Goal: Contribute content: Contribute content

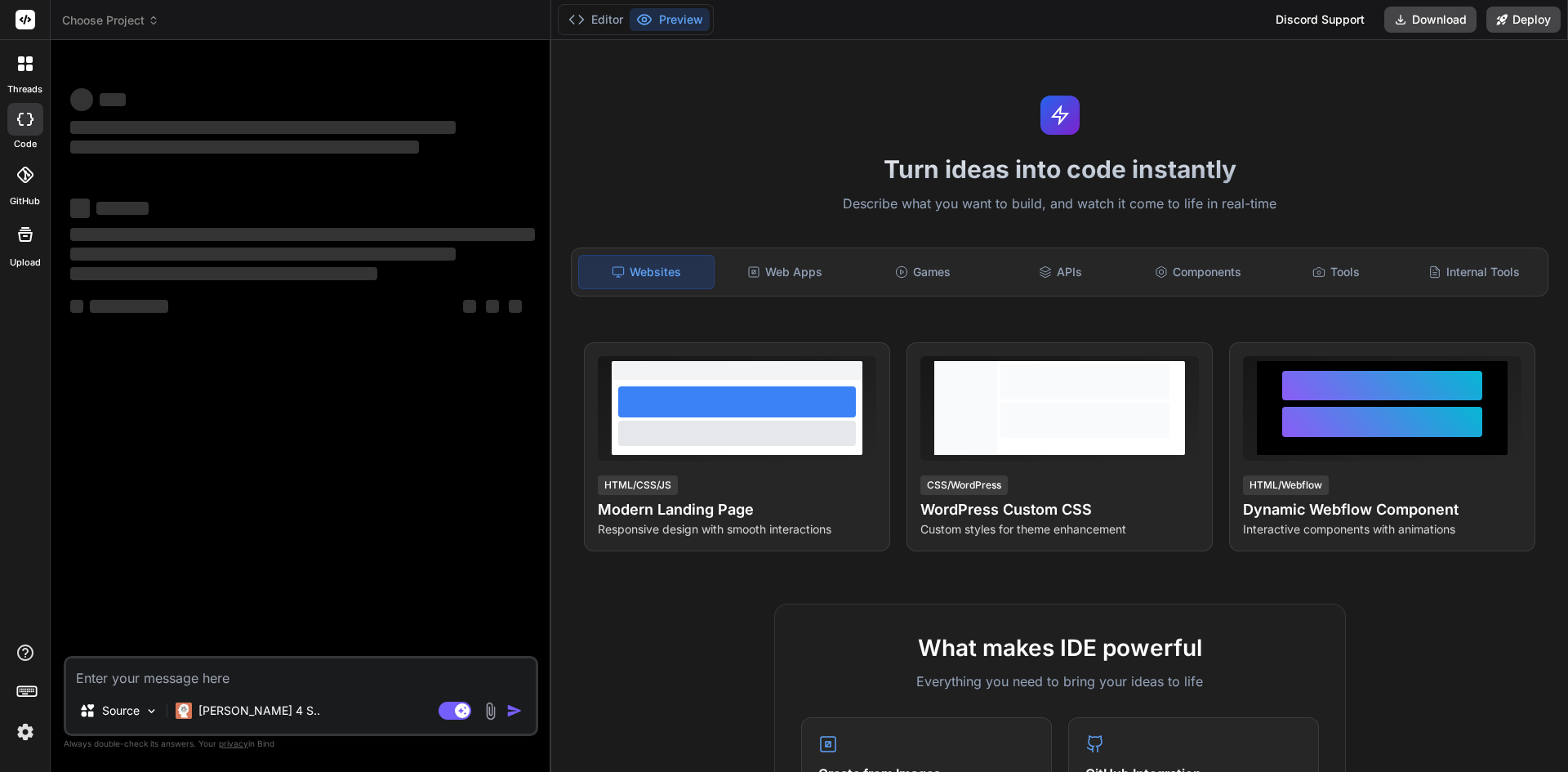
click at [190, 673] on textarea at bounding box center [301, 674] width 470 height 30
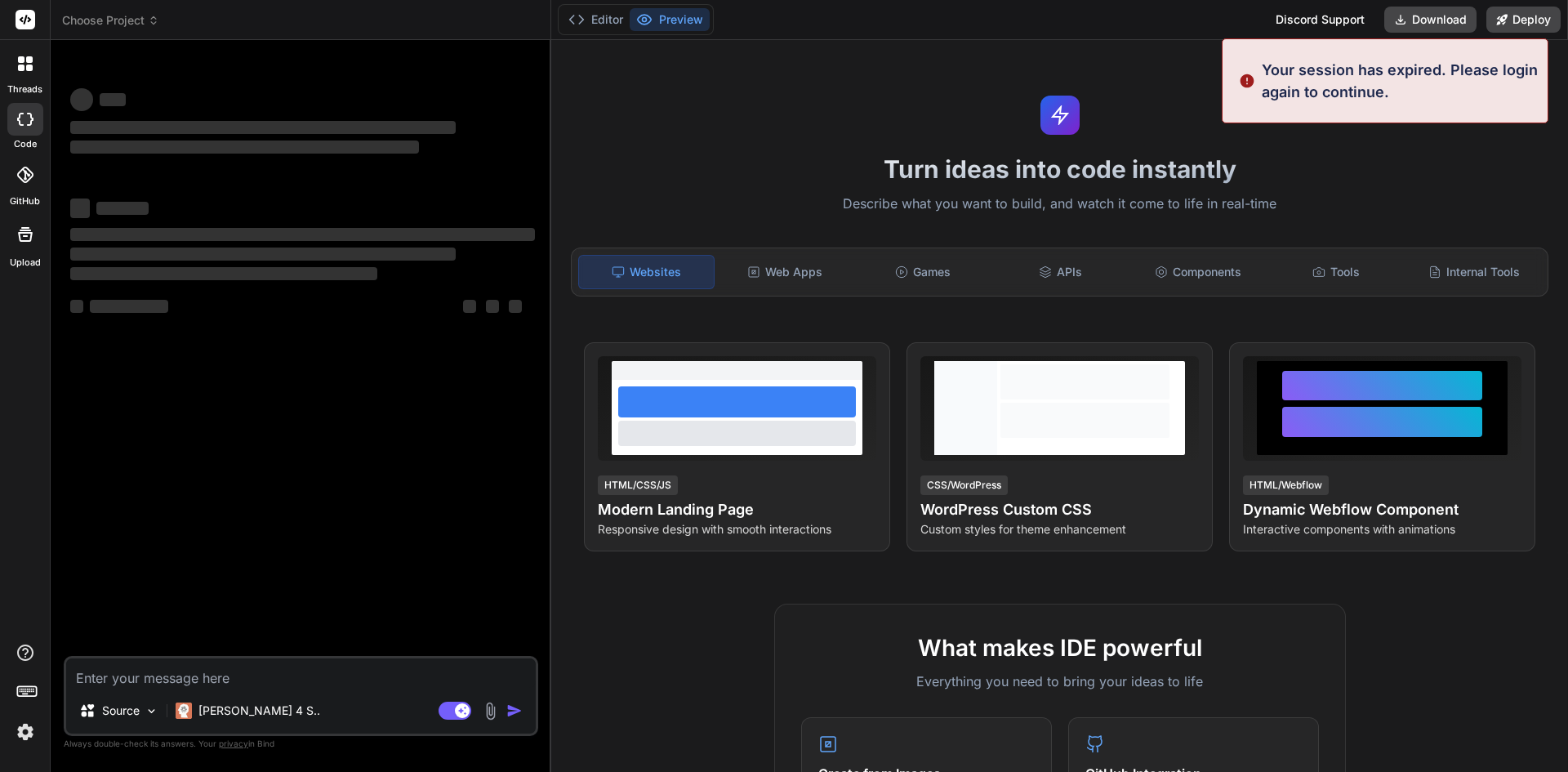
click at [101, 12] on header "Choose Project Created with Pixso." at bounding box center [301, 20] width 501 height 40
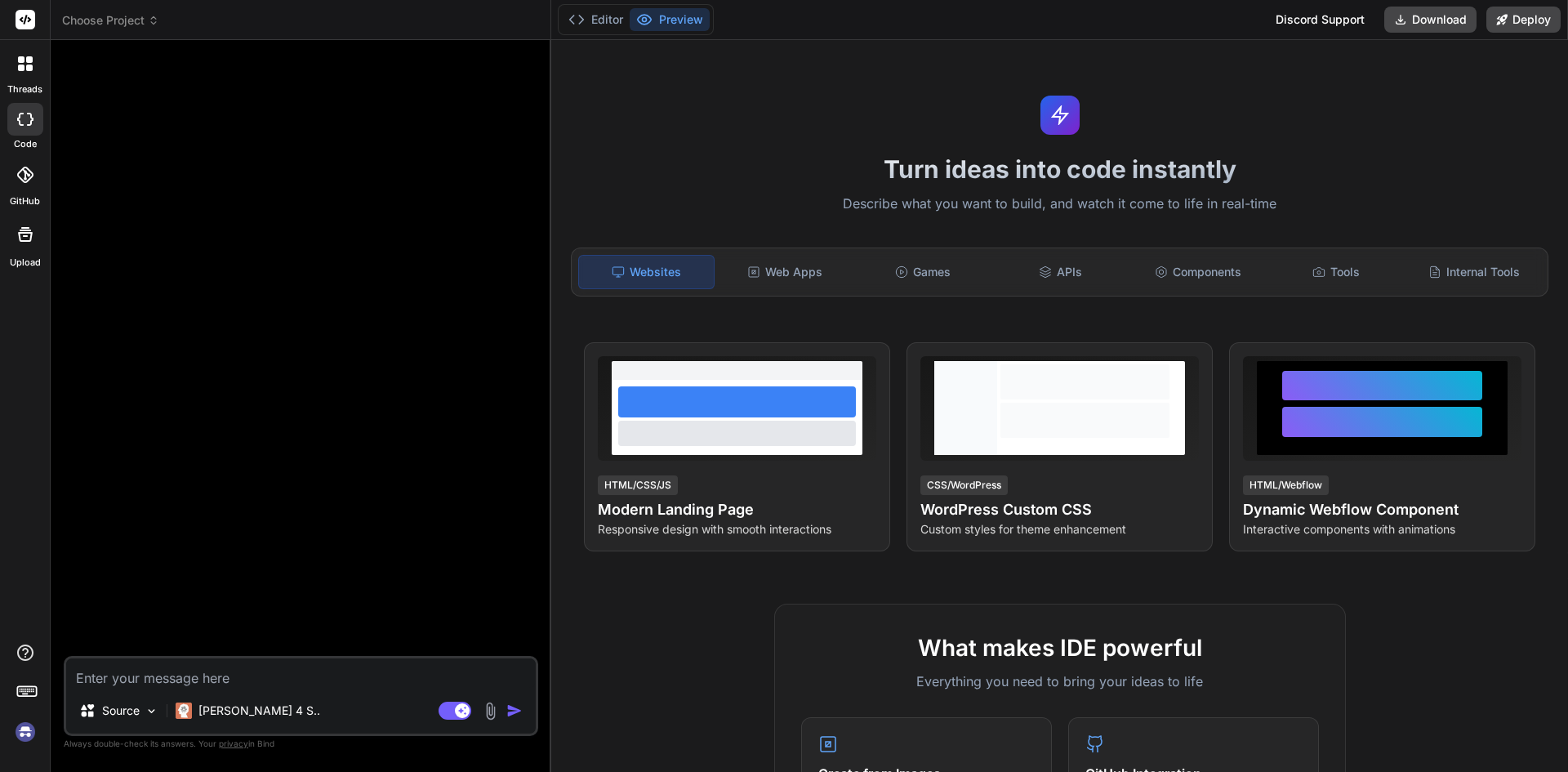
click at [101, 17] on span "Choose Project" at bounding box center [111, 20] width 97 height 17
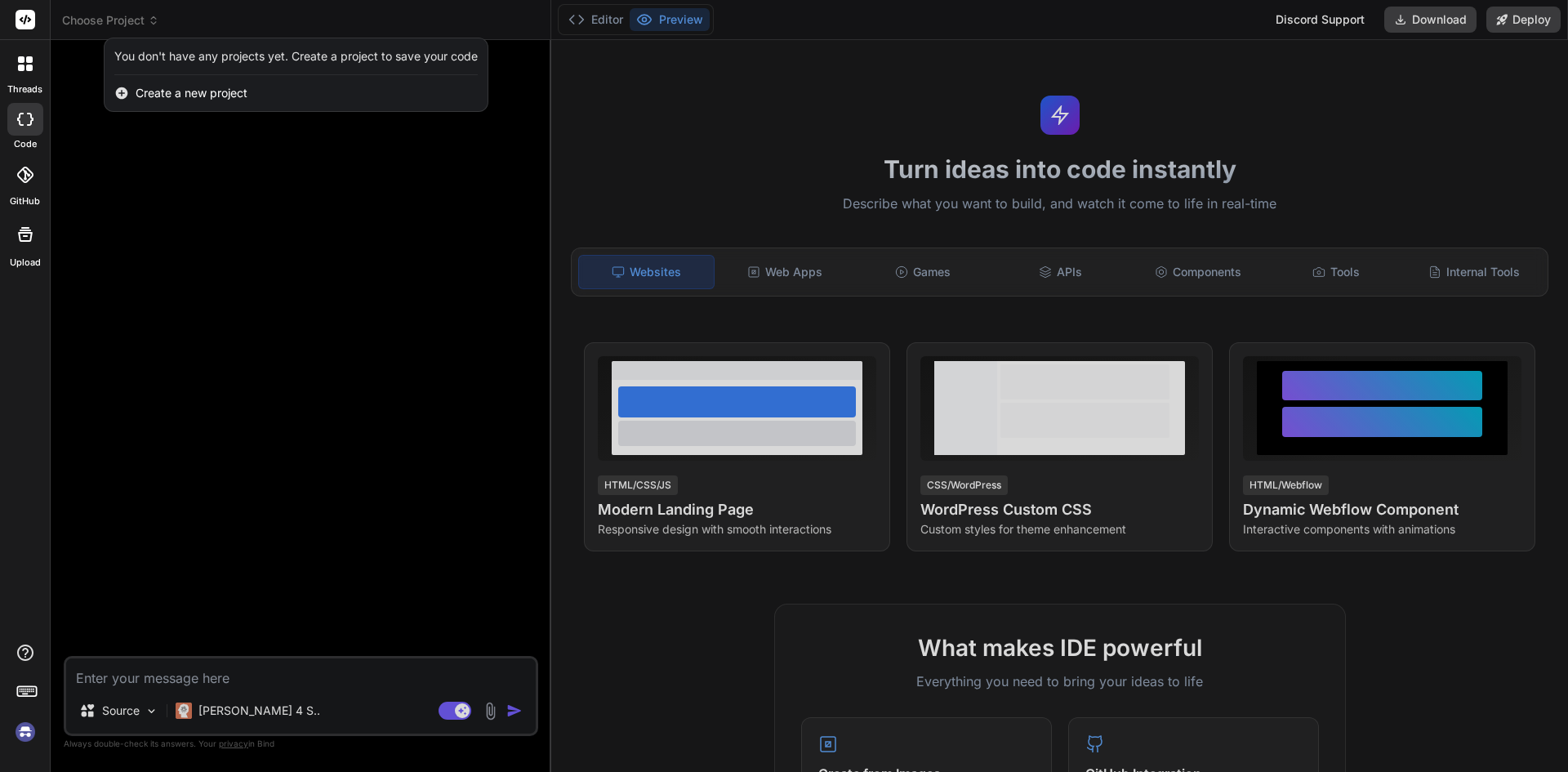
click at [197, 87] on span "Create a new project" at bounding box center [191, 93] width 112 height 17
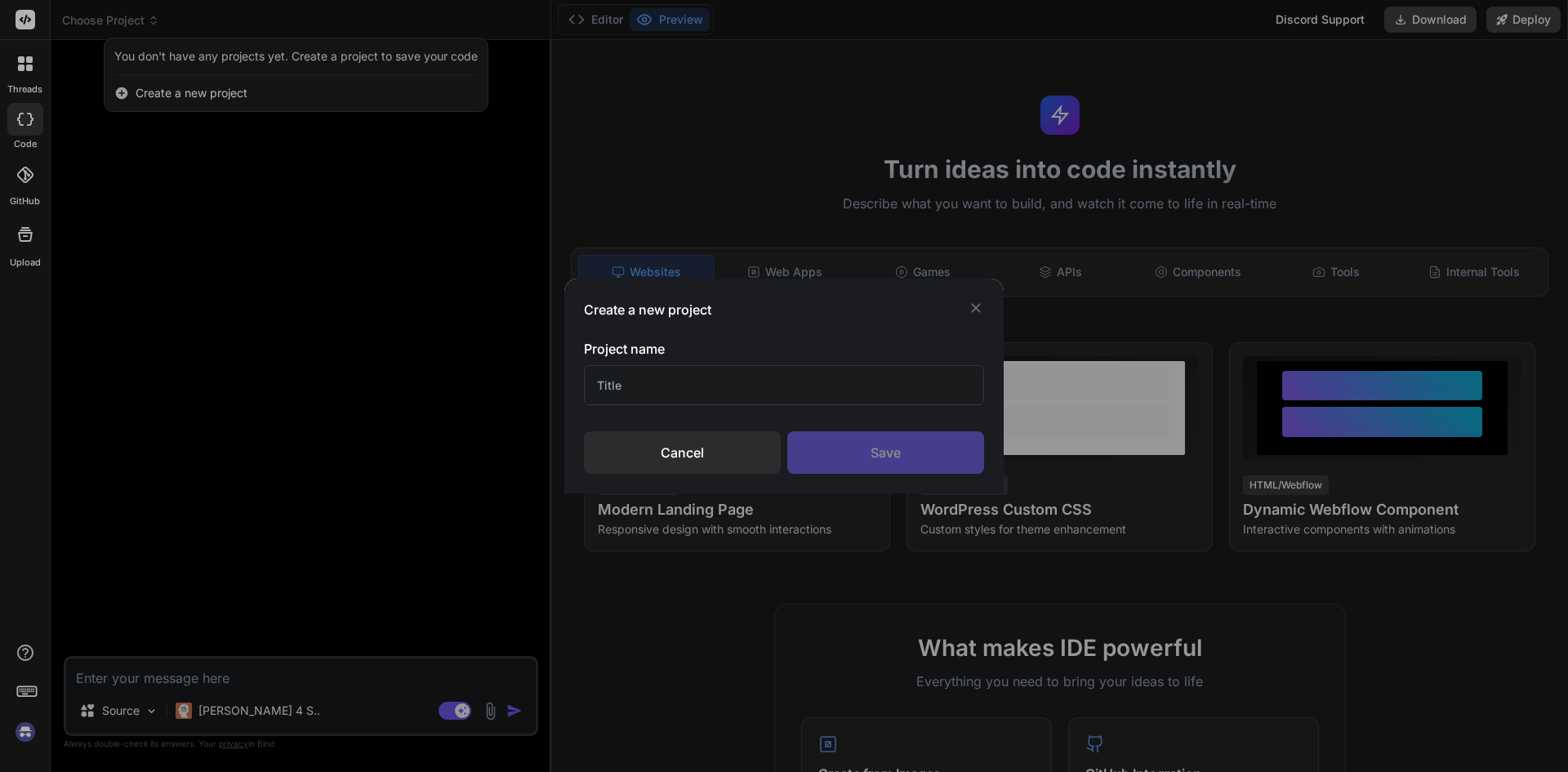
click at [986, 300] on div "Create a new project Project name Cancel Save" at bounding box center [784, 386] width 439 height 215
click at [971, 307] on icon at bounding box center [975, 308] width 17 height 17
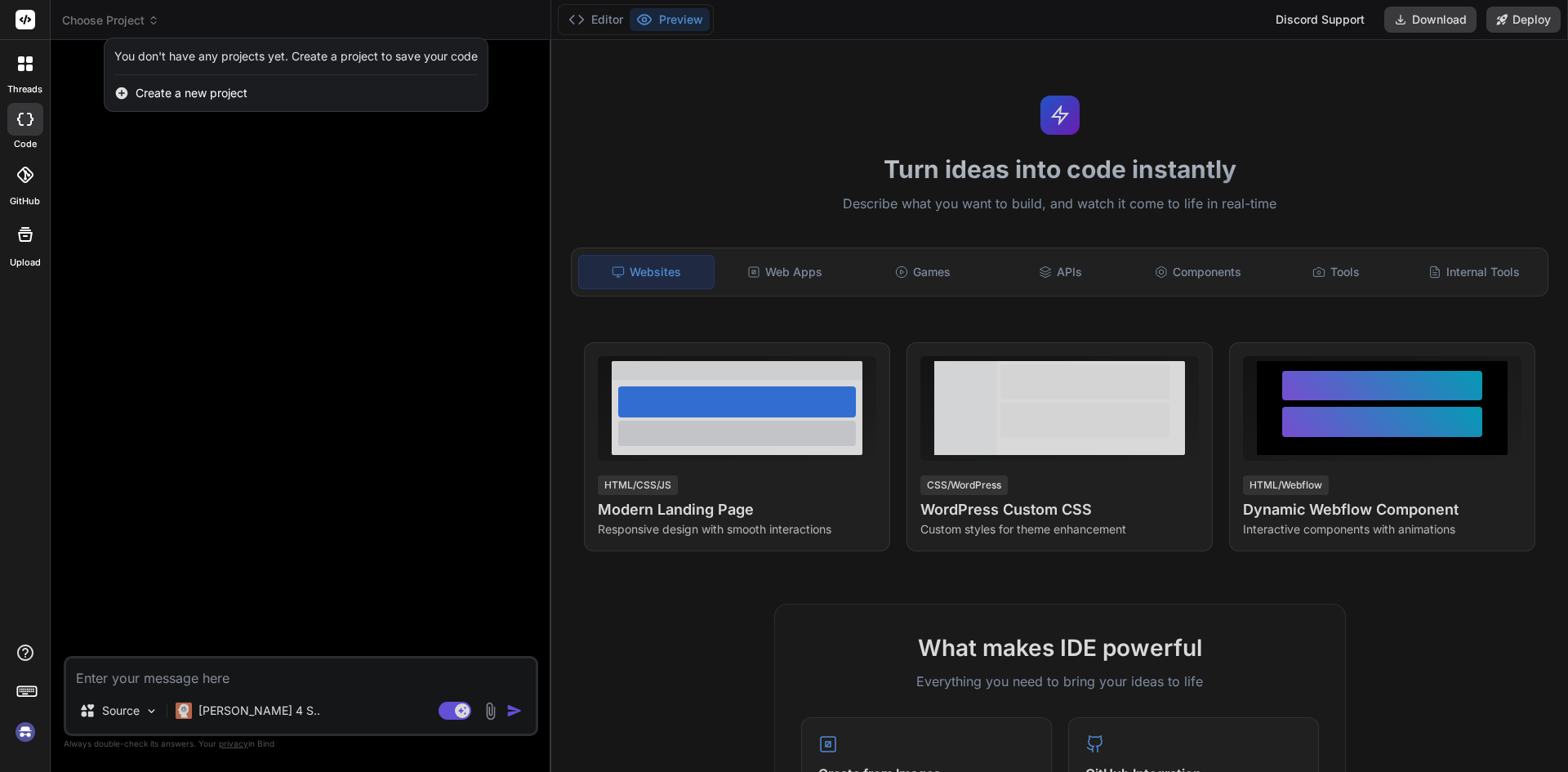
drag, startPoint x: 25, startPoint y: 72, endPoint x: 25, endPoint y: 14, distance: 58.0
click at [26, 18] on div "threads code GitHub Upload" at bounding box center [25, 135] width 49 height 269
click at [25, 14] on rect at bounding box center [26, 20] width 20 height 20
drag, startPoint x: 274, startPoint y: 194, endPoint x: 279, endPoint y: 231, distance: 37.3
click at [274, 197] on div at bounding box center [784, 386] width 1568 height 772
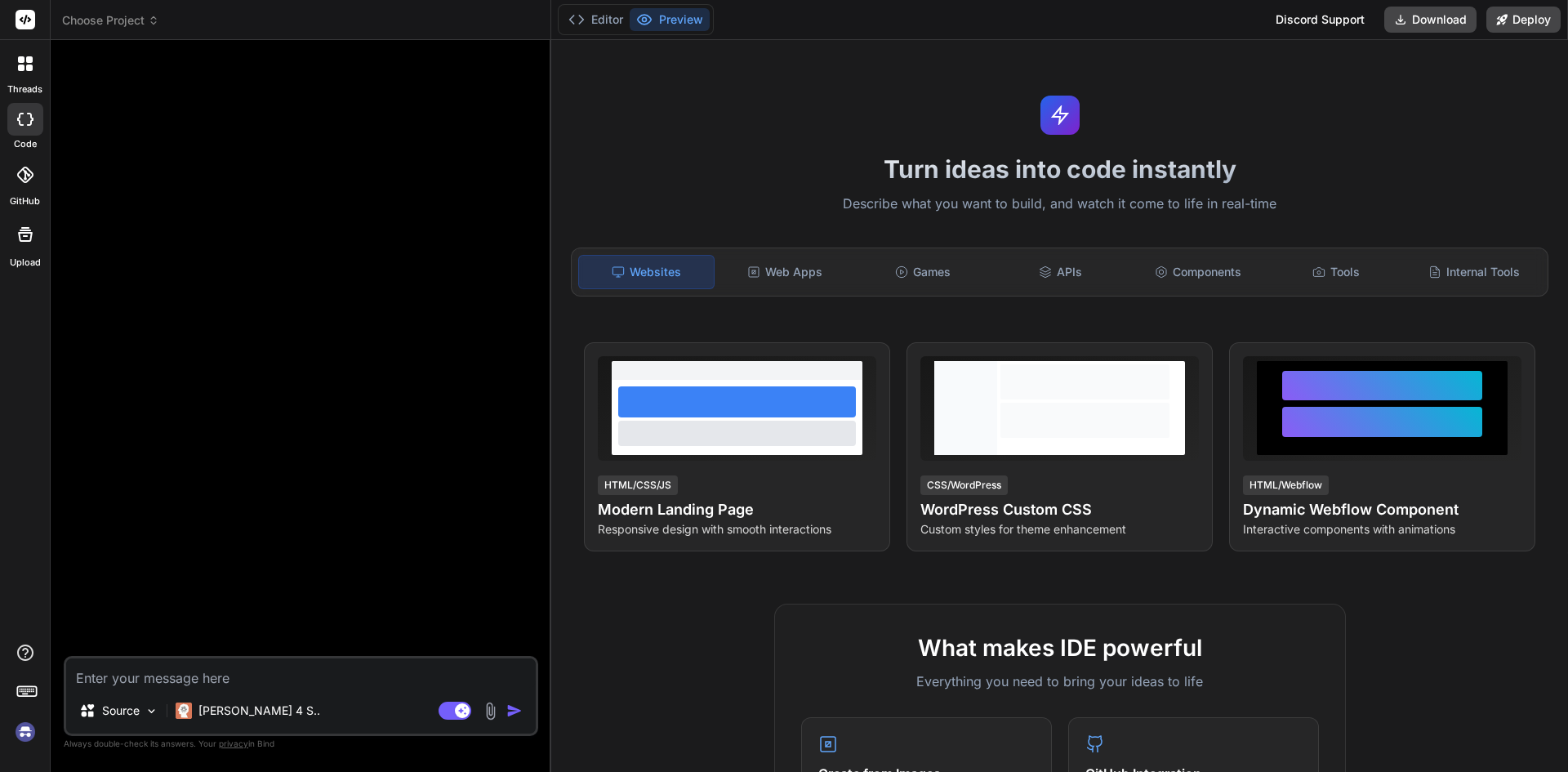
click at [289, 670] on textarea at bounding box center [301, 674] width 470 height 30
type textarea "x"
type textarea "H"
type textarea "x"
type textarea "Ho"
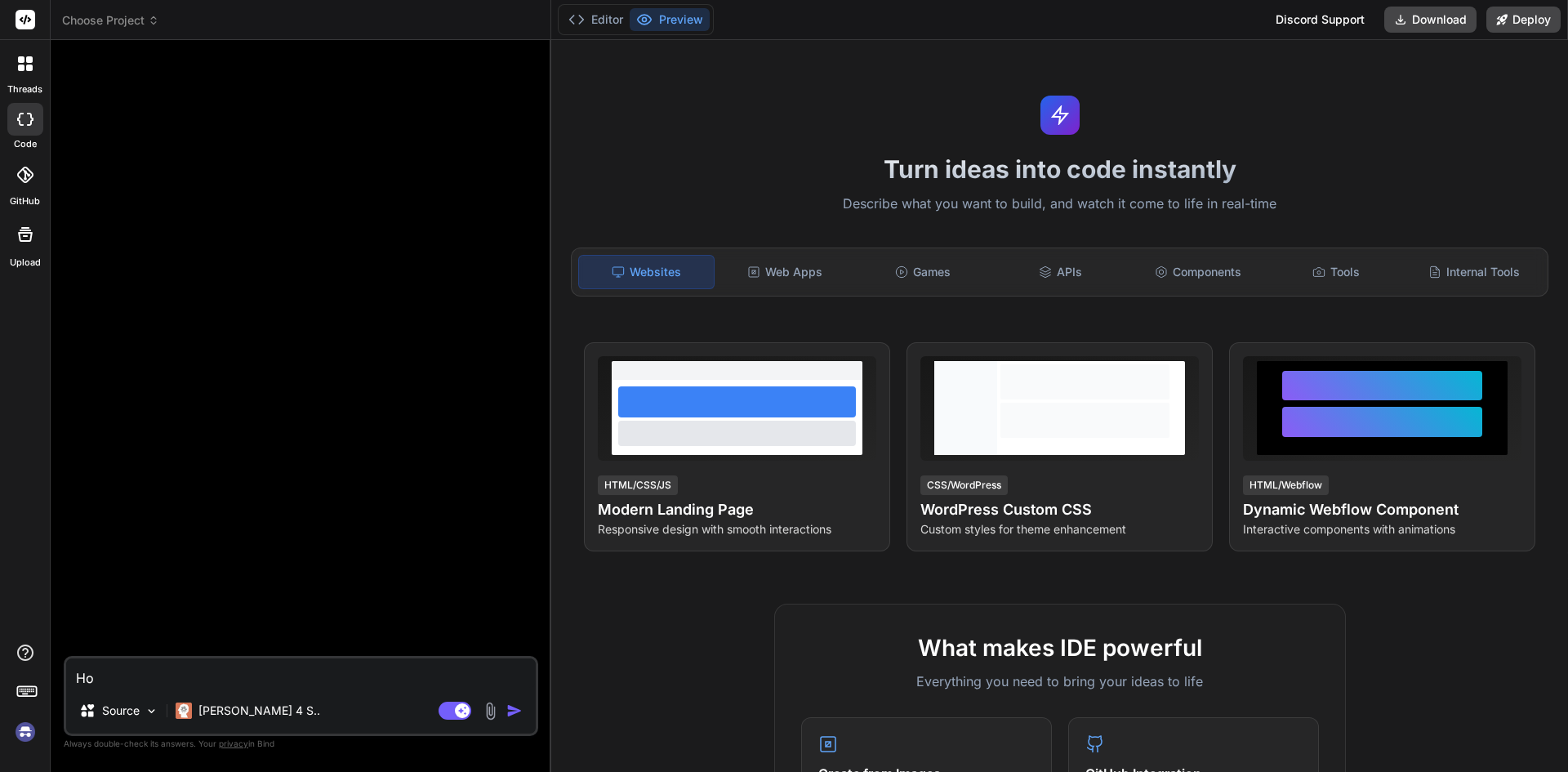
type textarea "x"
type textarea "Hol"
type textarea "x"
type textarea "Hola"
click at [518, 711] on img "button" at bounding box center [514, 711] width 17 height 17
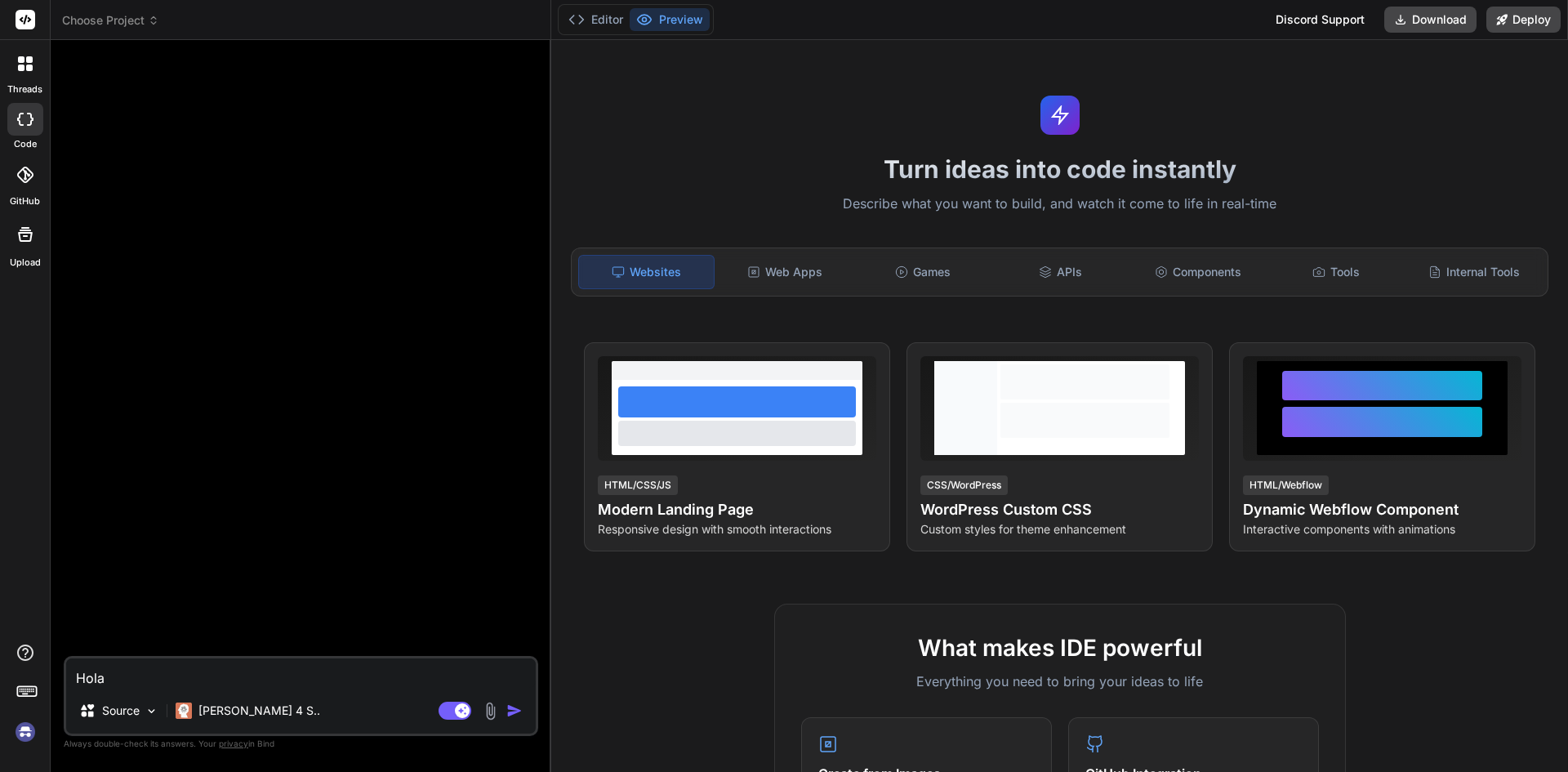
type textarea "x"
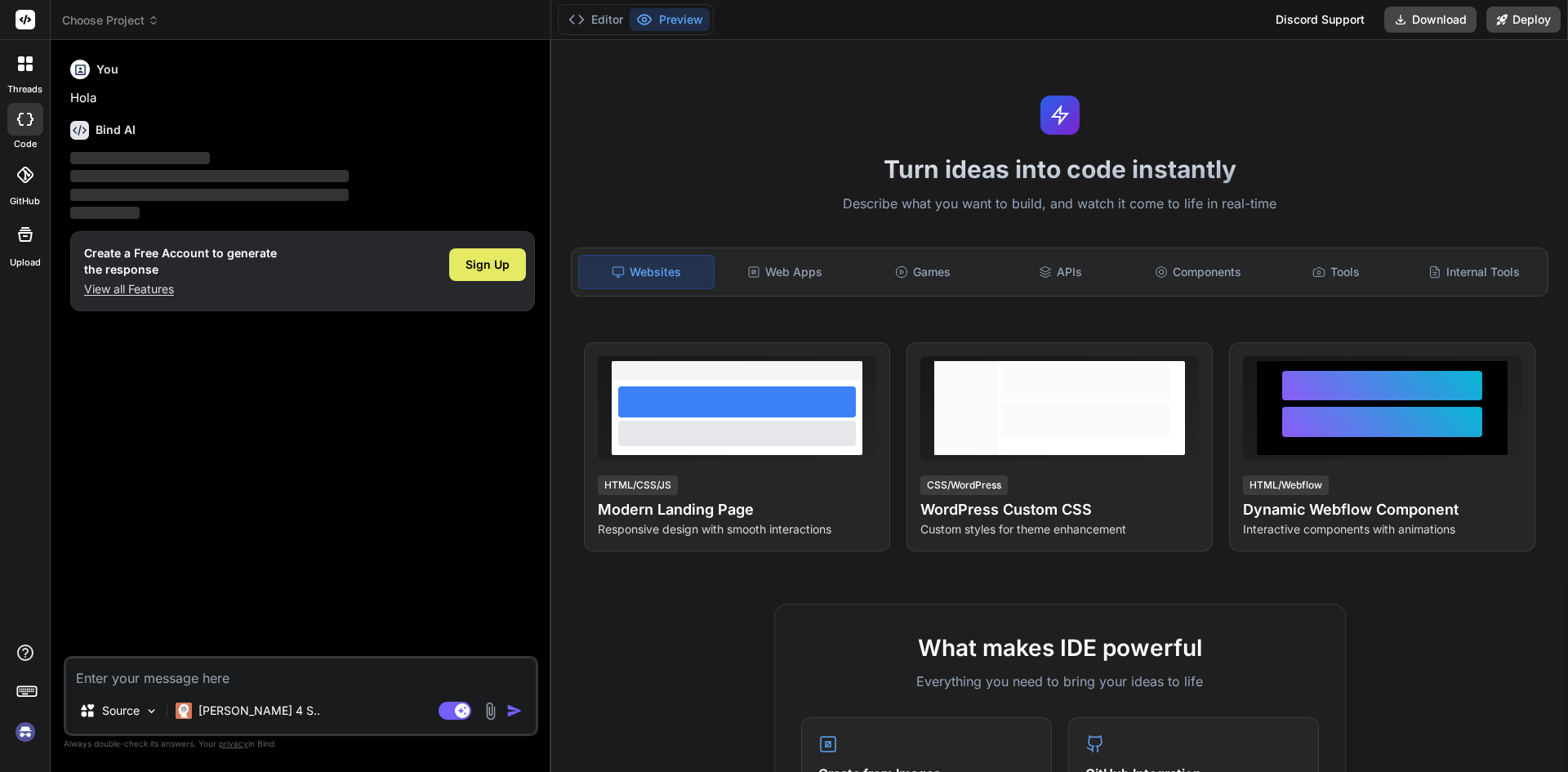
click at [457, 261] on div "Sign Up" at bounding box center [488, 264] width 77 height 33
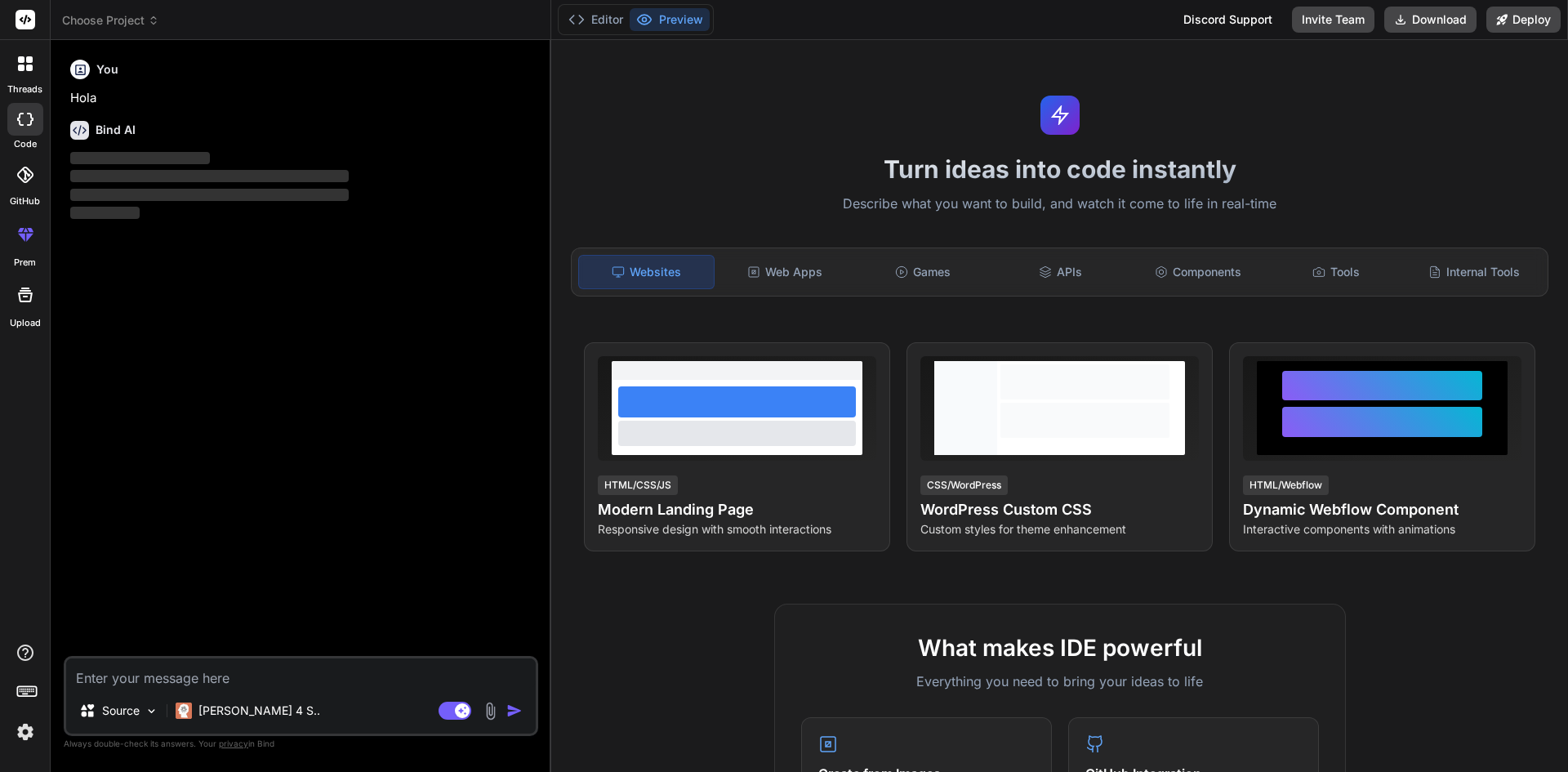
click at [138, 22] on span "Choose Project" at bounding box center [111, 20] width 97 height 17
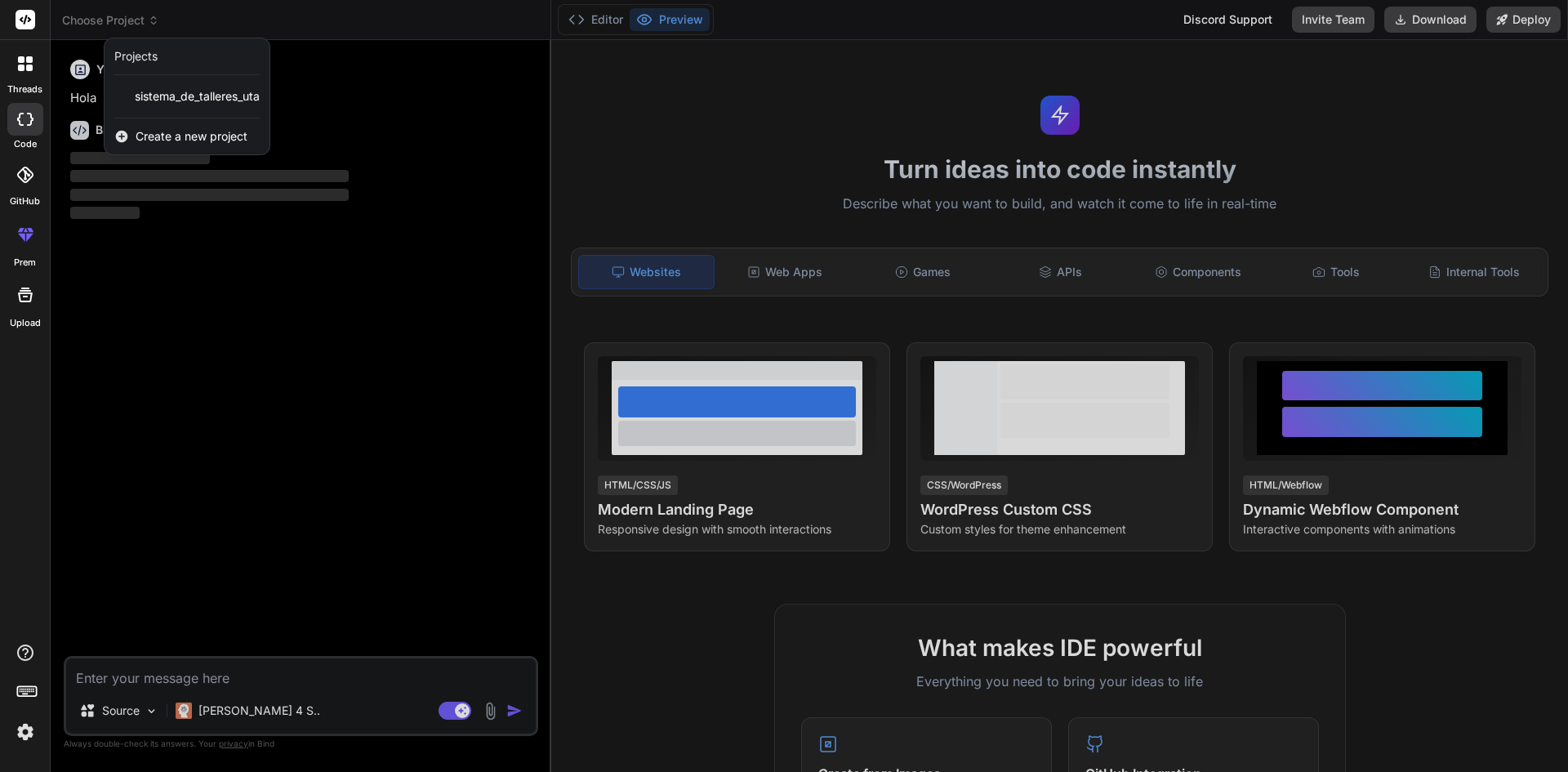
click at [303, 675] on div at bounding box center [784, 386] width 1568 height 772
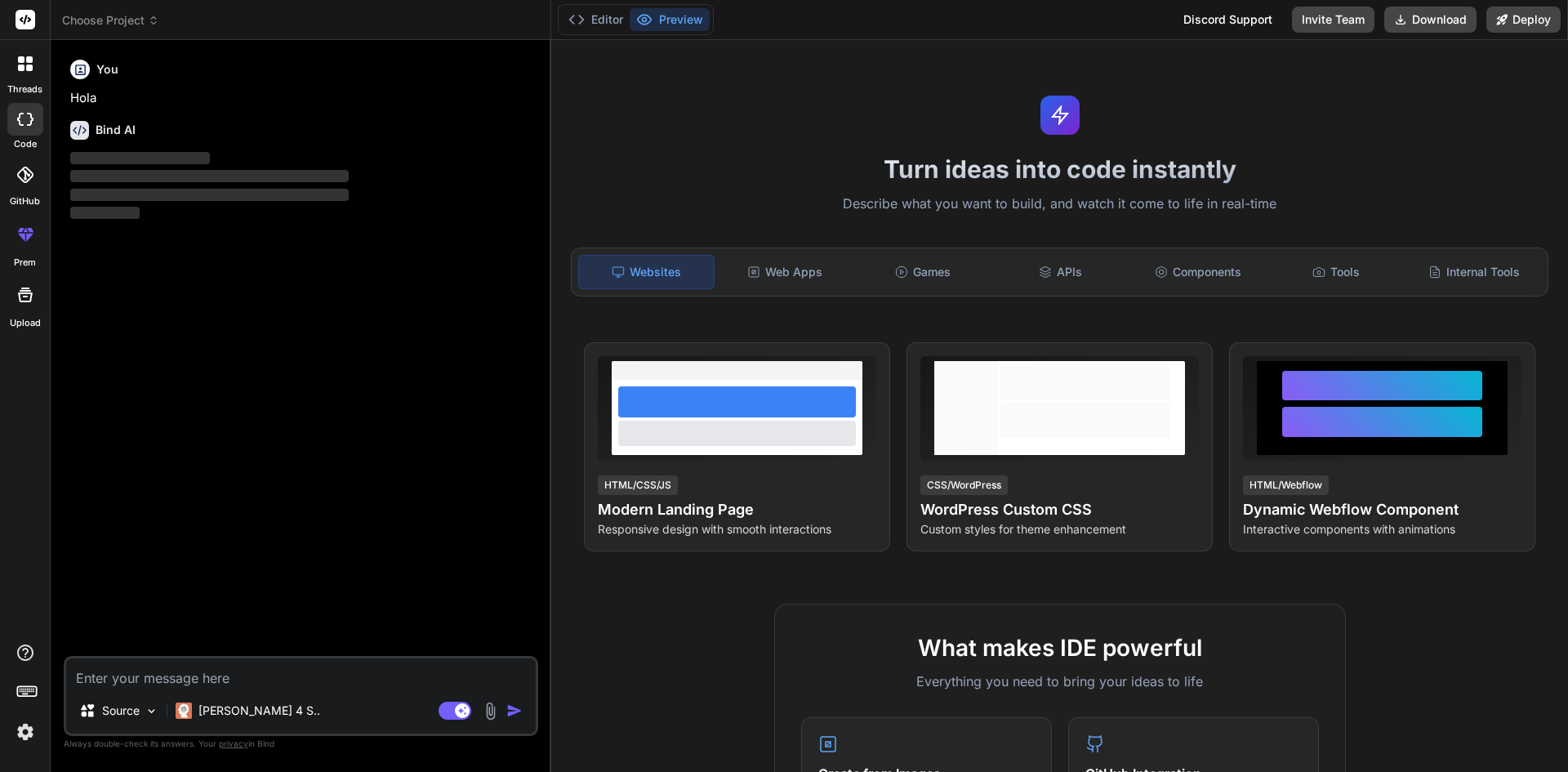
click at [303, 675] on textarea at bounding box center [301, 674] width 470 height 30
type textarea "x"
type textarea "N"
type textarea "x"
type textarea "Nec"
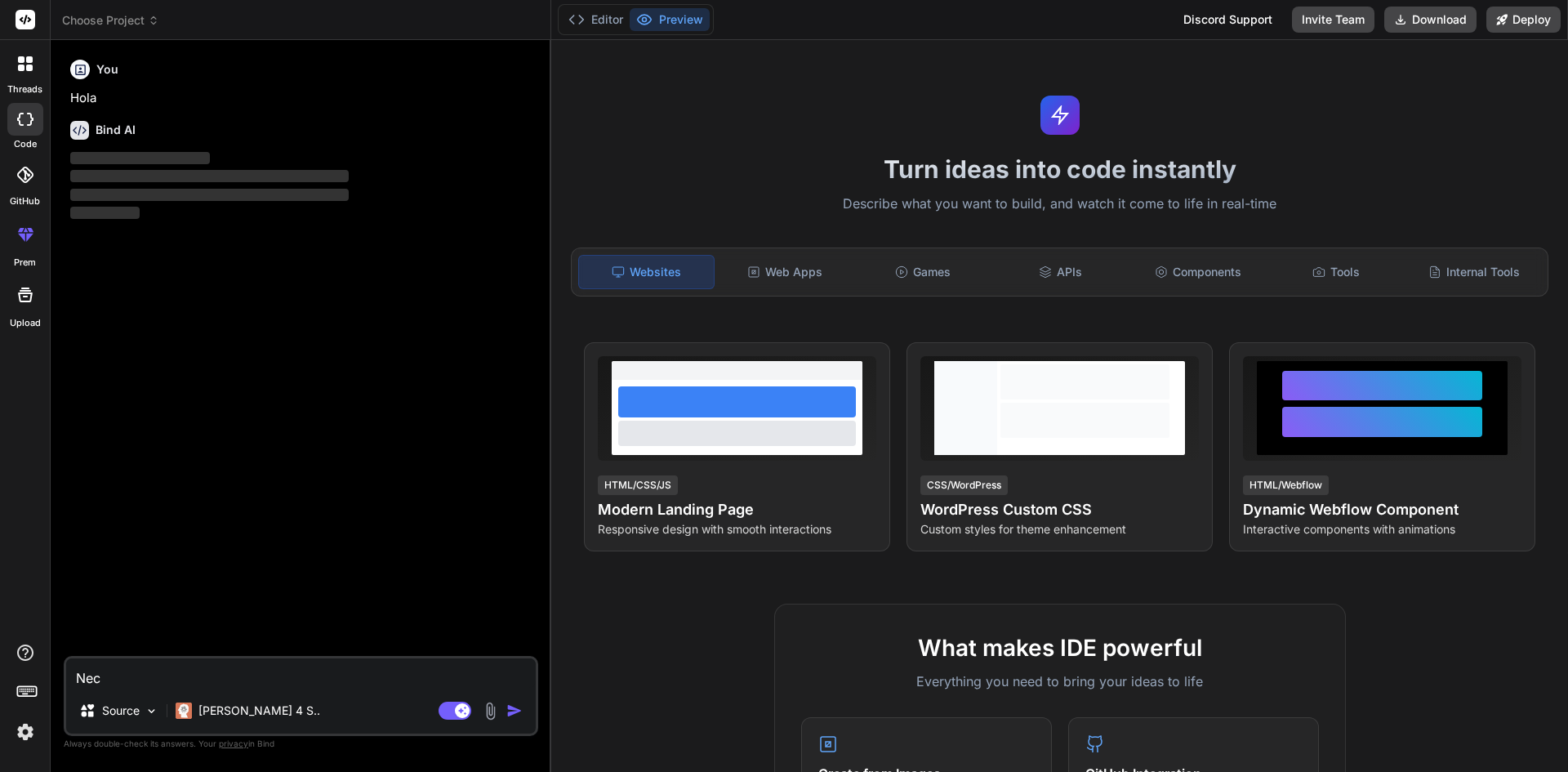
type textarea "x"
type textarea "Nece"
type textarea "x"
type textarea "Neces"
type textarea "x"
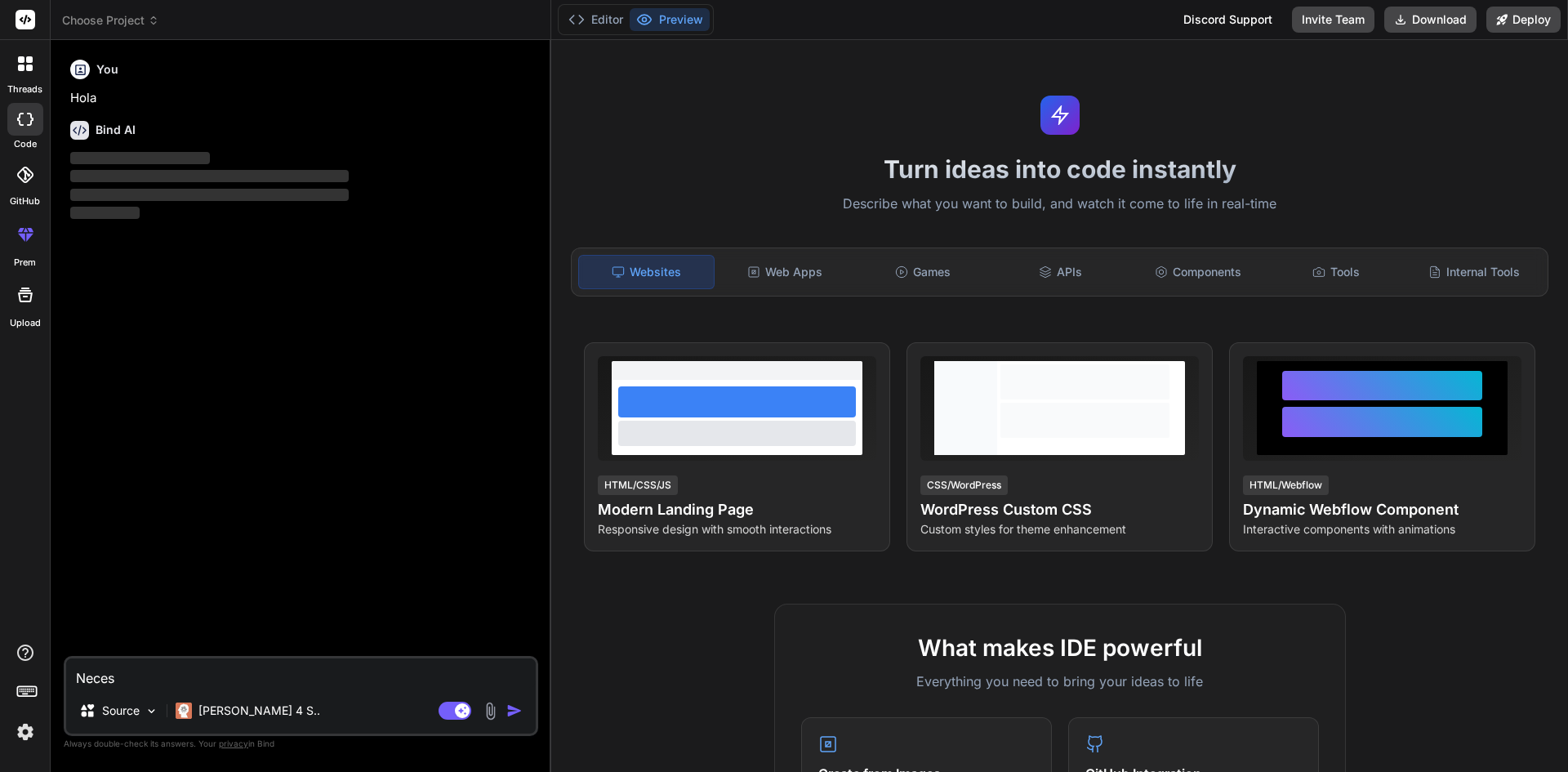
type textarea "Necesi"
type textarea "x"
type textarea "Necesit"
type textarea "x"
type textarea "Necesito"
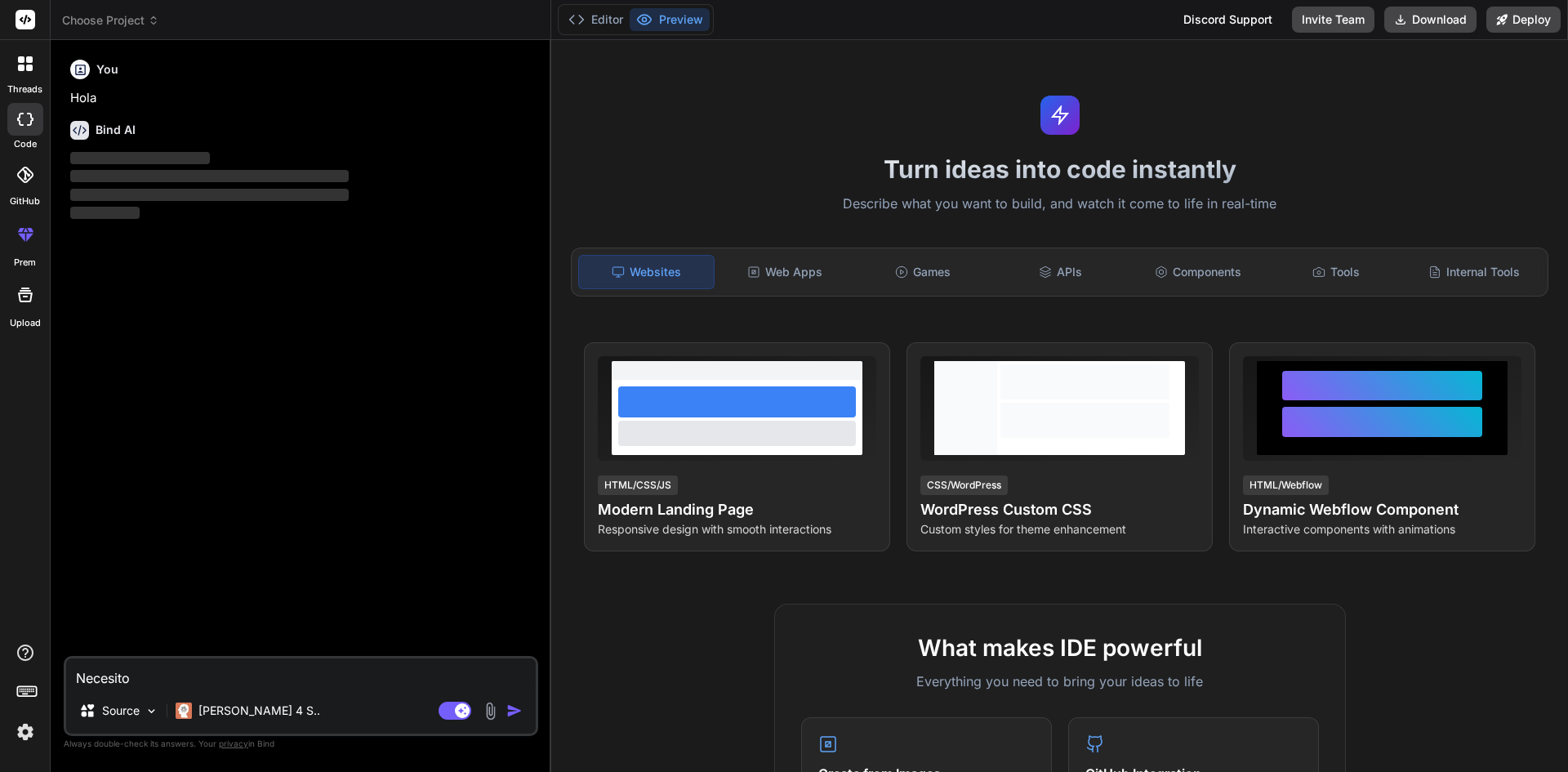
type textarea "x"
type textarea "Necesito"
type textarea "x"
type textarea "Necesito u"
type textarea "x"
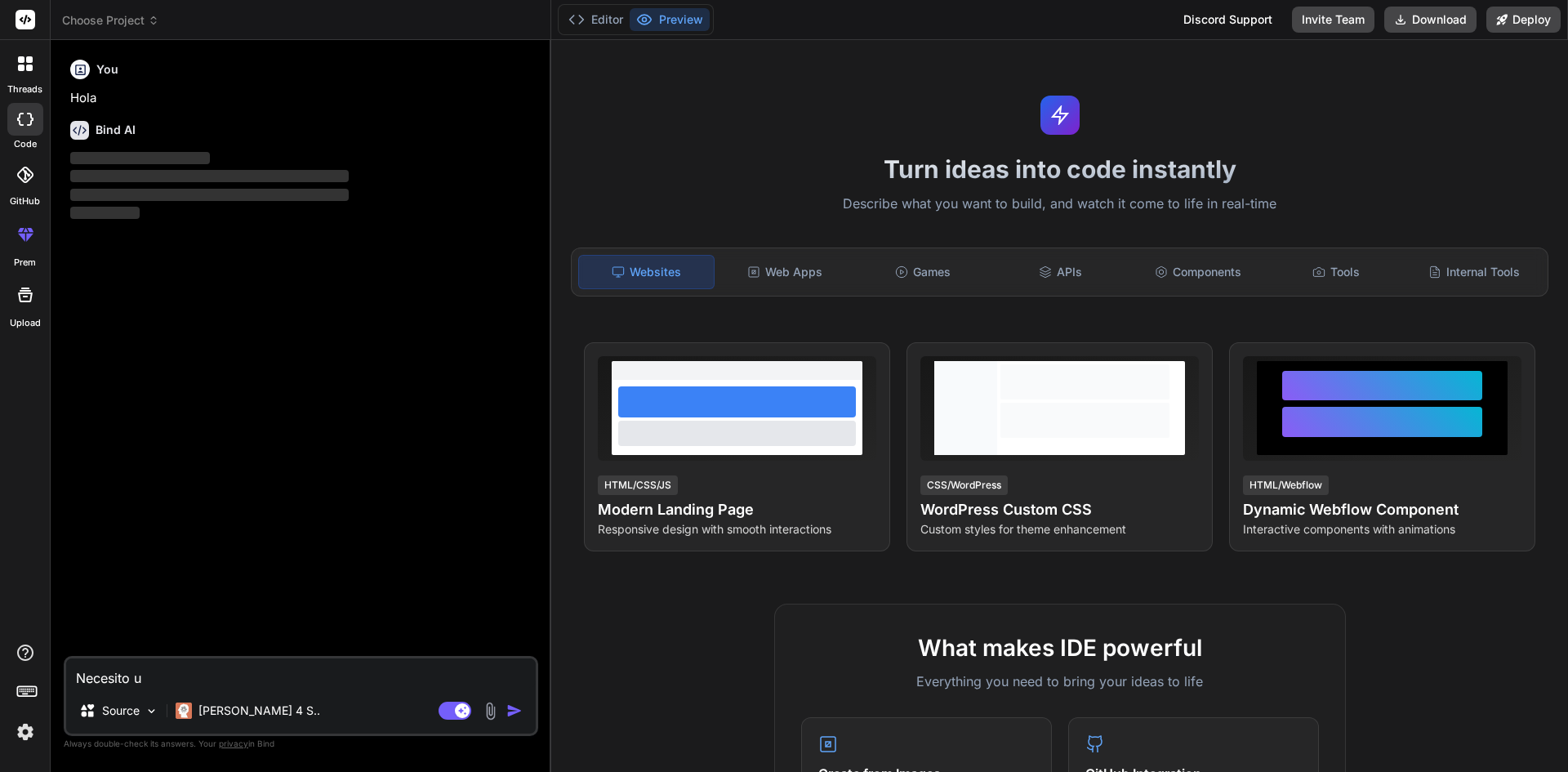
type textarea "Necesito un"
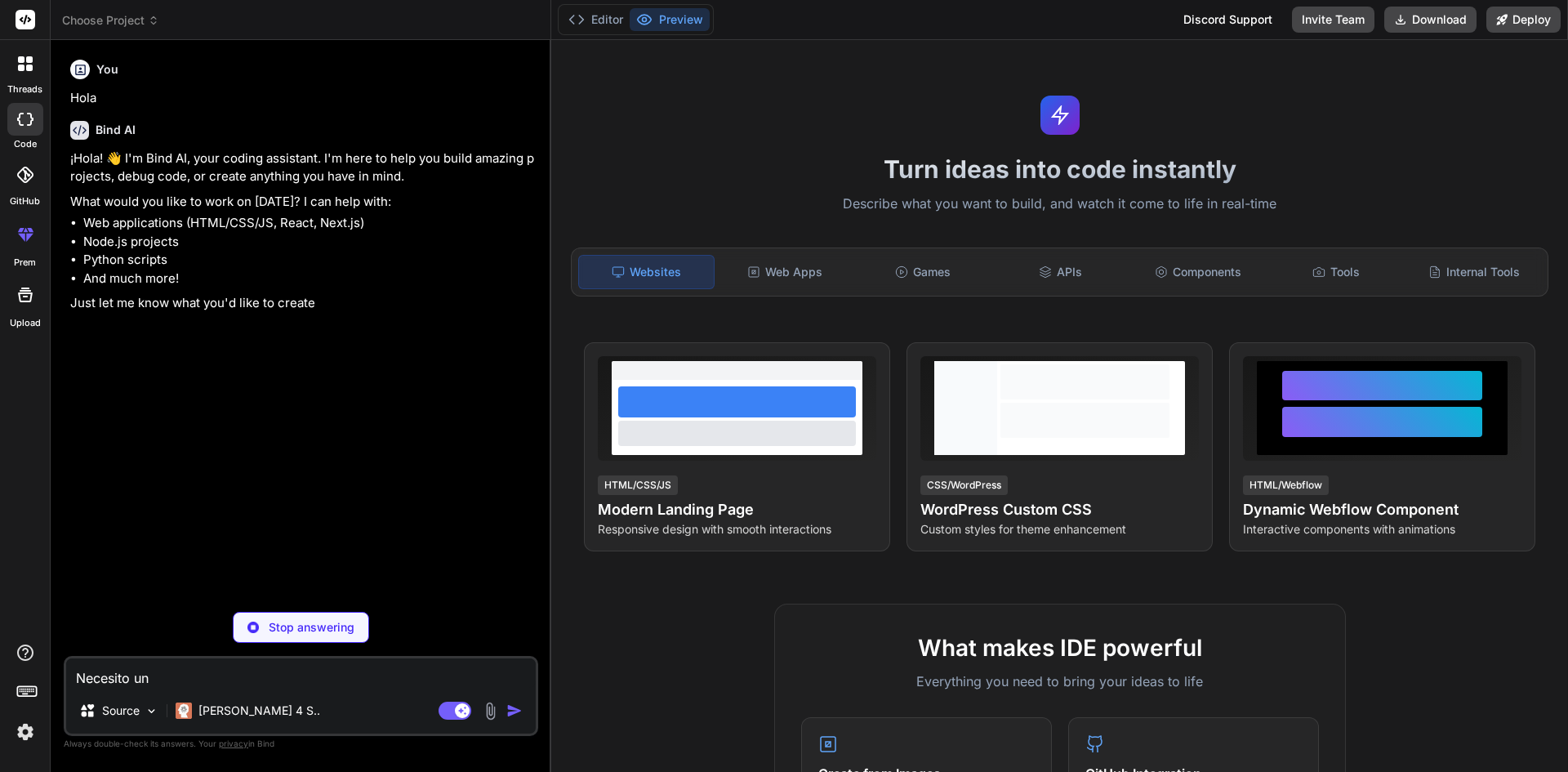
type textarea "x"
type textarea "Necesito un"
type textarea "x"
type textarea "Necesito un t"
type textarea "x"
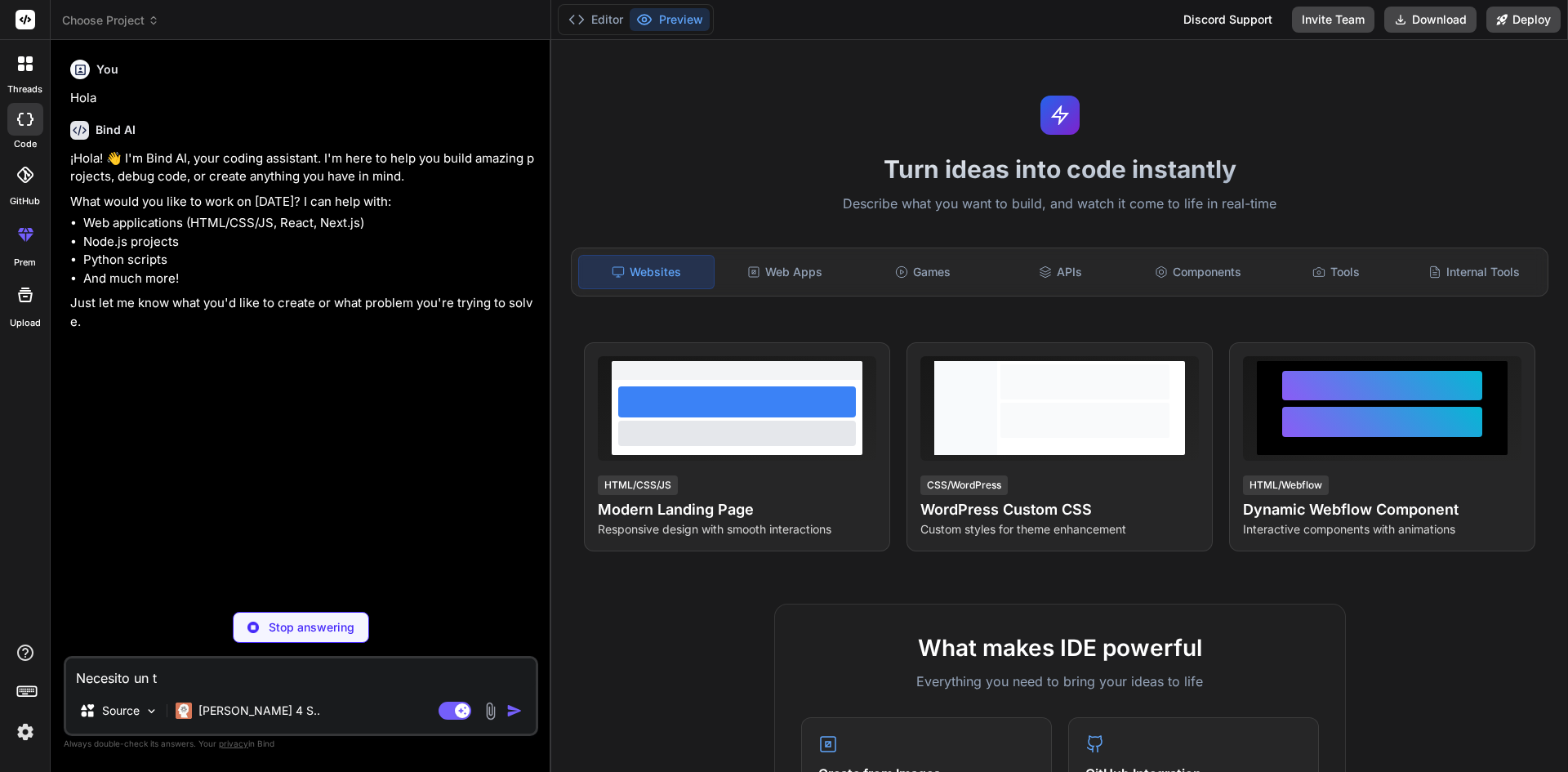
type textarea "Necesito un ta"
type textarea "x"
type textarea "Necesito un tab"
type textarea "x"
type textarea "Necesito un tab"
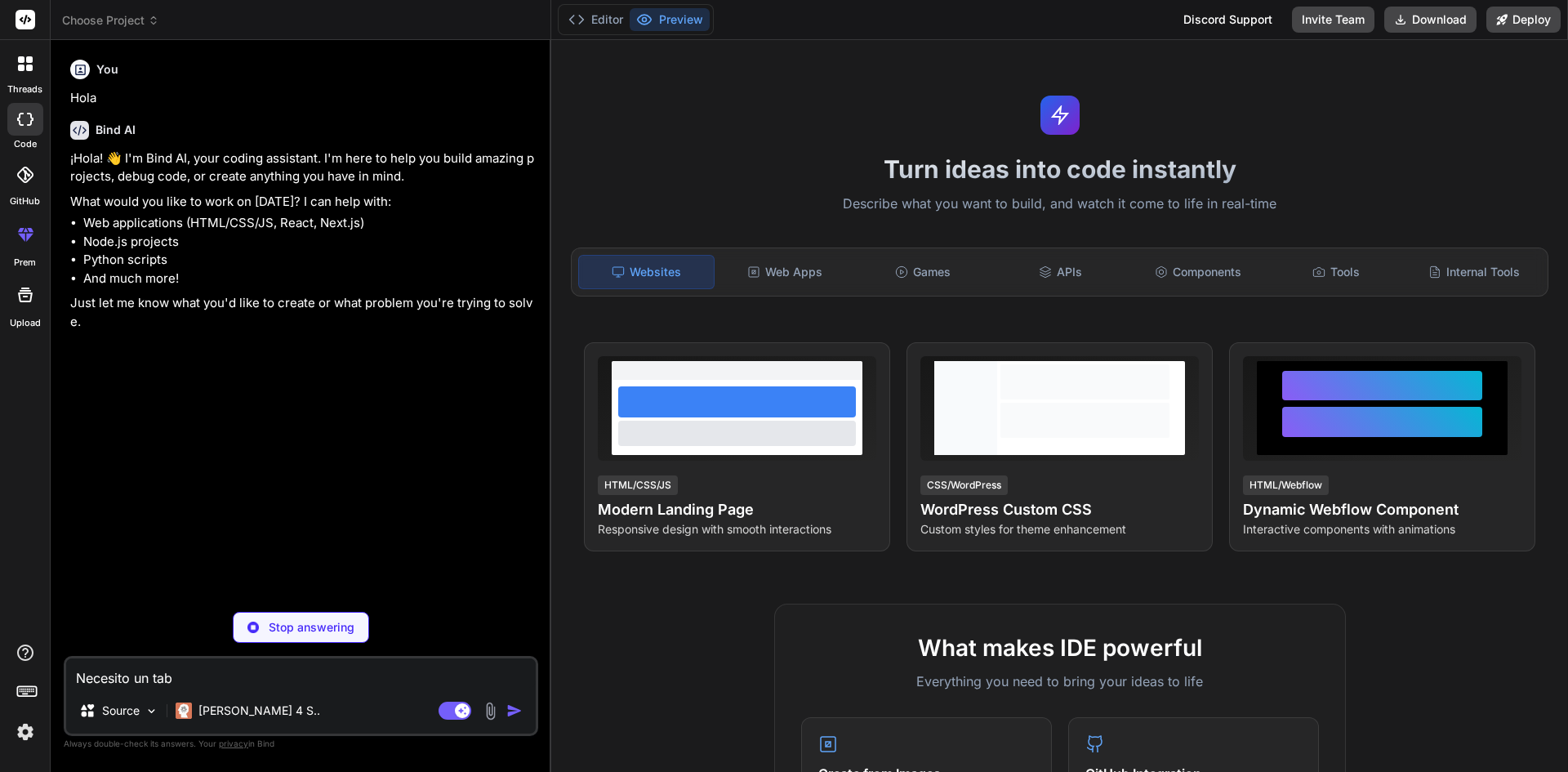
type textarea "x"
type textarea "Necesito un tab a"
type textarea "x"
type textarea "Necesito un tab"
type textarea "x"
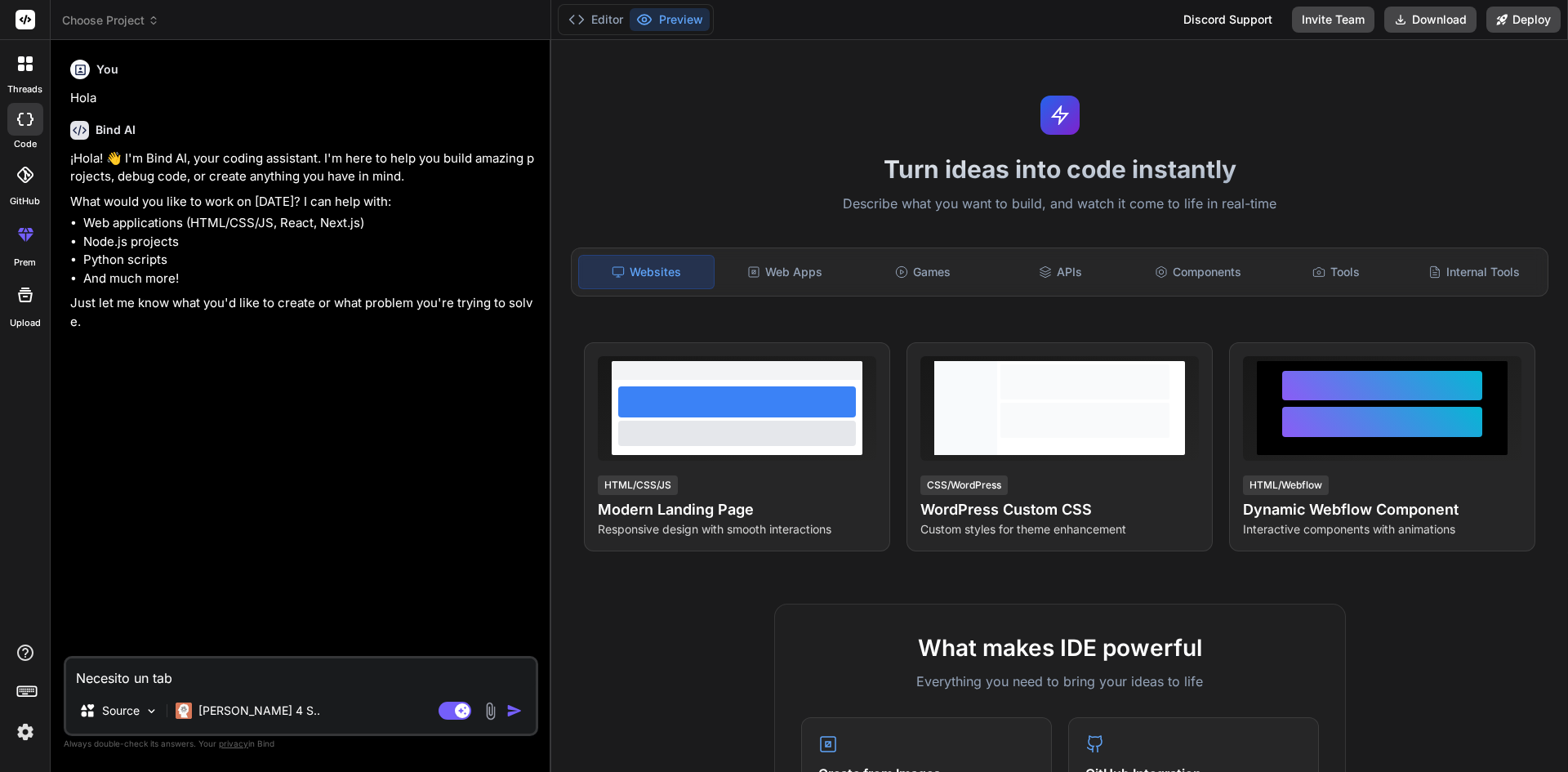
type textarea "Necesito un tab"
type textarea "x"
type textarea "Necesito un tabl"
type textarea "x"
type textarea "Necesito un tabla"
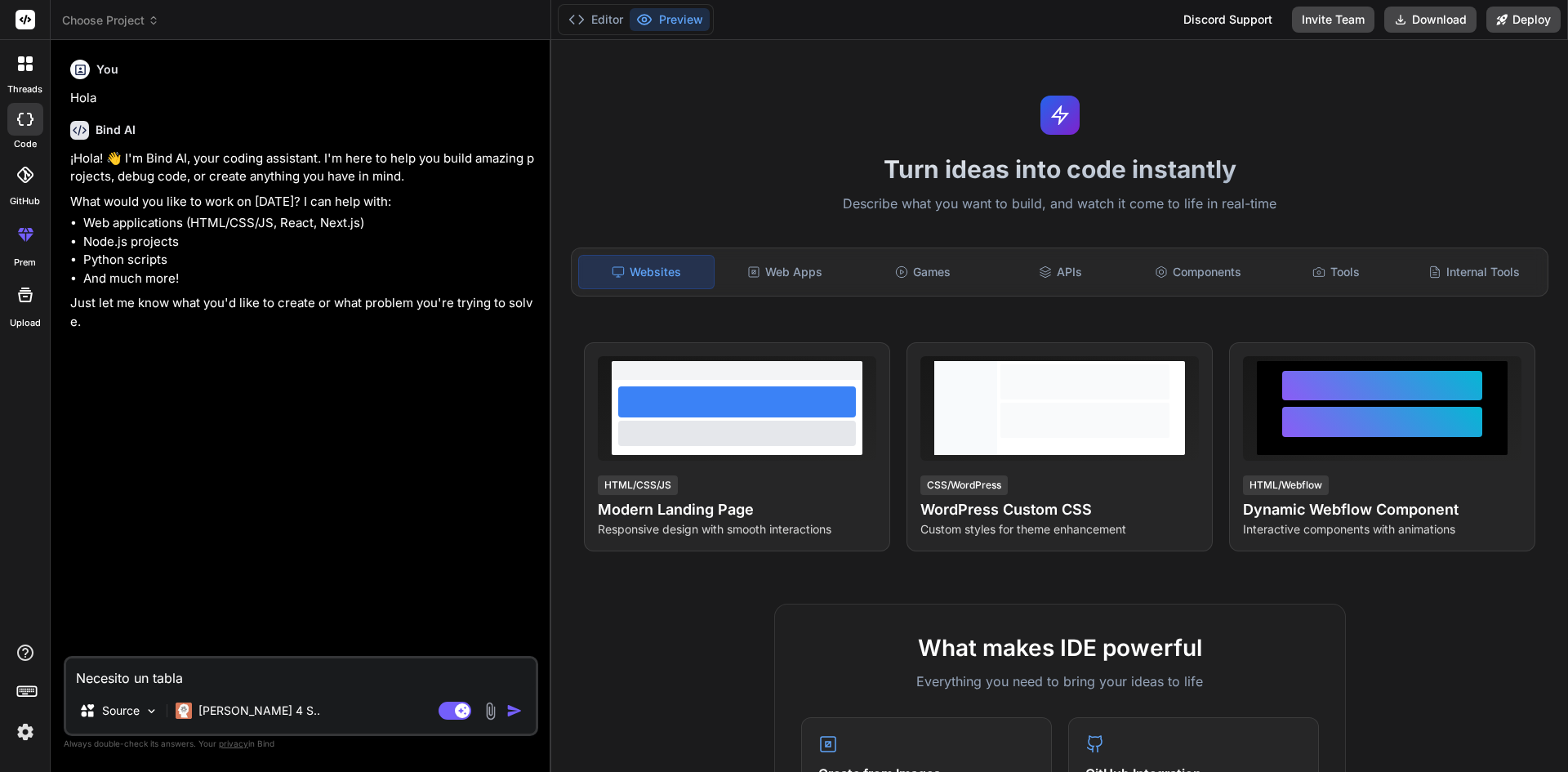
type textarea "x"
type textarea "Necesito un tabla"
type textarea "x"
type textarea "Necesito un tabla d"
type textarea "x"
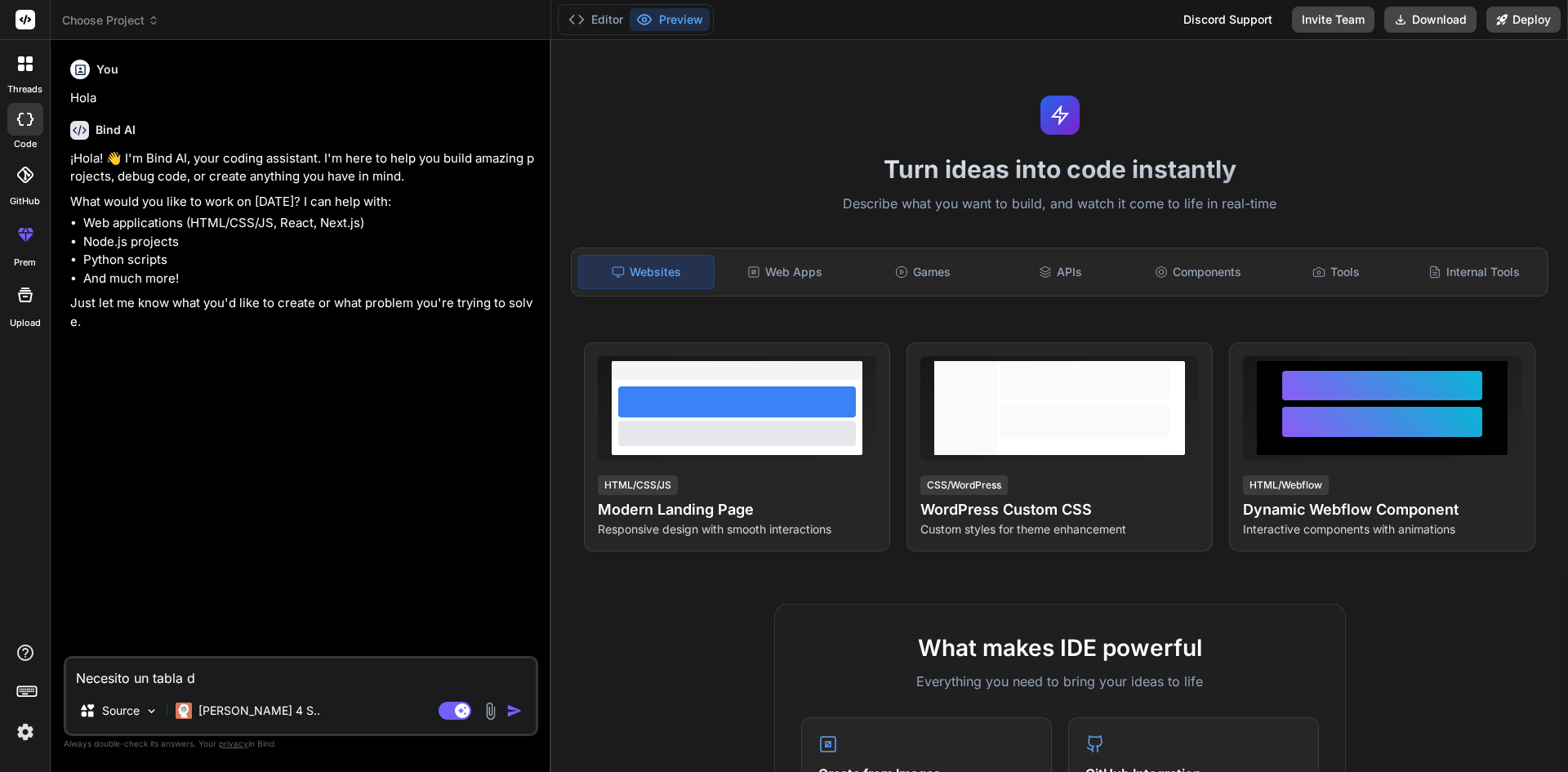
type textarea "Necesito un tabla de"
type textarea "x"
type textarea "Necesito un tabla de"
type textarea "x"
type textarea "Necesito un tabla de r"
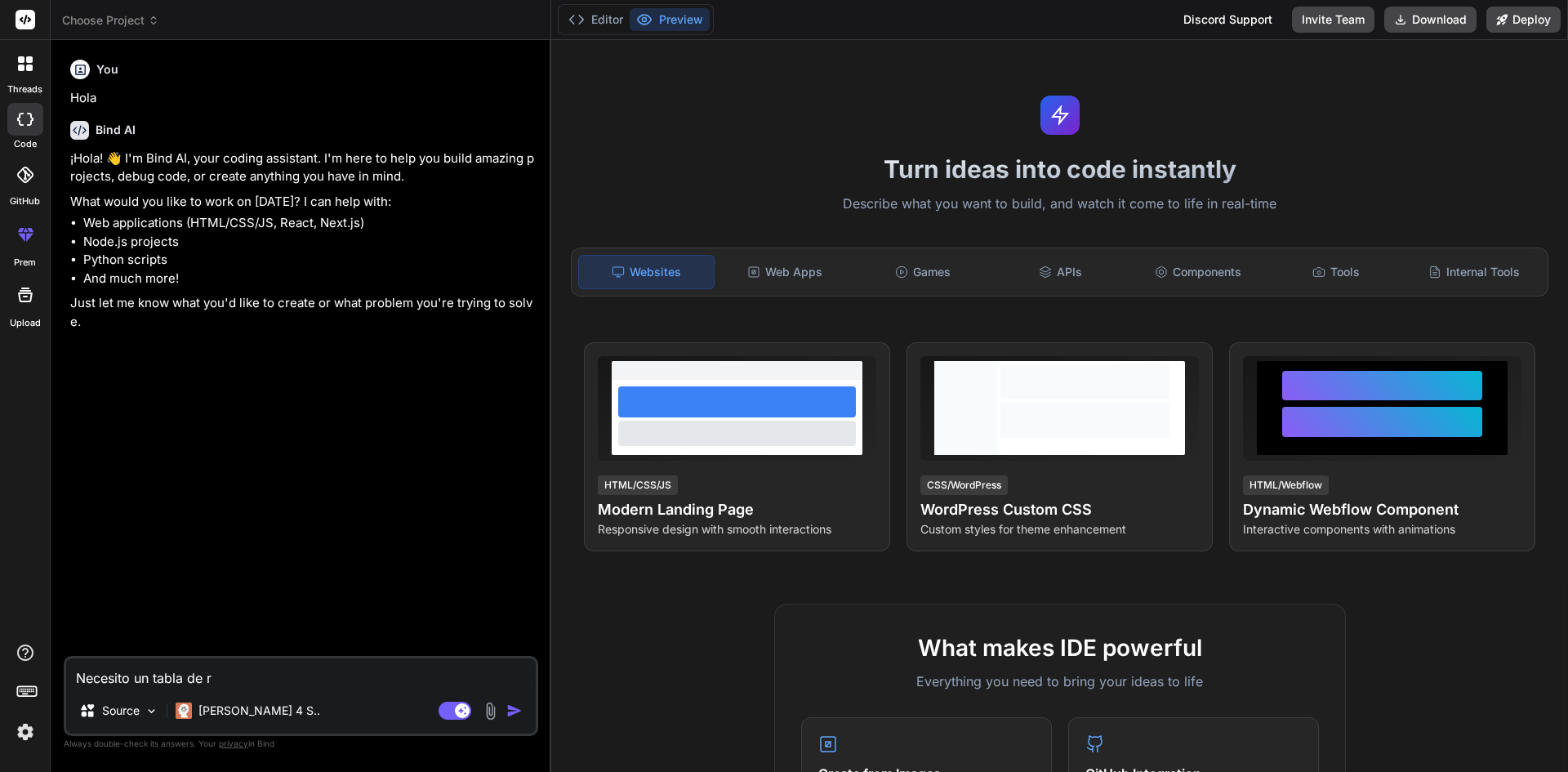
type textarea "x"
type textarea "Necesito un tabla de re"
type textarea "x"
type textarea "Necesito un tabla de res"
type textarea "x"
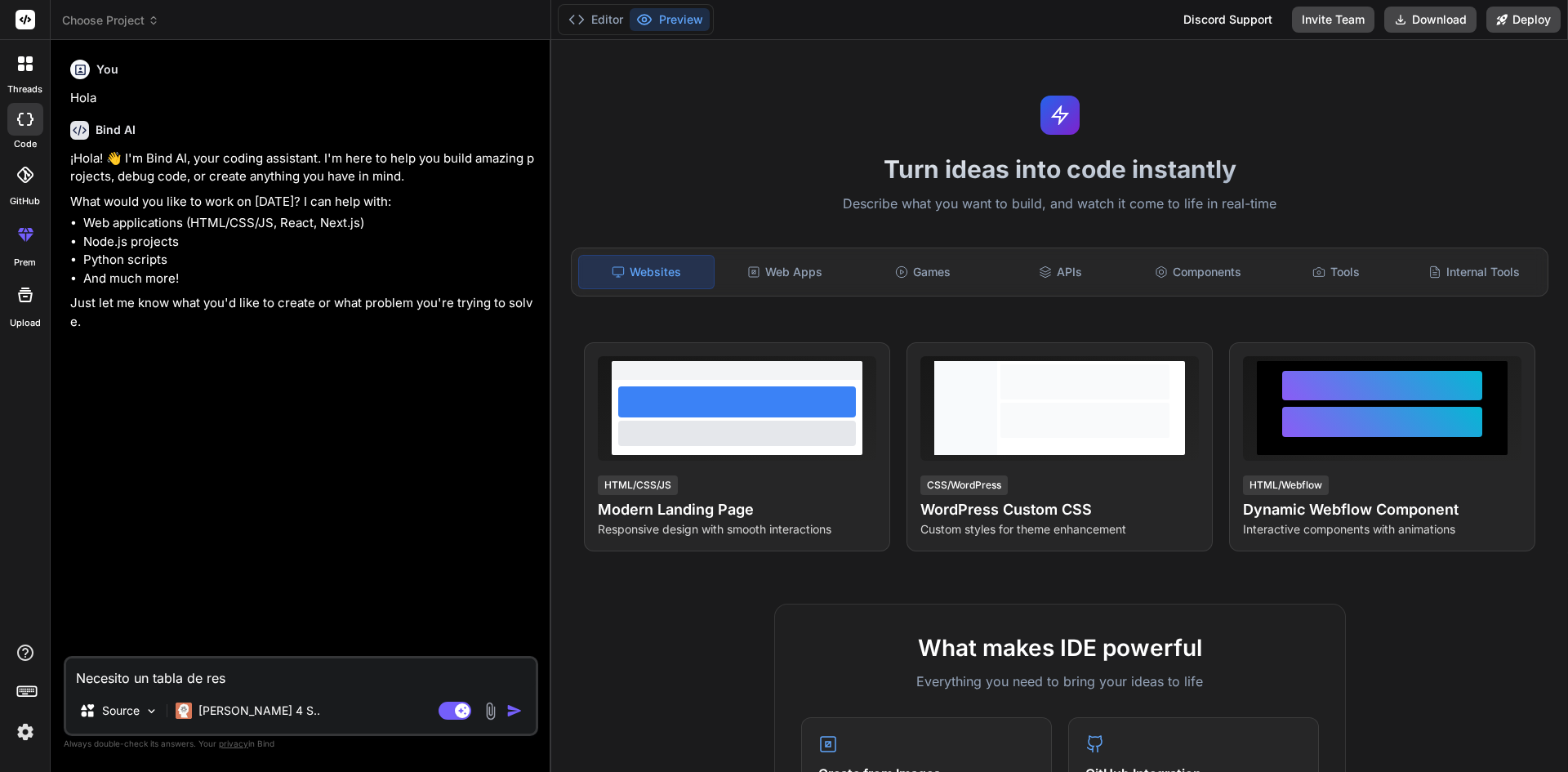
type textarea "Necesito un tabla de resu"
type textarea "x"
type textarea "Necesito un tabla de resul"
type textarea "x"
type textarea "Necesito un tabla de result"
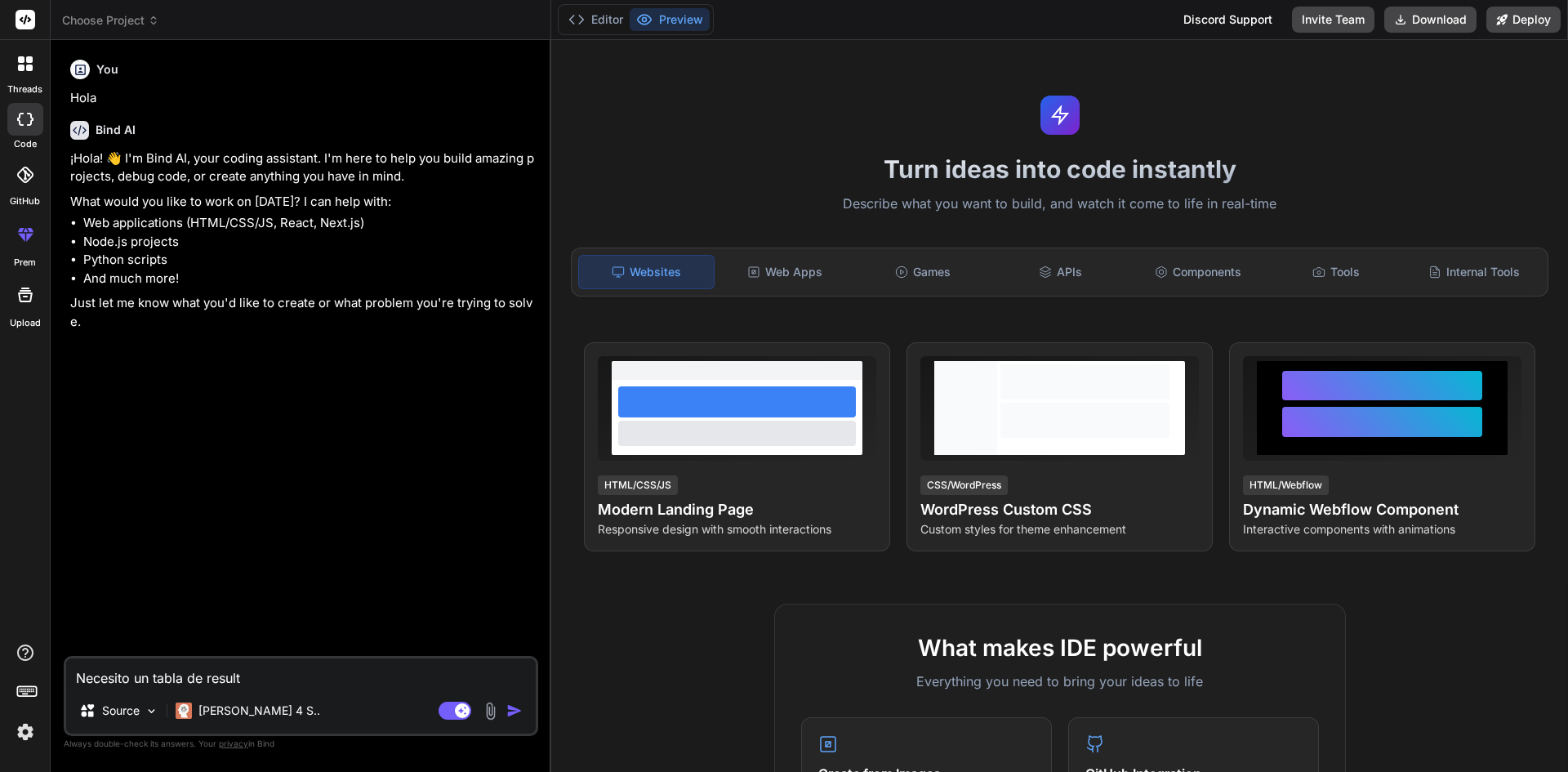
type textarea "x"
type textarea "Necesito un tabla de resulta"
type textarea "x"
type textarea "Necesito un tabla de resultad"
type textarea "x"
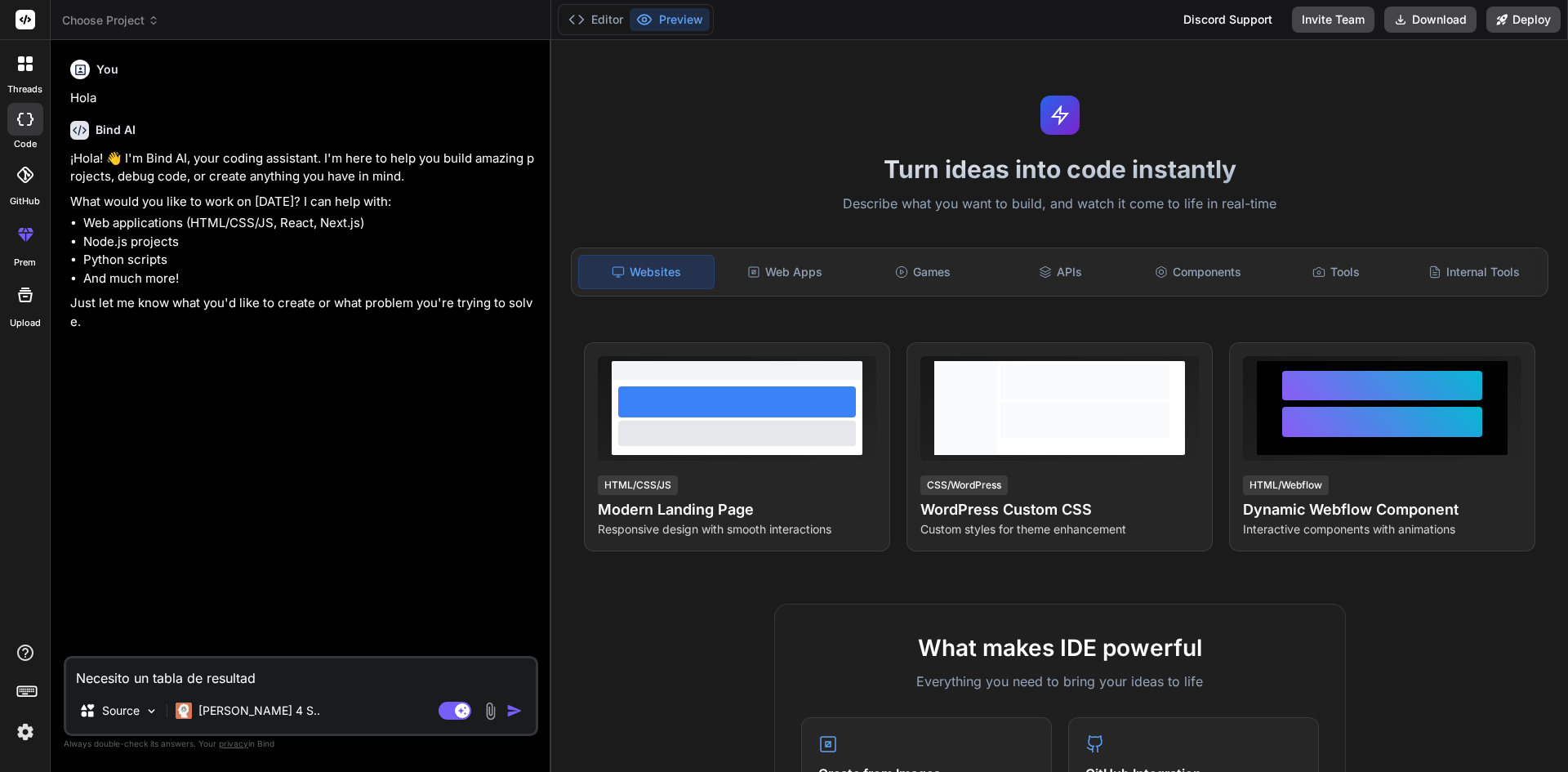
type textarea "Necesito un tabla de resultado"
type textarea "x"
type textarea "Necesito un tabla de resultados"
type textarea "x"
type textarea "Necesito un tabla de resultados"
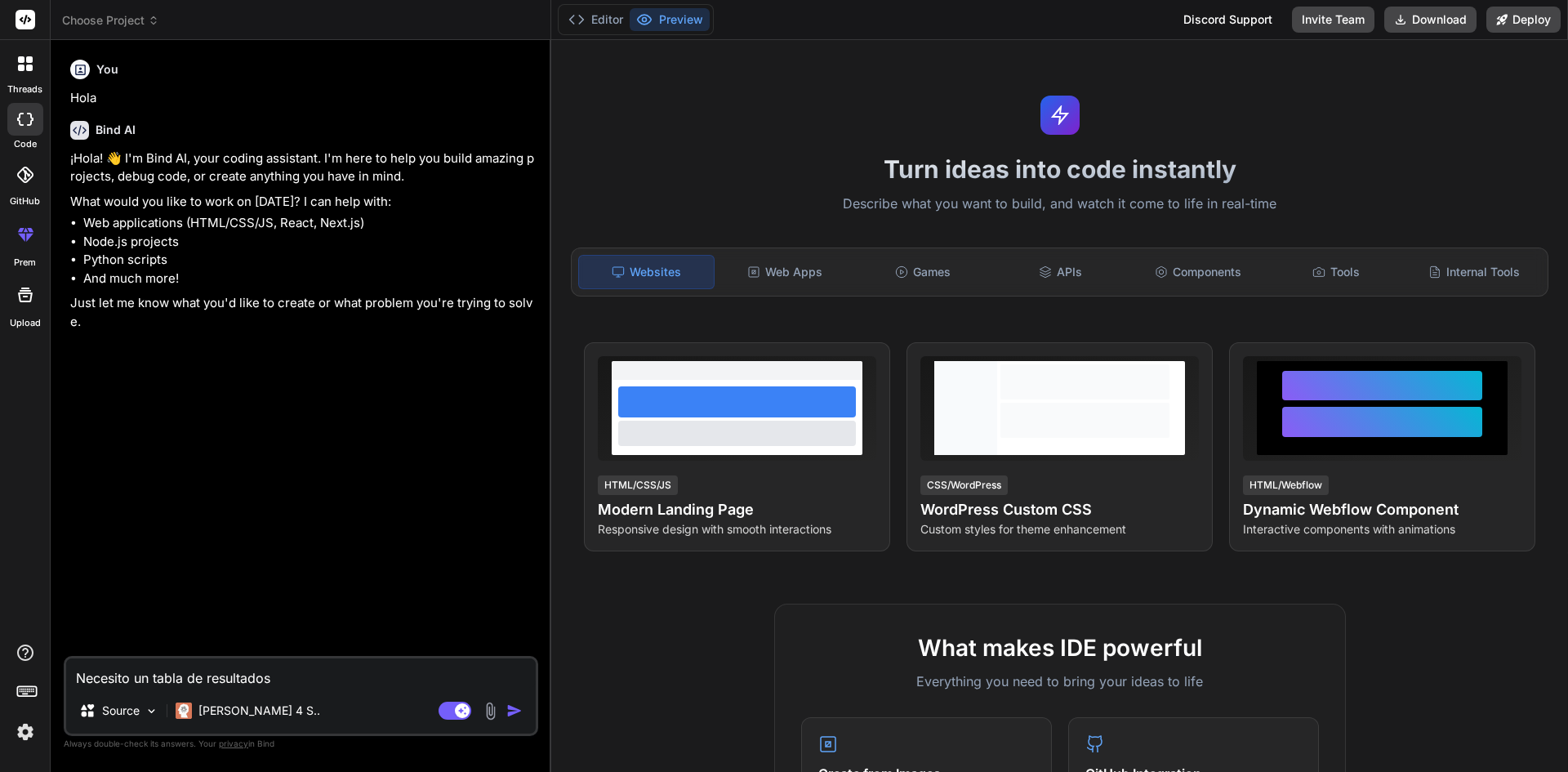
type textarea "x"
type textarea "Necesito un tabla de resultados c"
type textarea "x"
type textarea "Necesito un tabla de resultados co"
type textarea "x"
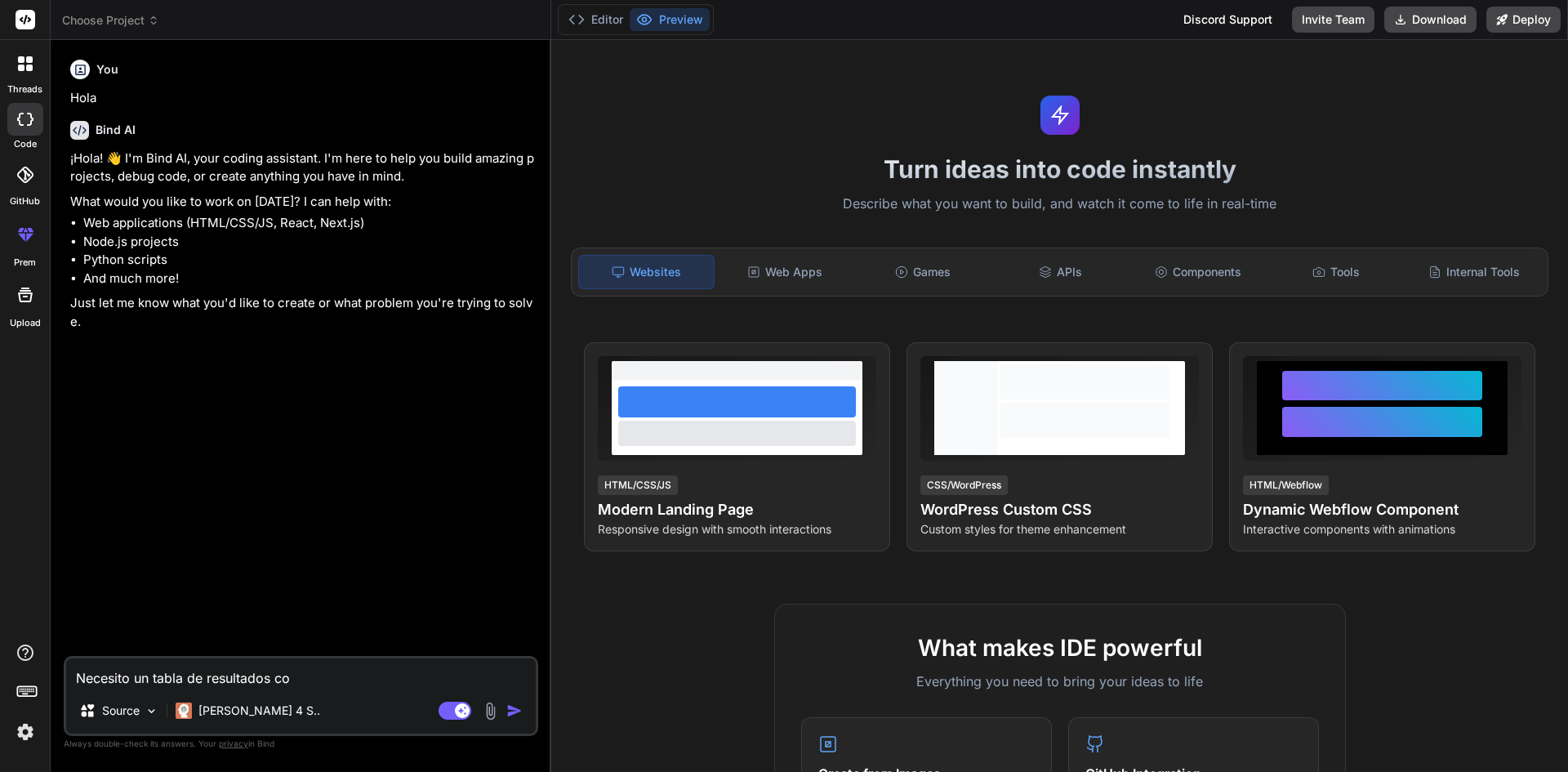
type textarea "Necesito un tabla de resultados con"
type textarea "x"
type textarea "Necesito un tabla de resultados con"
type textarea "x"
type textarea "Necesito un tabla de resultados con e"
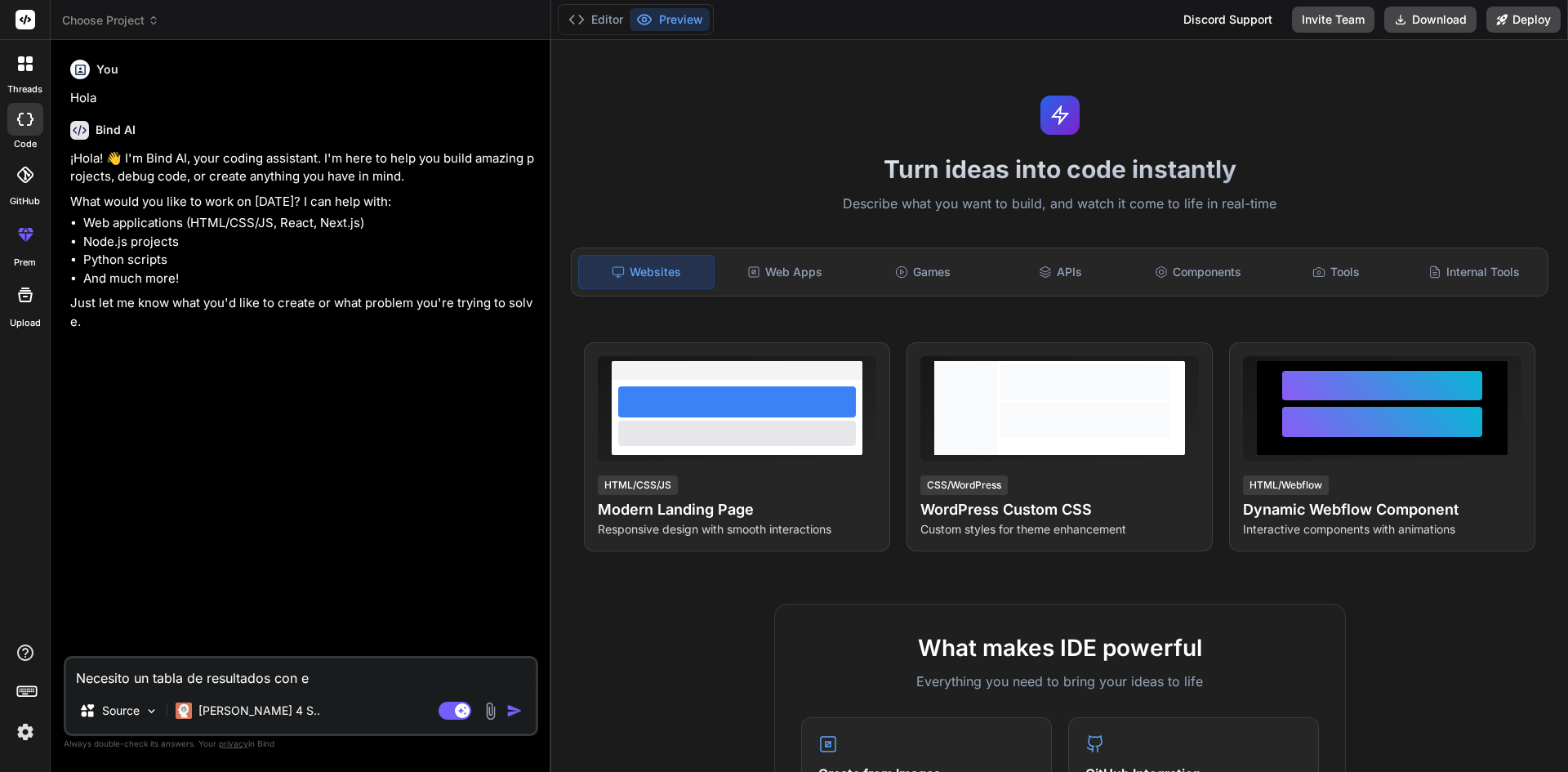
type textarea "x"
type textarea "Necesito un tabla de resultados con es"
type textarea "x"
type textarea "Necesito un tabla de resultados con est"
type textarea "x"
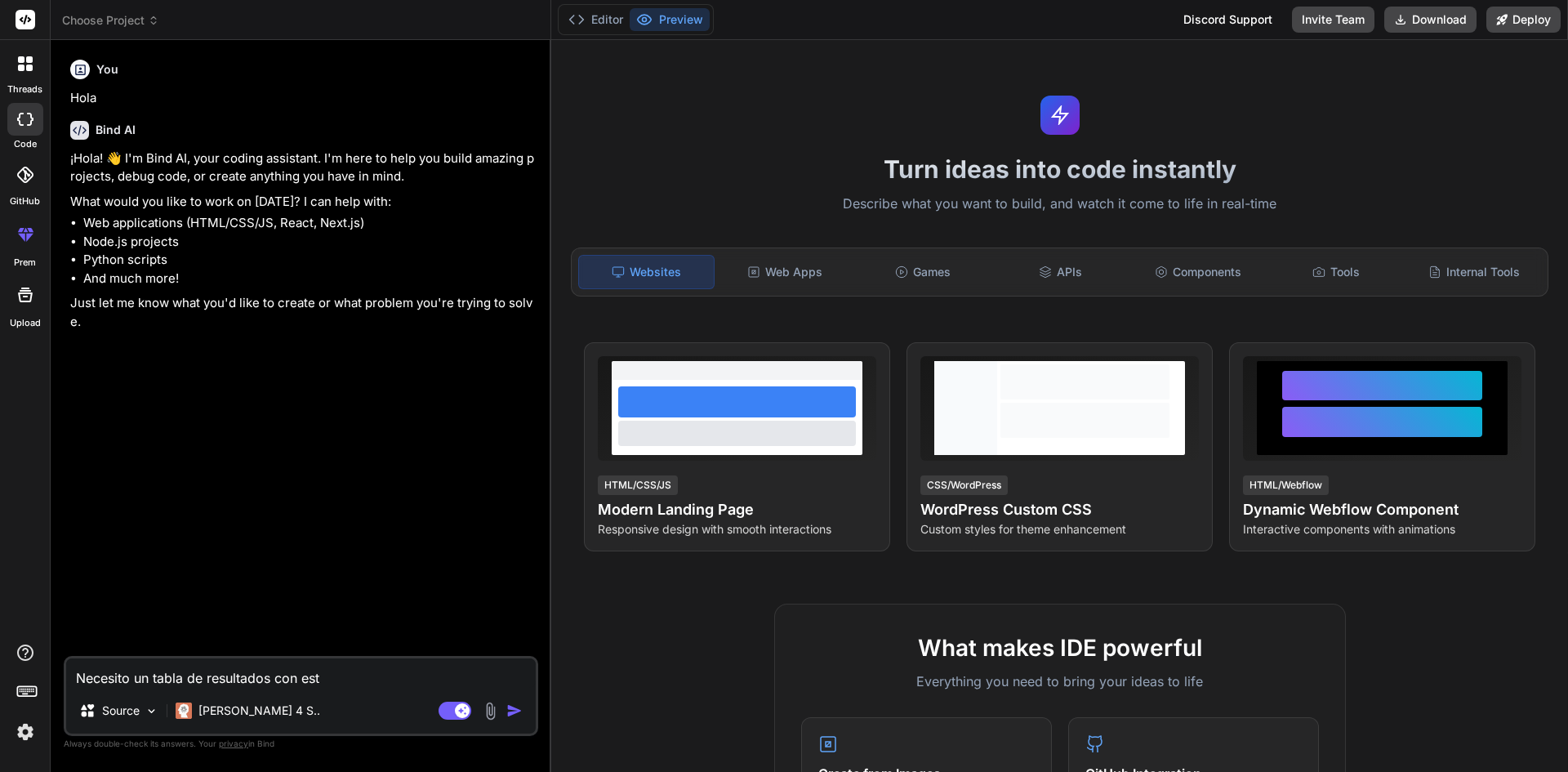
type textarea "Necesito un tabla de resultados con esto"
type textarea "x"
type textarea "Necesito un tabla de resultados con estos"
type textarea "x"
type textarea "Necesito un tabla de resultados con estos"
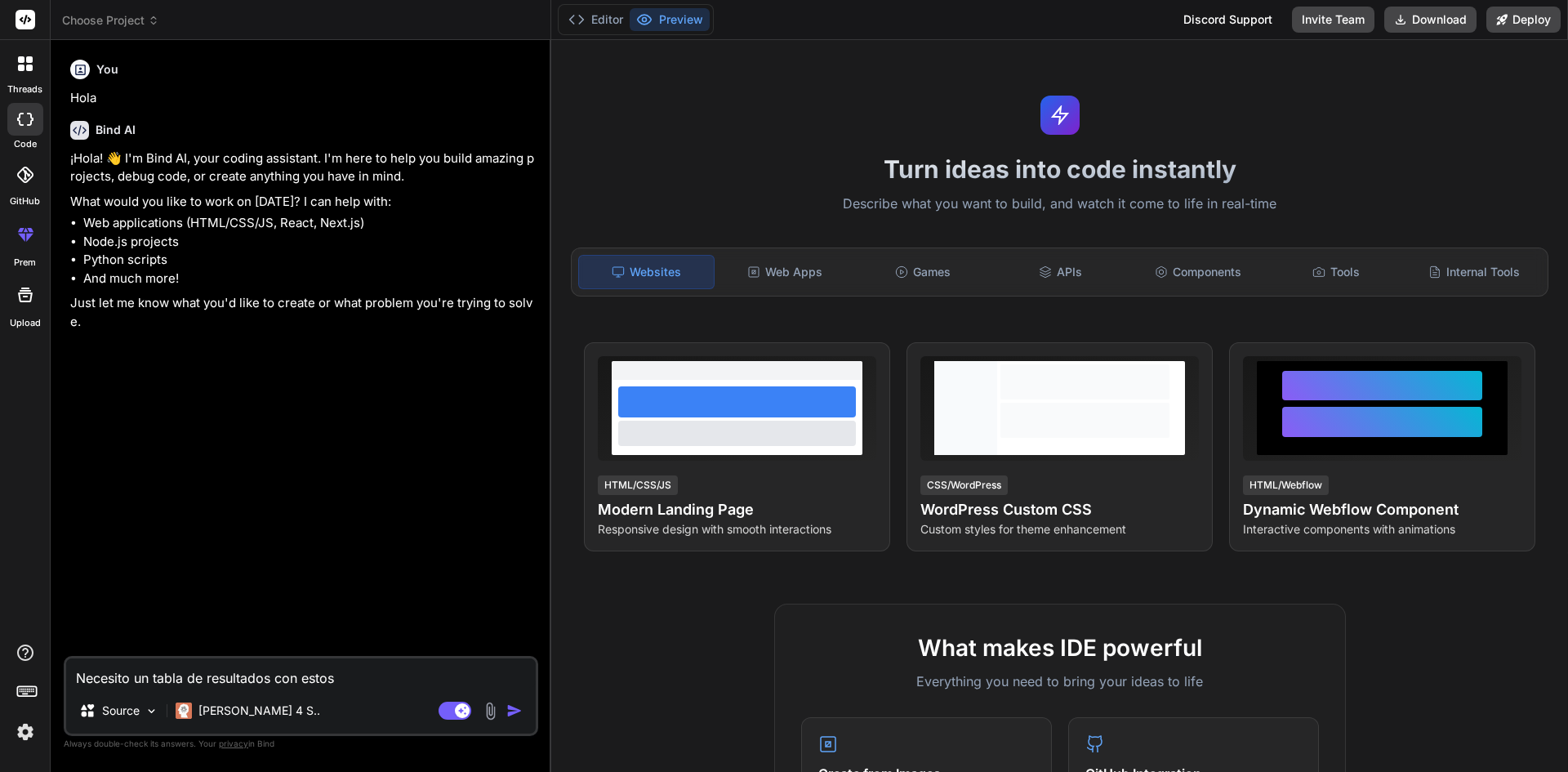
type textarea "x"
type textarea "Necesito un tabla de resultados con estos"
type textarea "x"
type textarea "Necesito un tabla de resultados con esto"
type textarea "x"
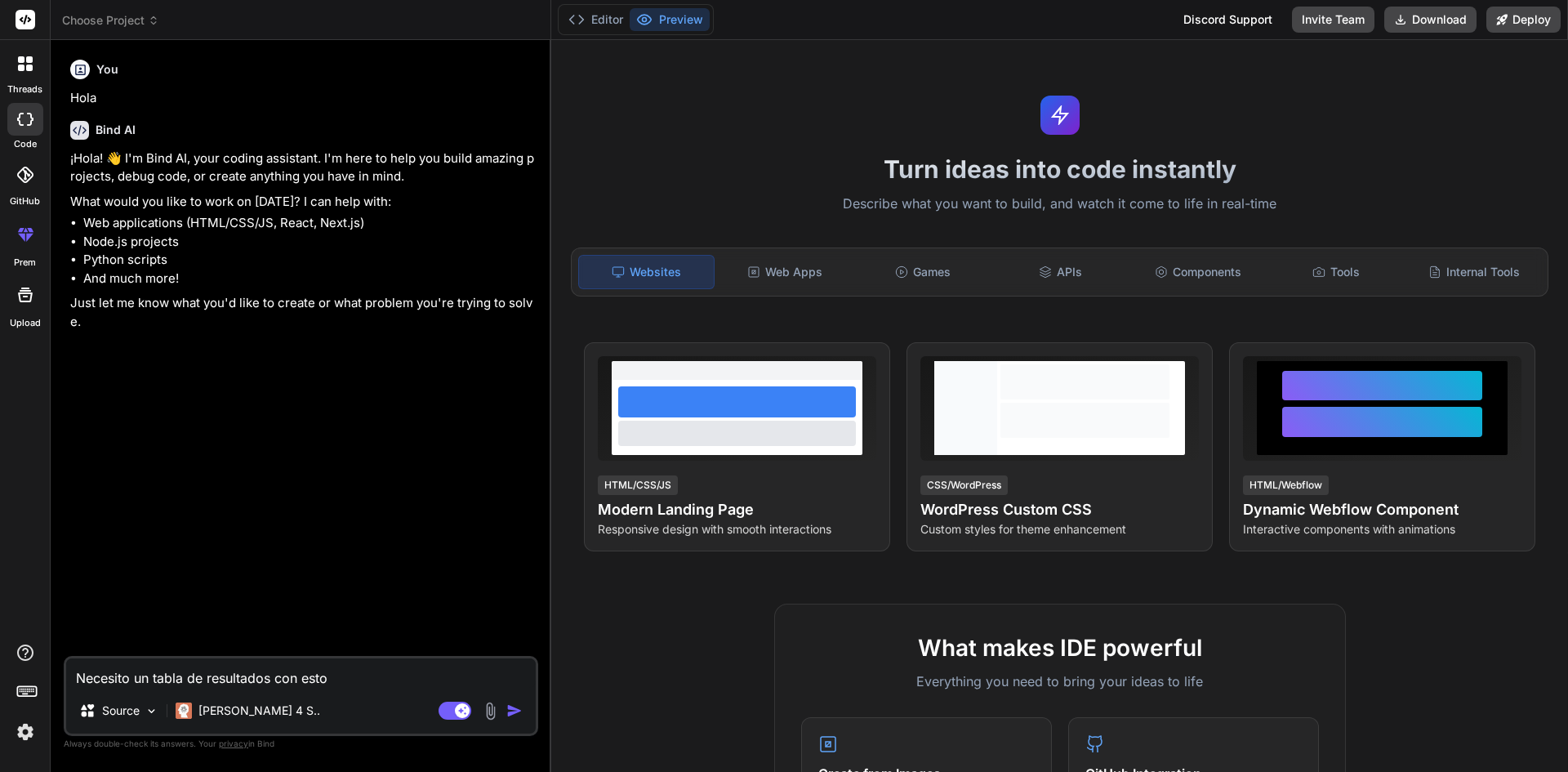
type textarea "Necesito un tabla de resultados con est"
type textarea "x"
type textarea "Necesito un tabla de resultados con es"
type textarea "x"
type textarea "Necesito un tabla de resultados con e"
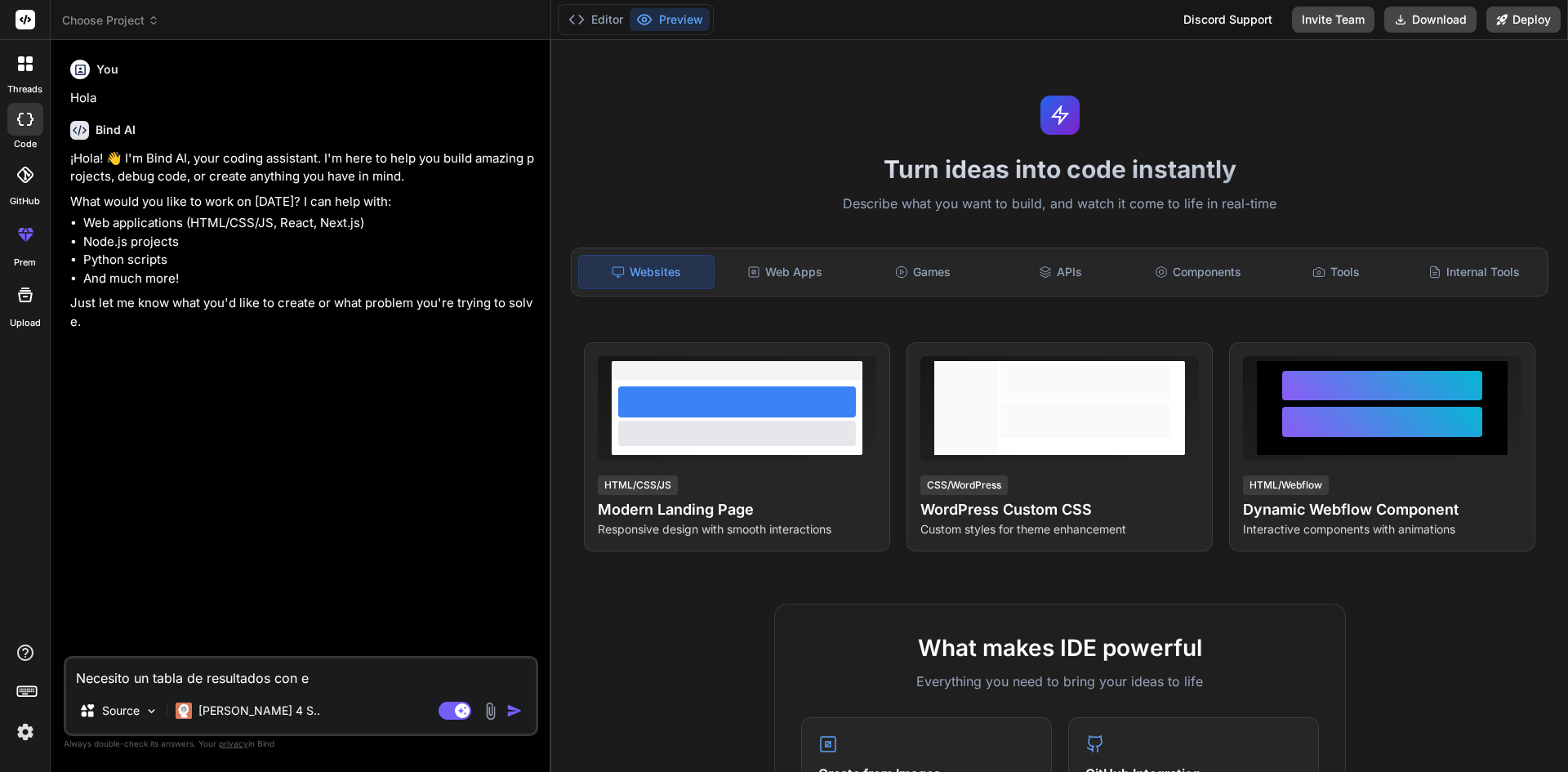
type textarea "x"
type textarea "Necesito un tabla de resultados con"
type textarea "x"
type textarea "Necesito un tabla de resultados con"
type textarea "x"
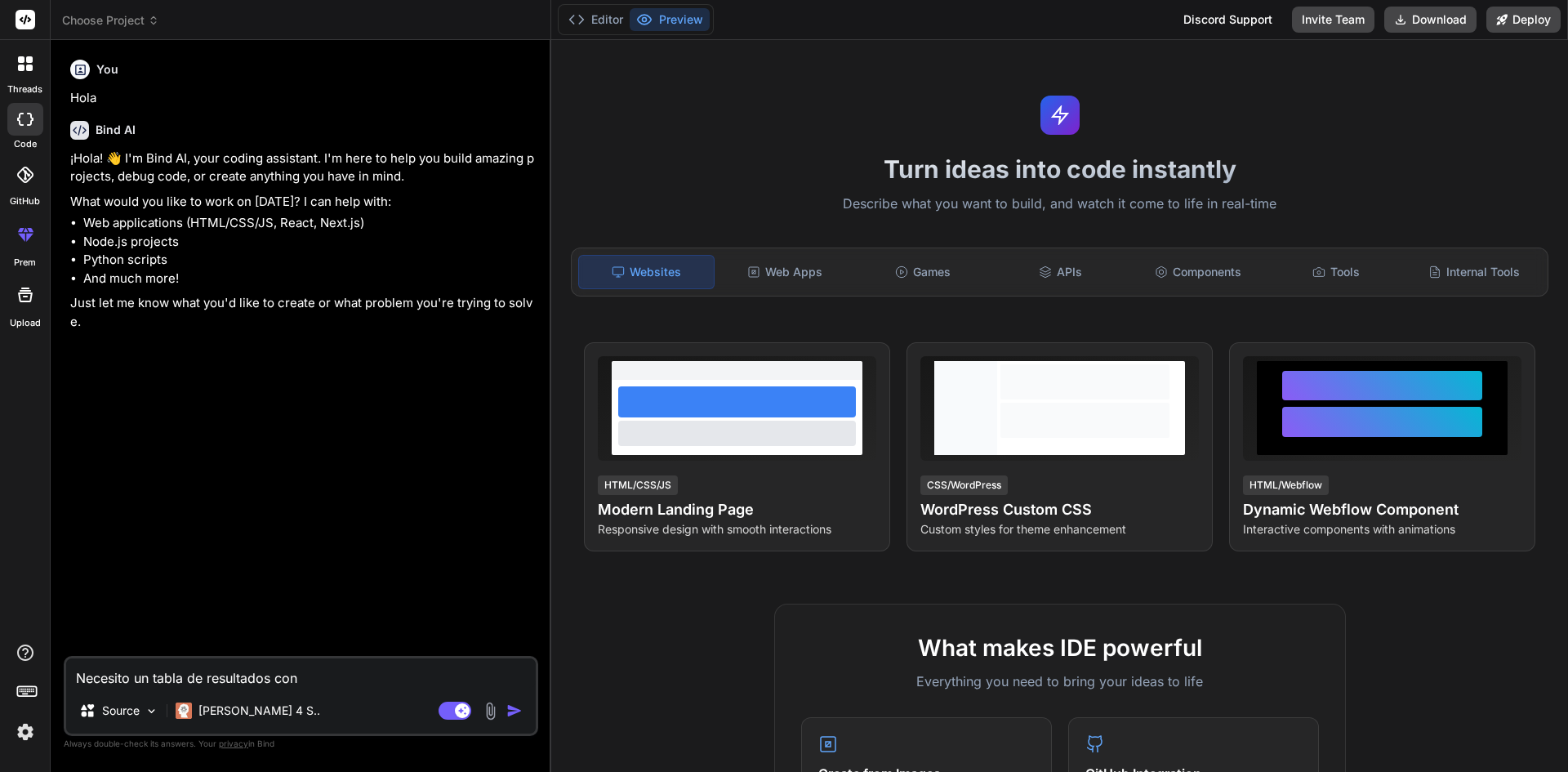
type textarea "Necesito un tabla de resultados co"
type textarea "x"
type textarea "Necesito un tabla de resultados c"
type textarea "x"
type textarea "Necesito un tabla de resultados"
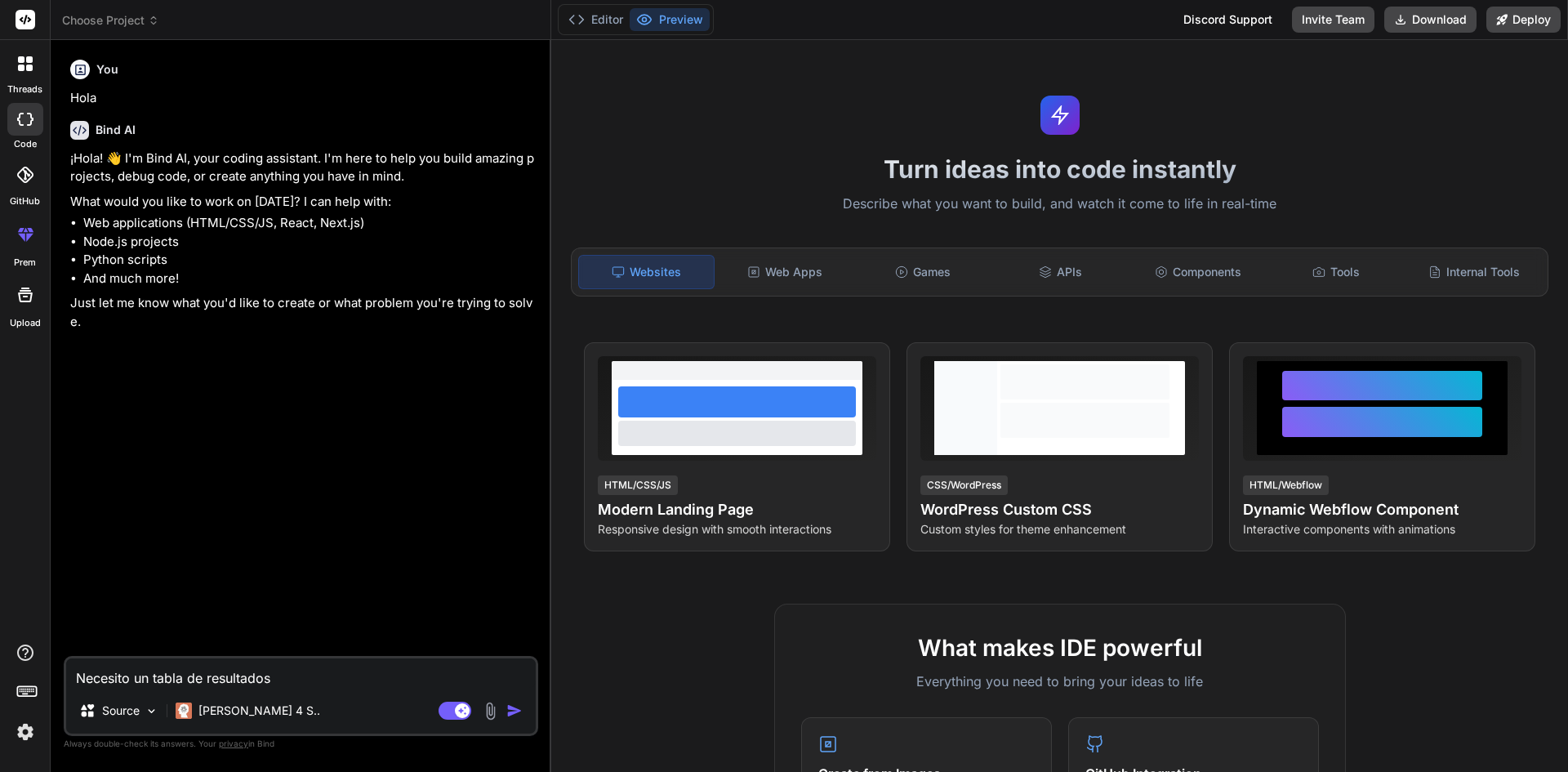
type textarea "x"
type textarea "Necesito un tabla de resultados u"
type textarea "x"
type textarea "Necesito un tabla de resultados us"
type textarea "x"
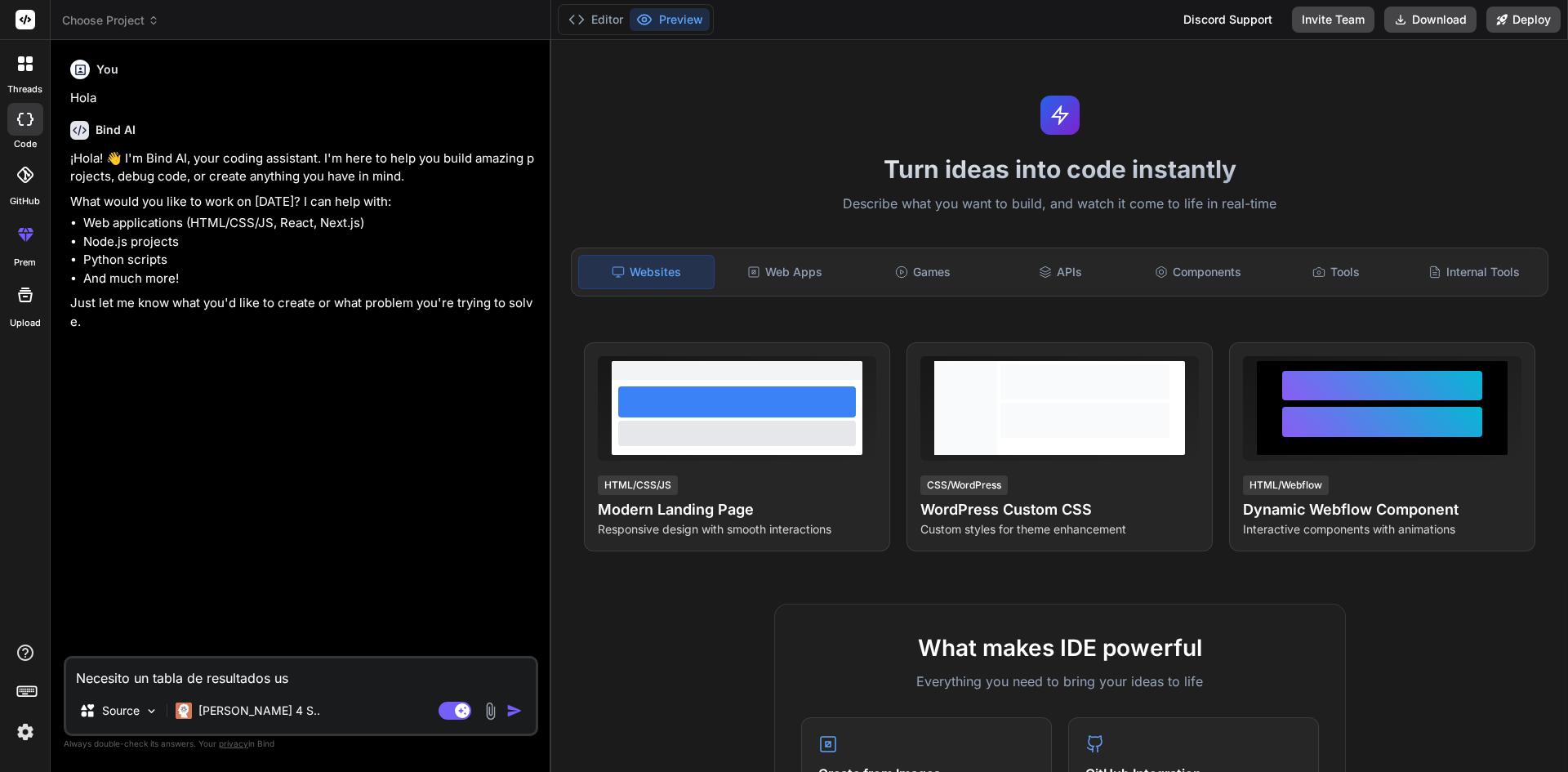
type textarea "Necesito un tabla de resultados usa"
type textarea "x"
type textarea "Necesito un tabla de resultados usand"
type textarea "x"
type textarea "Necesito un tabla de resultados usando"
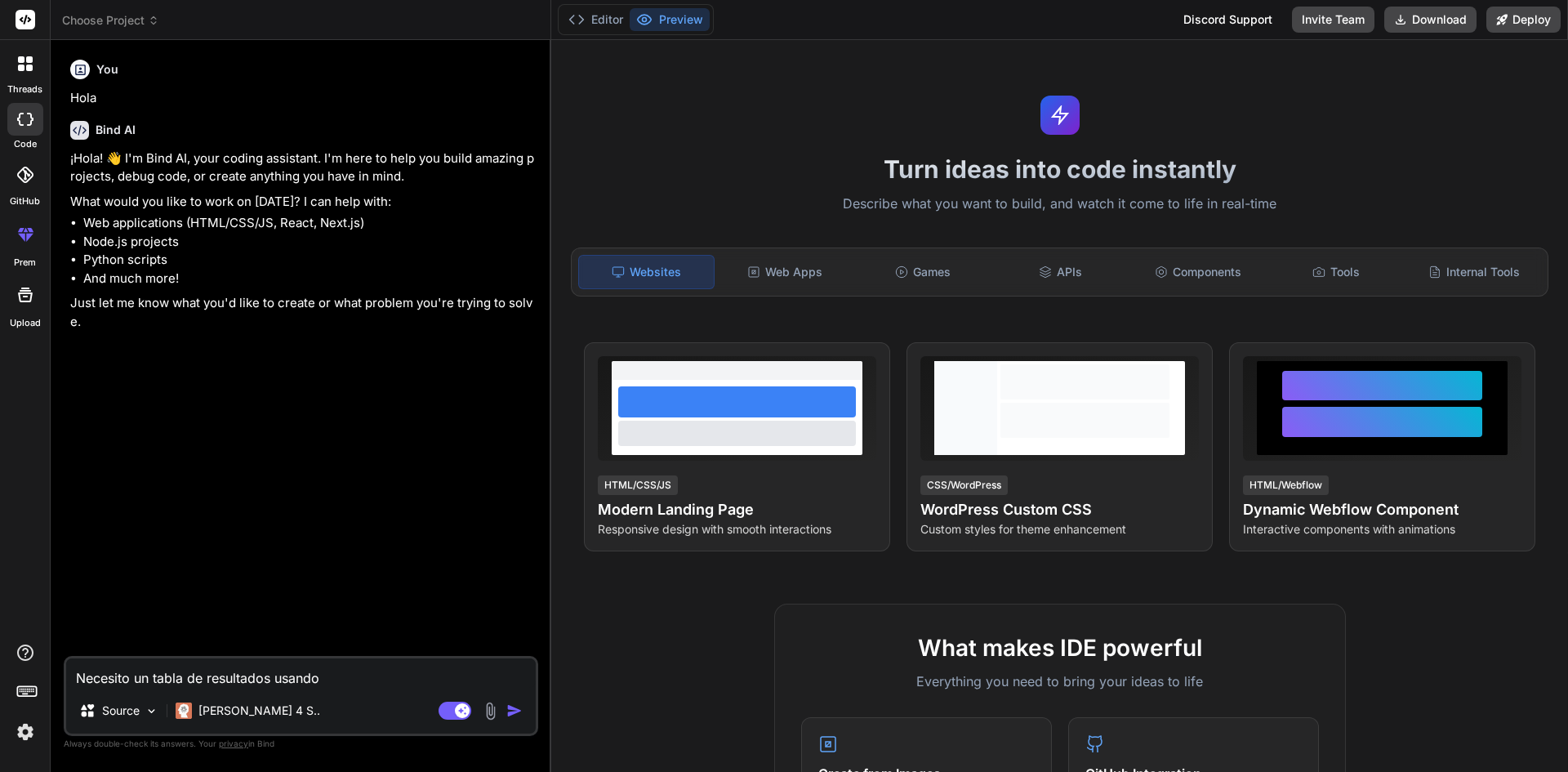
type textarea "x"
type textarea "Necesito un tabla de resultados usando"
type textarea "x"
type textarea "Necesito un tabla de resultados usando e"
type textarea "x"
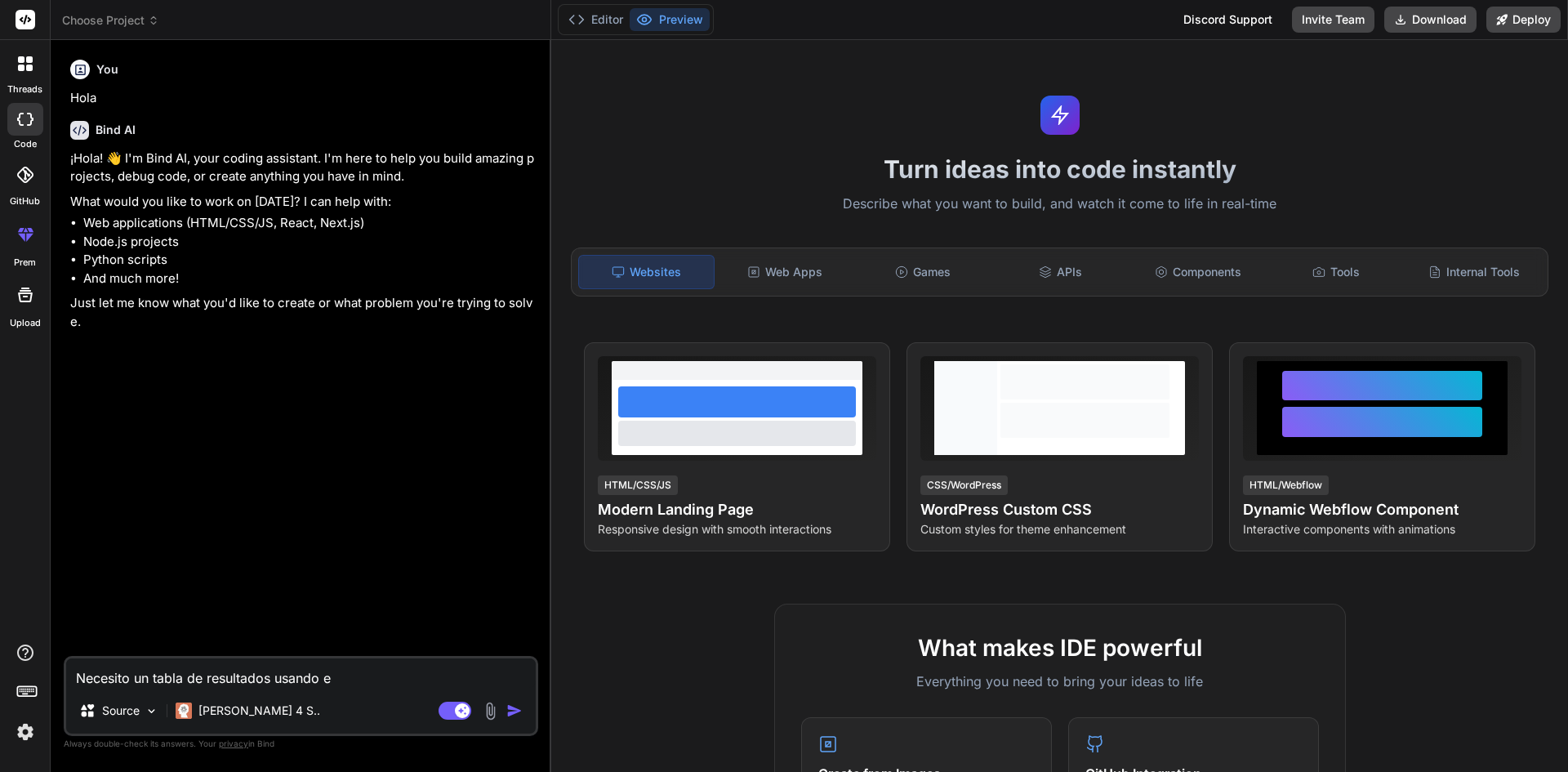
type textarea "Necesito un tabla de resultados usando es"
type textarea "x"
type textarea "Necesito un tabla de resultados usando est"
type textarea "x"
type textarea "Necesito un tabla de resultados usando este"
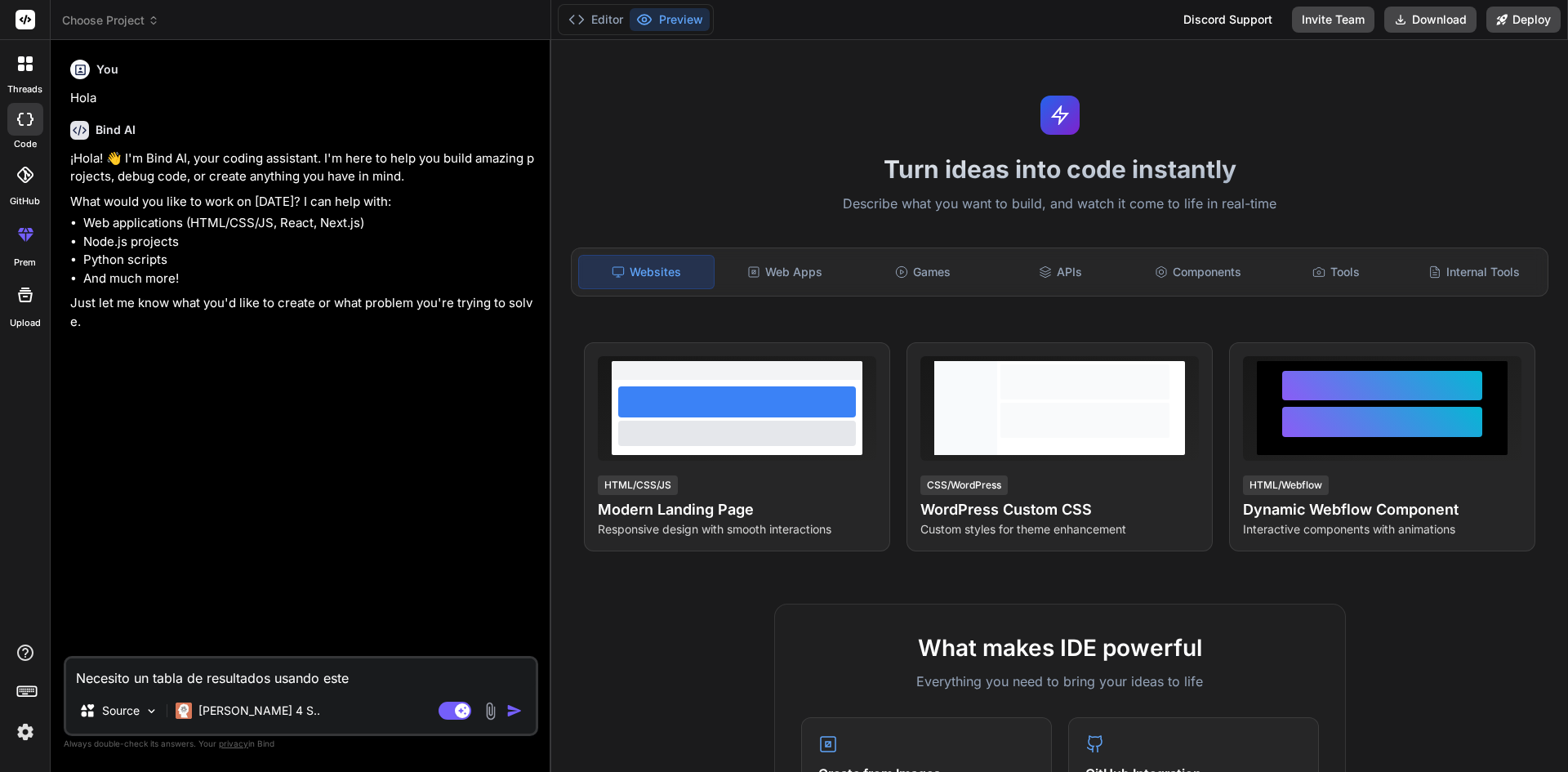
type textarea "x"
type textarea "Necesito un tabla de resultados usando este"
type textarea "x"
type textarea "Necesito un tabla de resultados usando este e"
type textarea "x"
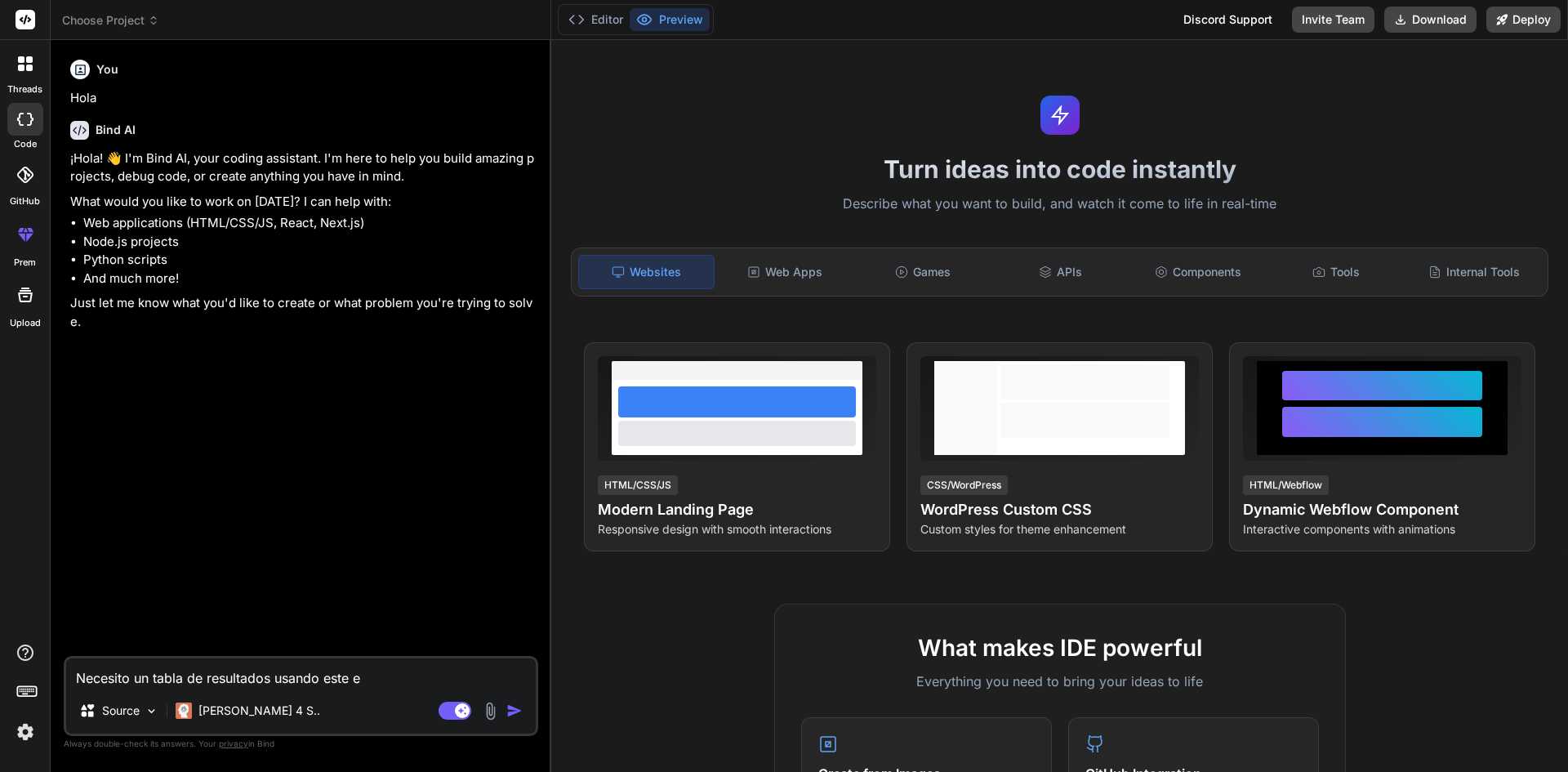
type textarea "Necesito un tabla de resultados usando este es"
type textarea "x"
type textarea "Necesito un tabla de resultados usando este est"
type textarea "x"
type textarea "Necesito un tabla de resultados usando este esti"
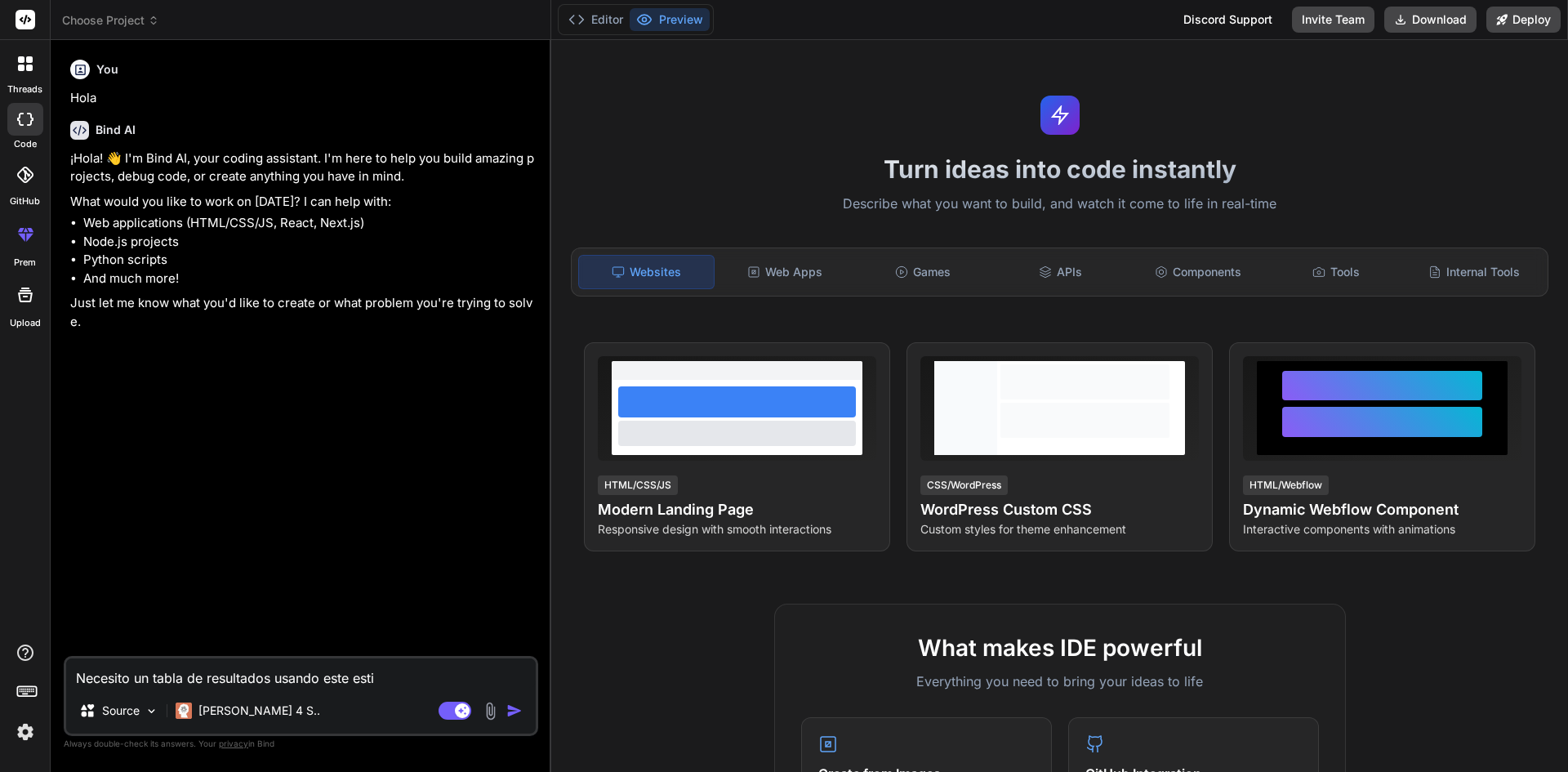
type textarea "x"
type textarea "Necesito un tabla de resultados usando este estil"
type textarea "x"
type textarea "Necesito un tabla de resultados usando este estilo"
type textarea "x"
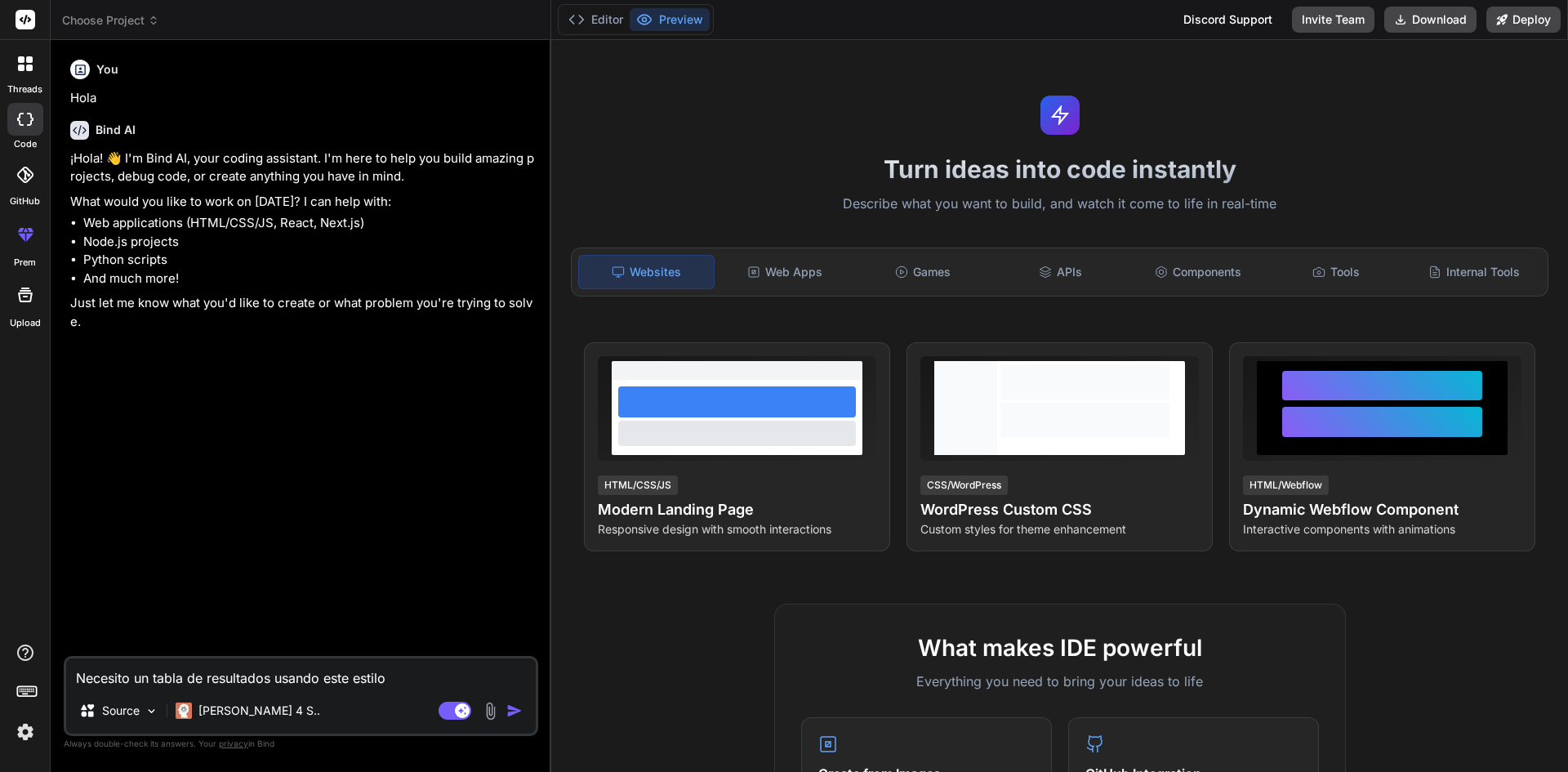
type textarea "Necesito un tabla de resultados usando este estilo y"
type textarea "x"
type textarea "Necesito un tabla de resultados usando este estilo"
type textarea "x"
type textarea "Necesito un tabla de resultados usando este estilo e"
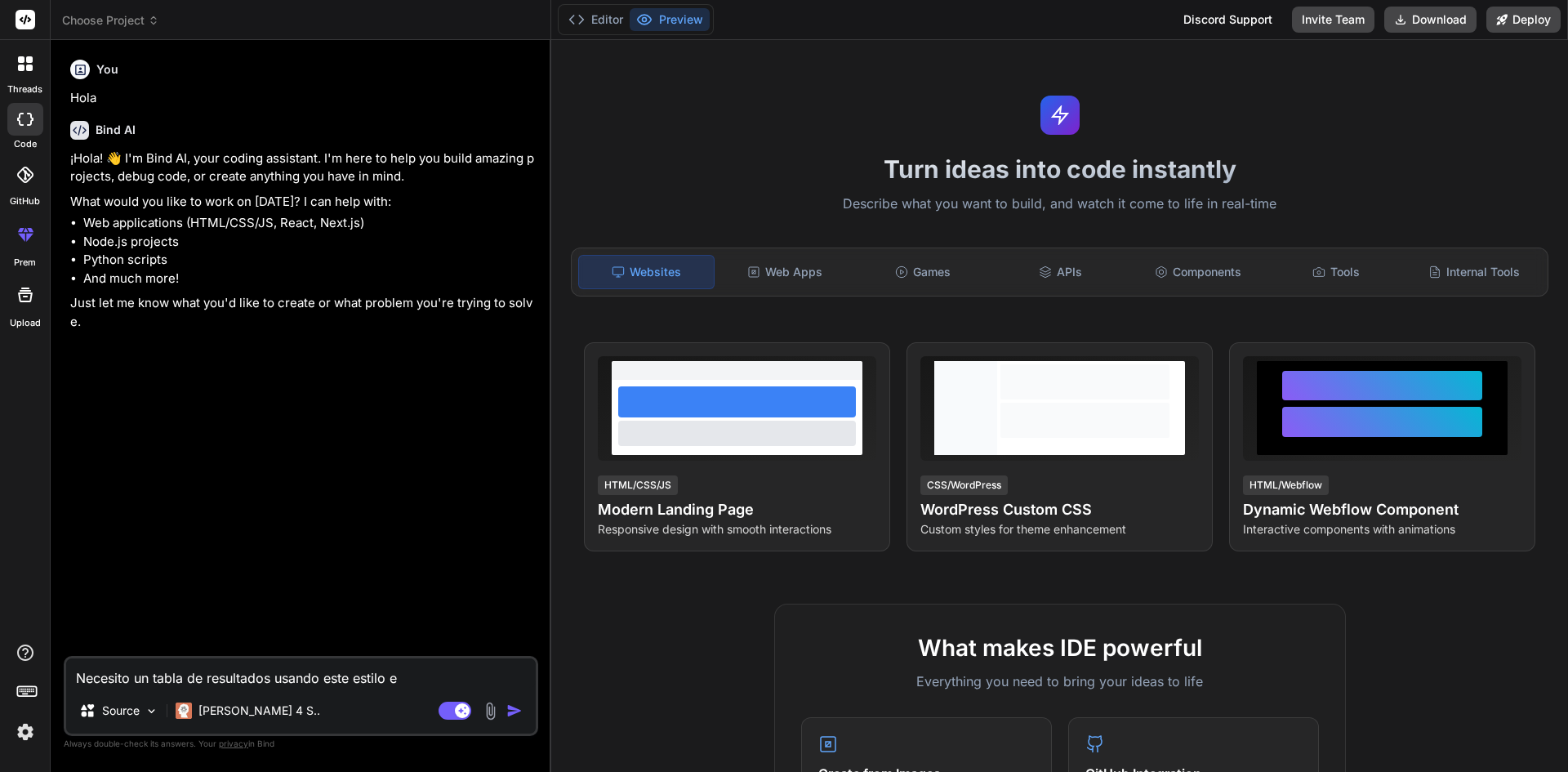
type textarea "x"
type textarea "Necesito un tabla de resultados usando este estilo e"
type textarea "x"
type textarea "Necesito un tabla de resultados usando este estilo e i"
type textarea "x"
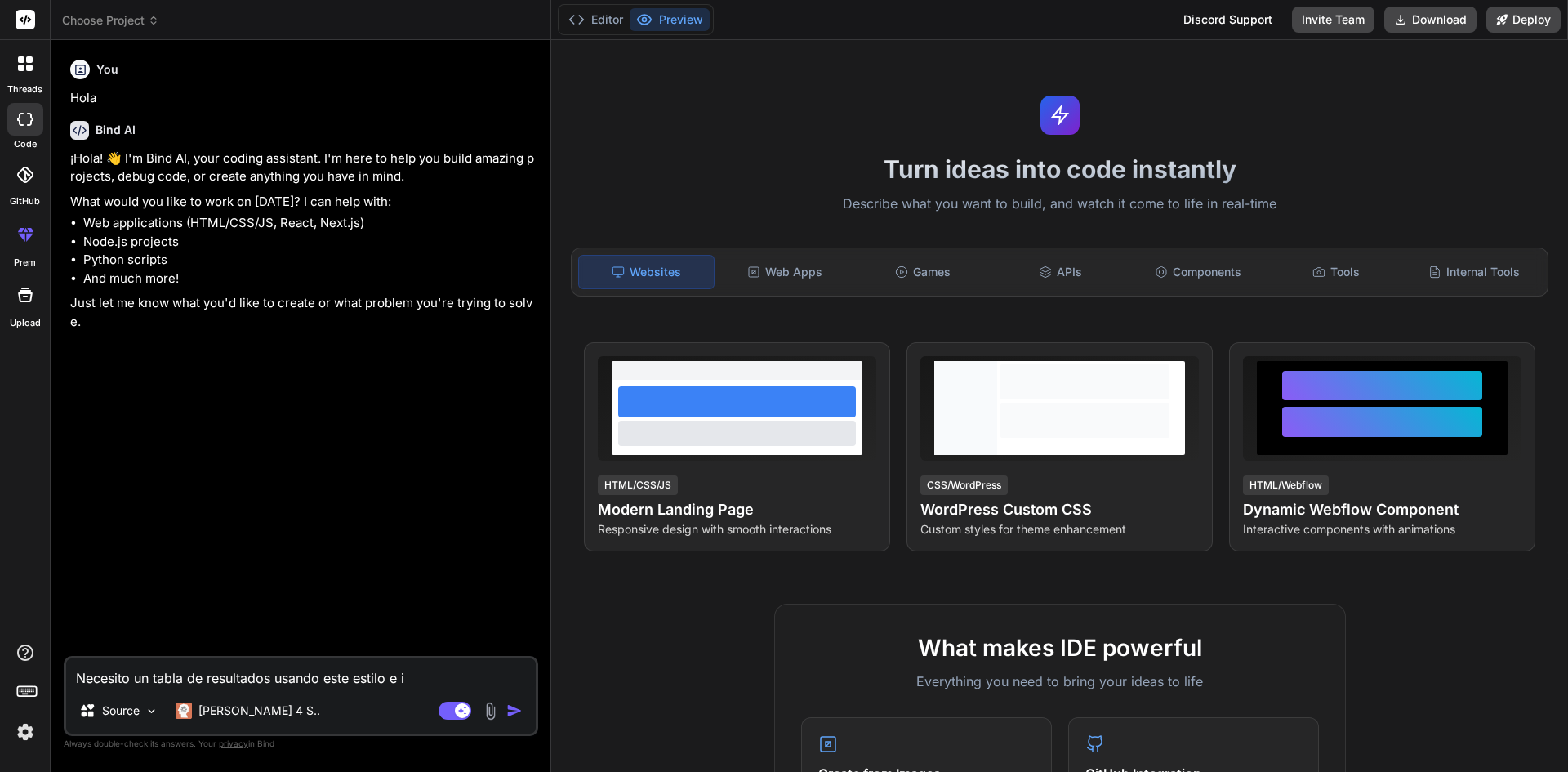
type textarea "Necesito un tabla de resultados usando este estilo e in"
type textarea "x"
type textarea "Necesito un tabla de resultados usando este estilo e inf"
type textarea "x"
type textarea "Necesito un tabla de resultados usando este estilo e info"
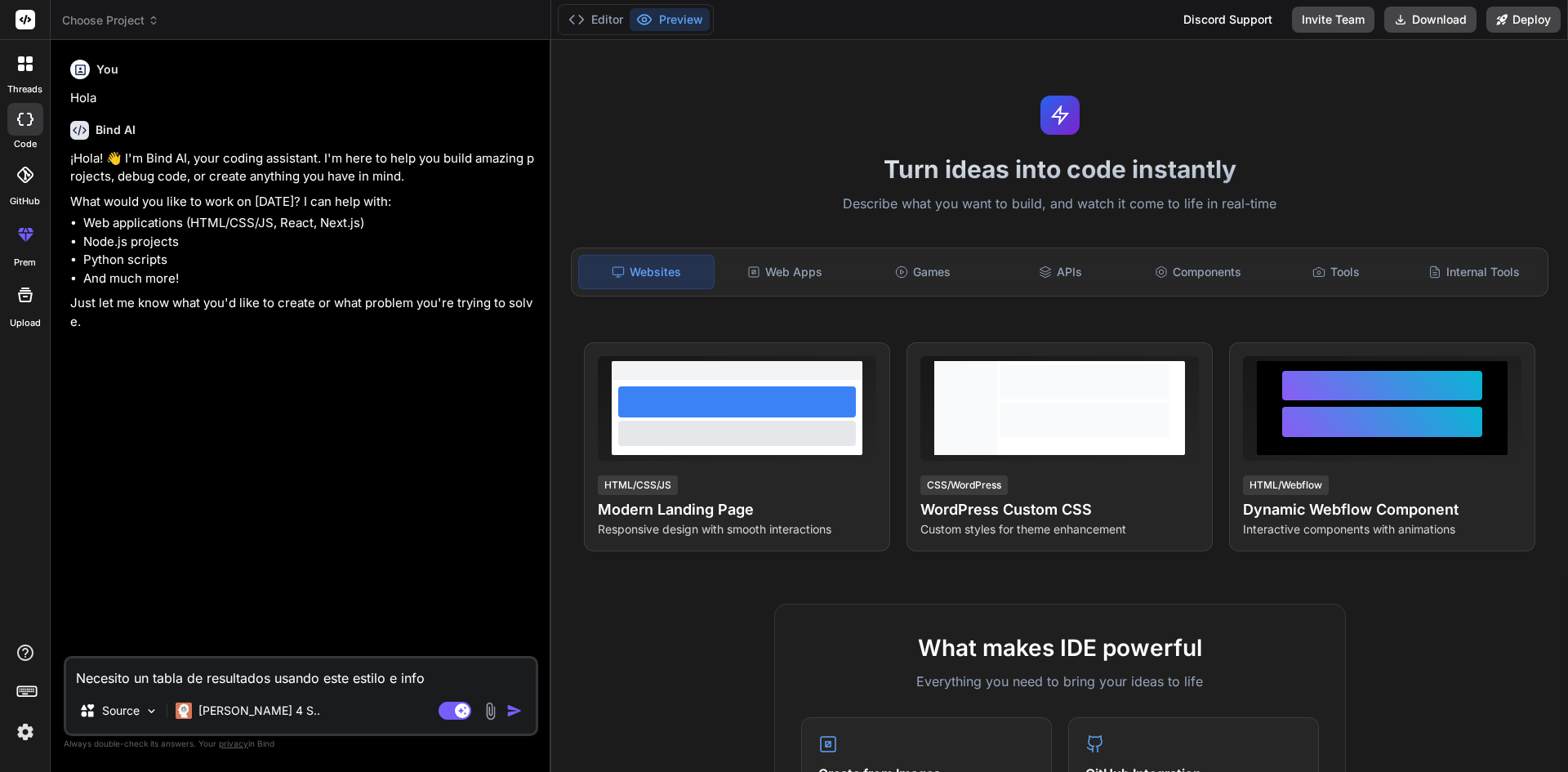
type textarea "x"
type textarea "Necesito un tabla de resultados usando este estilo e inf"
type textarea "x"
type textarea "Necesito un tabla de resultados usando este estilo e in"
type textarea "x"
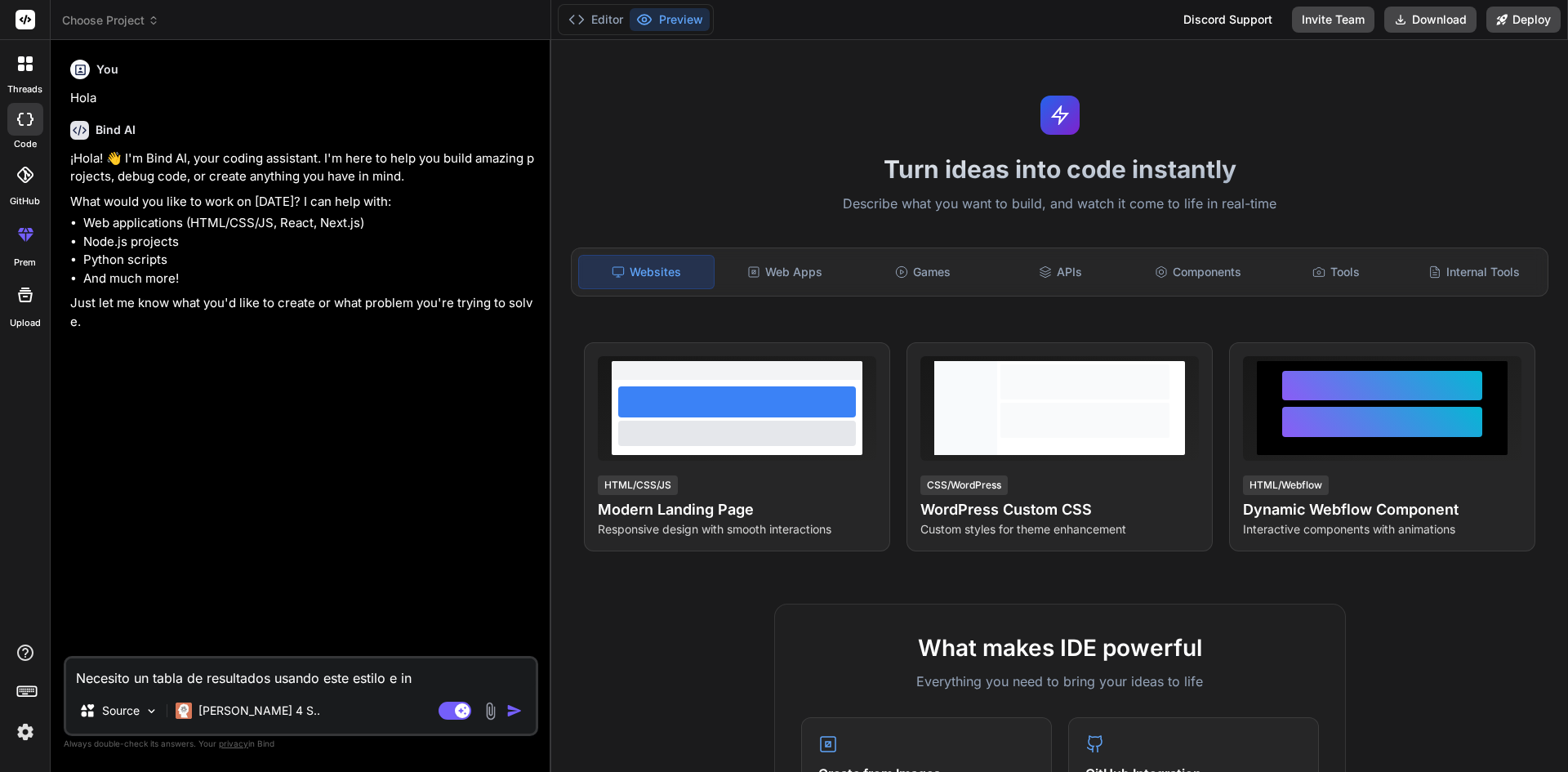
type textarea "Necesito un tabla de resultados usando este estilo e i"
type textarea "x"
type textarea "Necesito un tabla de resultados usando este estilo e"
type textarea "x"
type textarea "Necesito un tabla de resultados usando este estilo e"
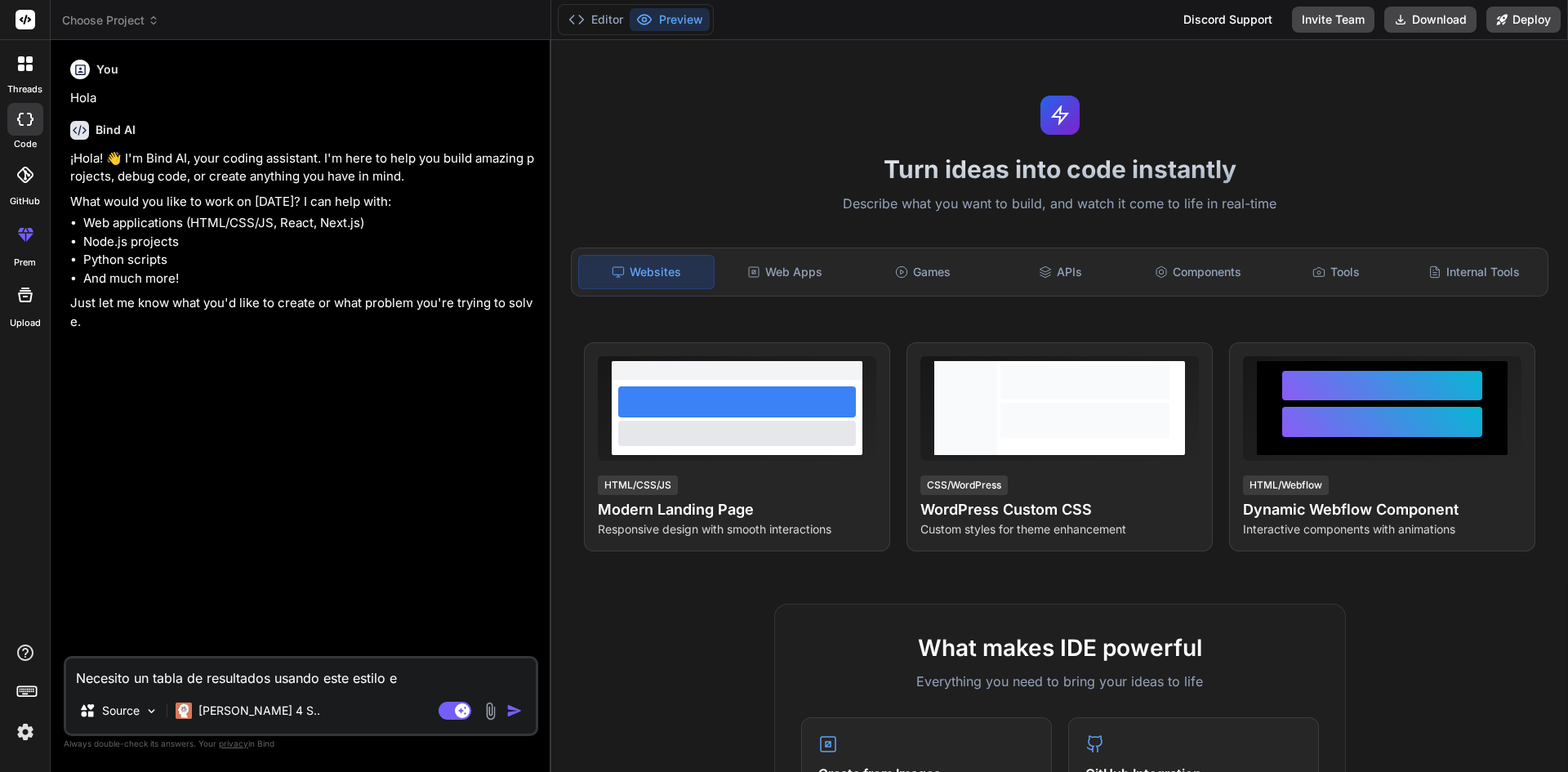
type textarea "x"
type textarea "Necesito un tabla de resultados usando este estilo"
type textarea "x"
type textarea "Necesito un tabla de resultados usando este estilo y"
type textarea "x"
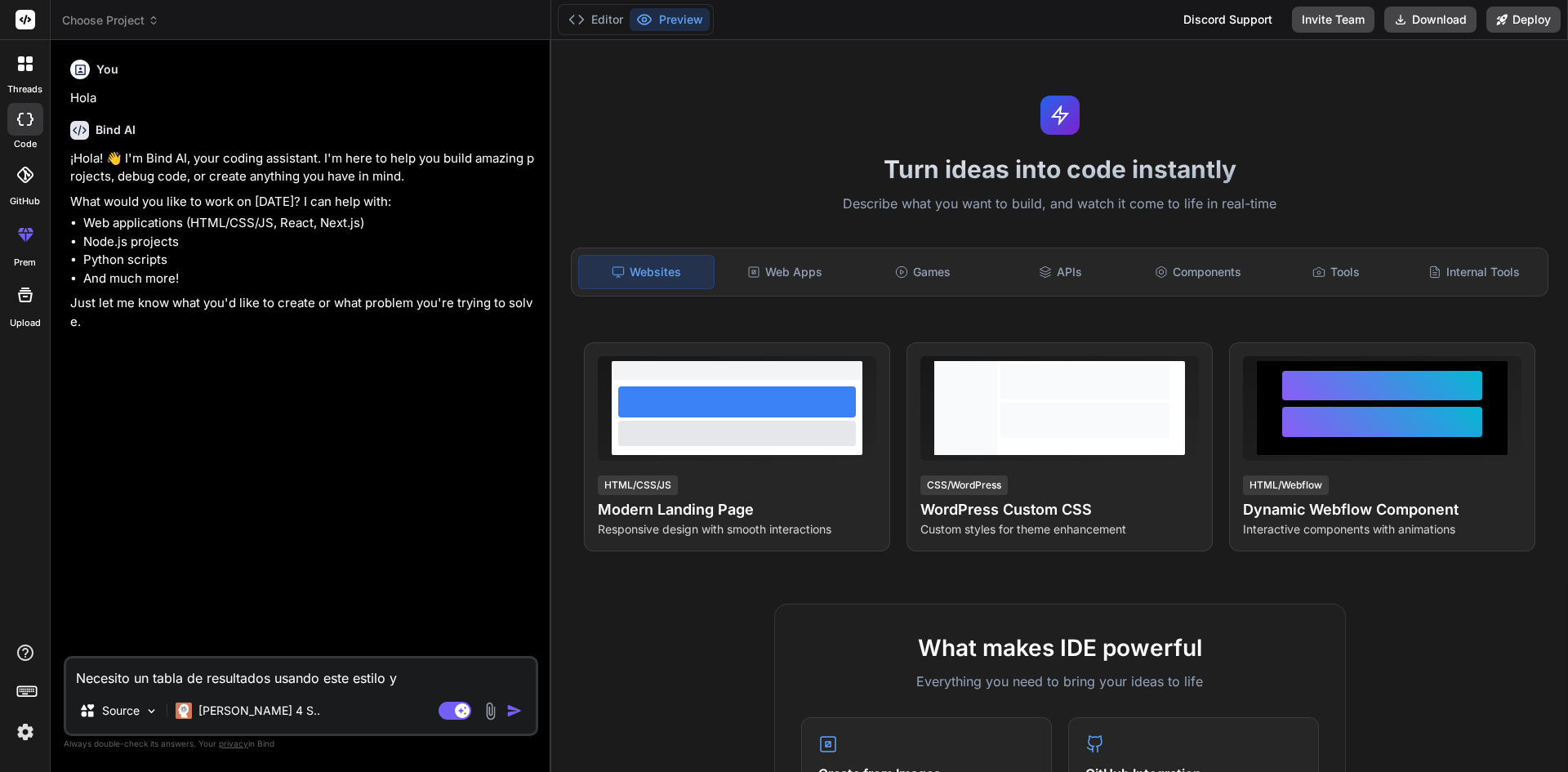
type textarea "Necesito un tabla de resultados usando este estilo y"
type textarea "x"
type textarea "Necesito un tabla de resultados usando este estilo y l"
type textarea "x"
type textarea "Necesito un tabla de resultados usando este estilo y la"
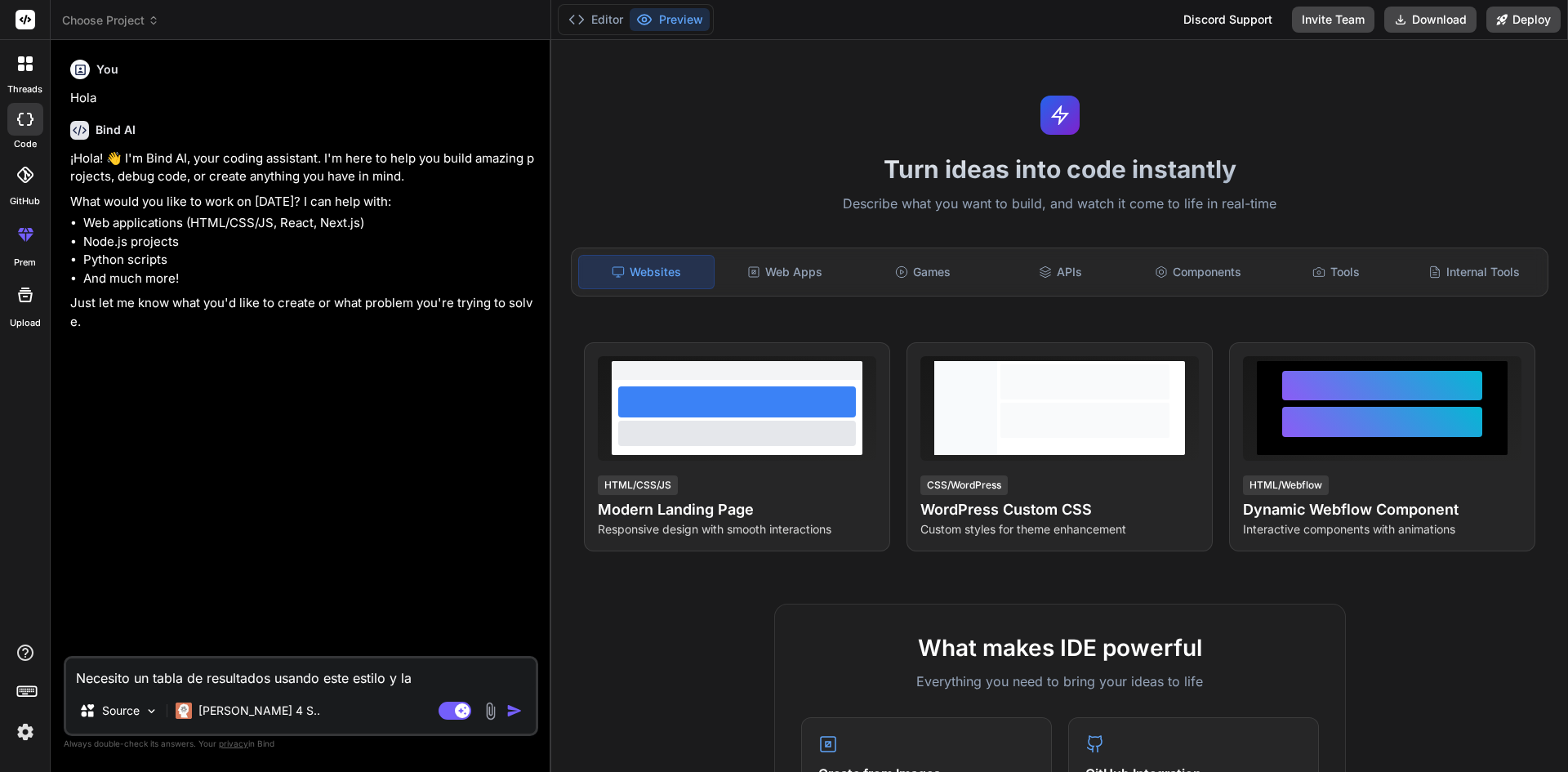
type textarea "x"
type textarea "Necesito un tabla de resultados usando este estilo y la"
type textarea "x"
type textarea "Necesito un tabla de resultados usando este estilo y la i"
type textarea "x"
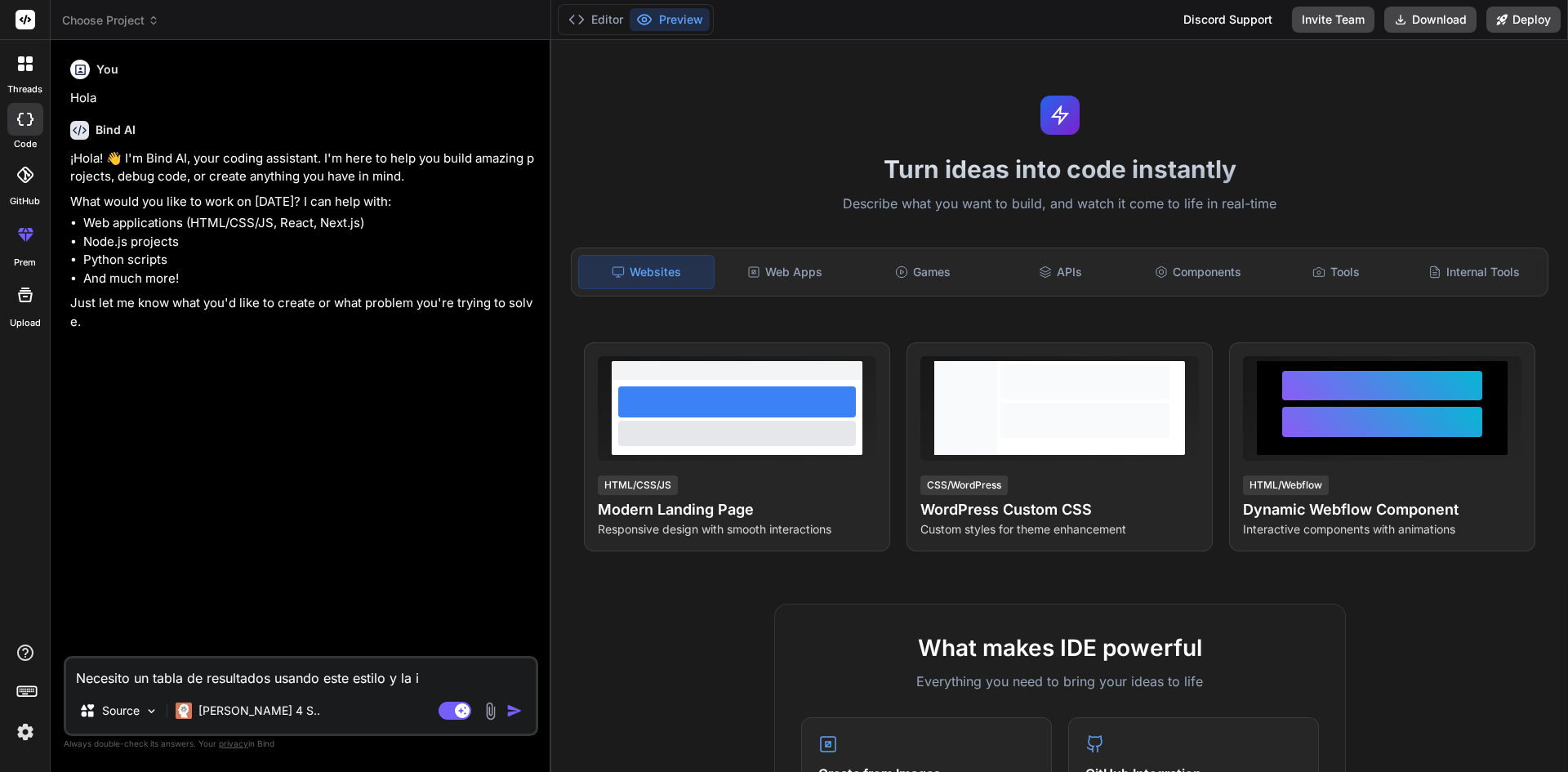
type textarea "Necesito un tabla de resultados usando este estilo y la in"
type textarea "x"
type textarea "Necesito un tabla de resultados usando este estilo y la inf"
type textarea "x"
type textarea "Necesito un tabla de resultados usando este estilo y la info"
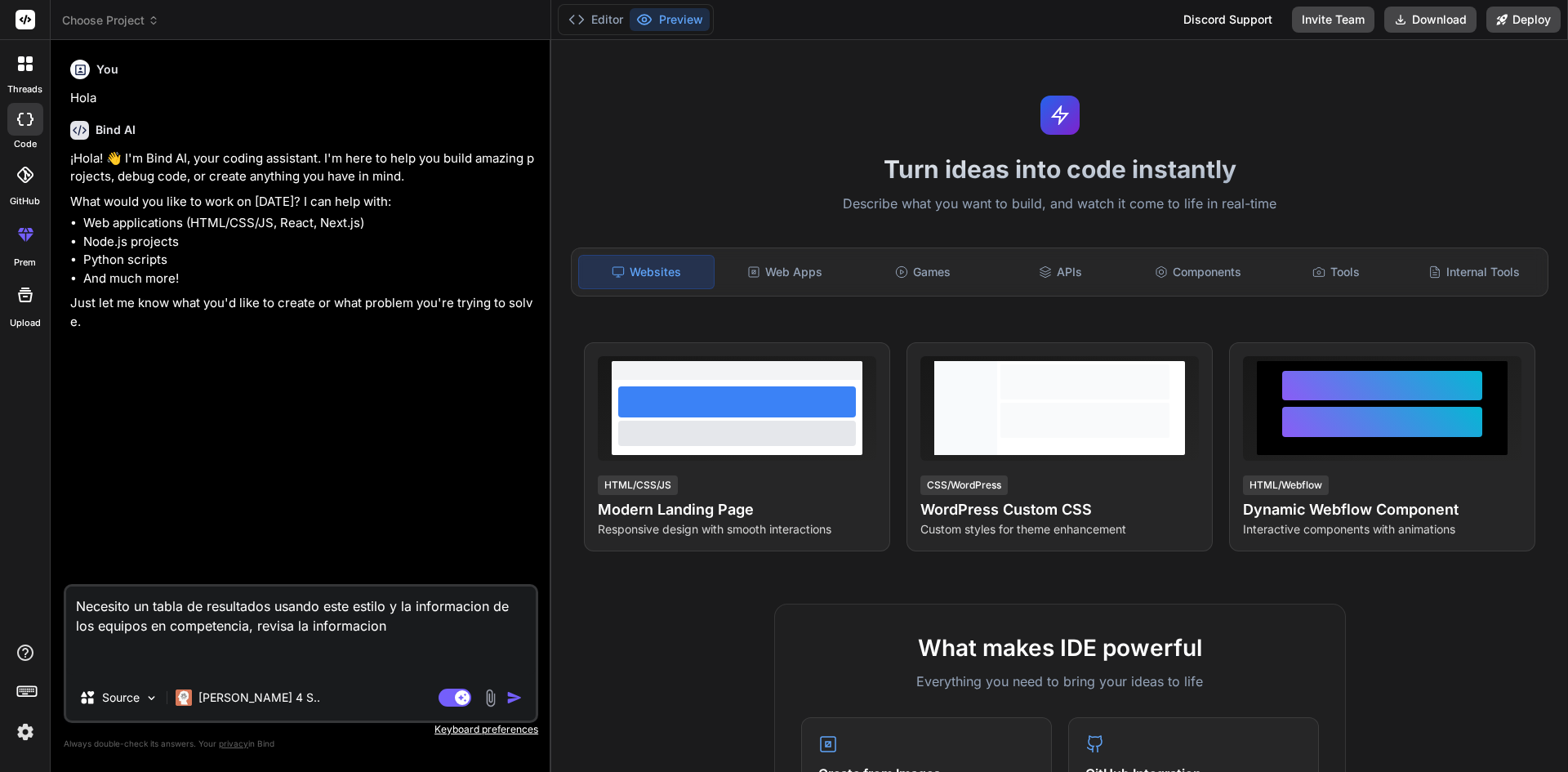
paste textarea "<l1 ipsum="dolorsi-ametc">Adipisc 4 - 51 el Seddoei</t5> <incid utlab="etdolore…"
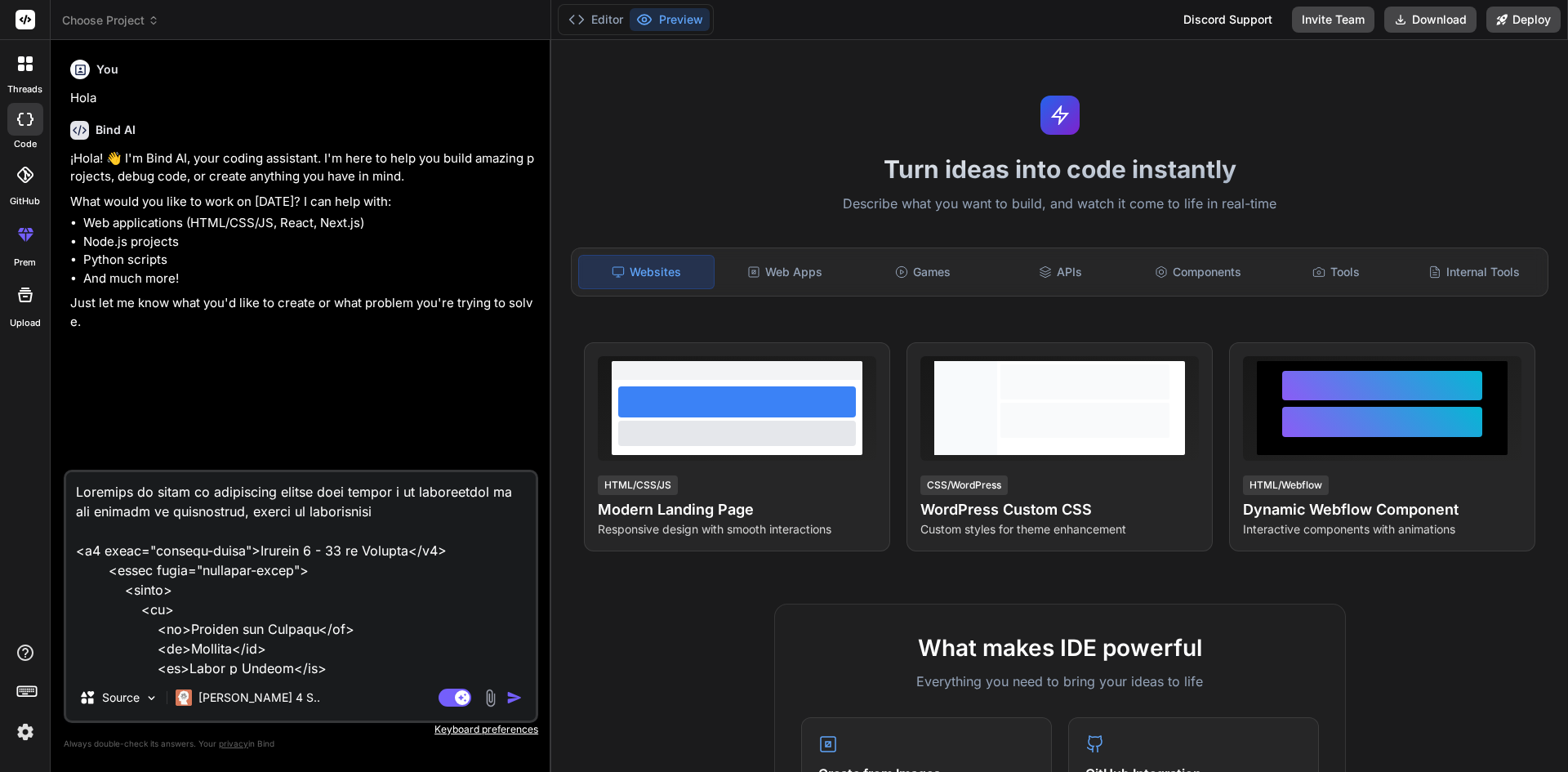
scroll to position [1512, 0]
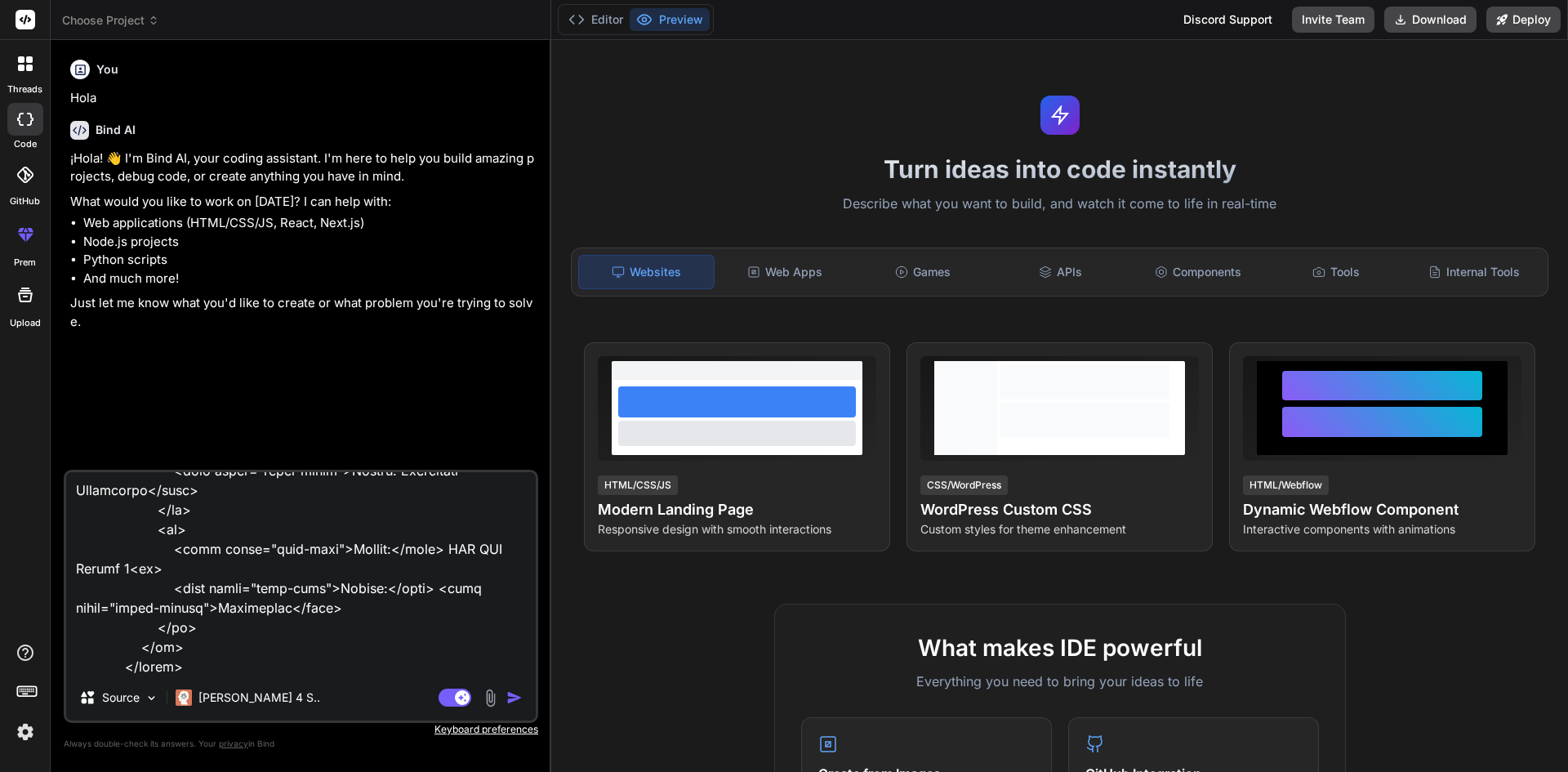
click at [519, 700] on img "button" at bounding box center [514, 698] width 17 height 17
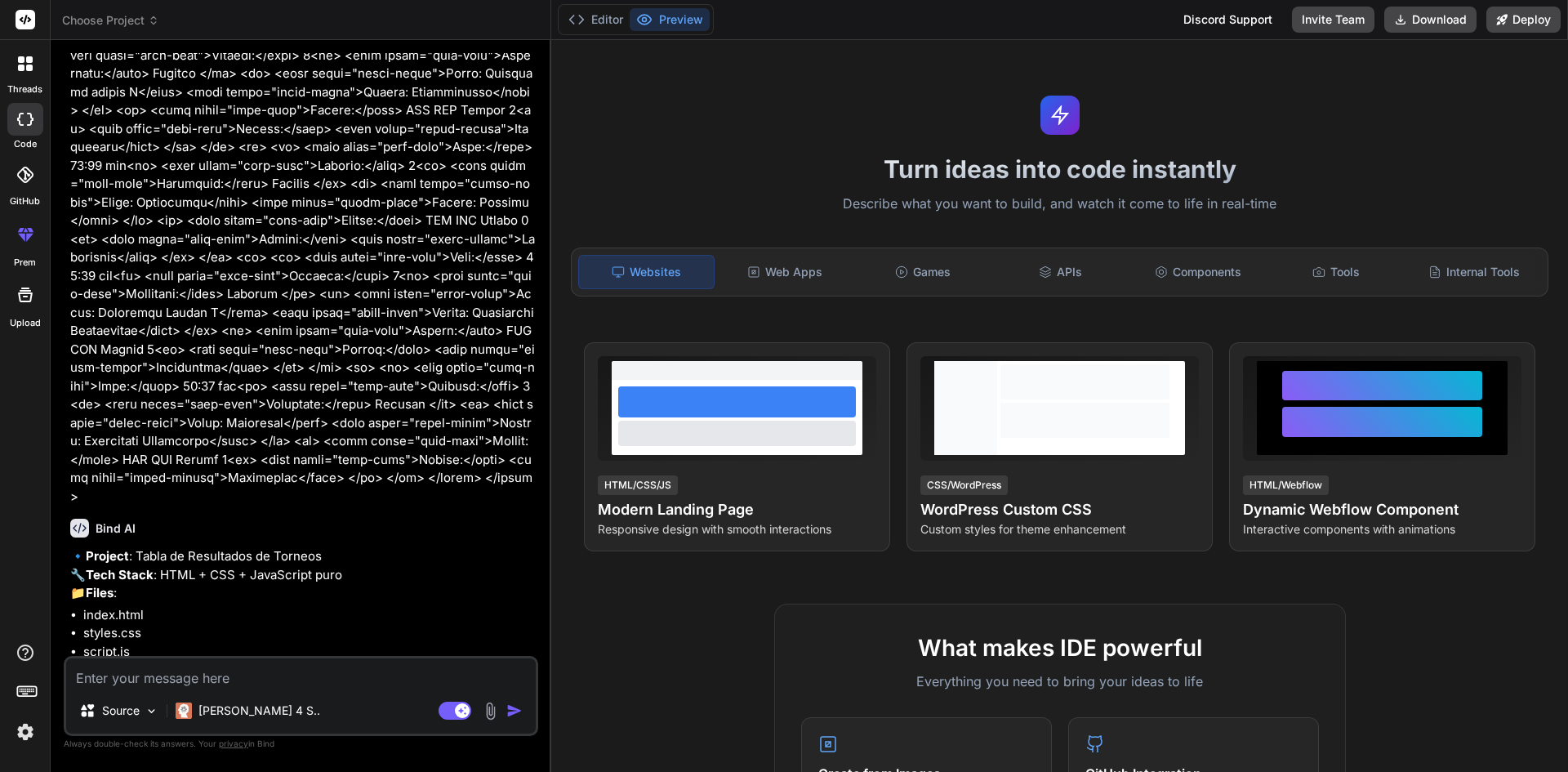
scroll to position [547, 0]
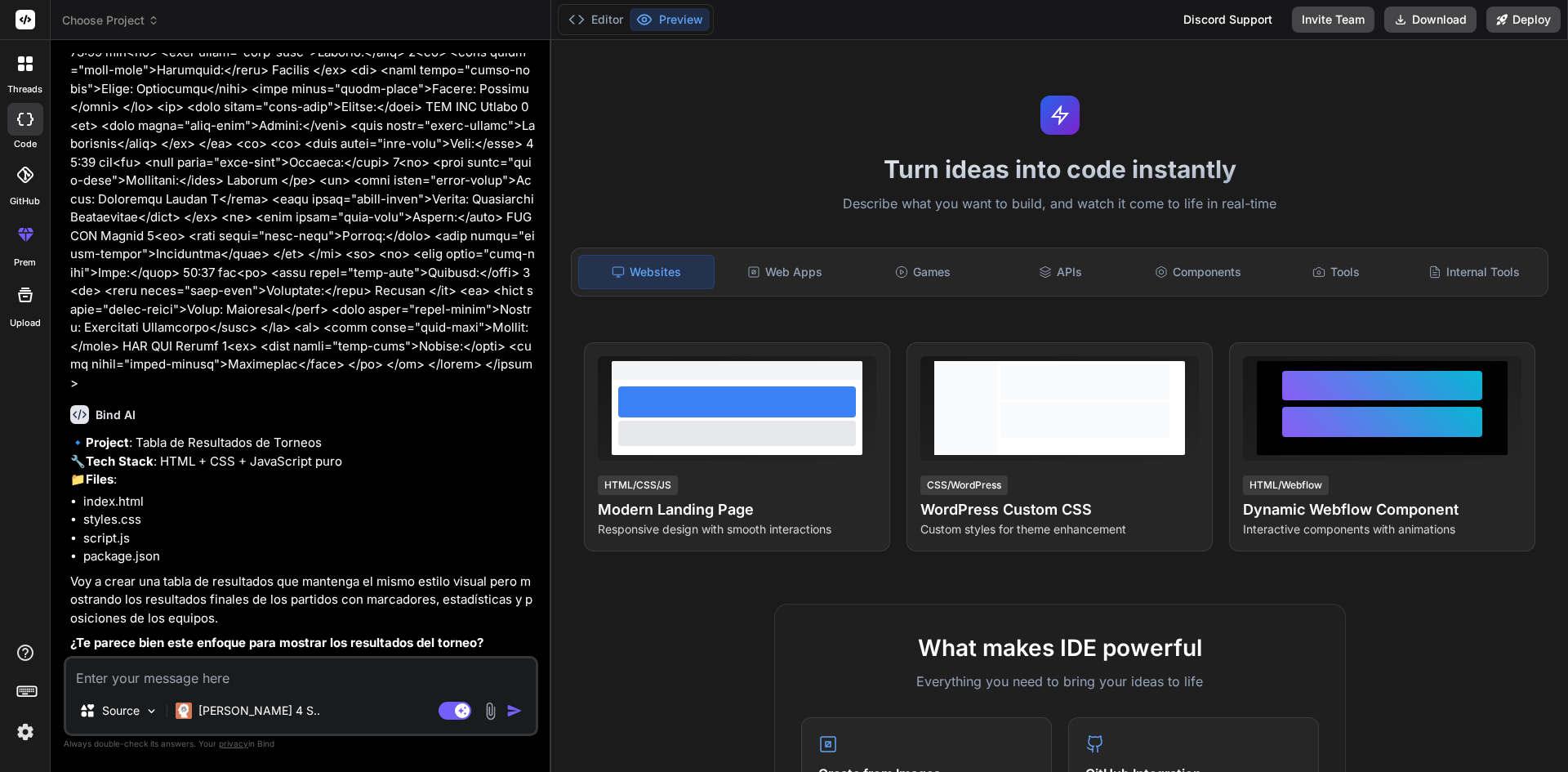
click at [318, 659] on textarea at bounding box center [301, 674] width 470 height 30
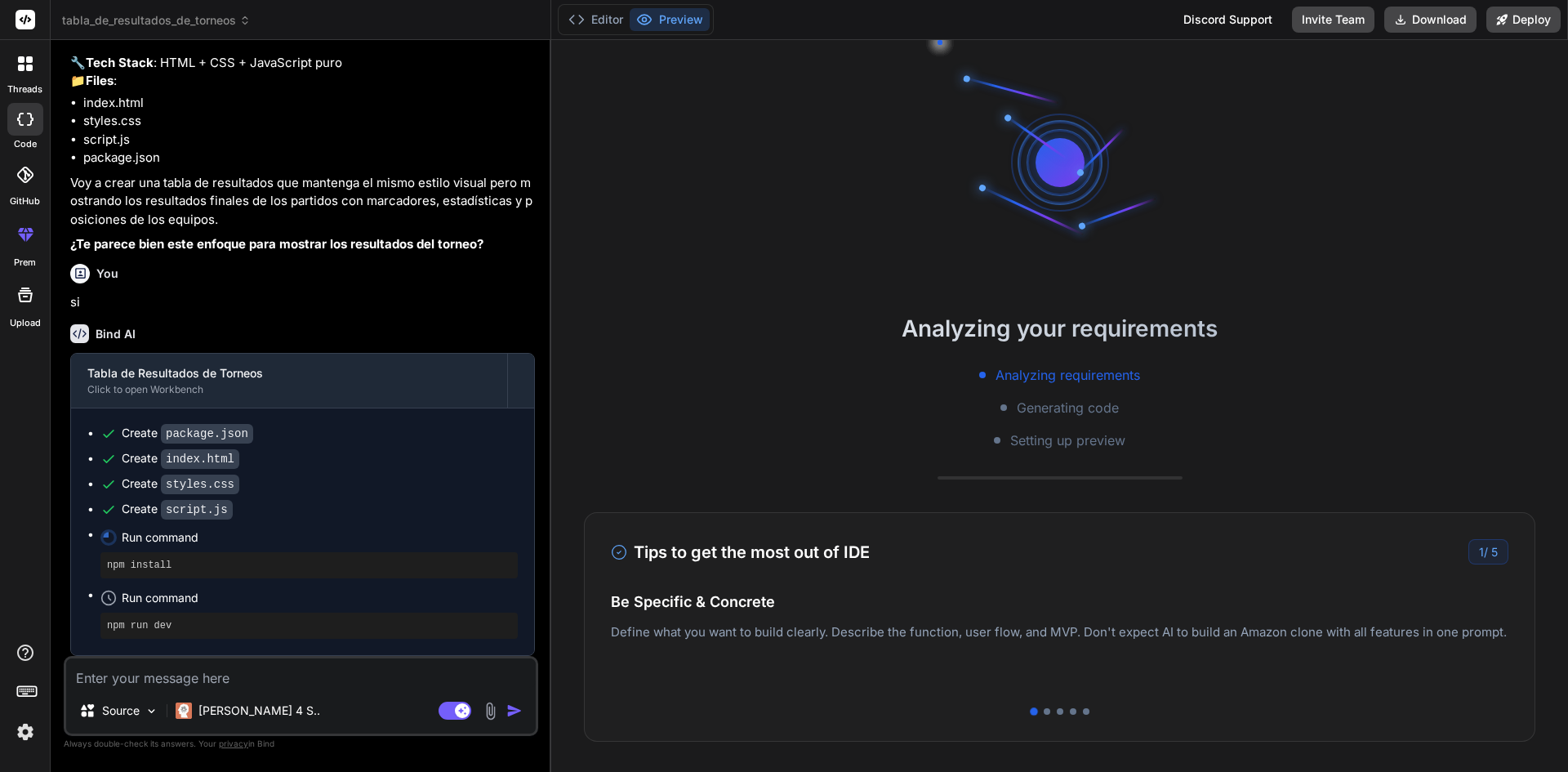
scroll to position [140, 0]
click at [600, 12] on button "Editor" at bounding box center [596, 19] width 68 height 23
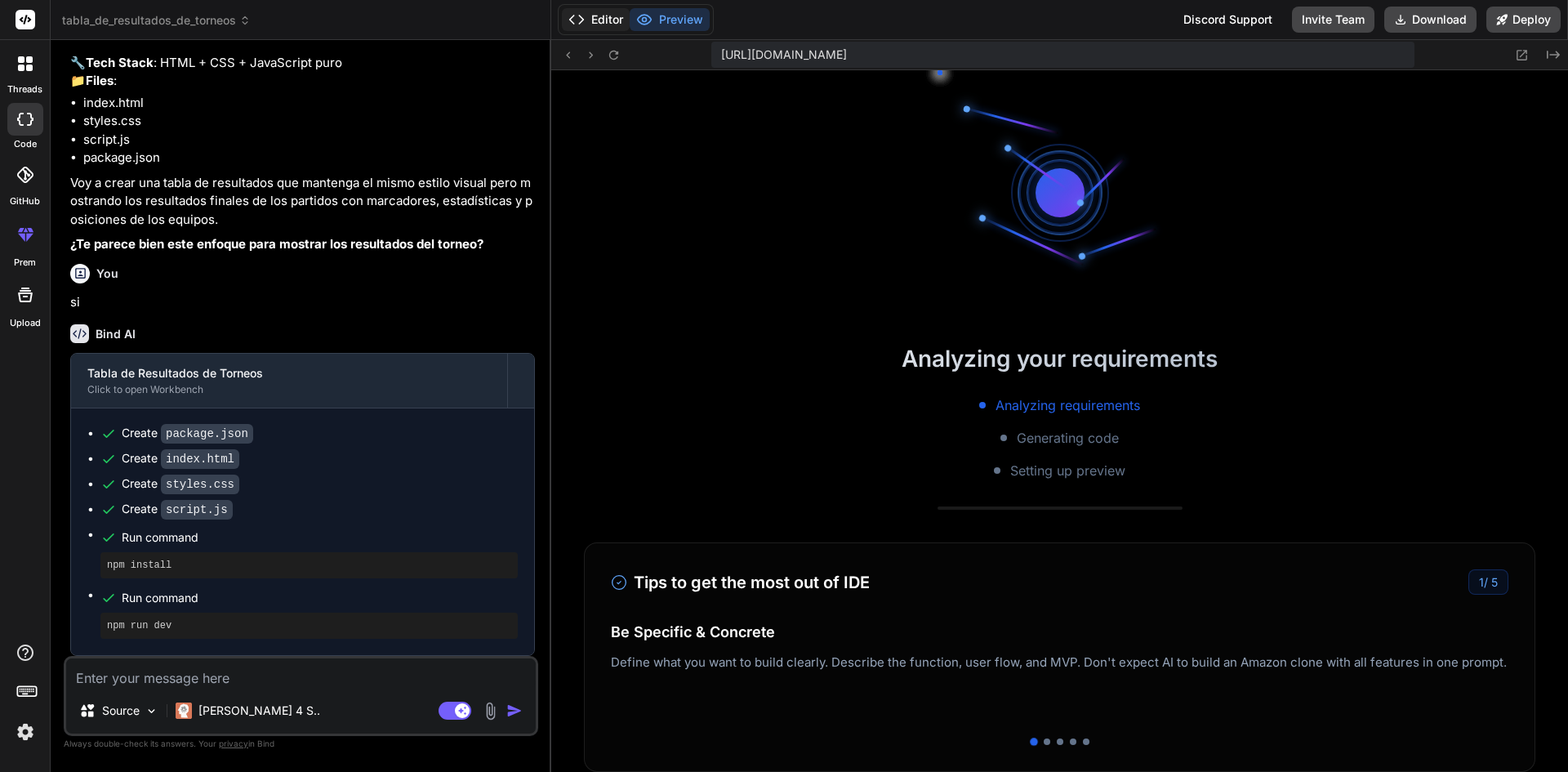
scroll to position [652, 0]
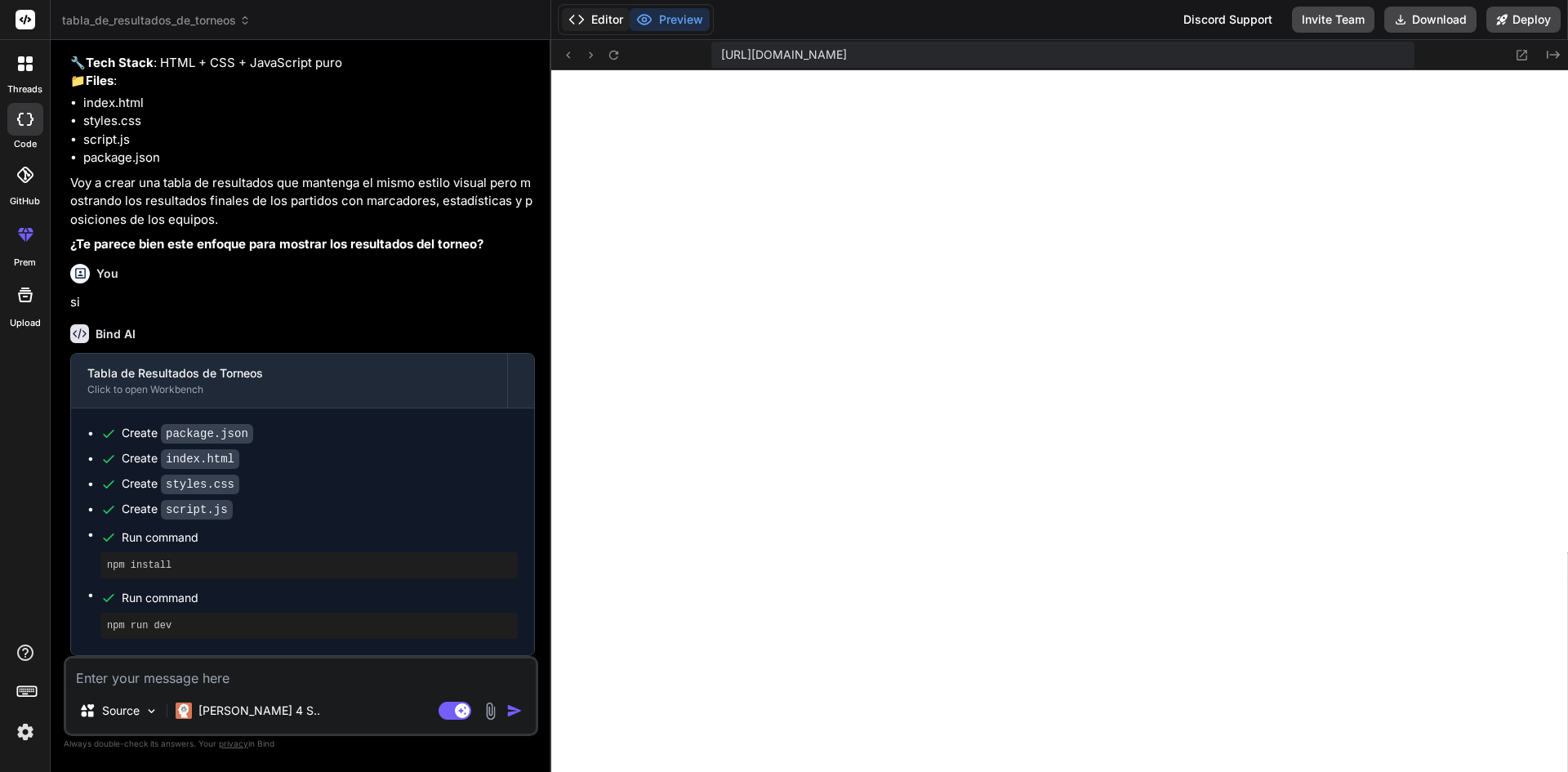
click at [598, 21] on button "Editor" at bounding box center [596, 19] width 68 height 23
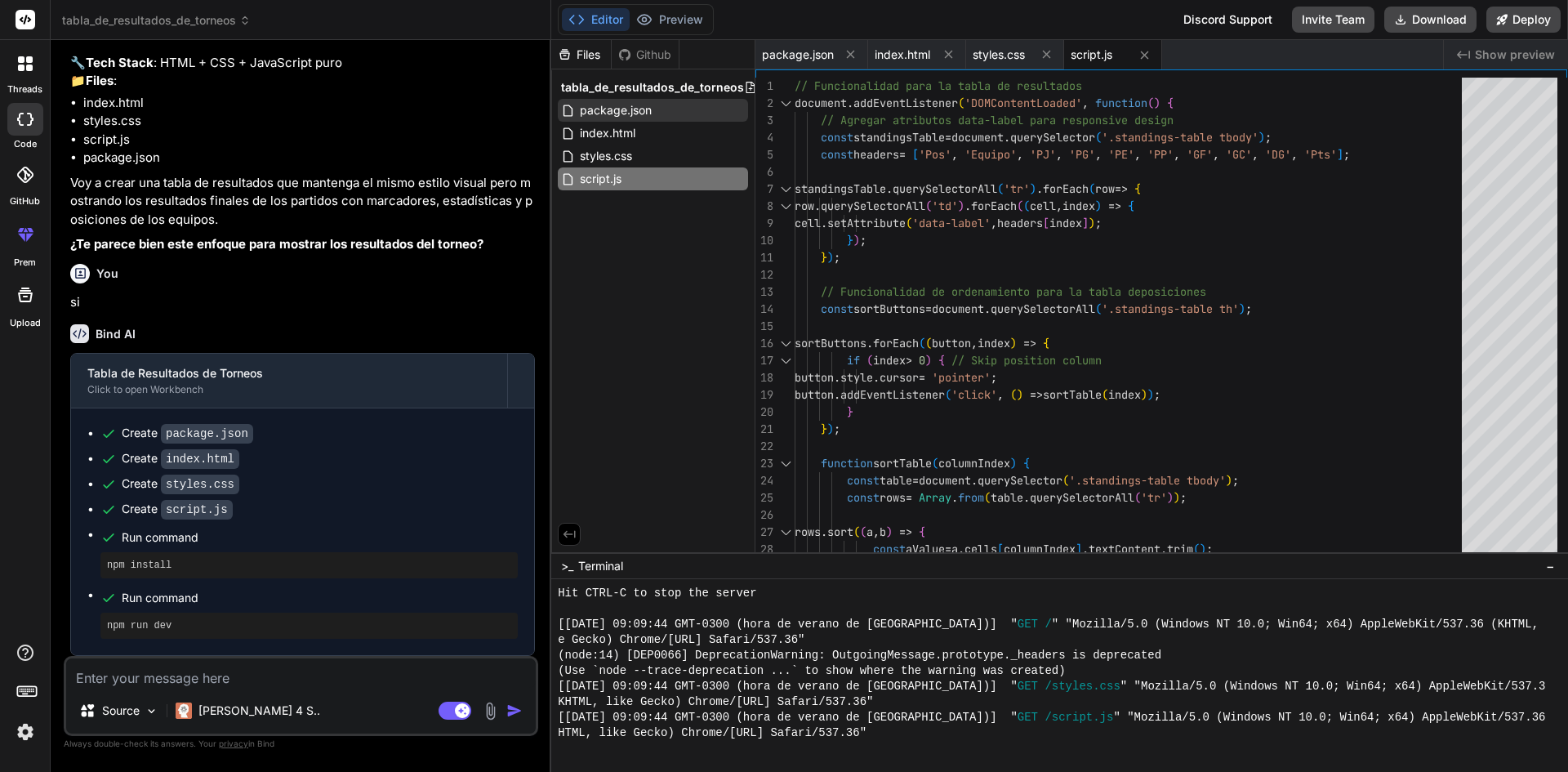
scroll to position [776, 0]
click at [600, 134] on span "index.html" at bounding box center [607, 134] width 58 height 20
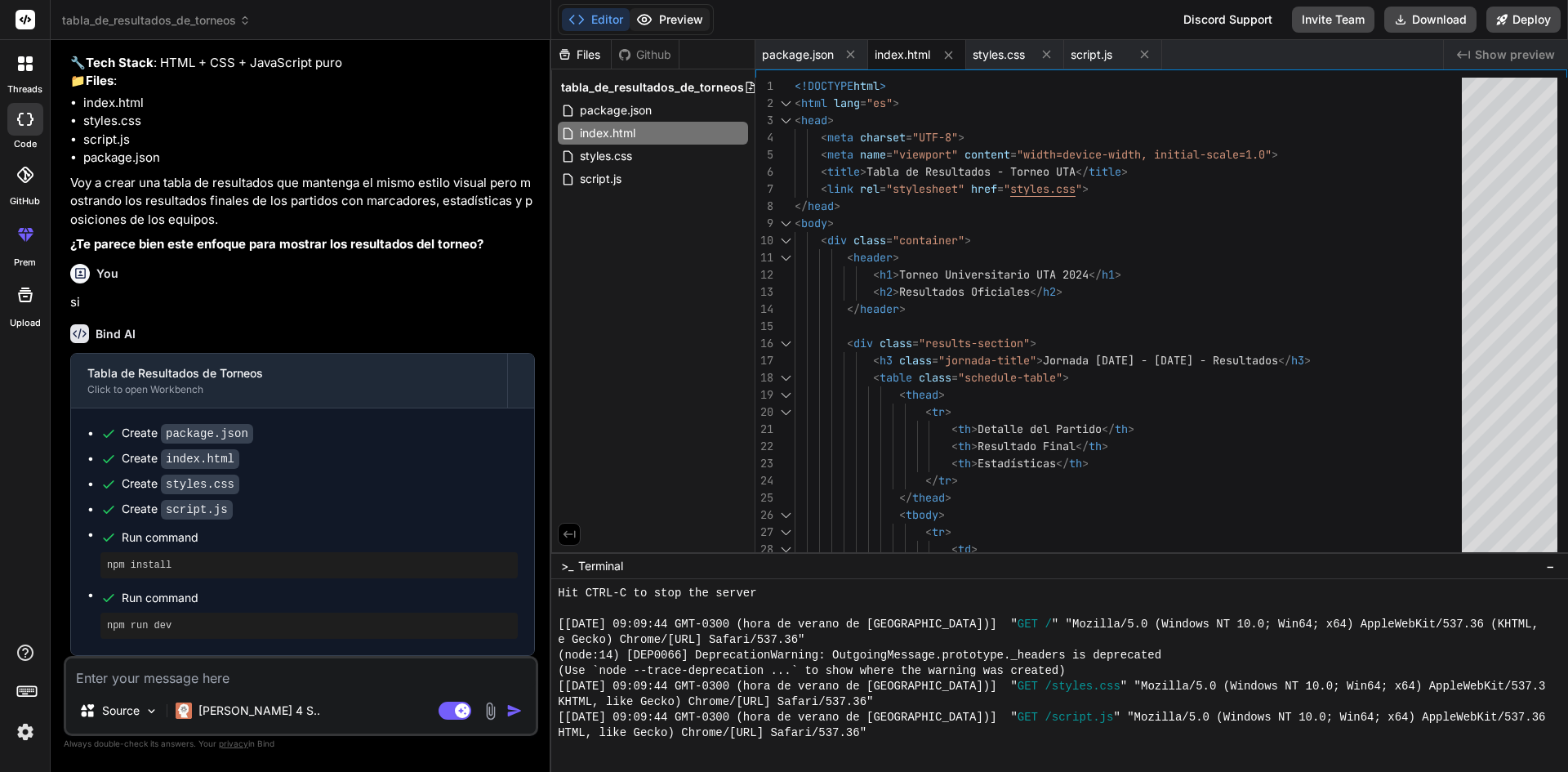
click at [673, 23] on button "Preview" at bounding box center [670, 19] width 80 height 23
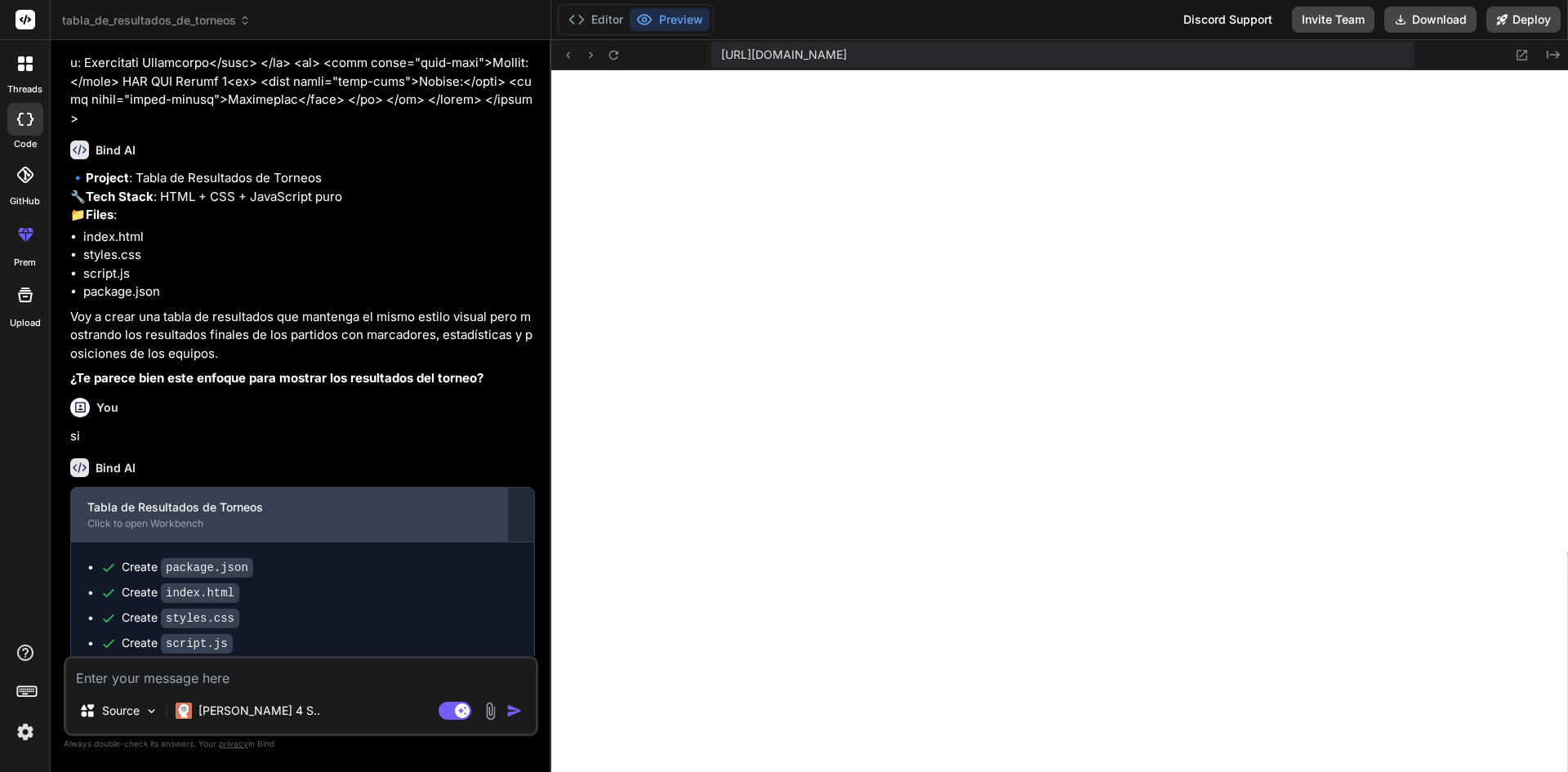
scroll to position [947, 0]
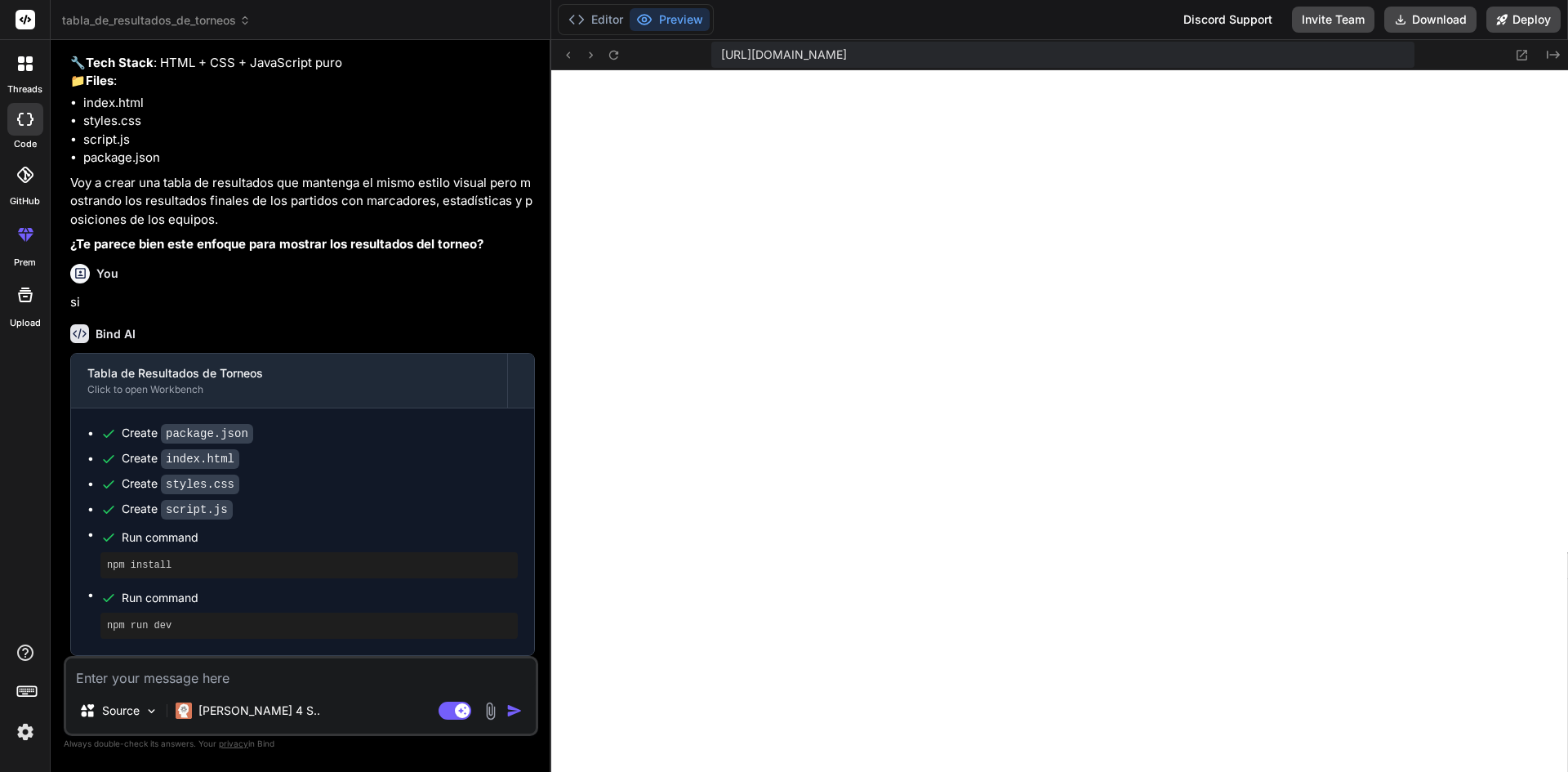
click at [332, 676] on textarea at bounding box center [301, 674] width 470 height 30
click at [322, 686] on textarea at bounding box center [301, 674] width 470 height 30
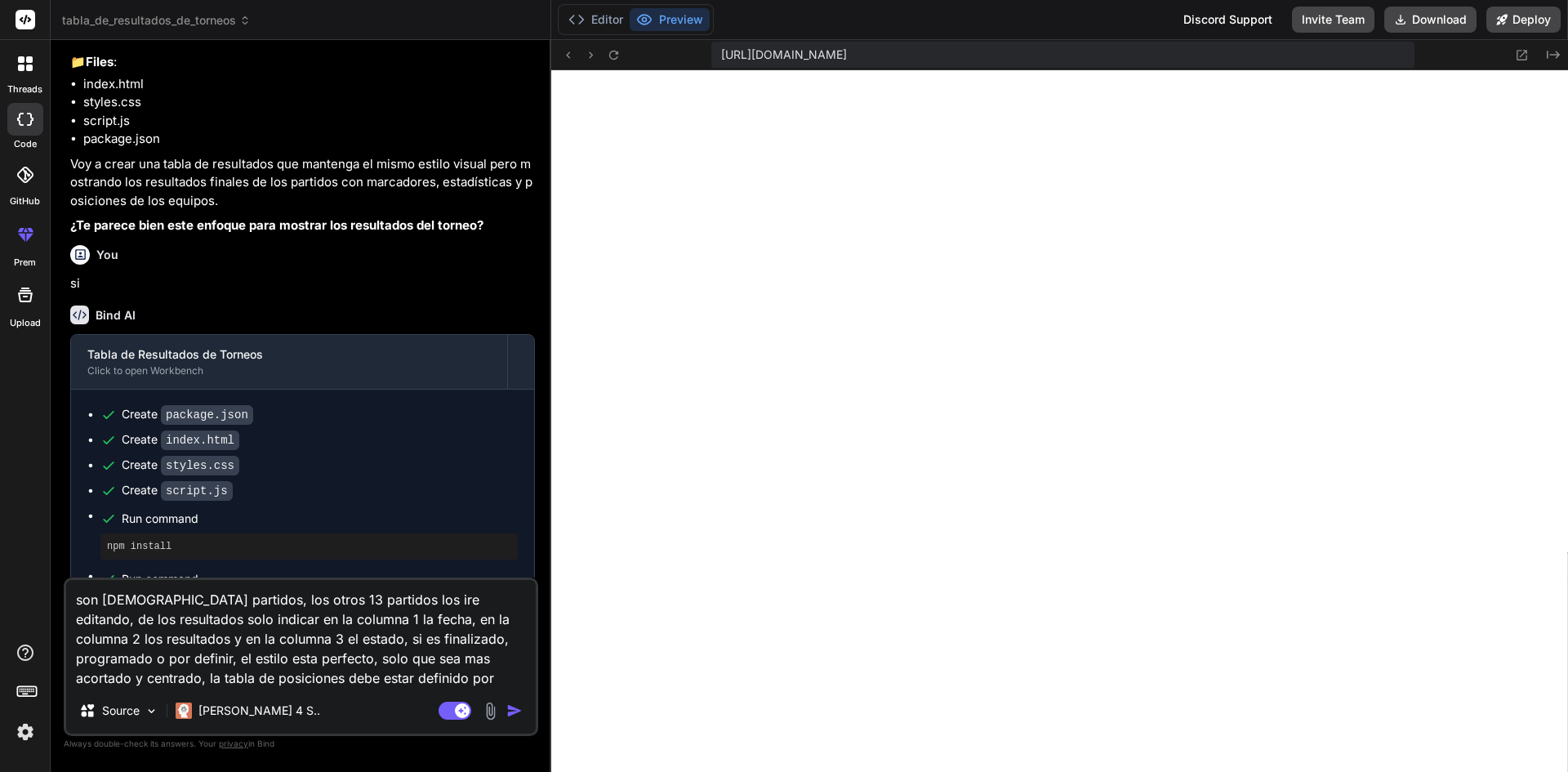
paste textarea "Grupos Grupo A: Educacion fisica A Psicologia Derecho Kinesiologia Grupo B: Edu…"
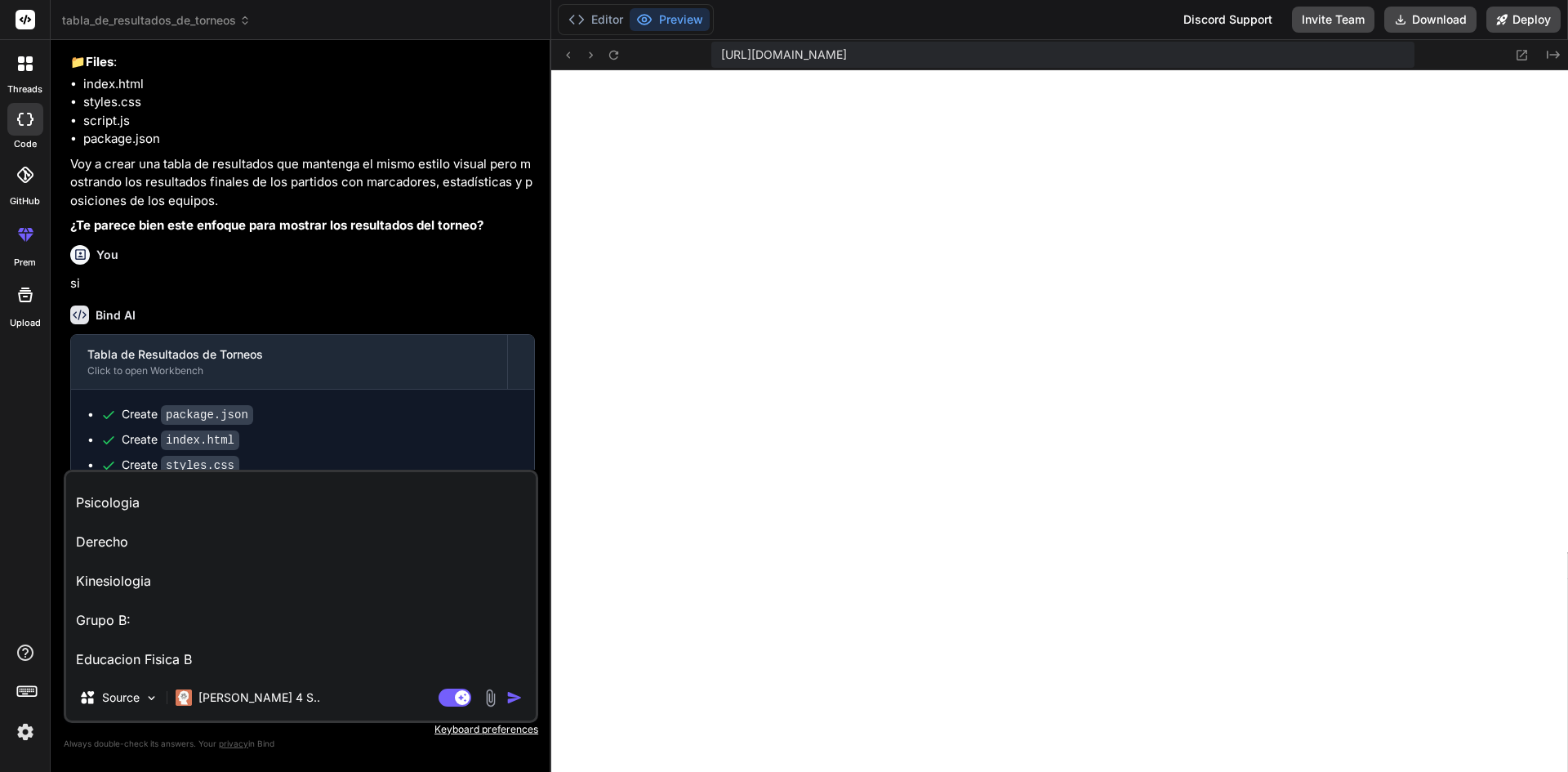
scroll to position [31, 0]
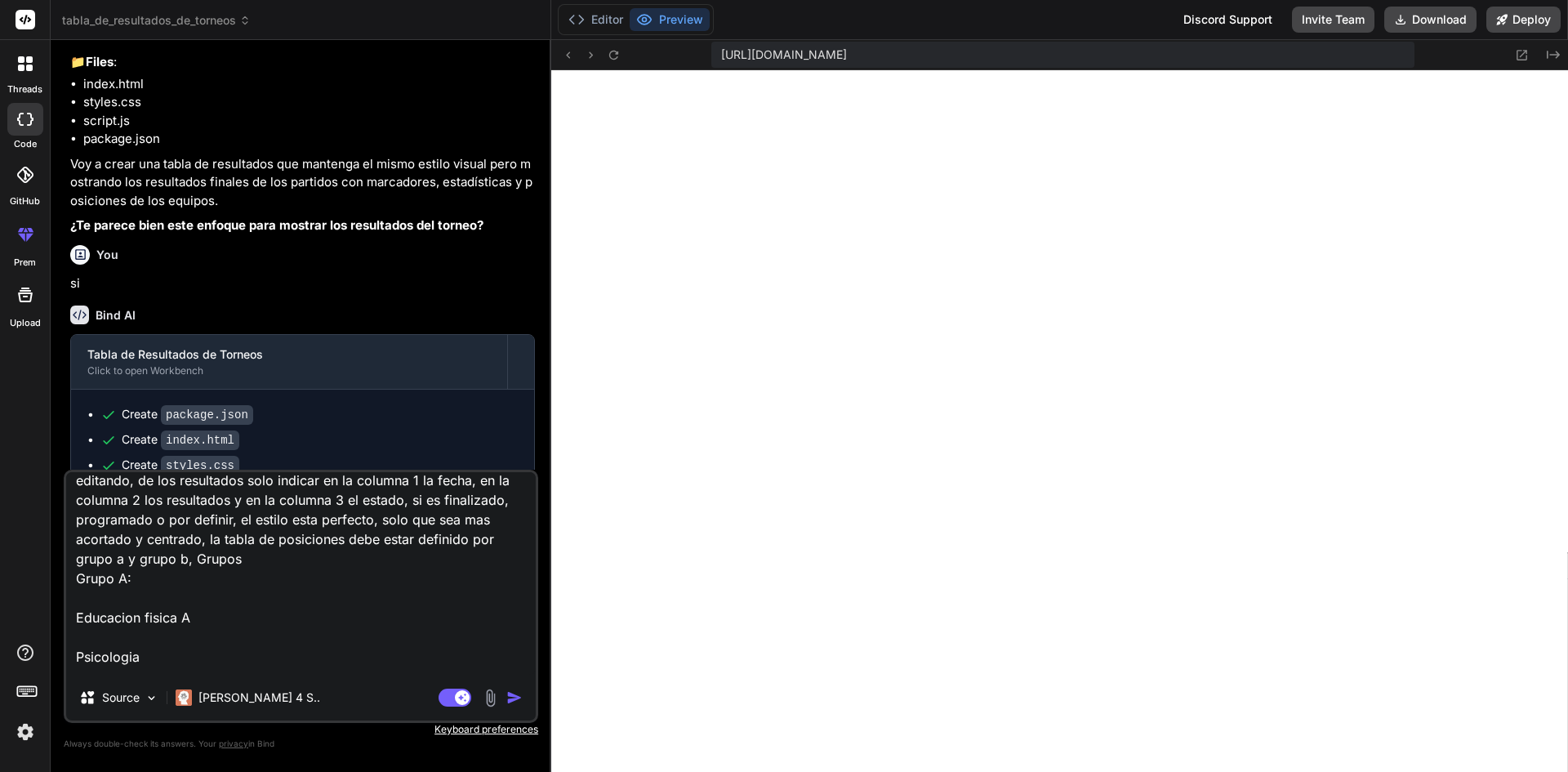
click at [461, 541] on textarea "son [DEMOGRAPHIC_DATA] partidos, los otros 13 partidos los ire editando, de los…" at bounding box center [301, 573] width 470 height 203
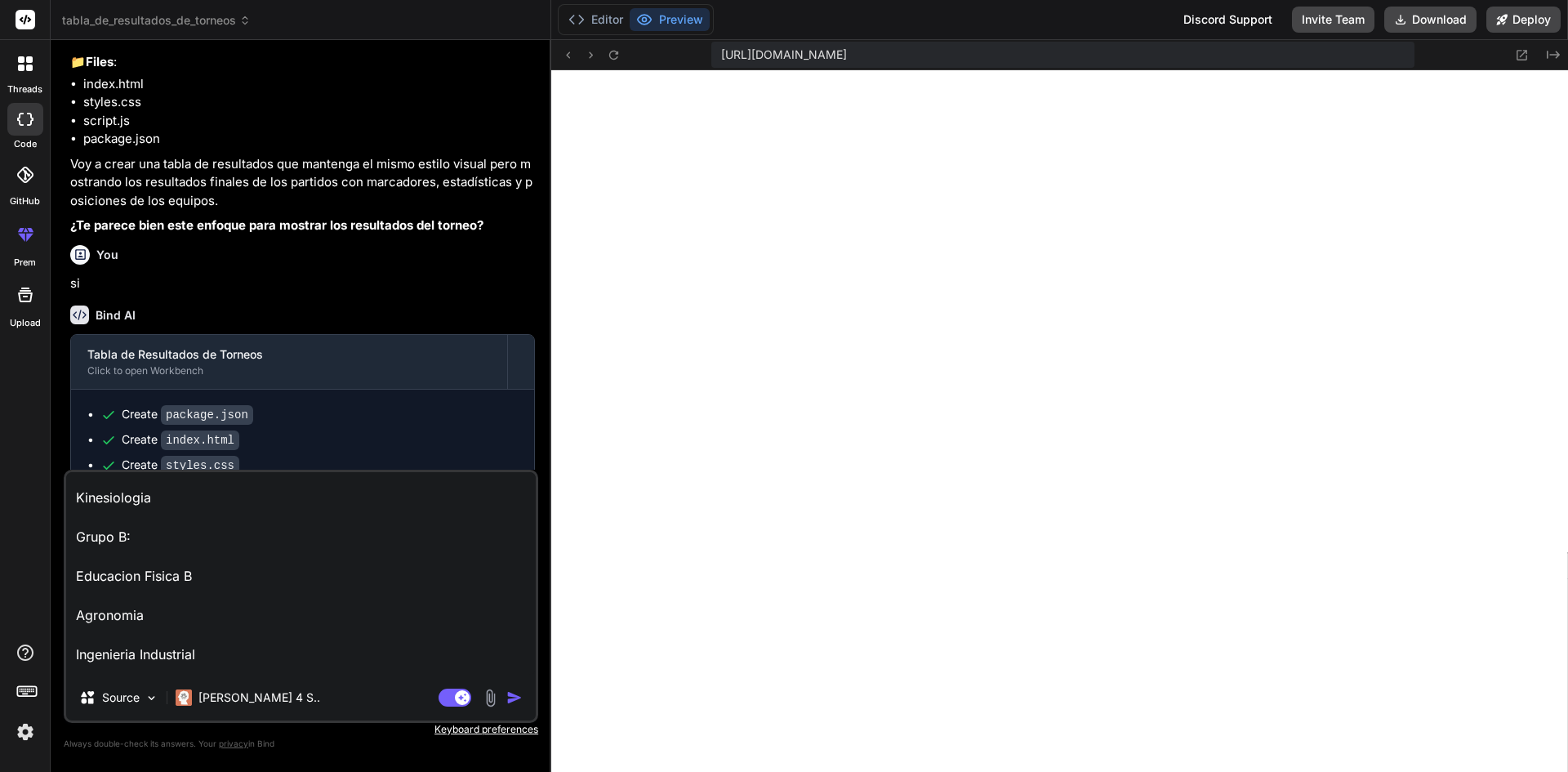
scroll to position [278, 0]
click at [268, 662] on textarea "son [DEMOGRAPHIC_DATA] partidos, los otros 13 partidos los ire editando, de los…" at bounding box center [301, 573] width 470 height 203
click at [511, 699] on img "button" at bounding box center [514, 698] width 17 height 17
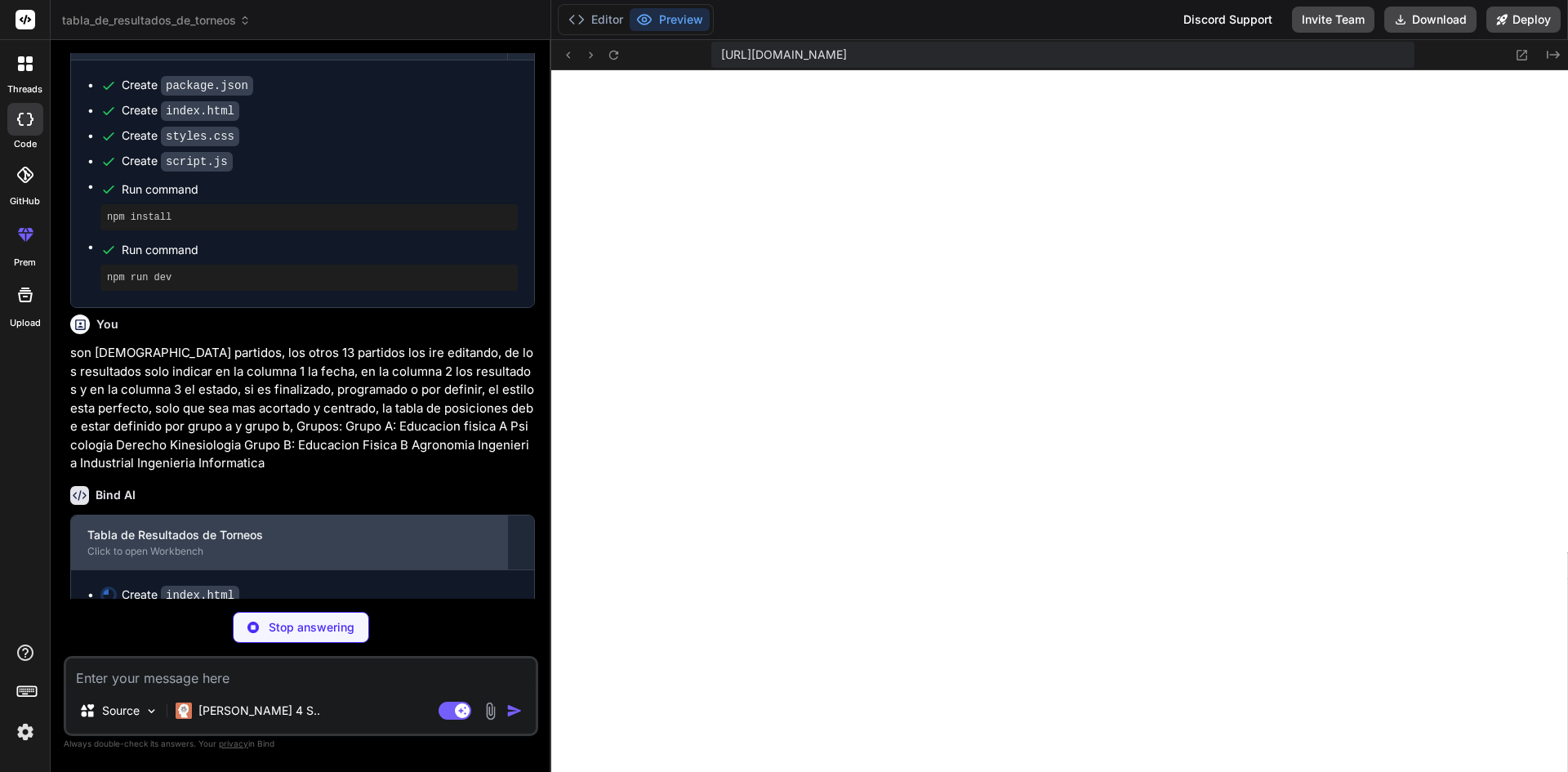
scroll to position [1316, 0]
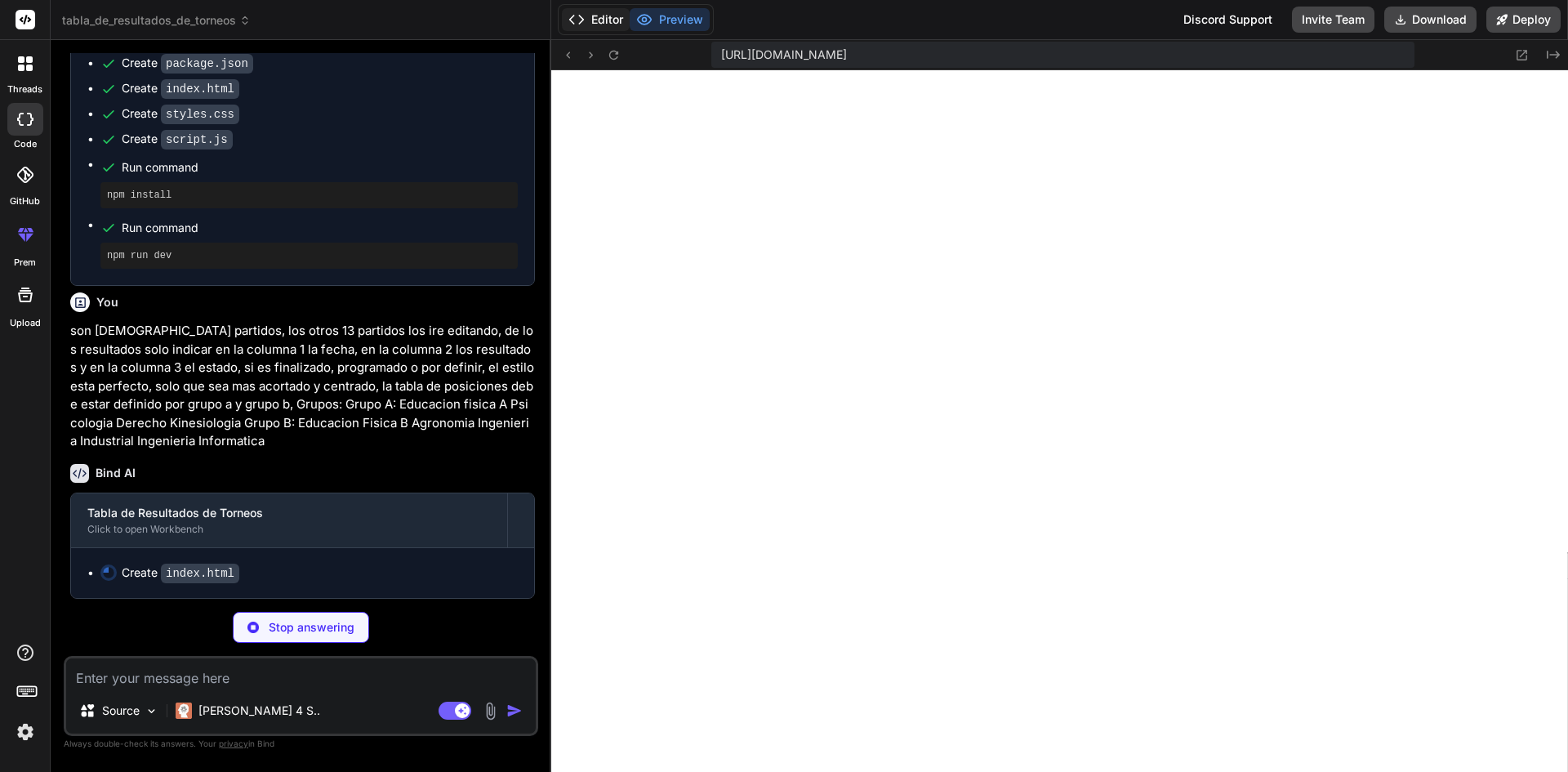
click at [606, 13] on button "Editor" at bounding box center [596, 19] width 68 height 23
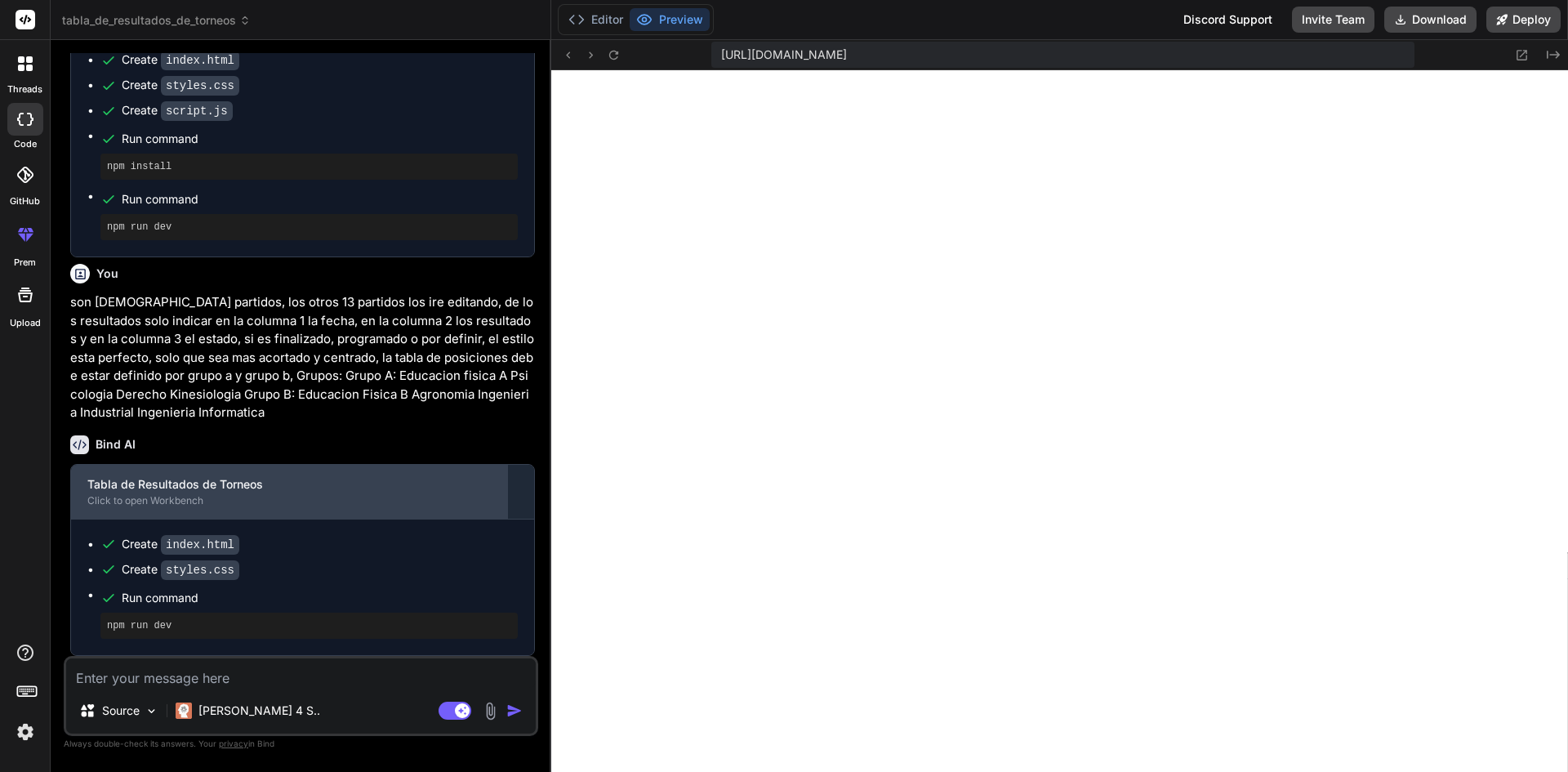
scroll to position [1345, 0]
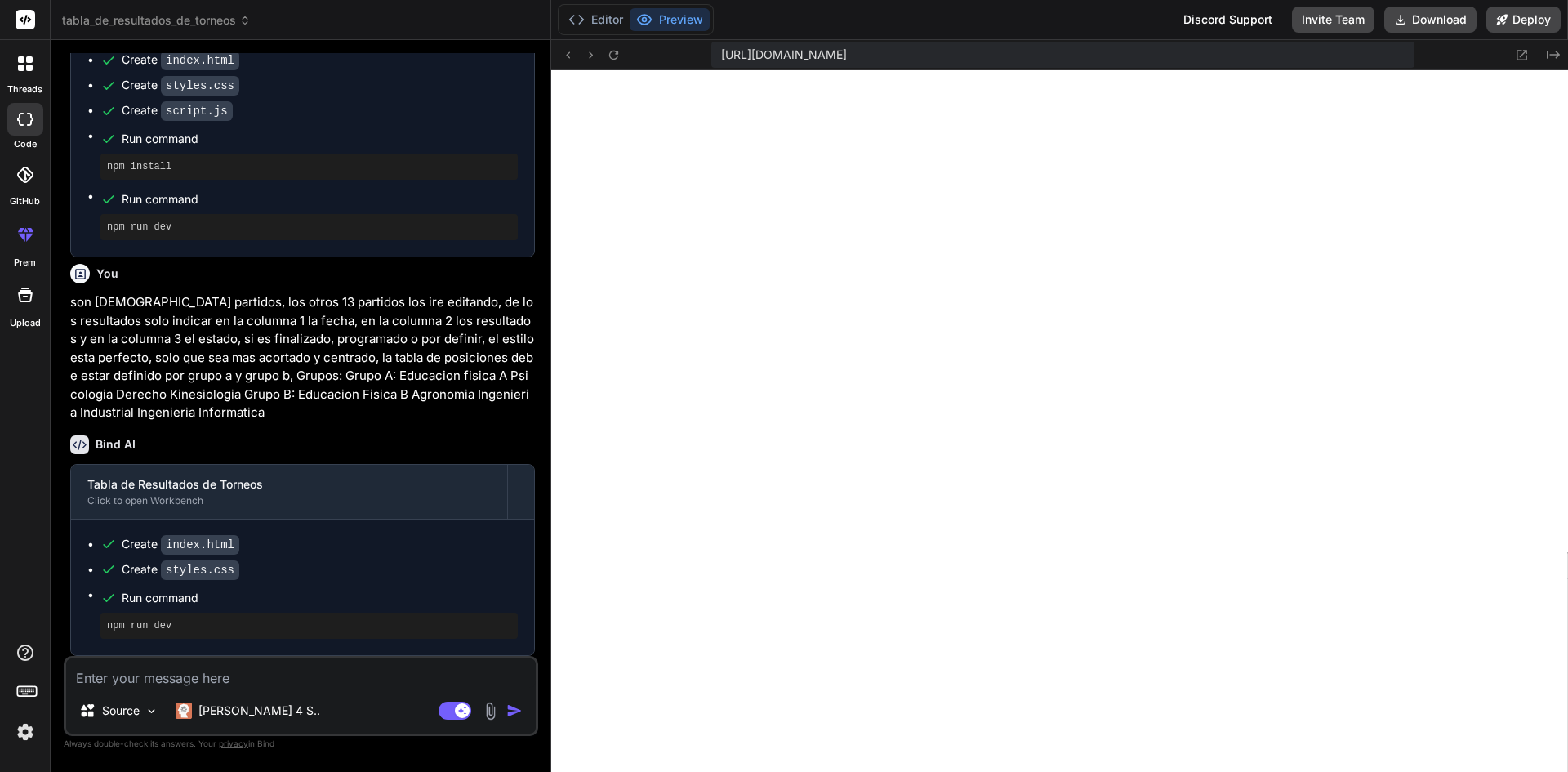
click at [293, 677] on textarea at bounding box center [301, 674] width 470 height 30
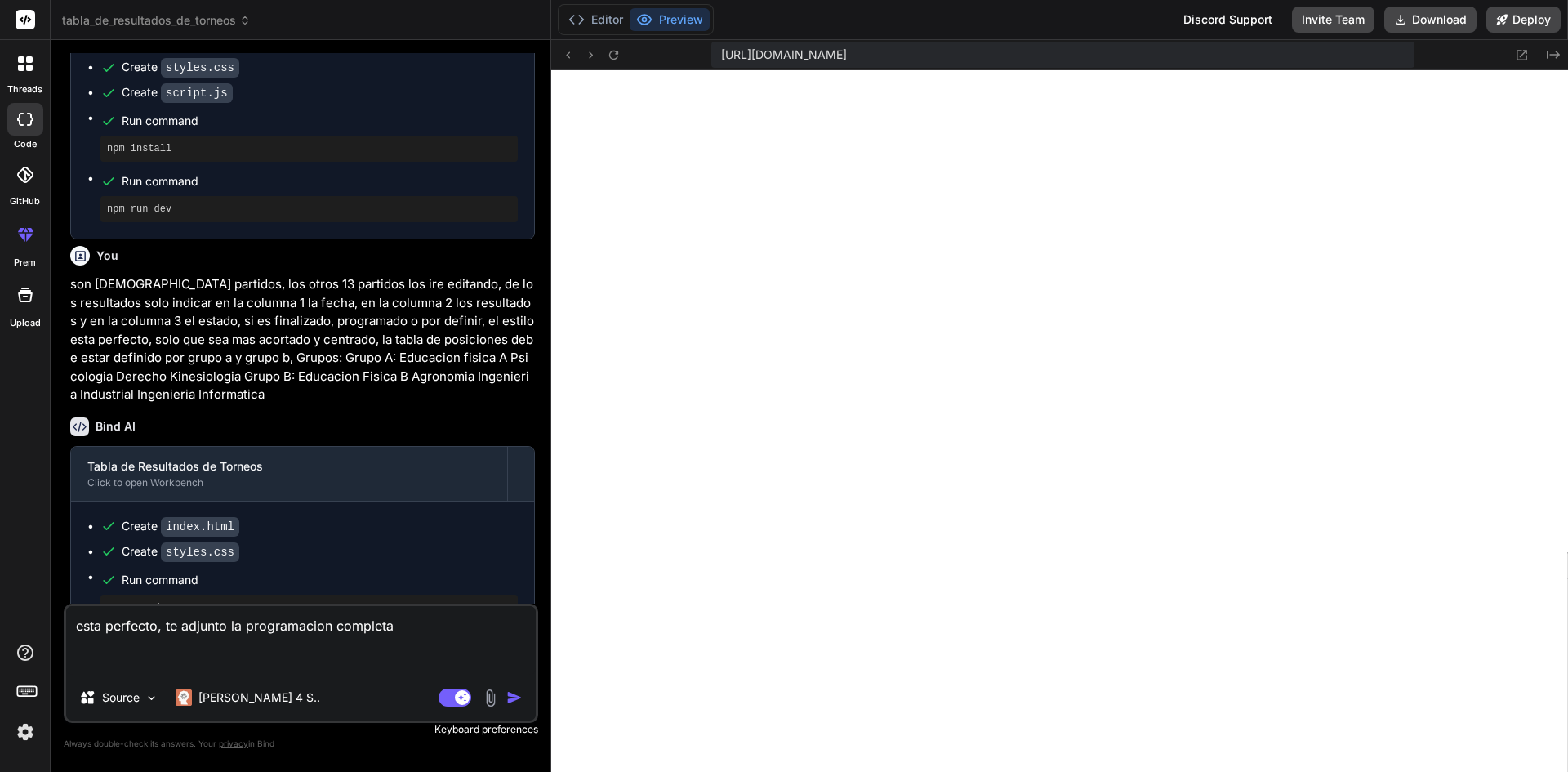
paste textarea "<!-- Loremip: Dolorsitamet co Adipis 2 --> <eli se="doeiusmo-tempor6"> <i4 utla…"
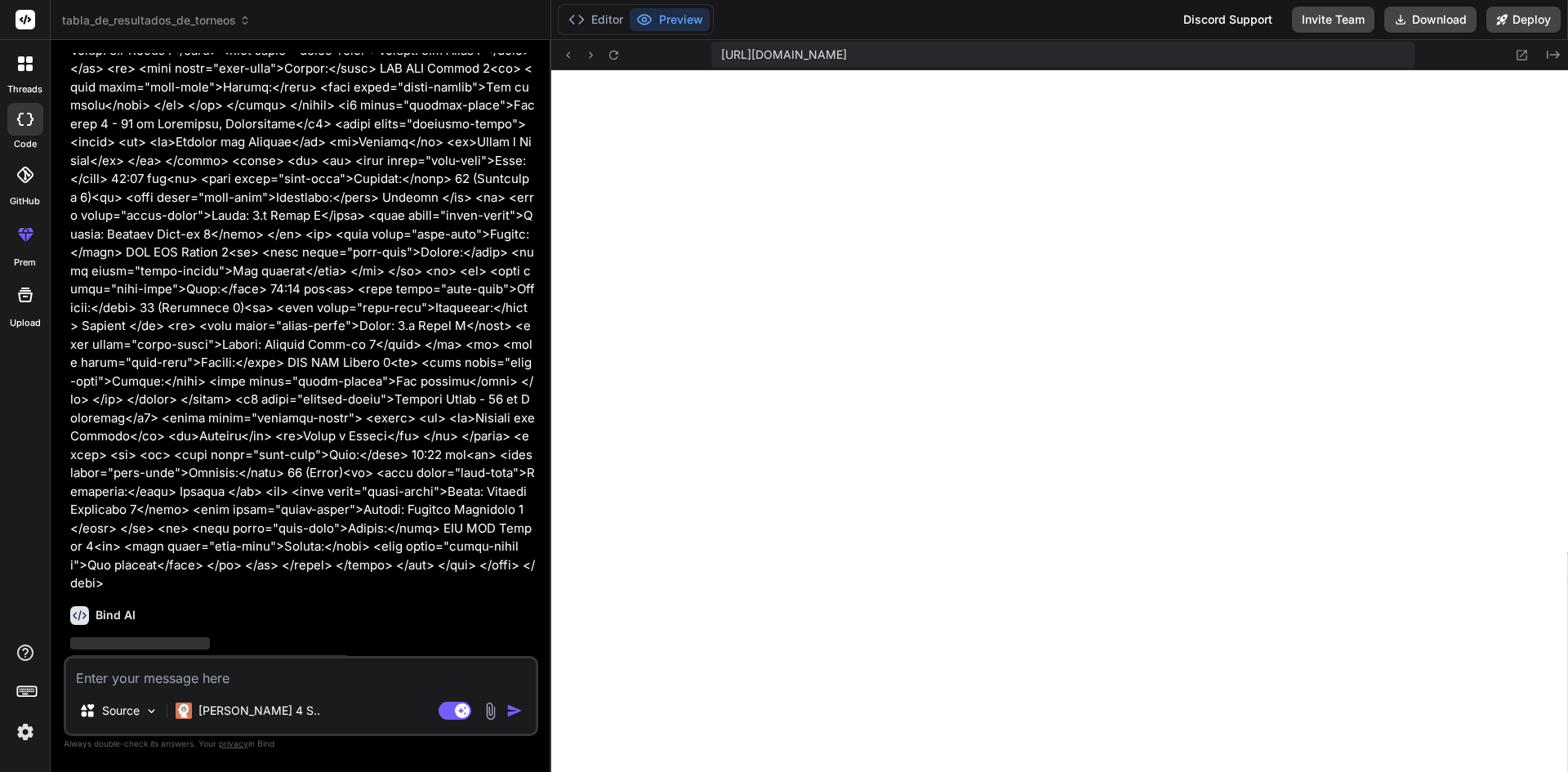
scroll to position [4034, 0]
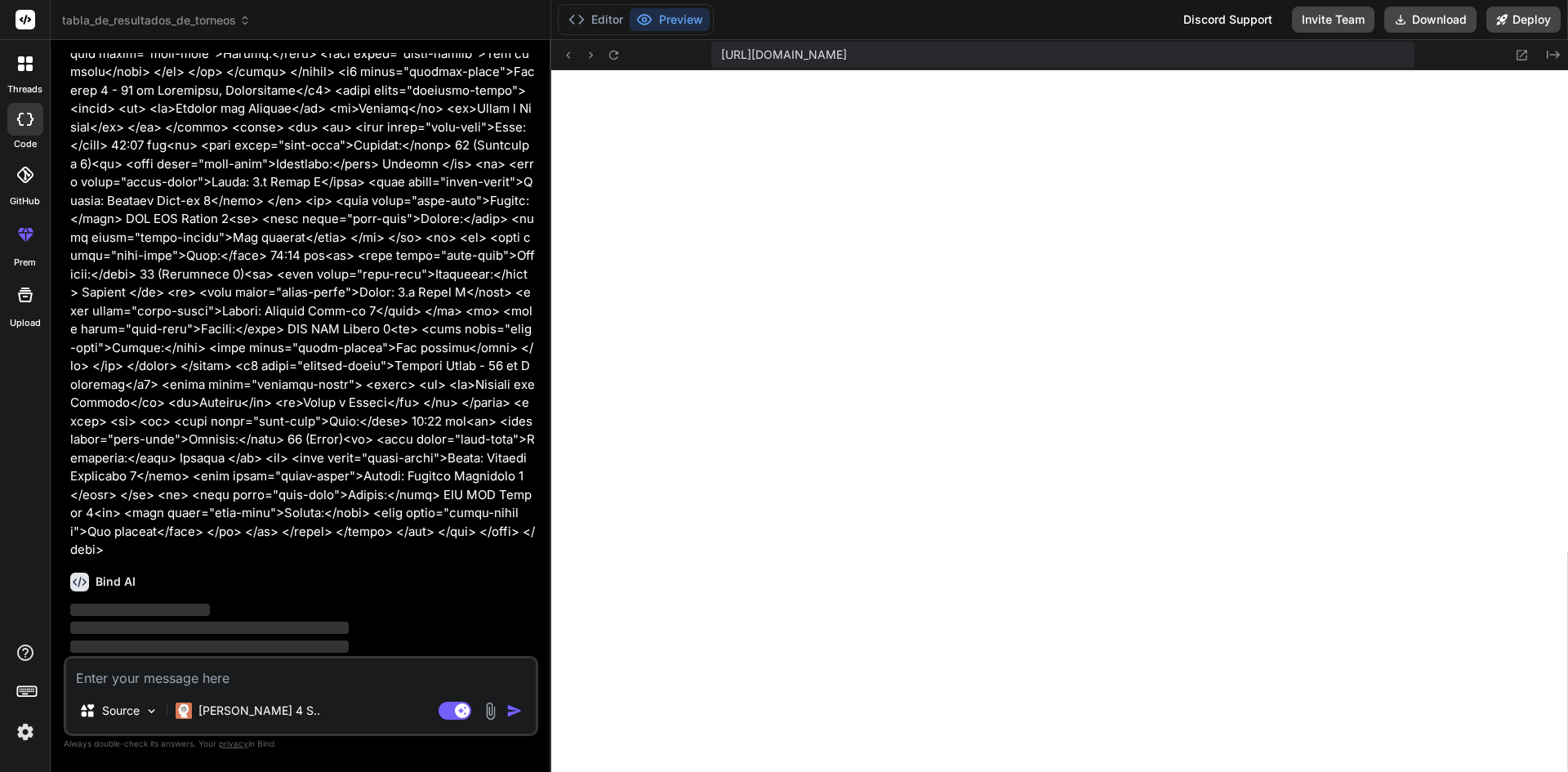
click at [293, 677] on textarea at bounding box center [301, 674] width 470 height 30
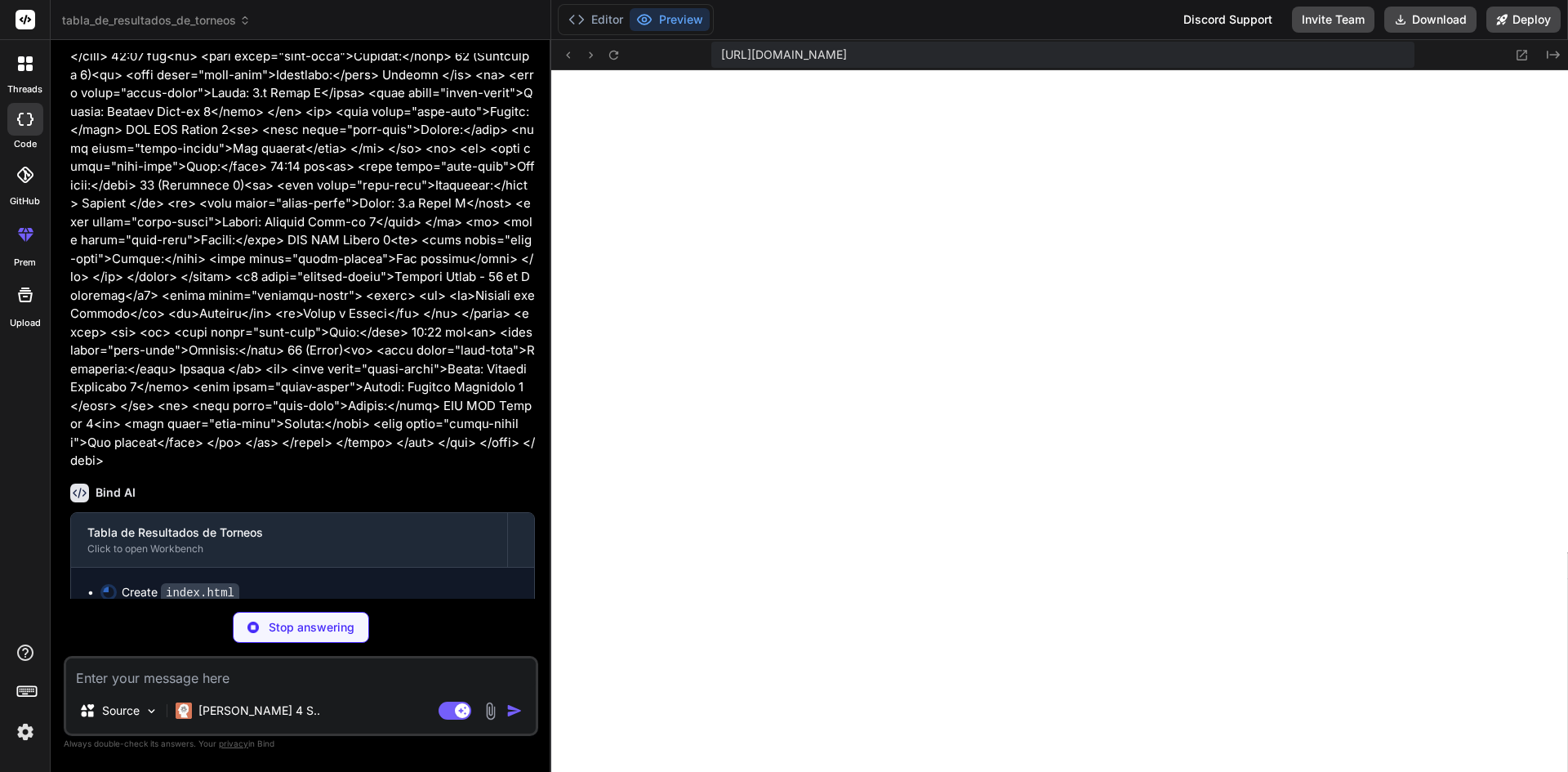
scroll to position [4123, 0]
click at [298, 630] on p "Stop answering" at bounding box center [312, 627] width 86 height 17
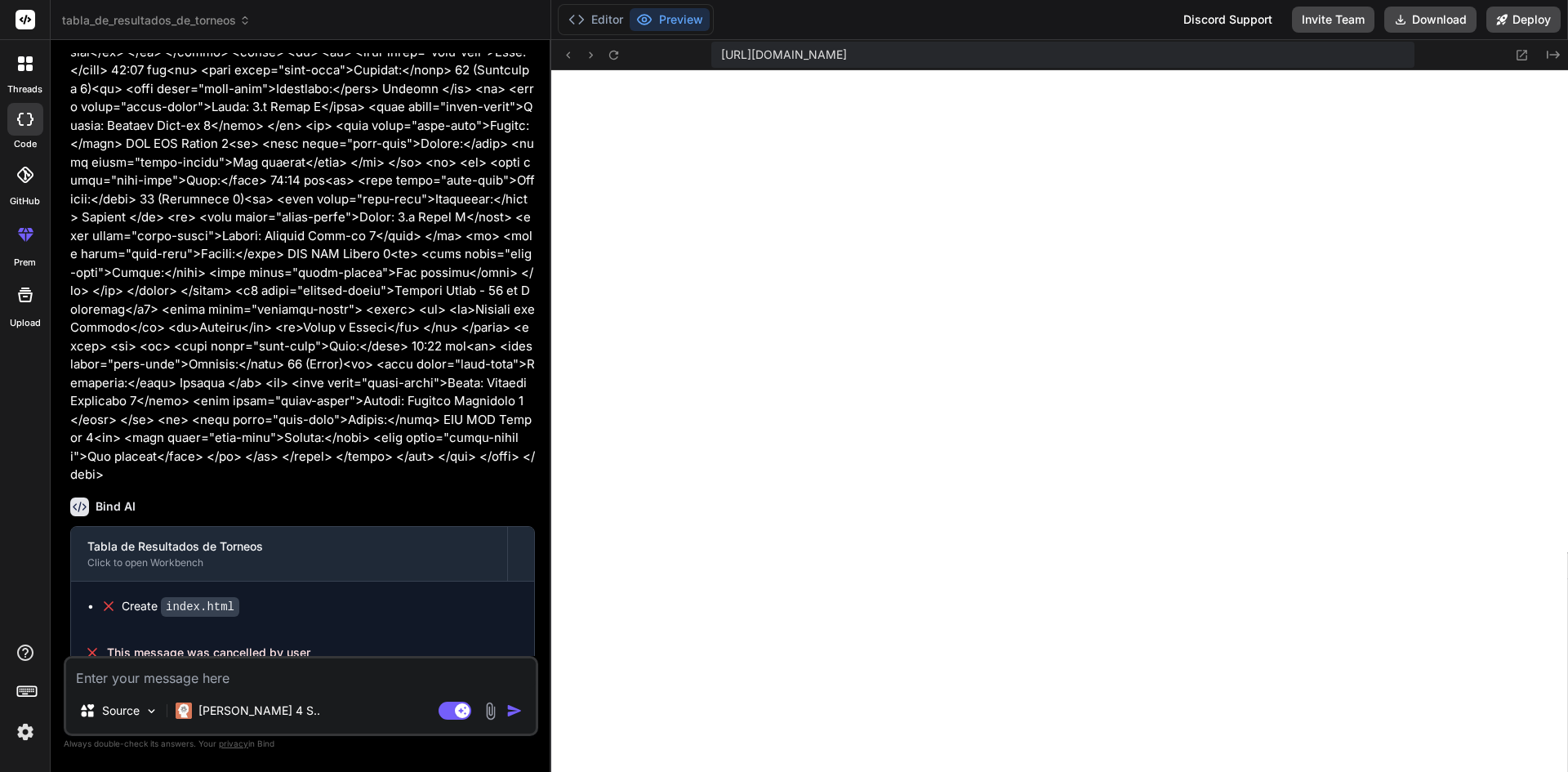
click at [322, 682] on textarea at bounding box center [301, 674] width 470 height 30
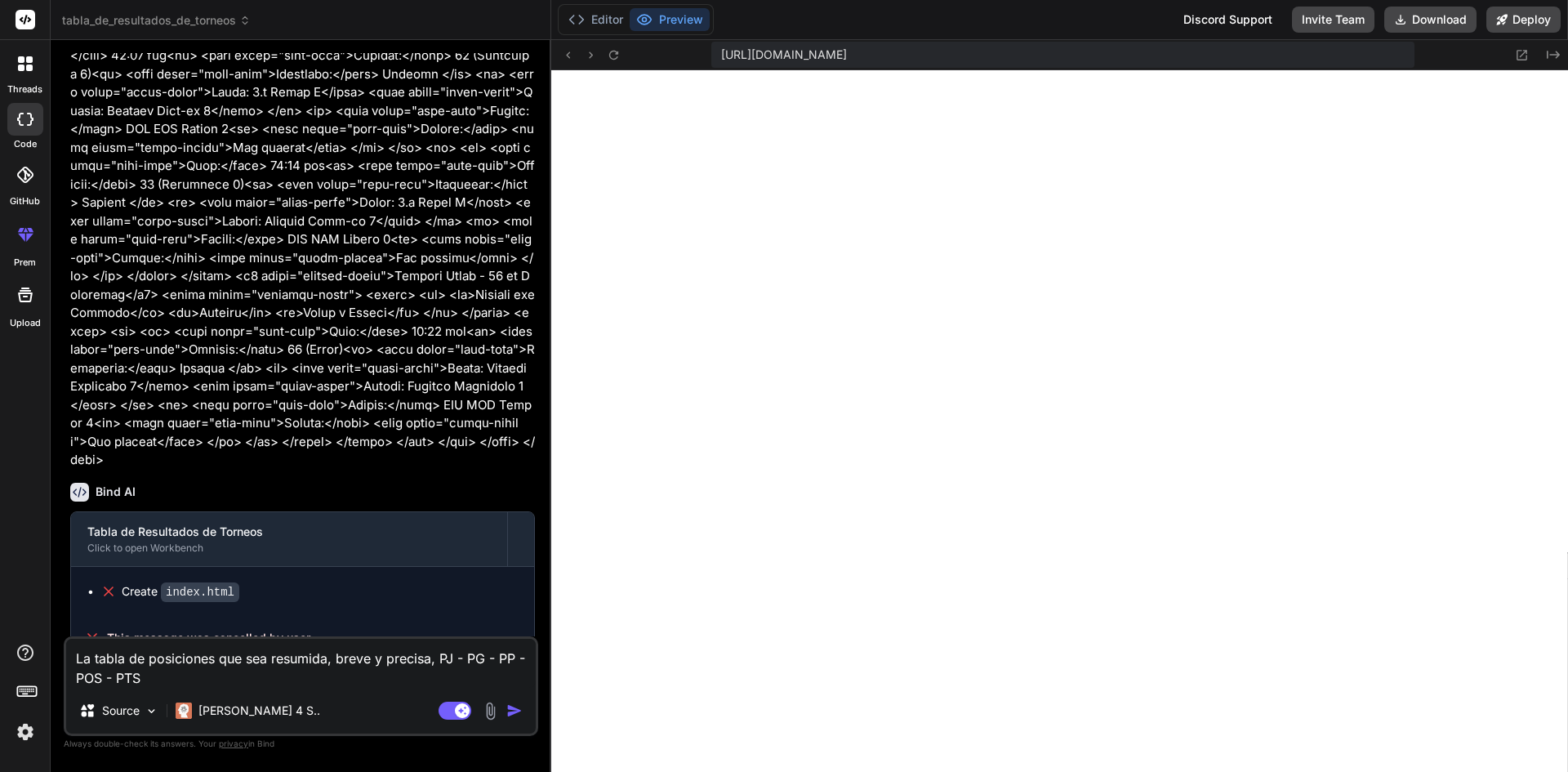
click at [512, 714] on img "button" at bounding box center [514, 711] width 17 height 17
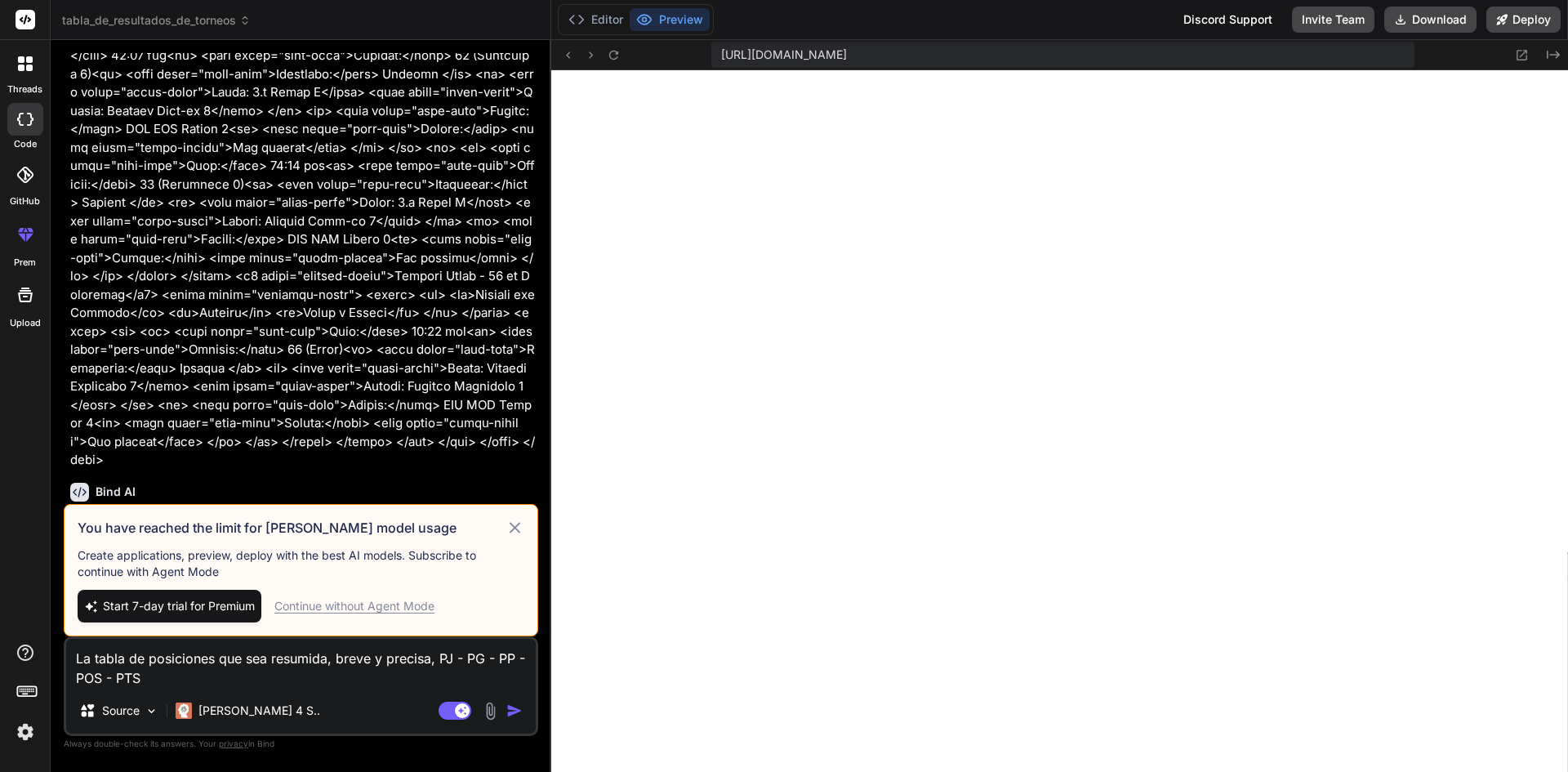
click at [365, 612] on div "Continue without Agent Mode" at bounding box center [354, 606] width 160 height 17
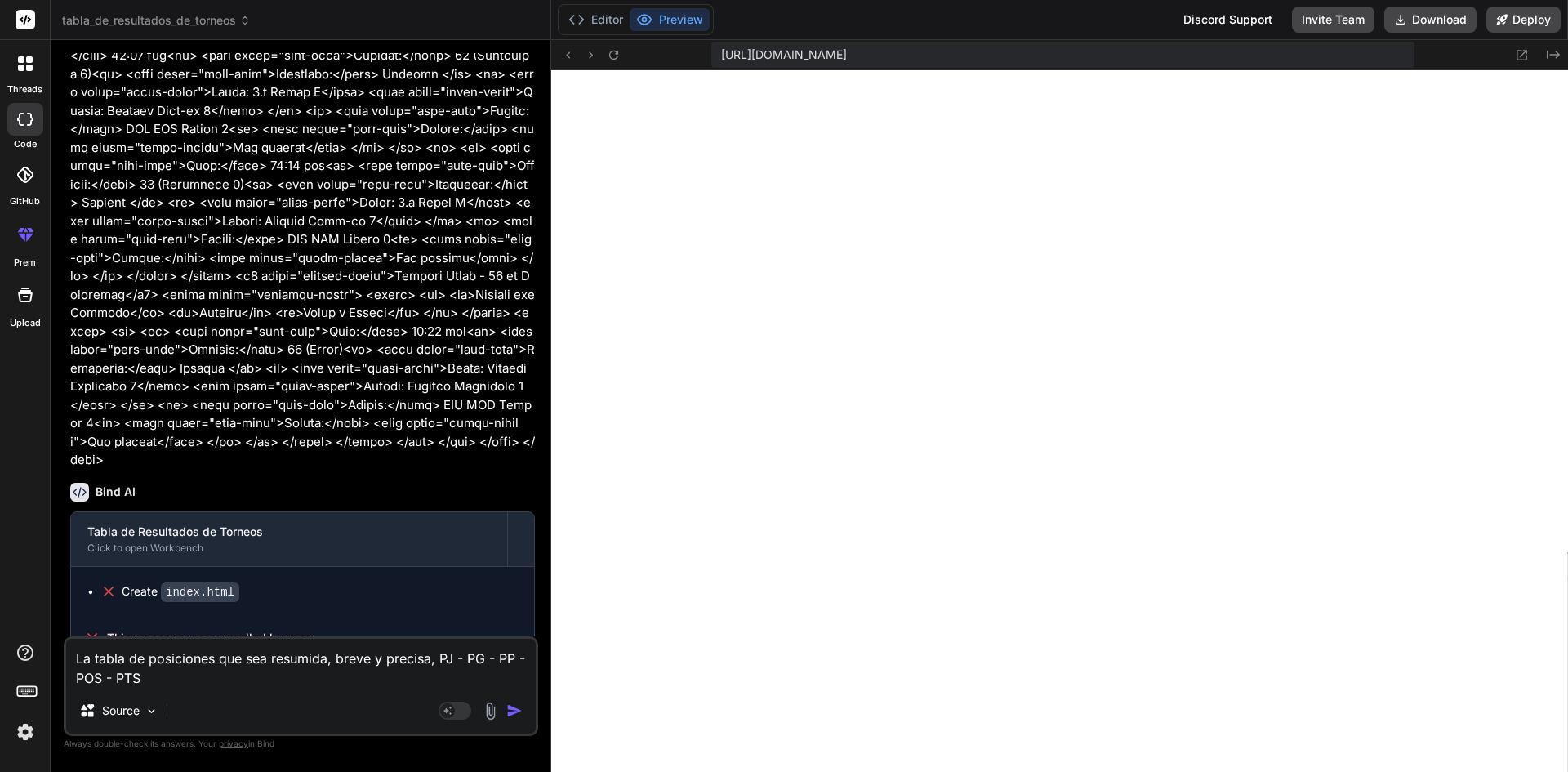
click at [519, 717] on img "button" at bounding box center [514, 711] width 17 height 17
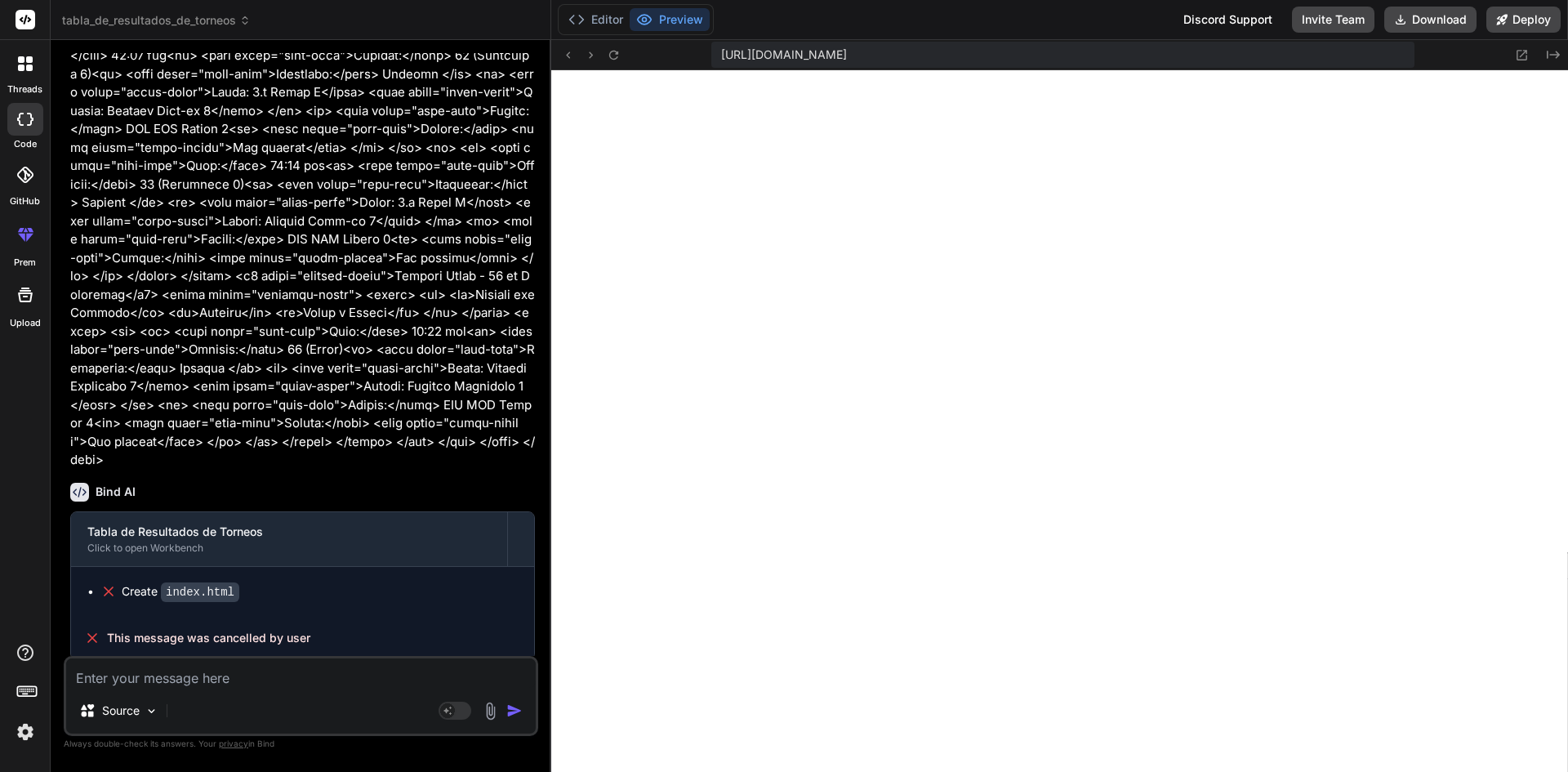
scroll to position [4296, 0]
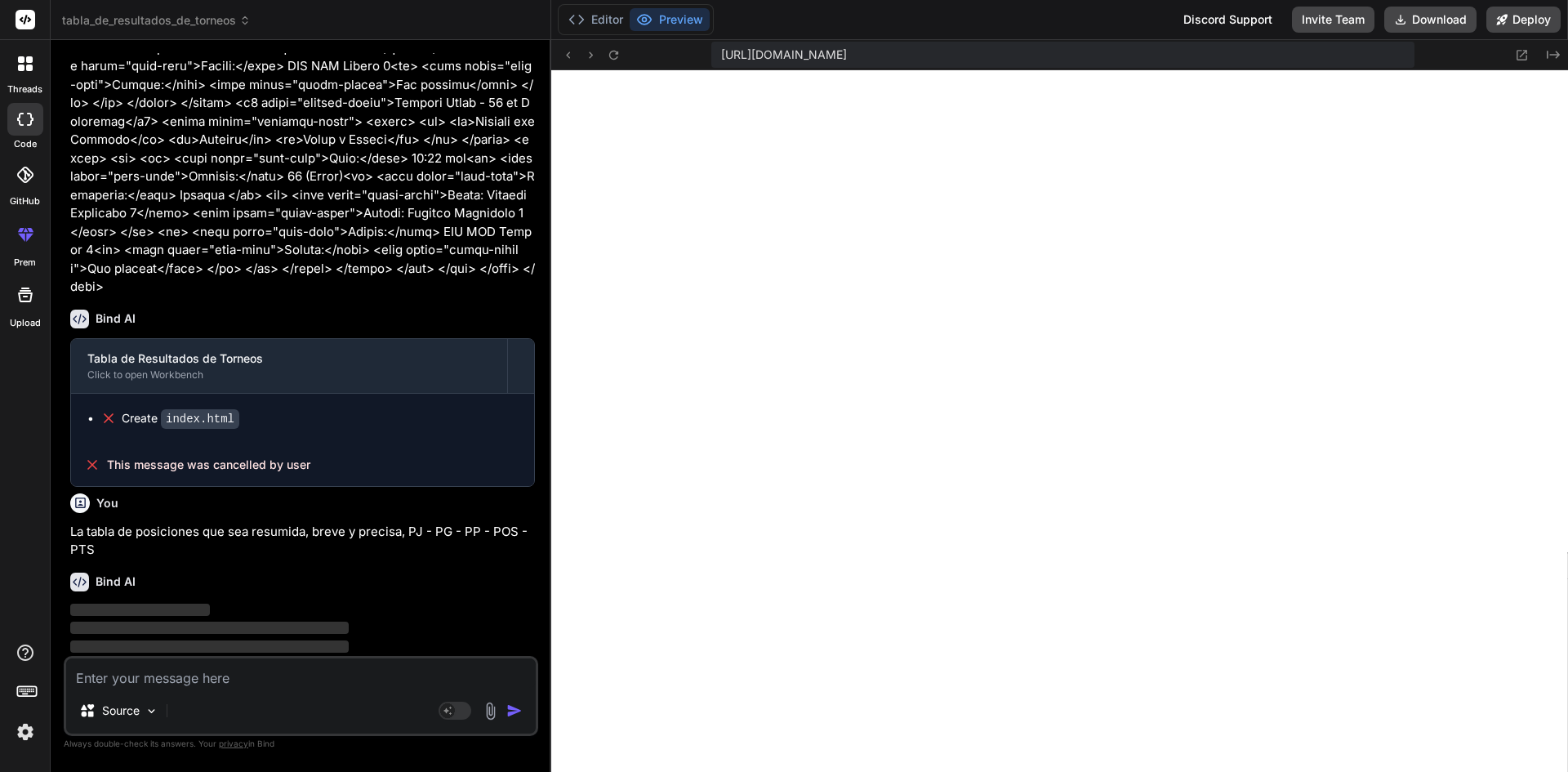
click at [336, 672] on textarea at bounding box center [301, 674] width 470 height 30
click at [366, 667] on textarea at bounding box center [301, 674] width 470 height 30
click at [353, 669] on textarea at bounding box center [301, 674] width 470 height 30
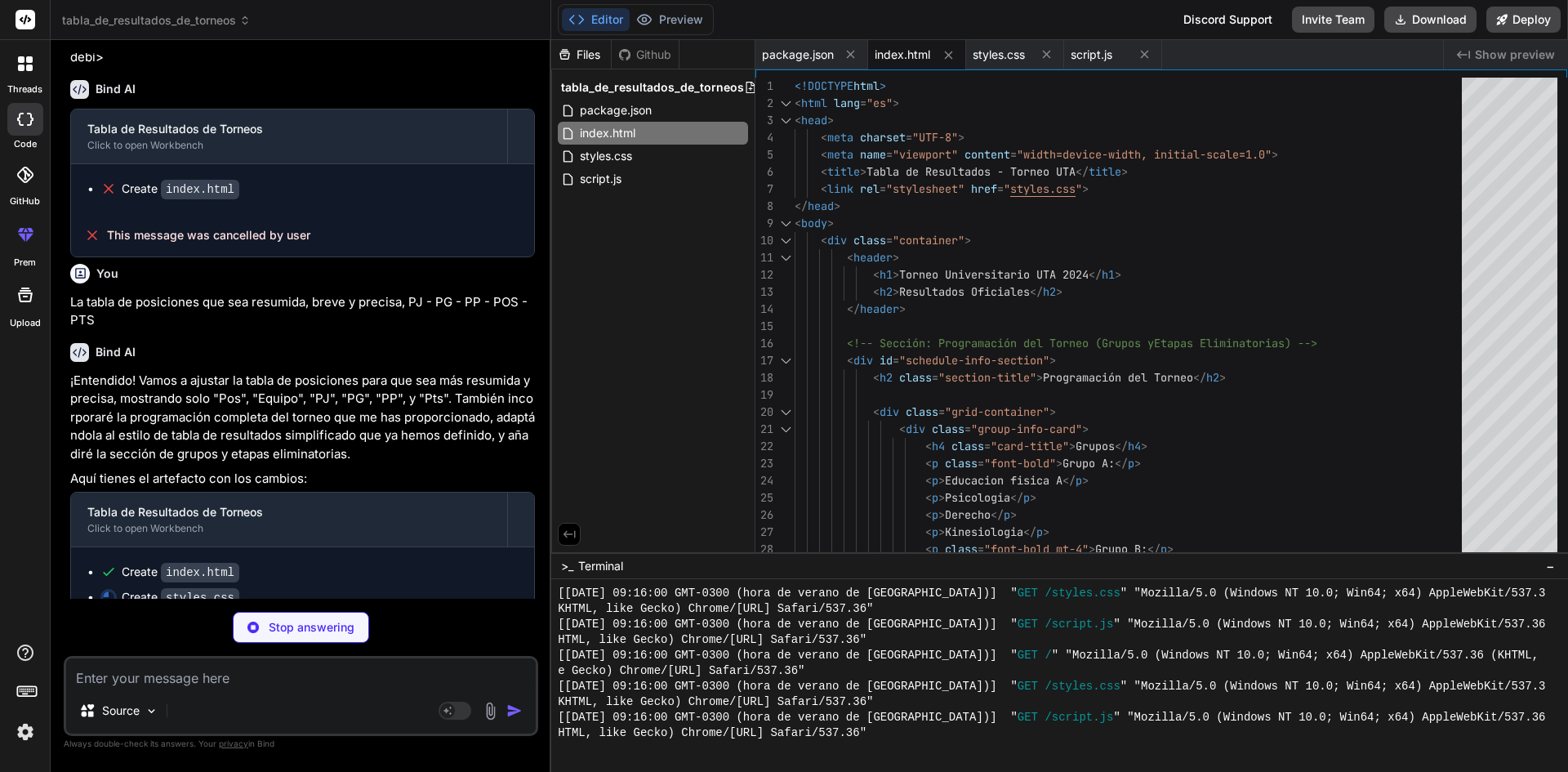
scroll to position [4532, 0]
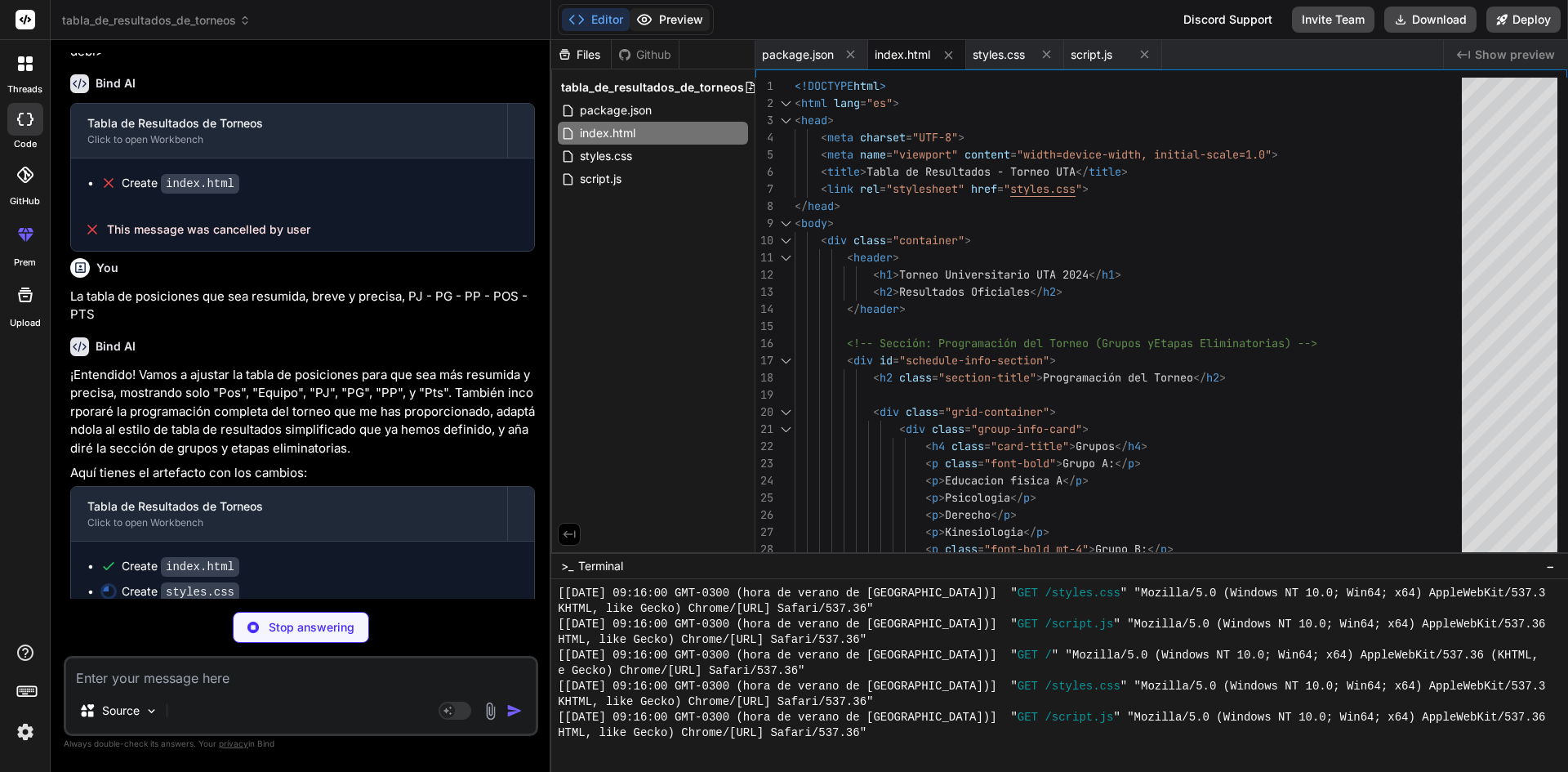
click at [679, 22] on button "Preview" at bounding box center [670, 19] width 80 height 23
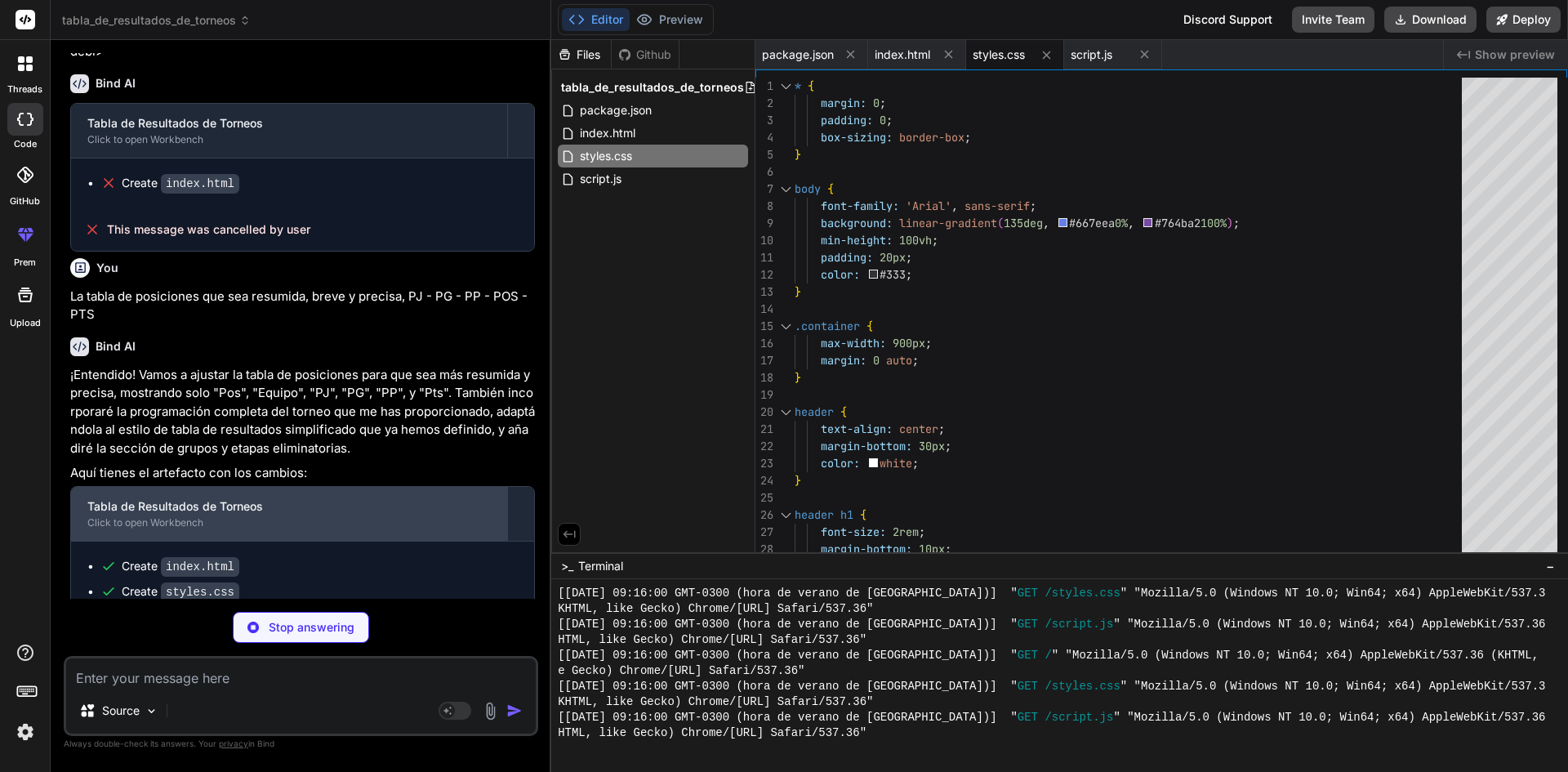
scroll to position [4558, 0]
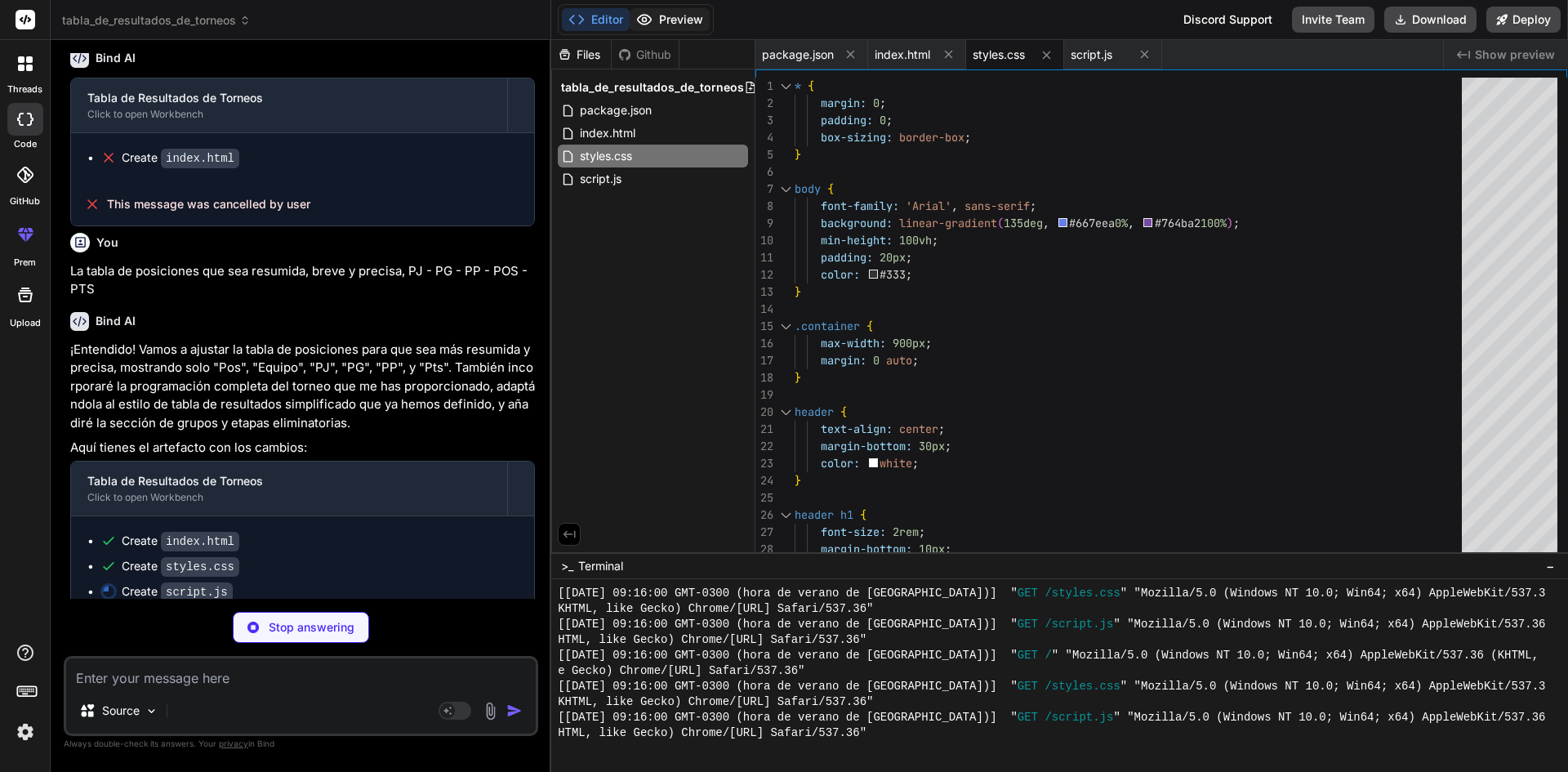
click at [677, 10] on button "Preview" at bounding box center [670, 19] width 80 height 23
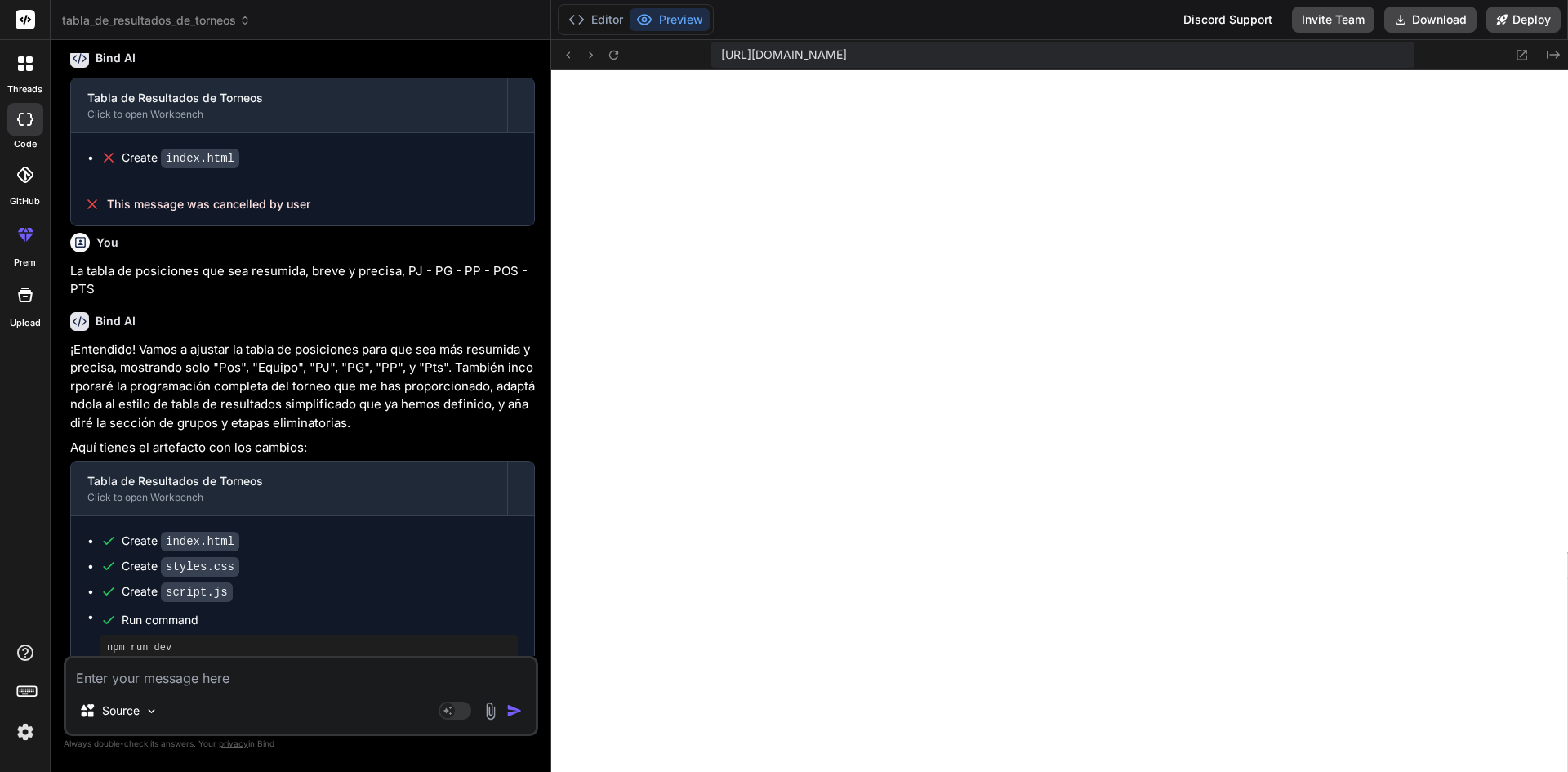
scroll to position [2173, 0]
click at [602, 26] on button "Editor" at bounding box center [596, 19] width 68 height 23
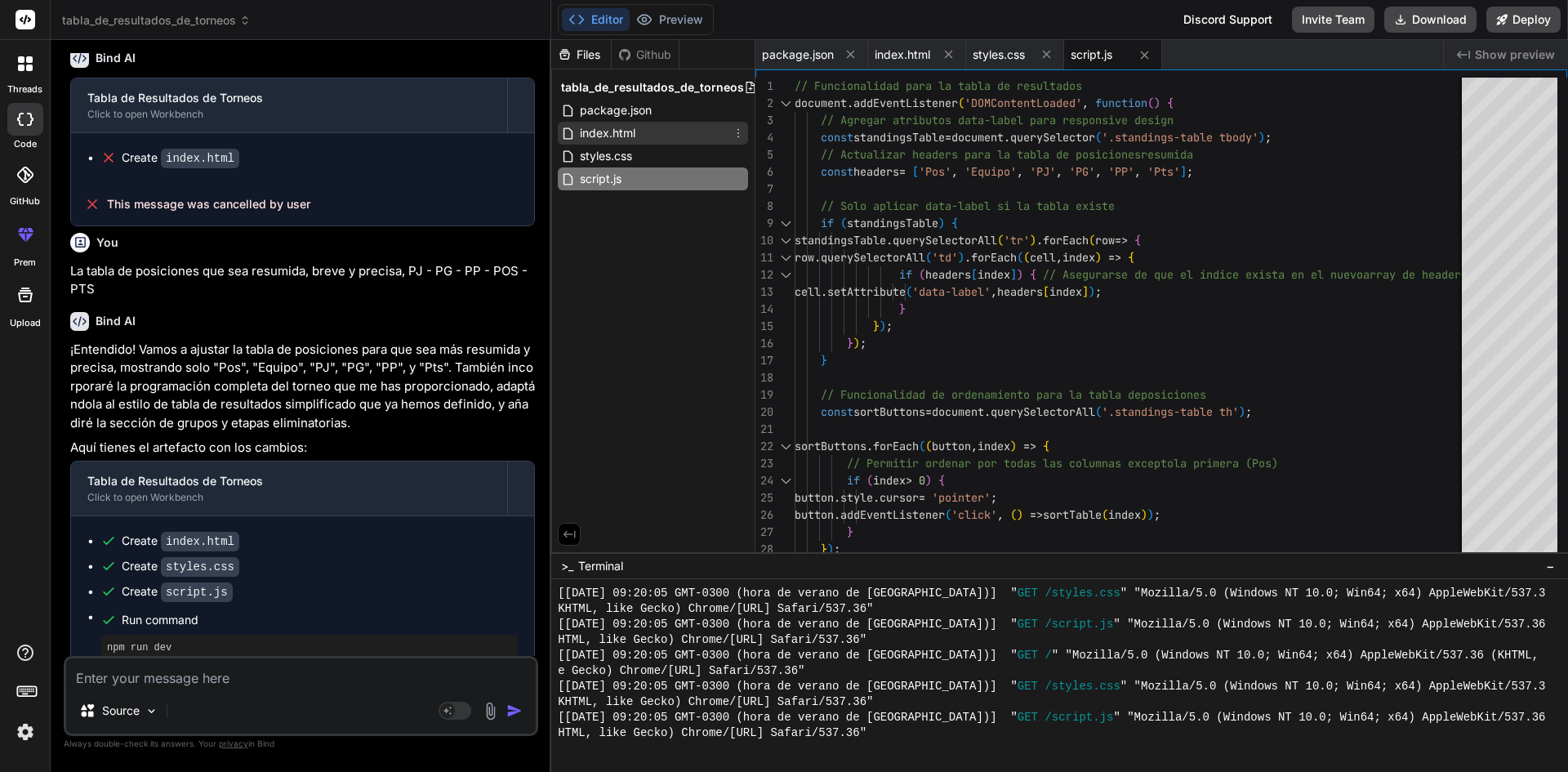
click at [608, 129] on span "index.html" at bounding box center [607, 134] width 58 height 20
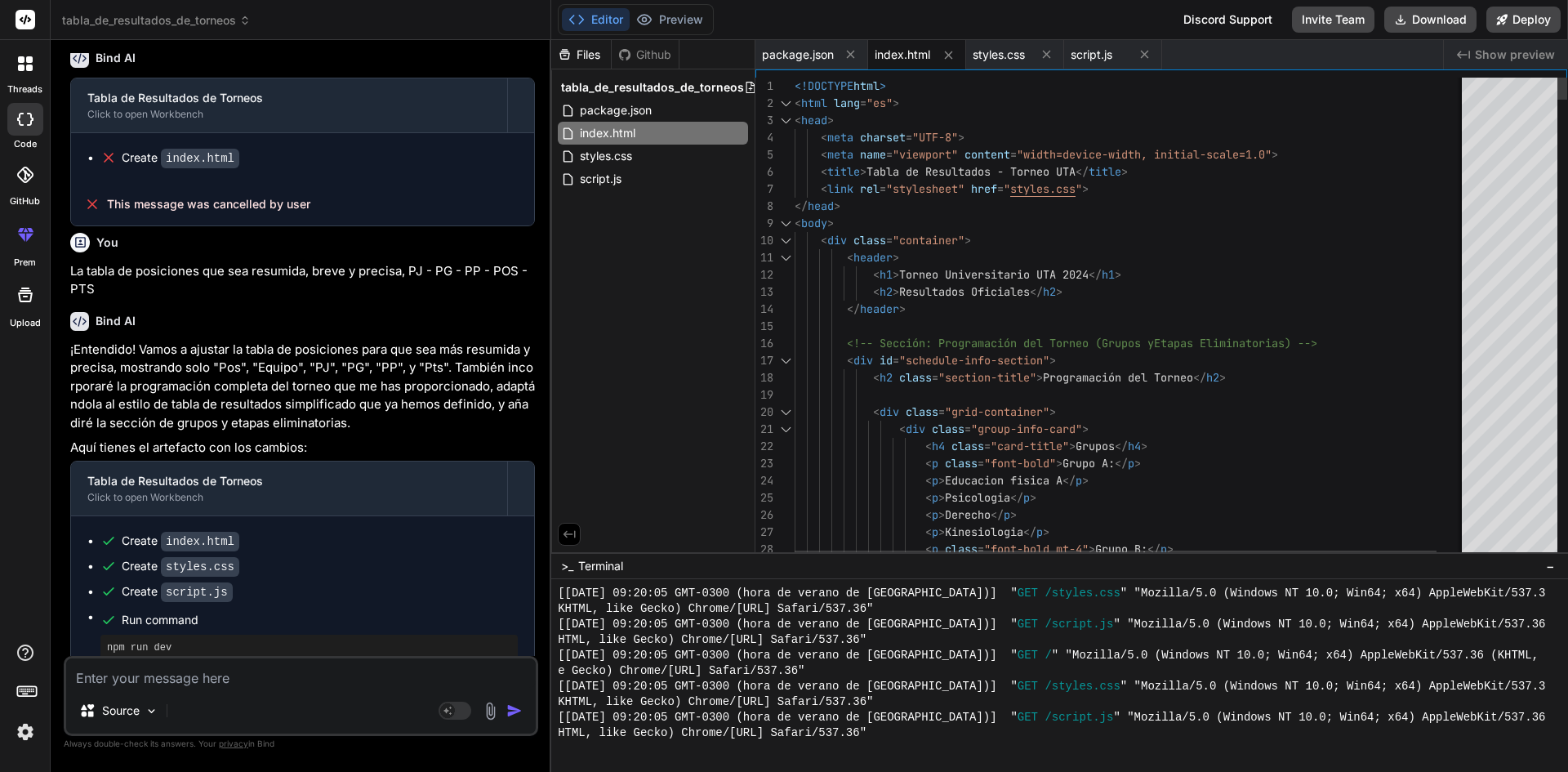
scroll to position [0, 0]
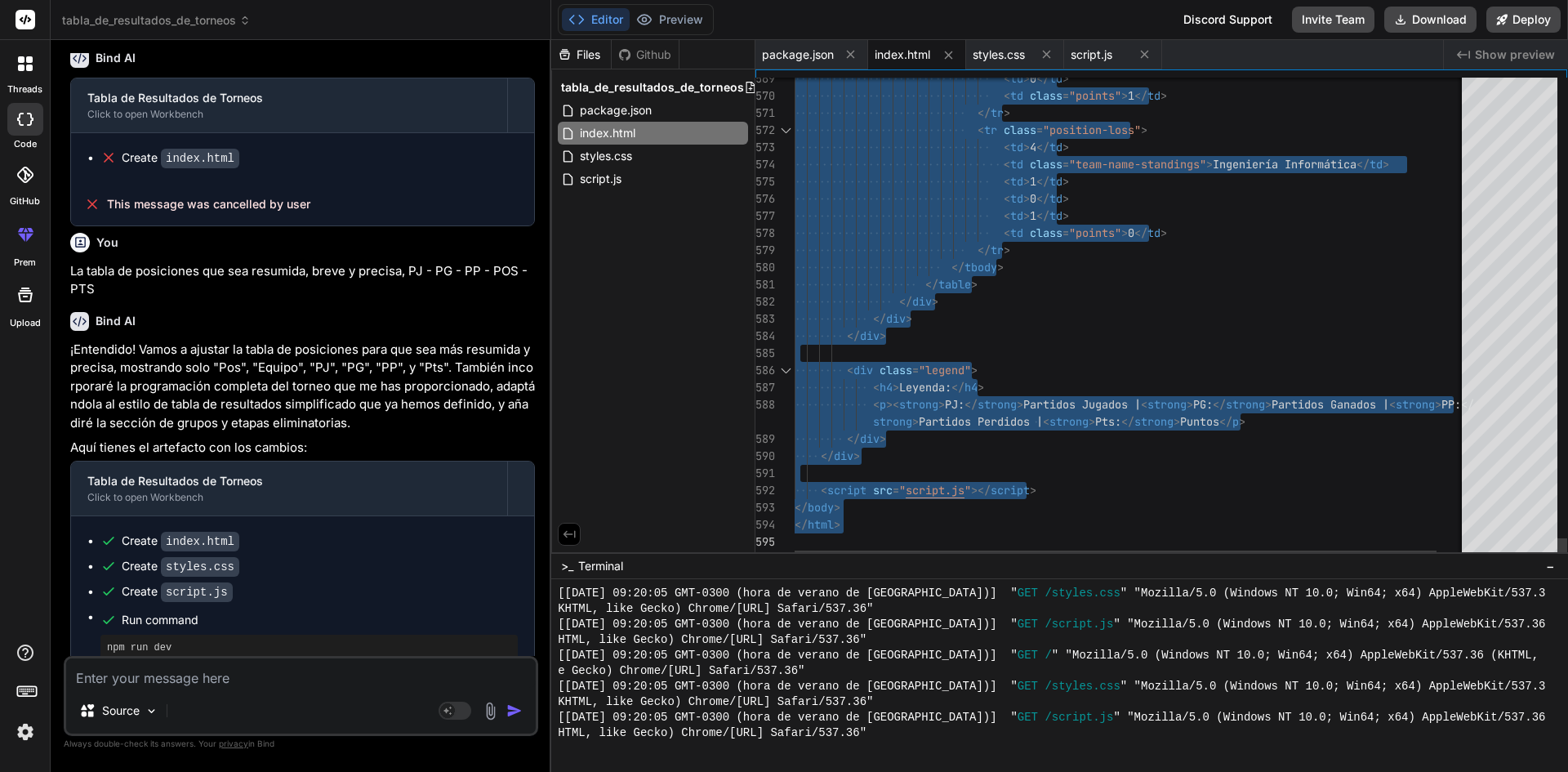
drag, startPoint x: 795, startPoint y: 81, endPoint x: 1106, endPoint y: 599, distance: 604.2
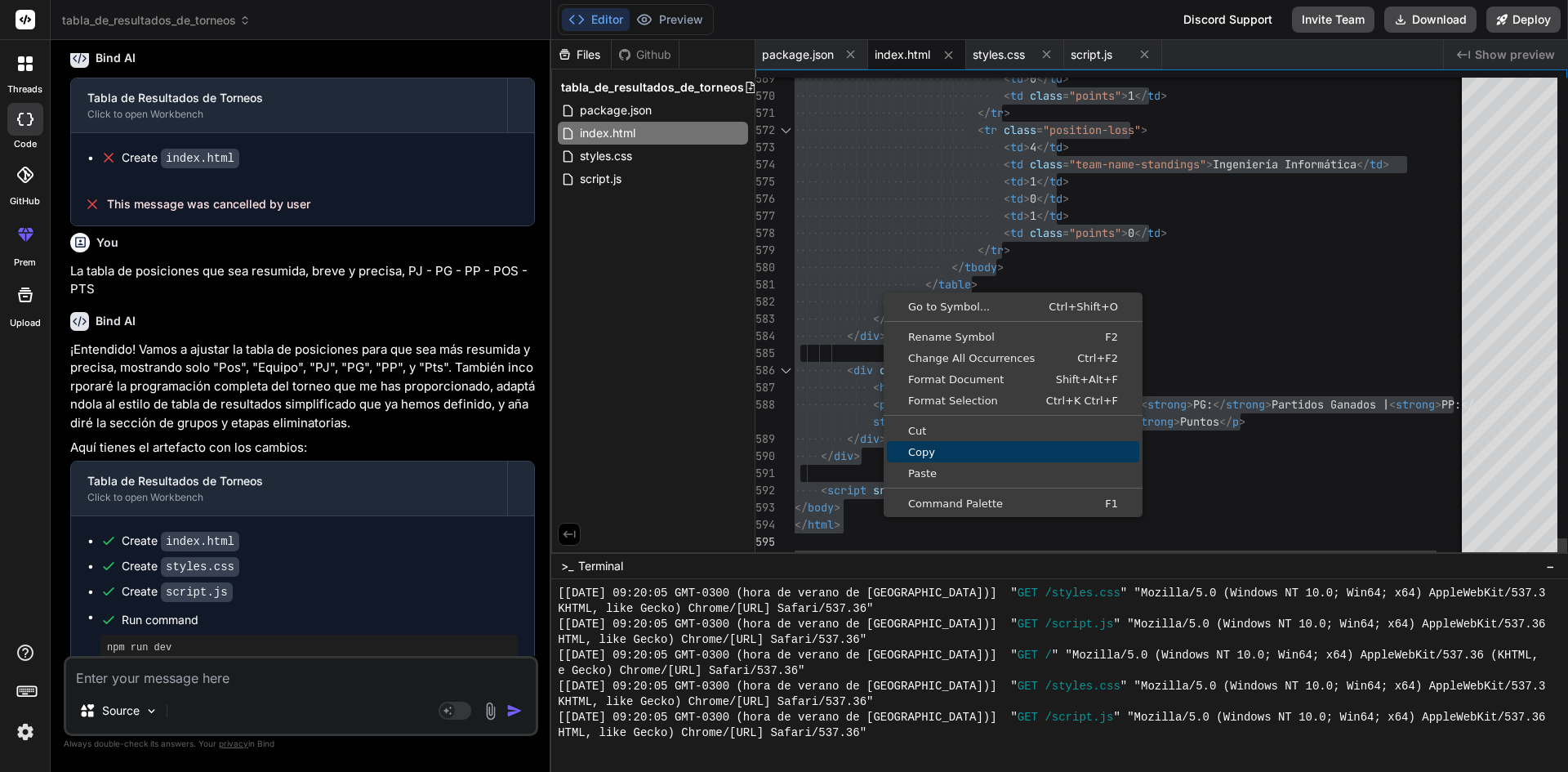
click at [931, 455] on span "Copy" at bounding box center [1013, 452] width 252 height 11
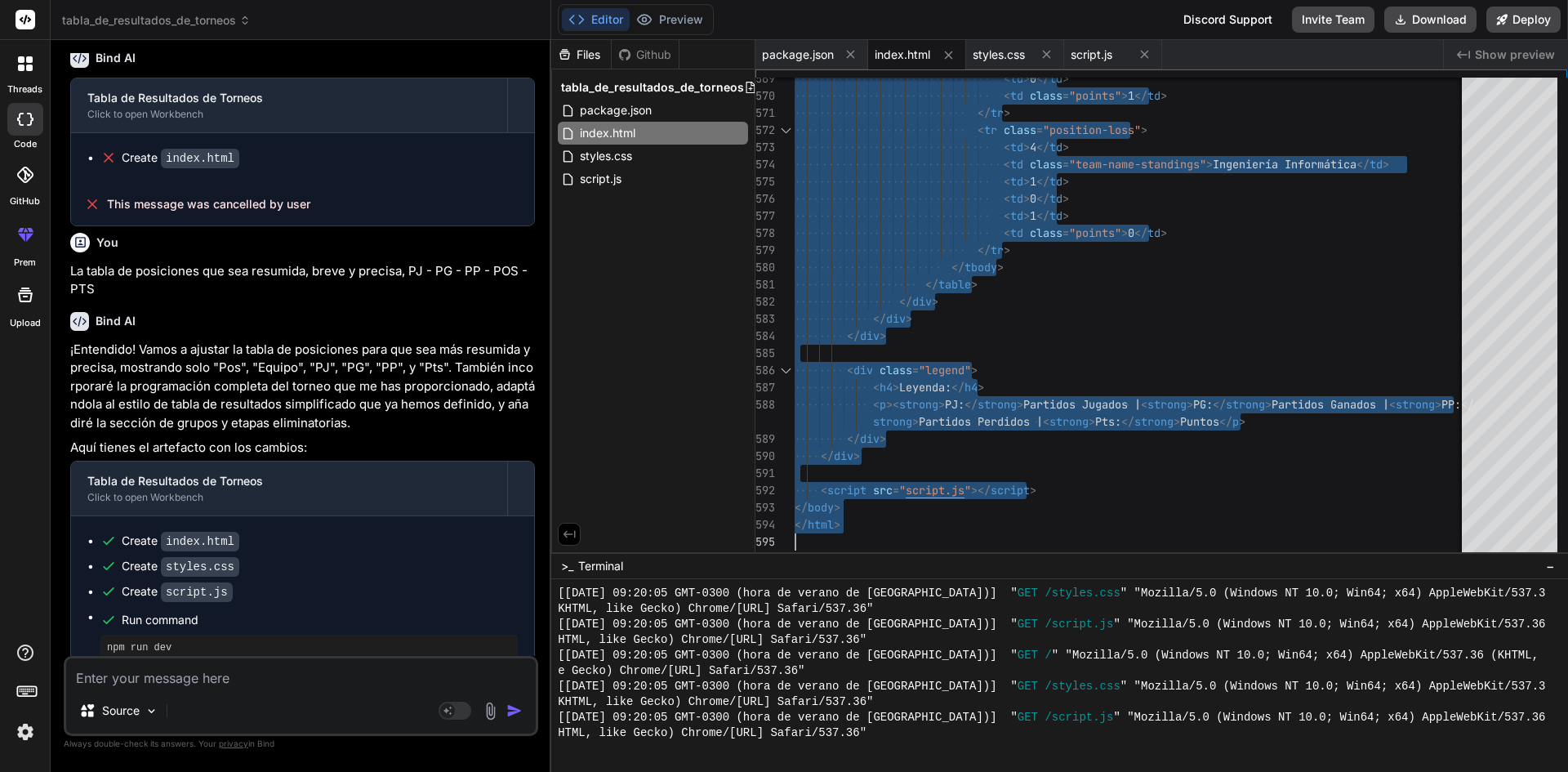
scroll to position [4561, 0]
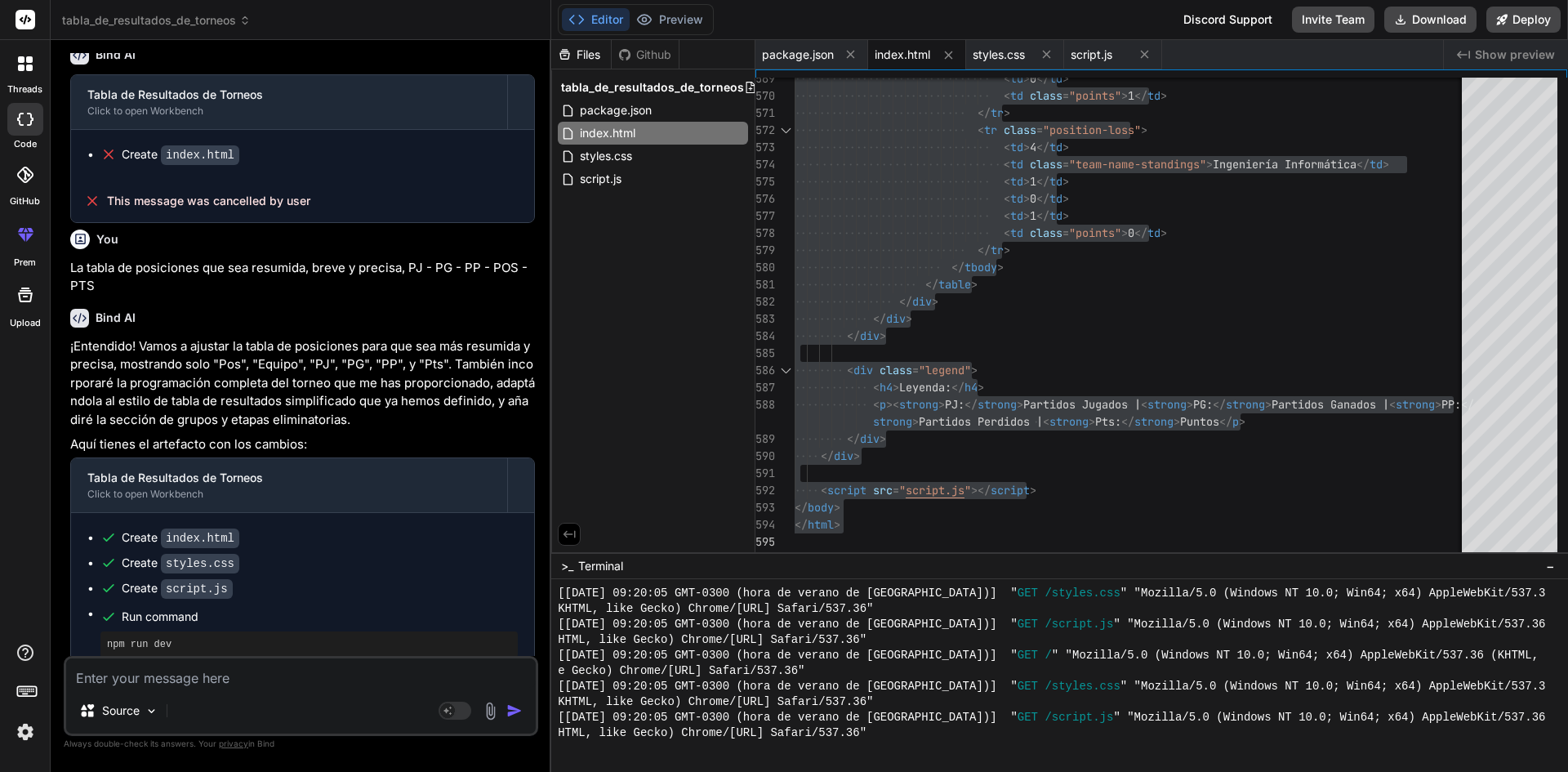
click at [296, 676] on textarea at bounding box center [301, 674] width 470 height 30
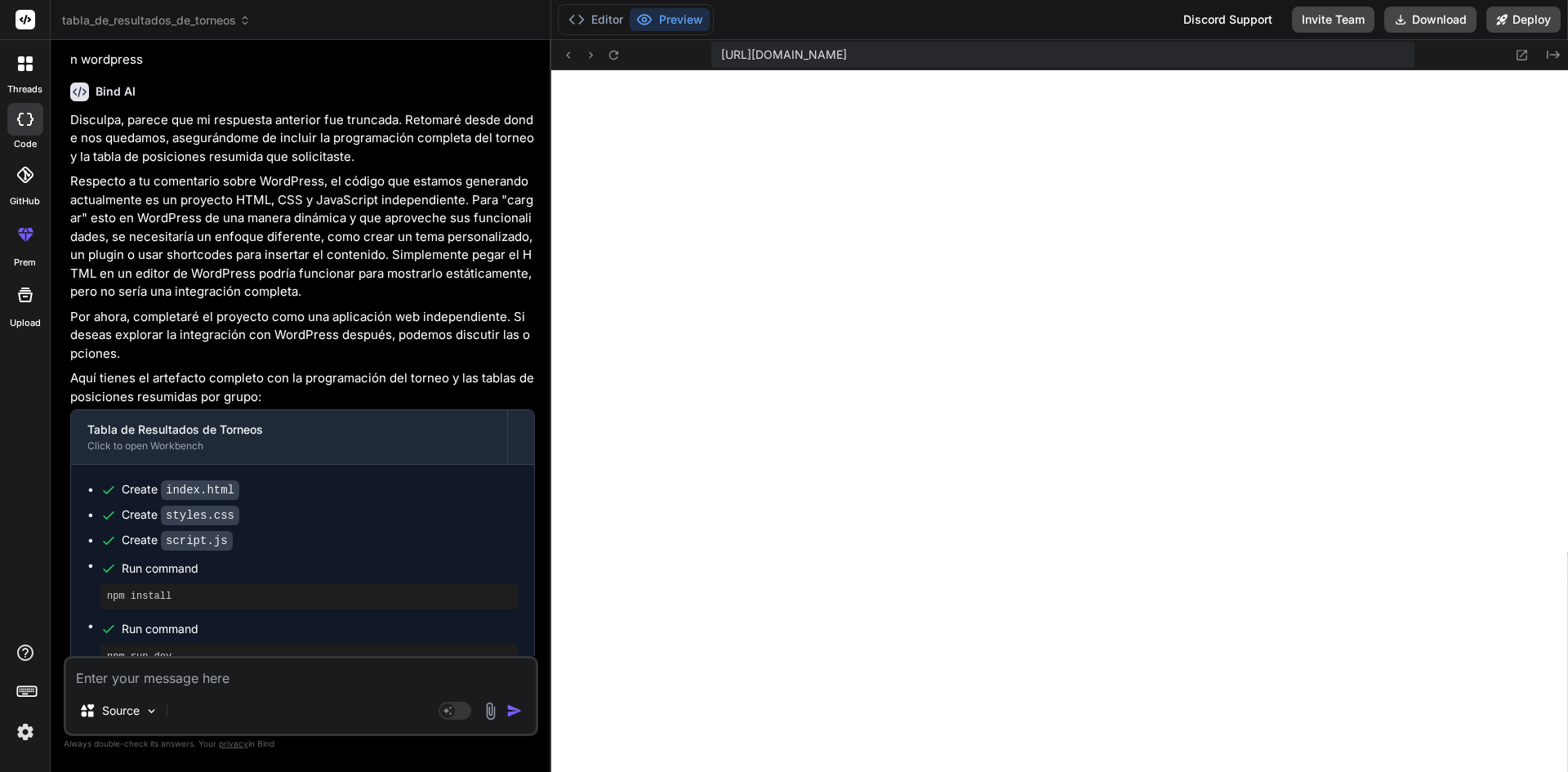
scroll to position [5253, 0]
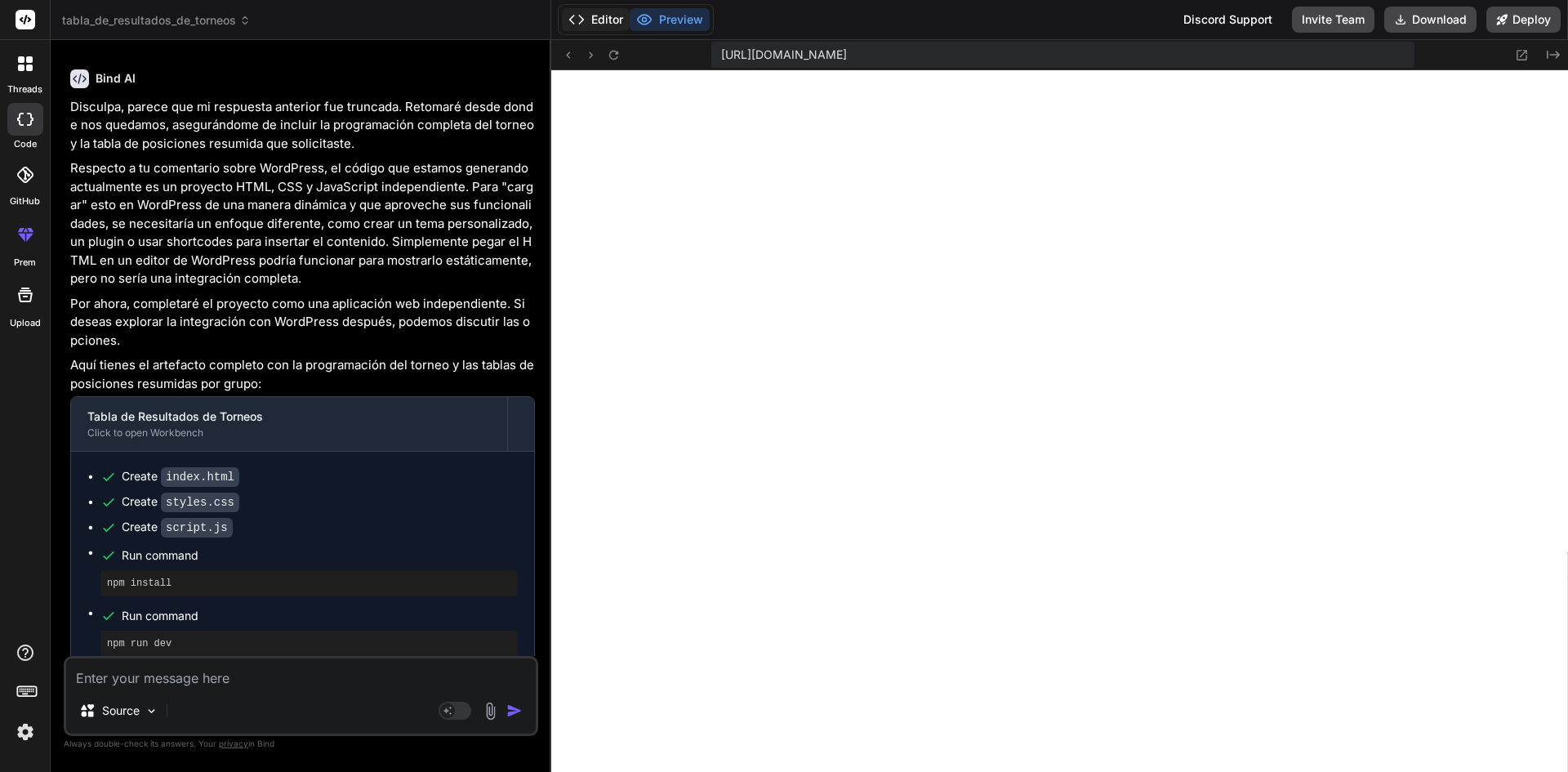
click at [603, 17] on button "Editor" at bounding box center [596, 19] width 68 height 23
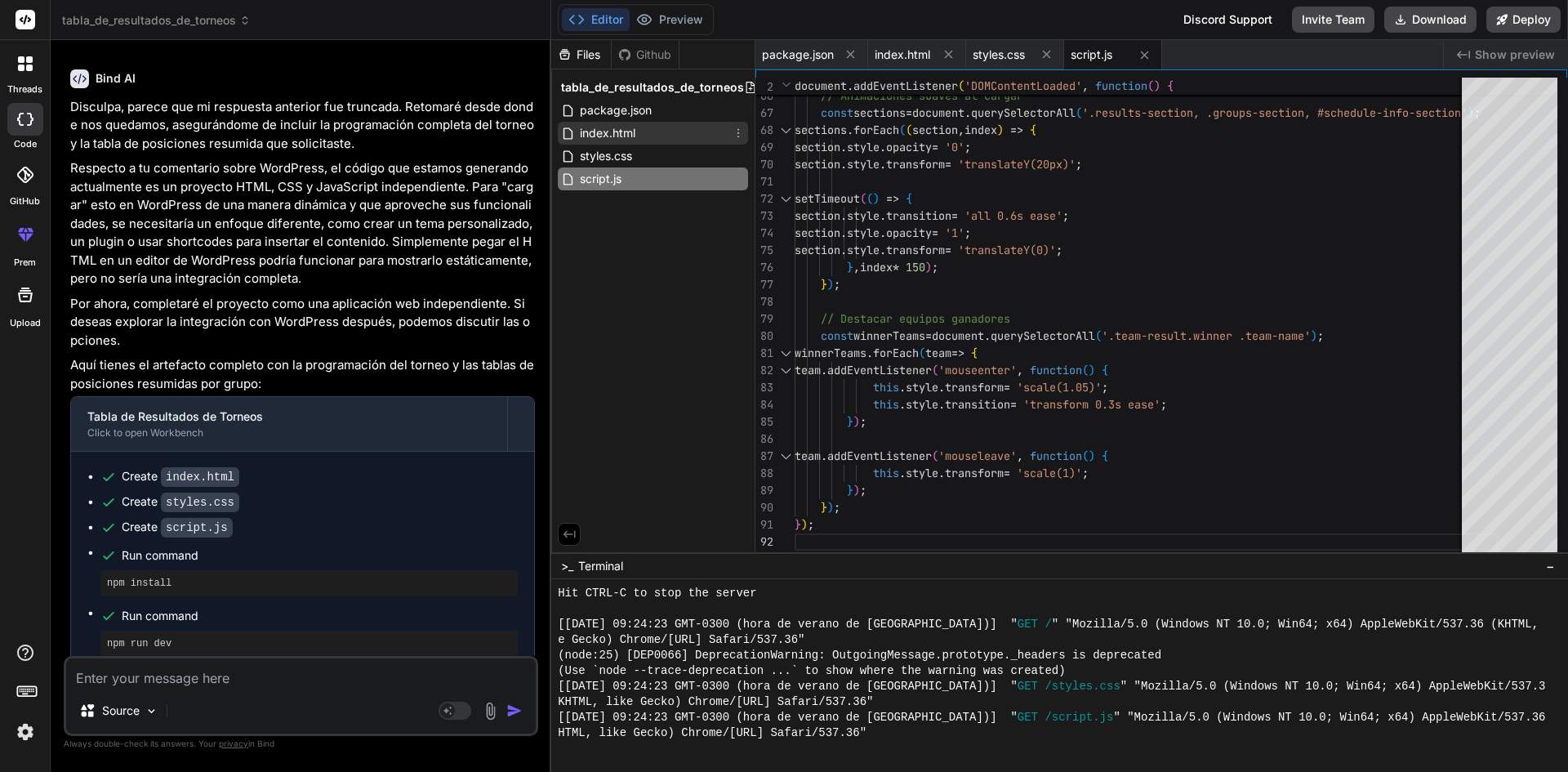
click at [613, 129] on span "index.html" at bounding box center [607, 134] width 58 height 20
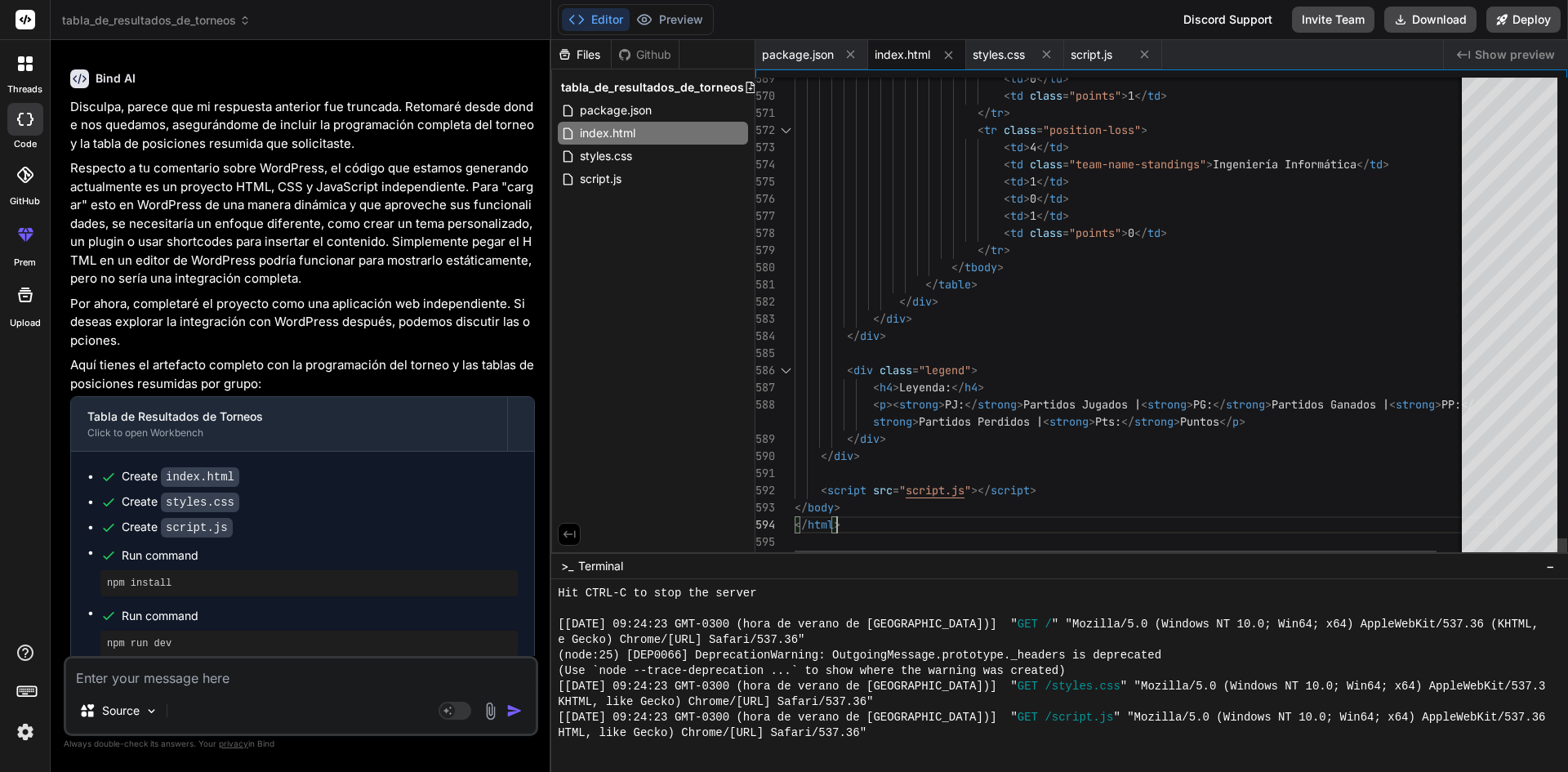
scroll to position [0, 0]
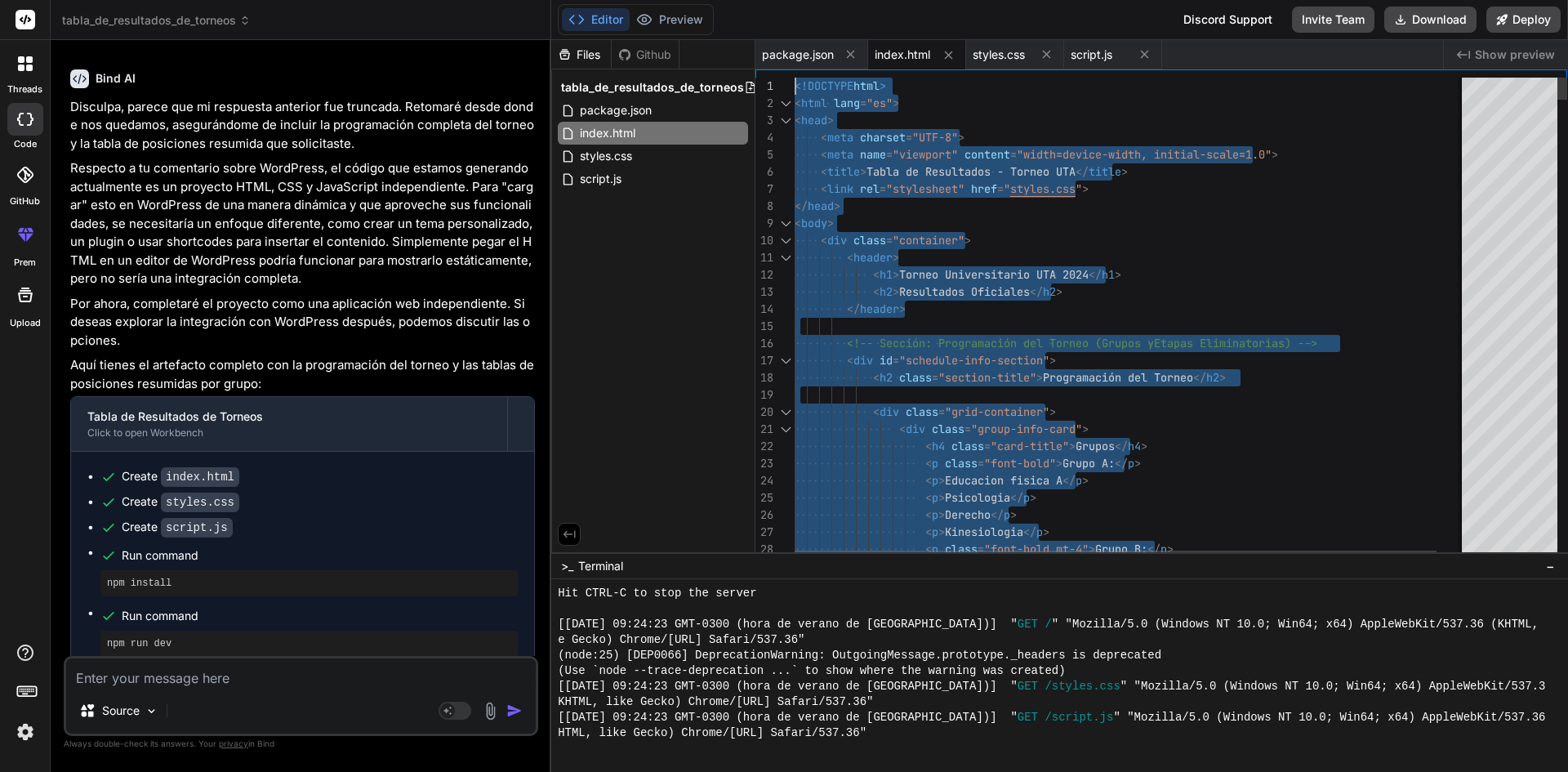
drag, startPoint x: 859, startPoint y: 522, endPoint x: 842, endPoint y: -71, distance: 593.2
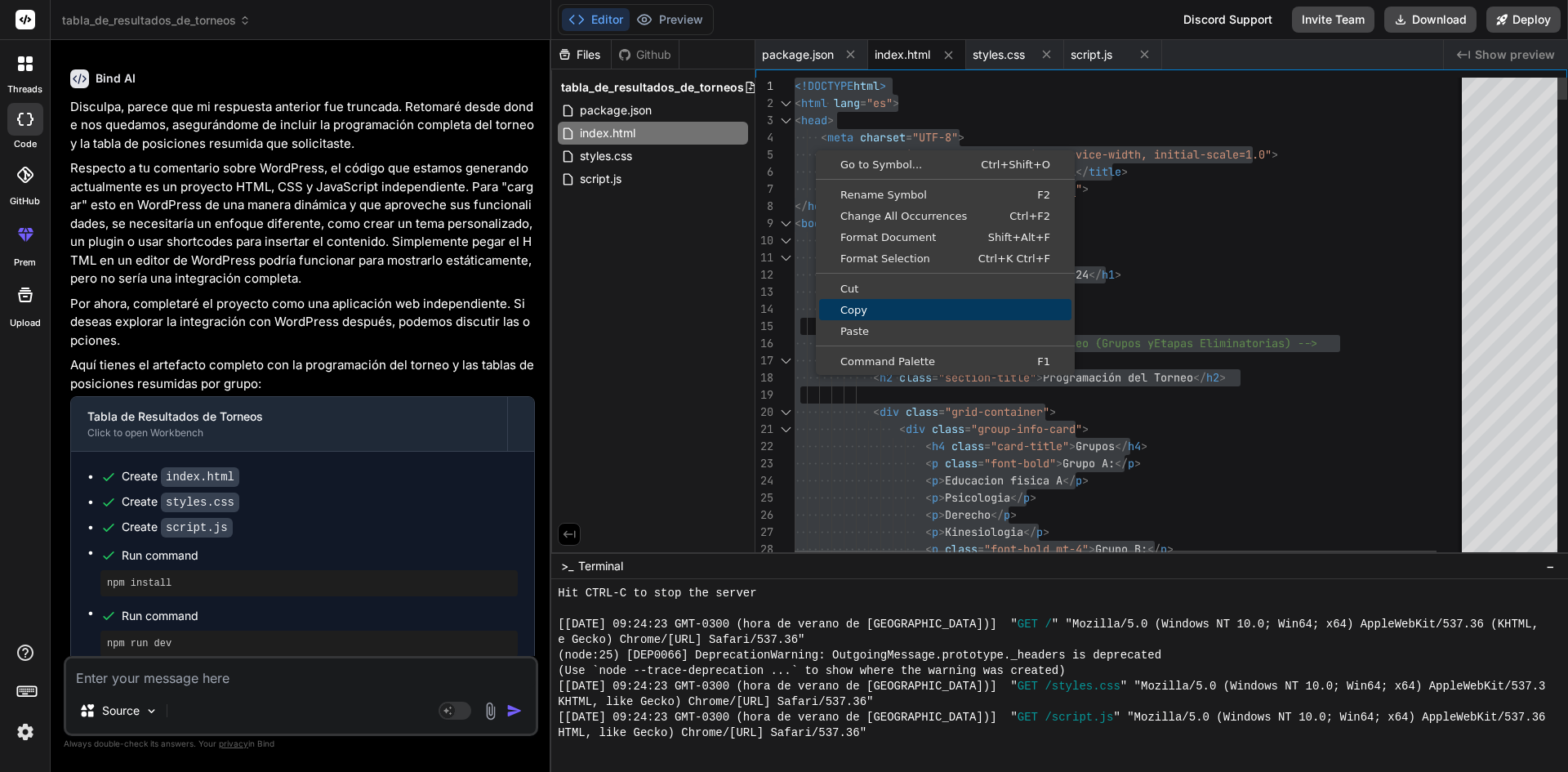
click at [871, 309] on span "Copy" at bounding box center [945, 310] width 252 height 11
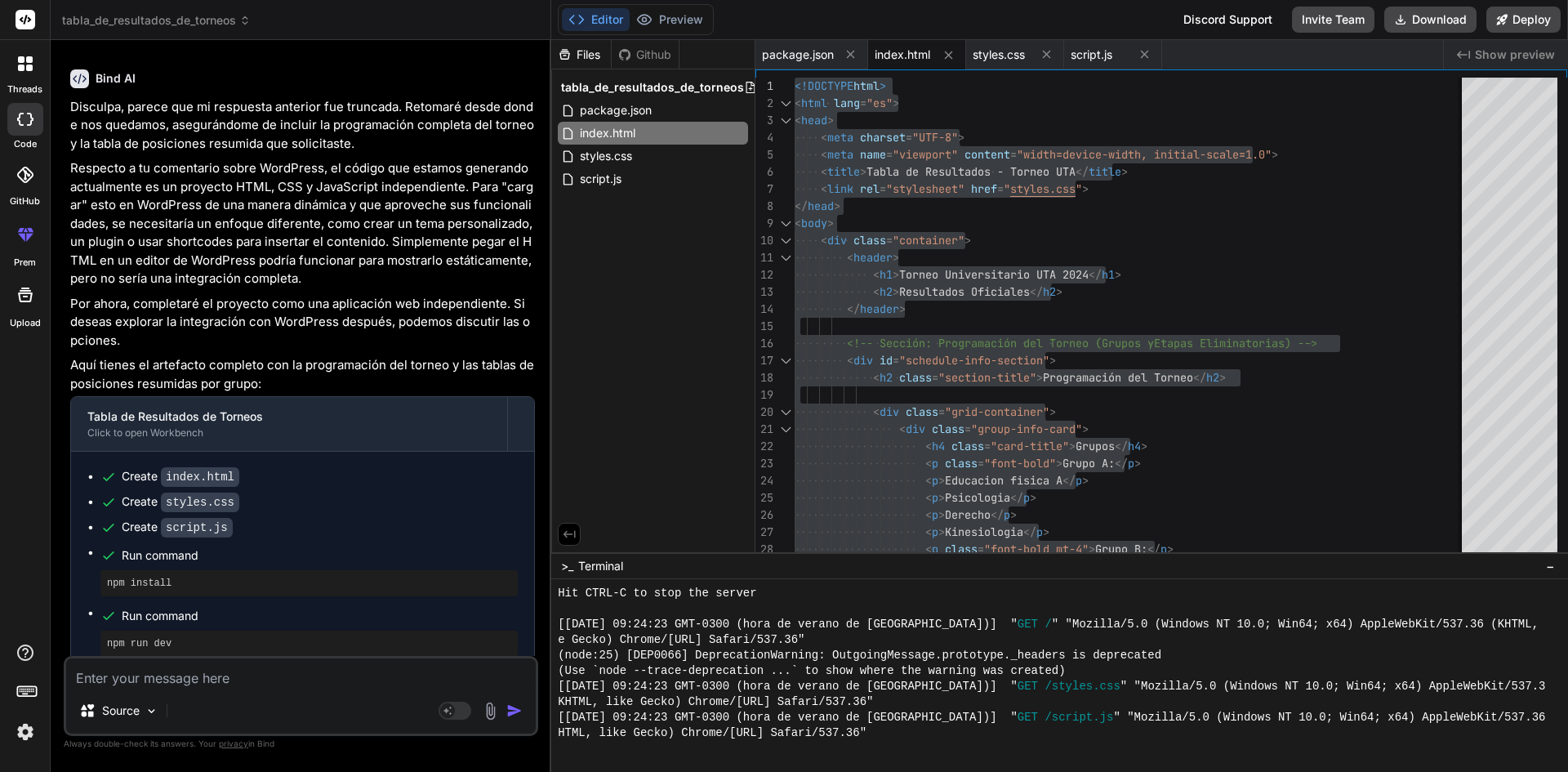
click at [291, 672] on textarea at bounding box center [301, 674] width 470 height 30
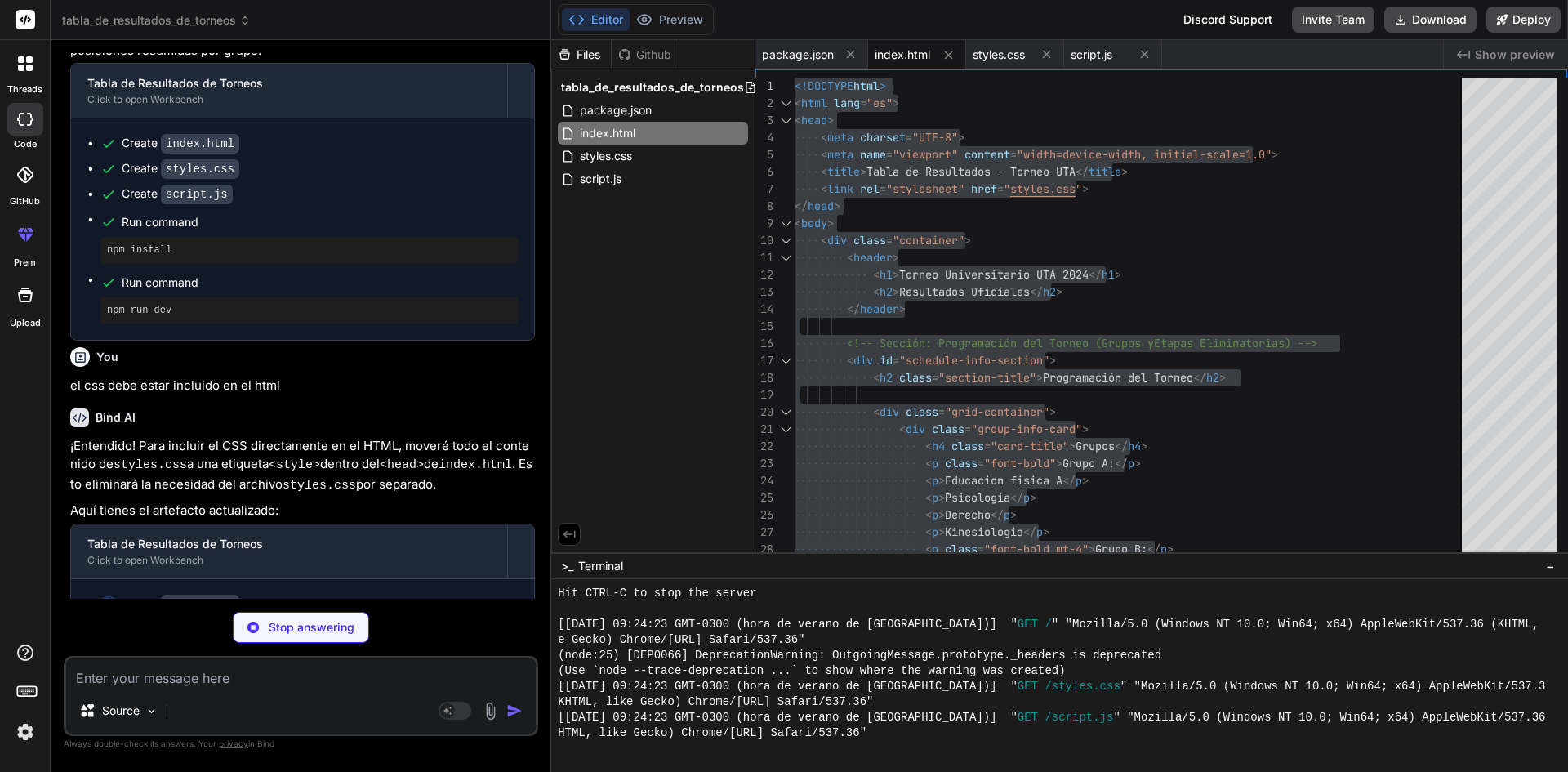
scroll to position [5595, 0]
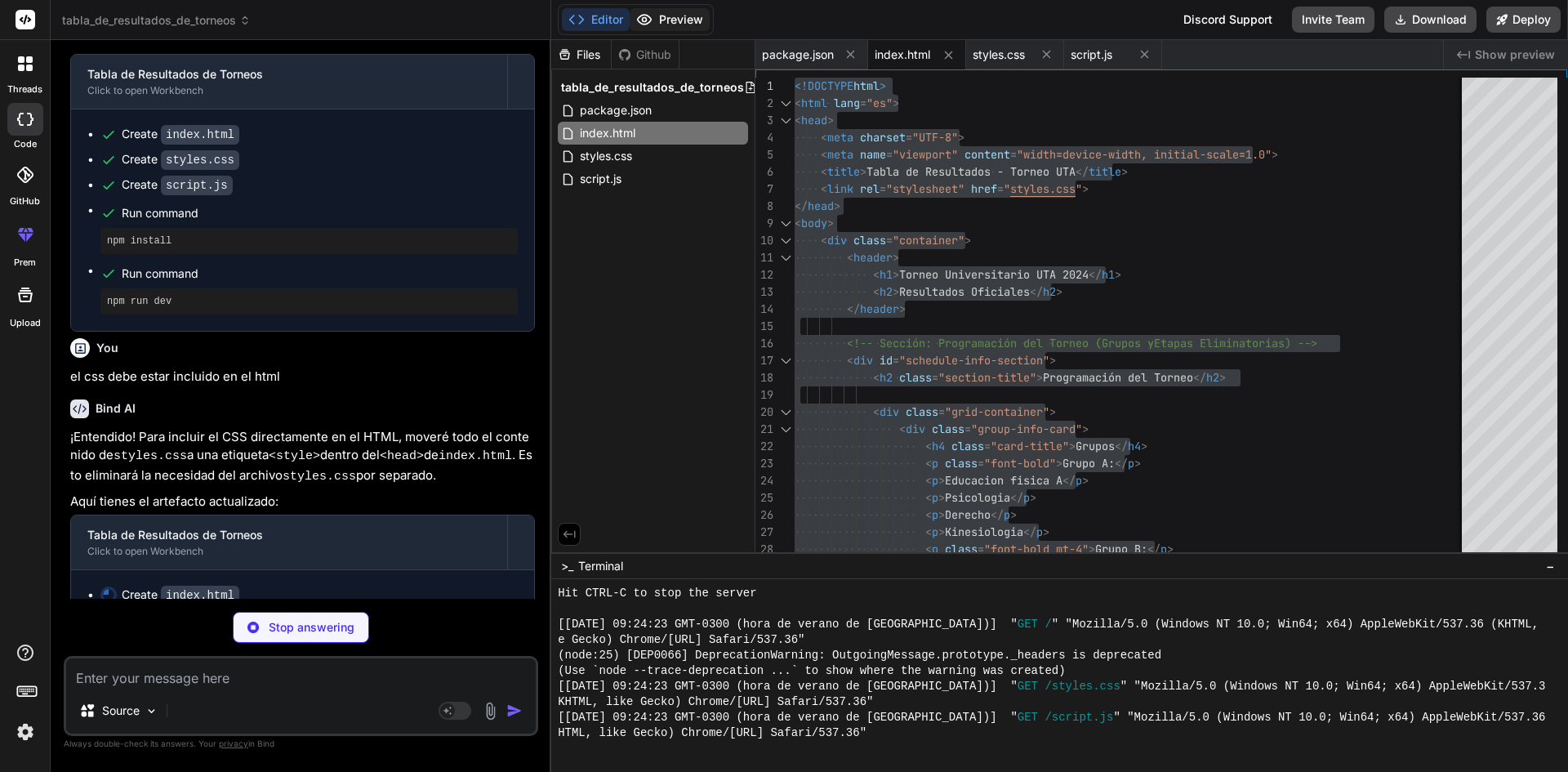
click at [681, 24] on button "Preview" at bounding box center [670, 19] width 80 height 23
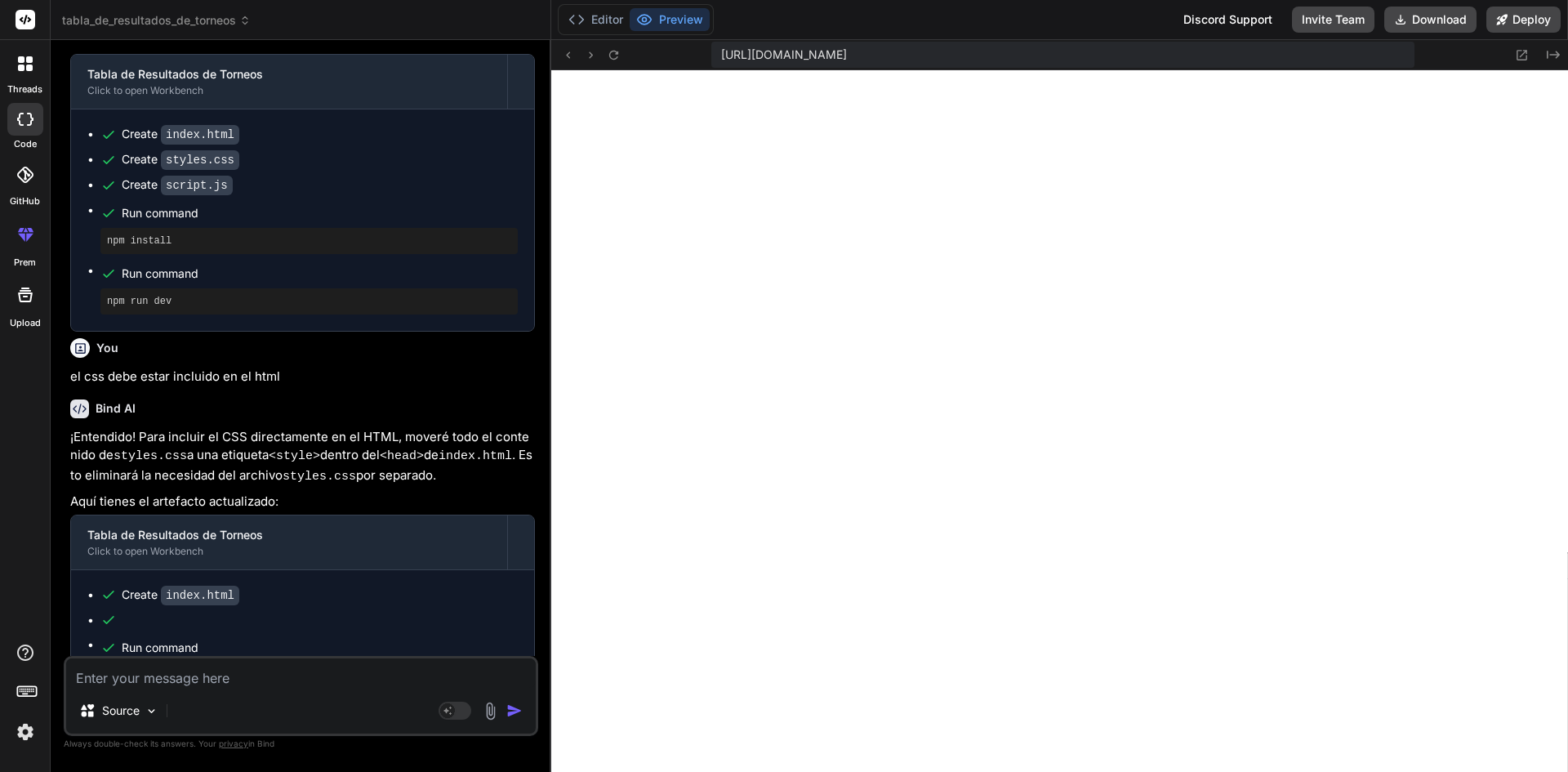
scroll to position [5623, 0]
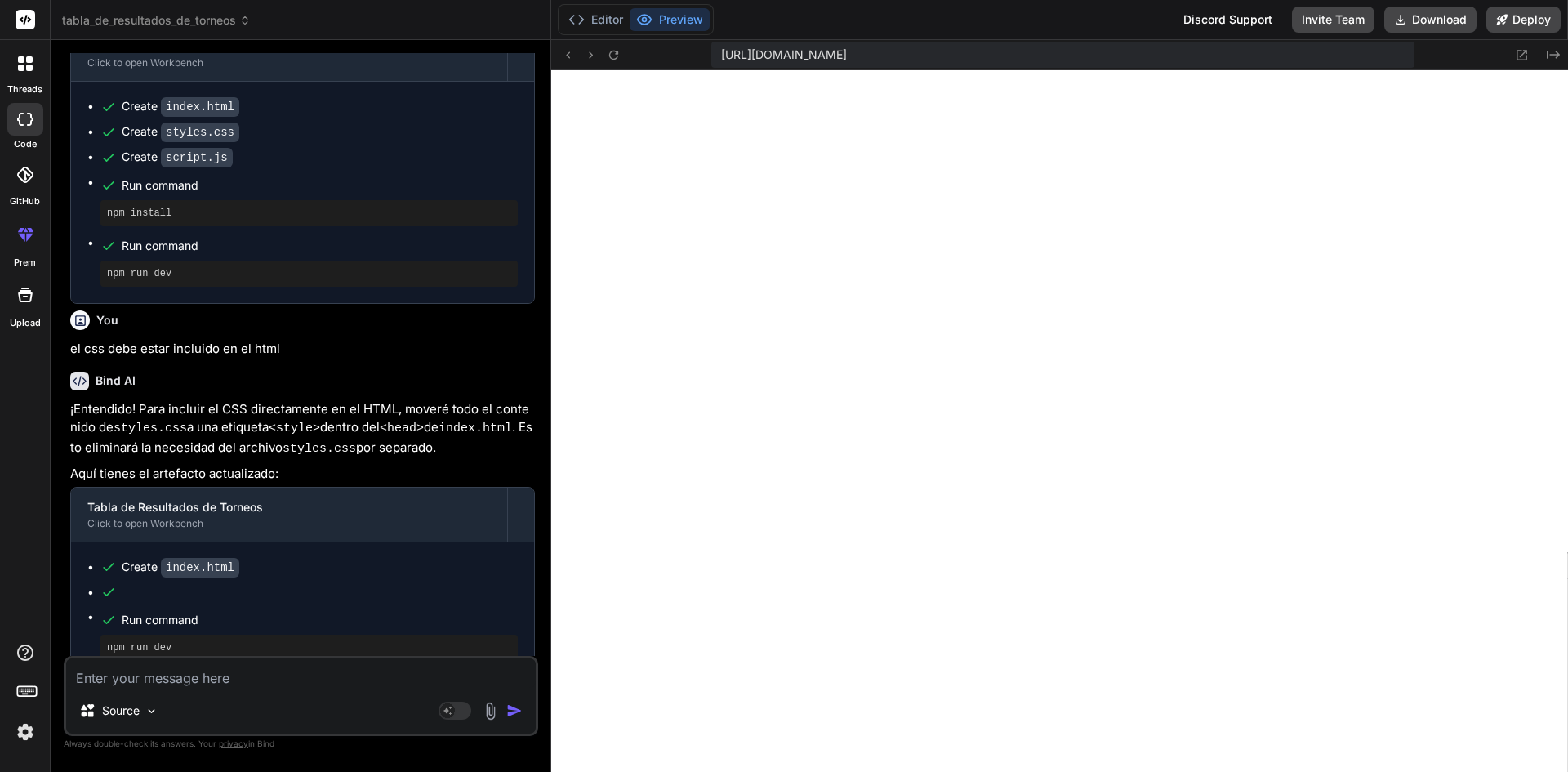
click at [249, 679] on textarea at bounding box center [301, 674] width 470 height 30
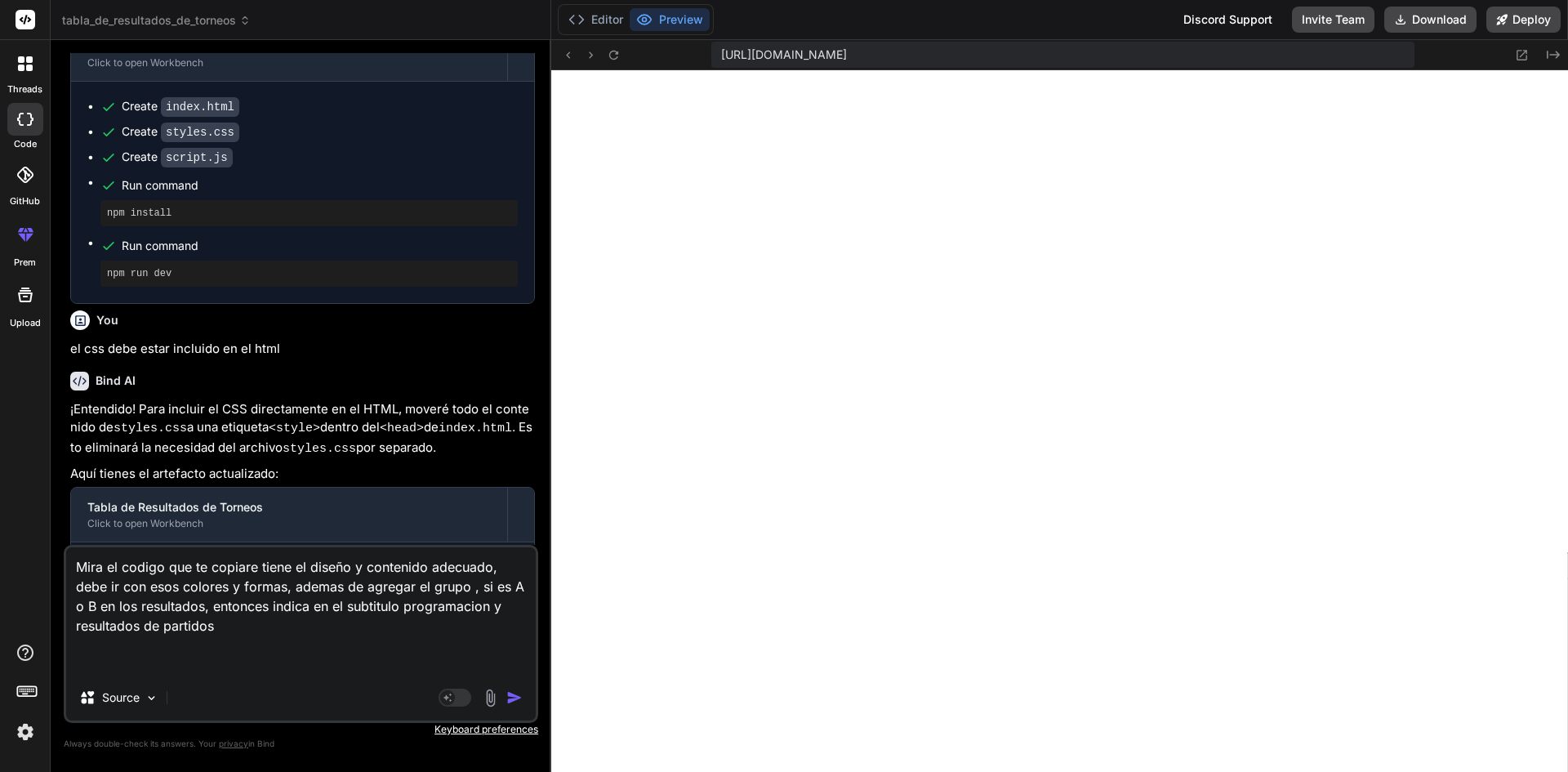
paste textarea "<!LOREMIP dolo> <sita cons="ad"> <elit> <sedd eiusmod="TEM-6"> <inci utla="etdo…"
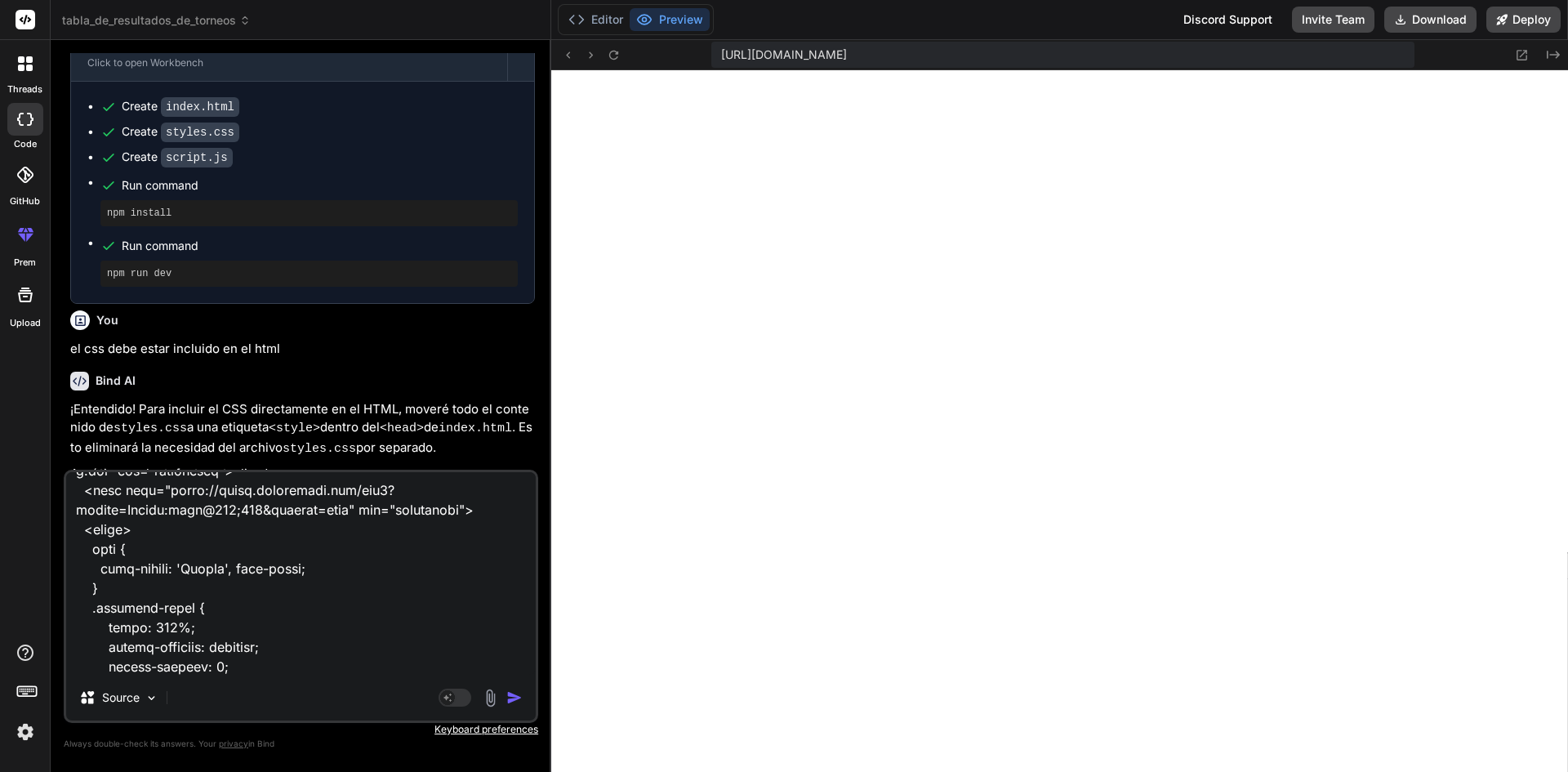
scroll to position [0, 0]
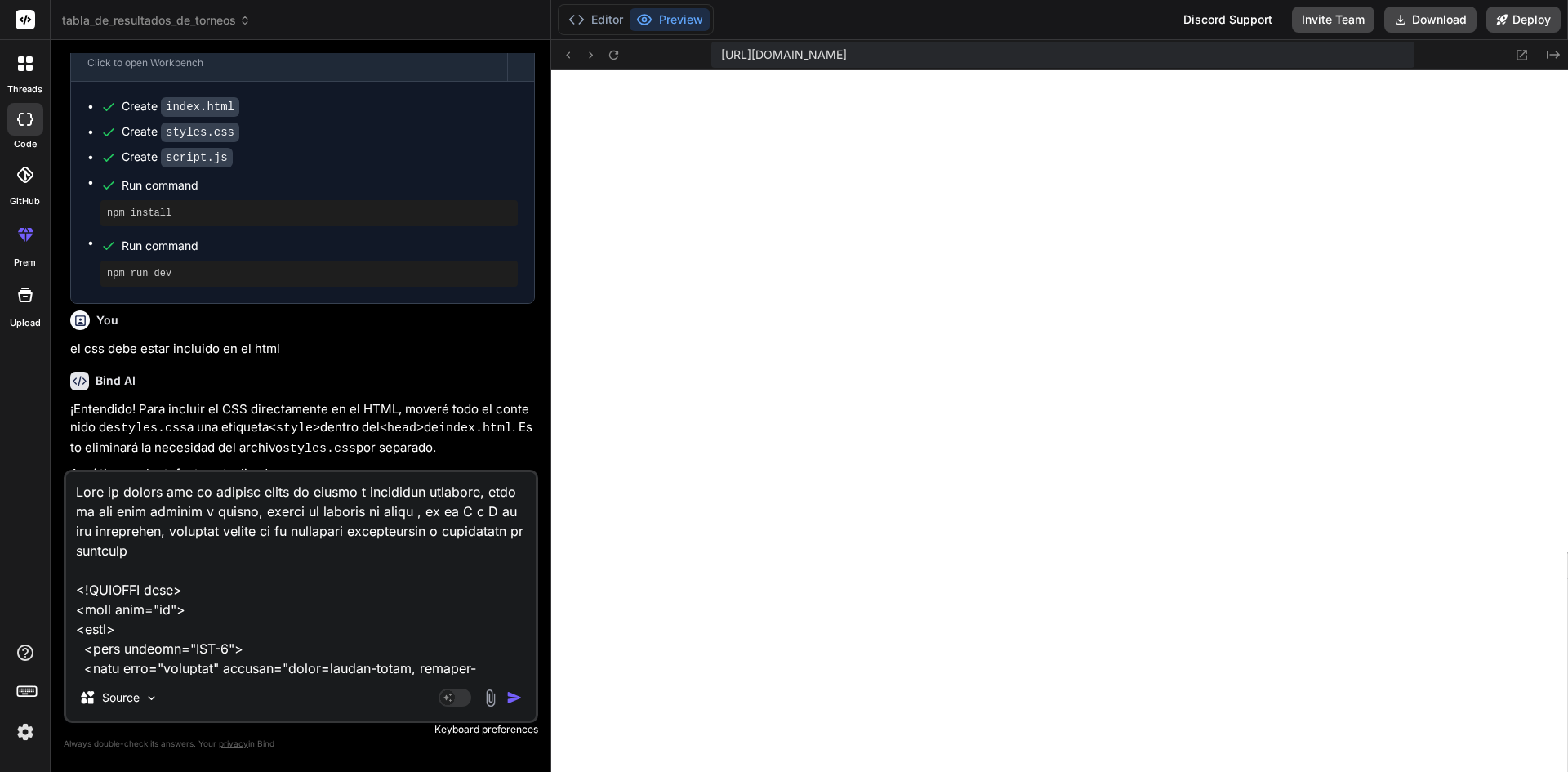
click at [494, 497] on textarea at bounding box center [301, 573] width 470 height 203
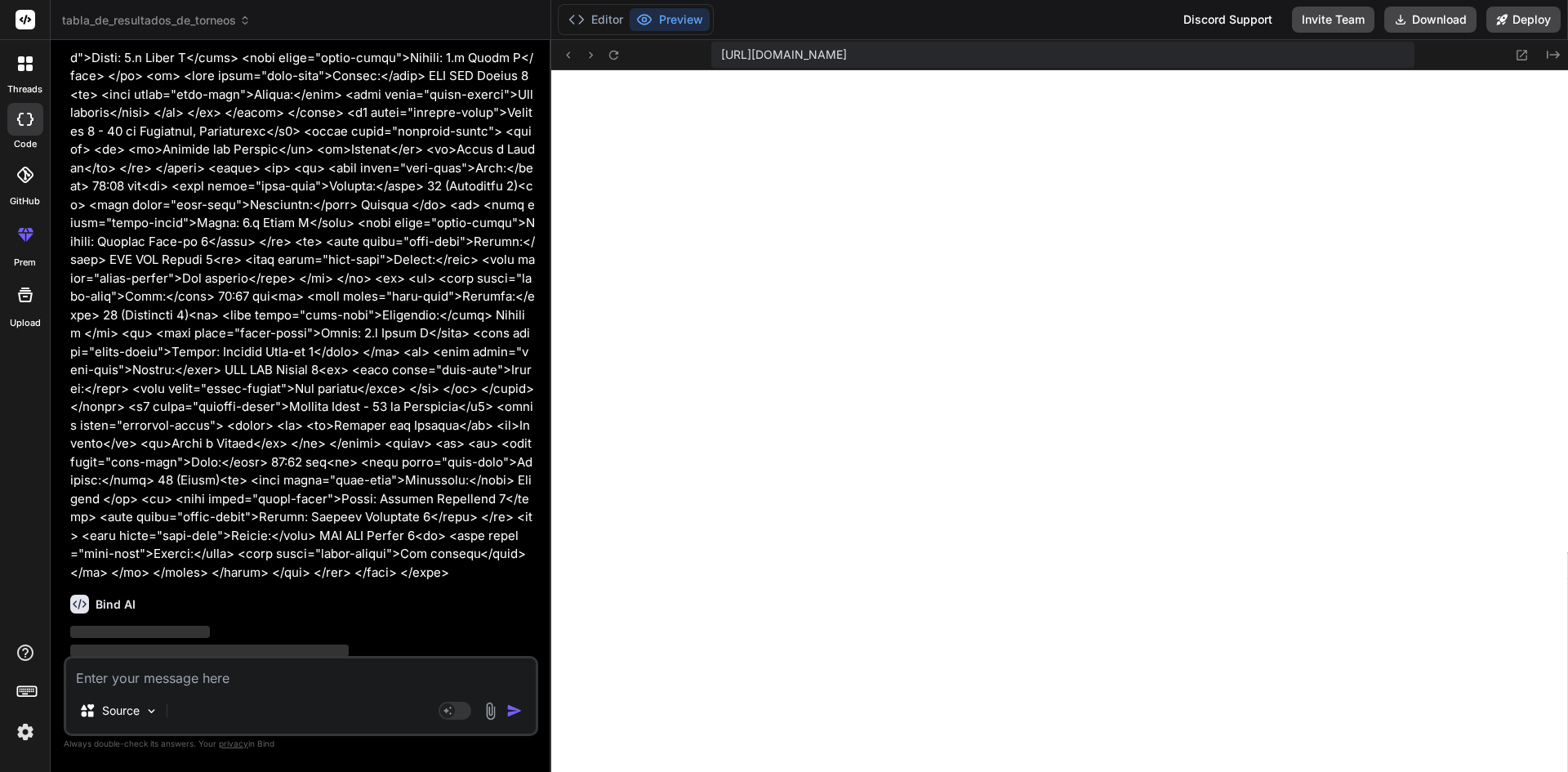
scroll to position [8826, 0]
click at [314, 685] on textarea at bounding box center [301, 674] width 470 height 30
click at [255, 670] on textarea at bounding box center [301, 674] width 470 height 30
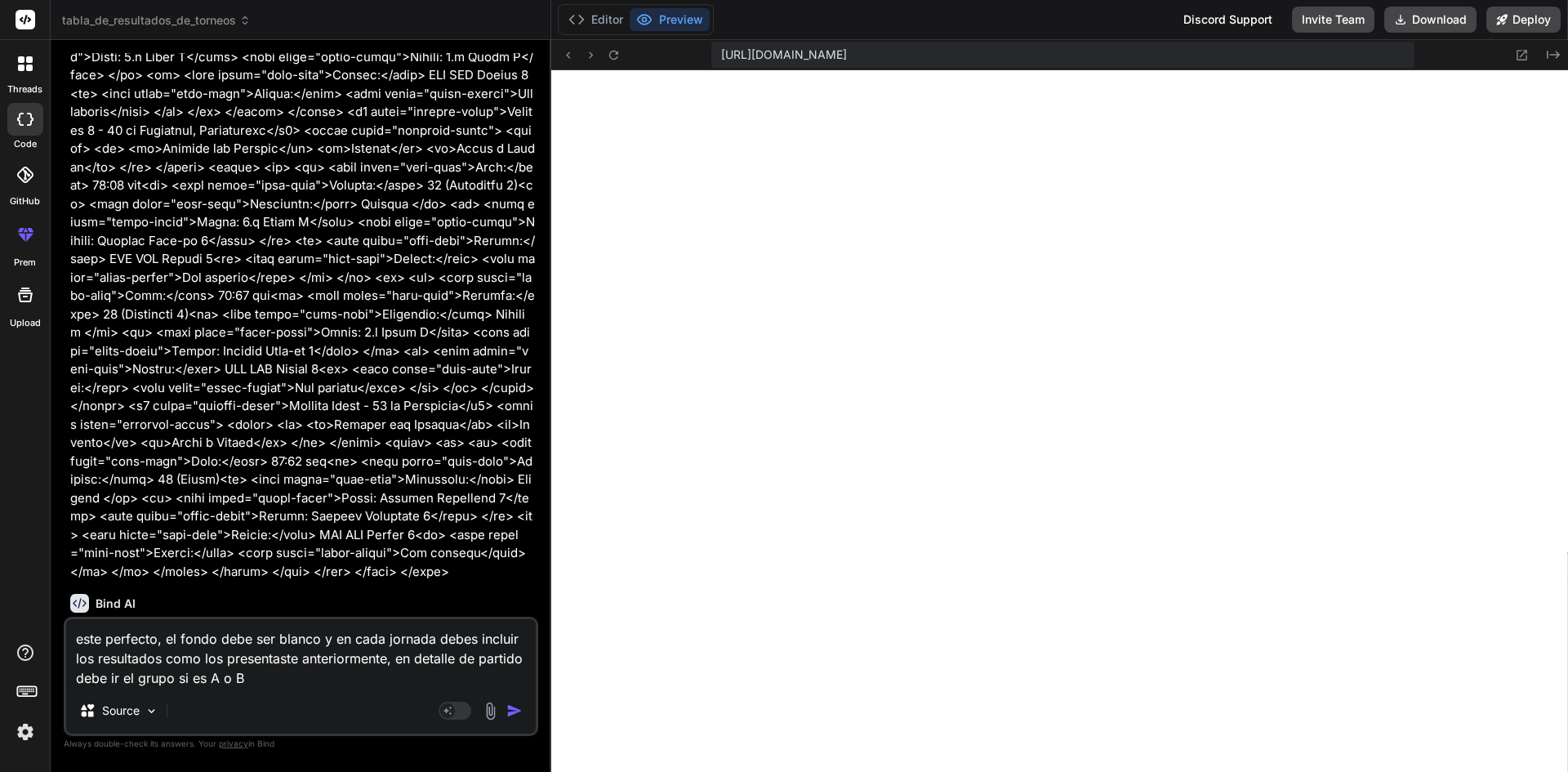
click at [514, 711] on img "button" at bounding box center [514, 711] width 17 height 17
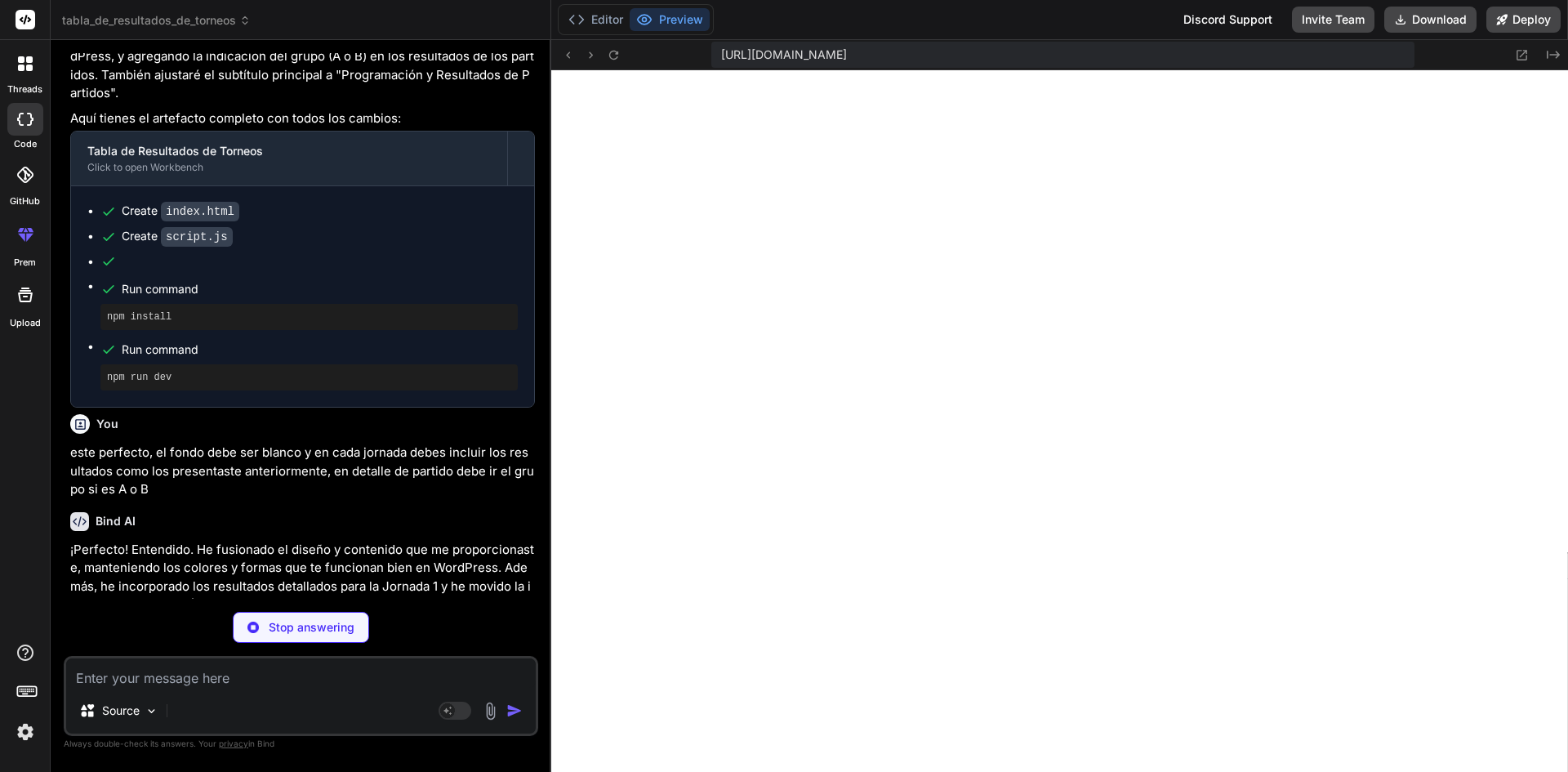
scroll to position [9566, 0]
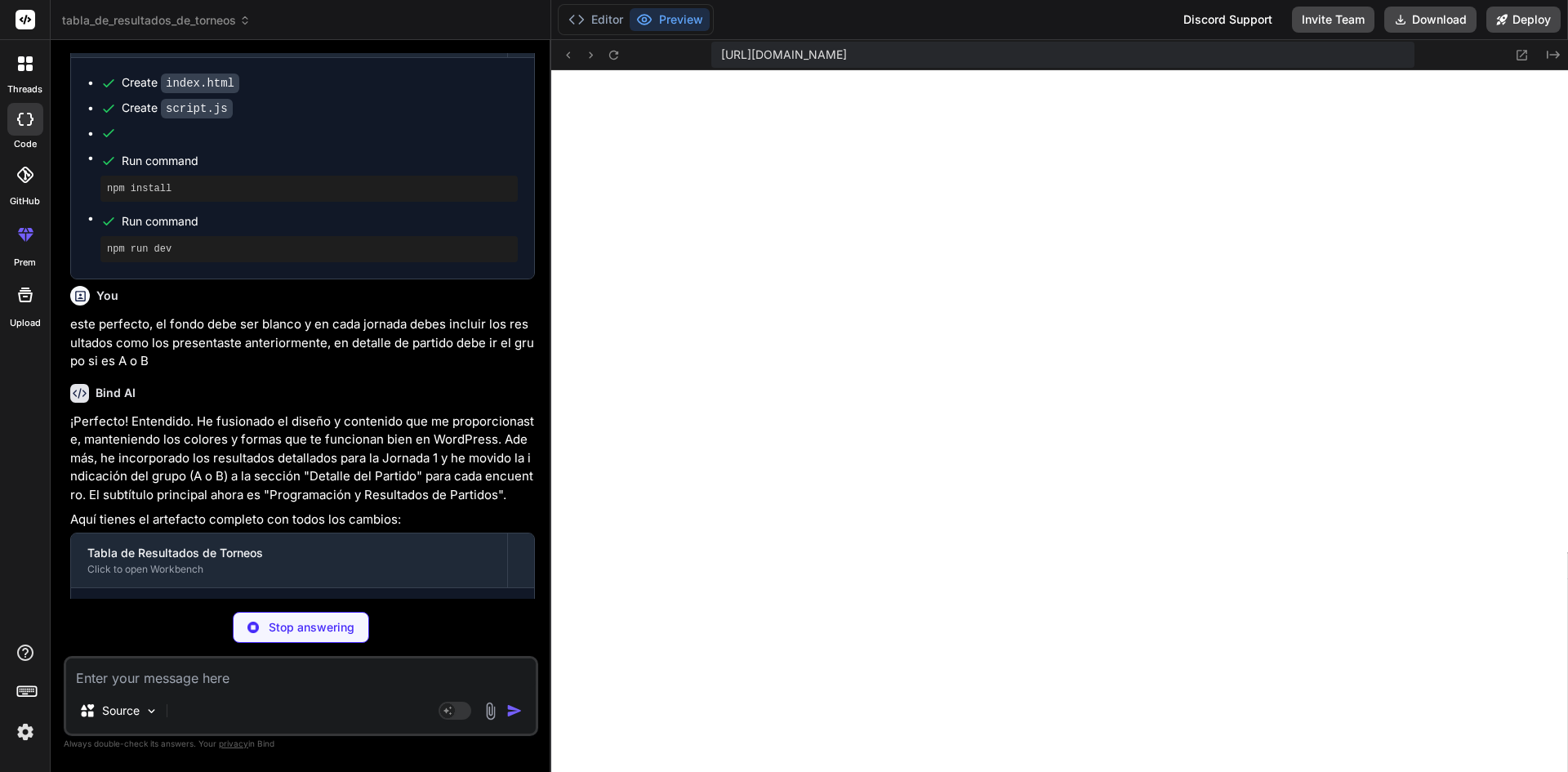
click at [366, 687] on textarea at bounding box center [301, 674] width 470 height 30
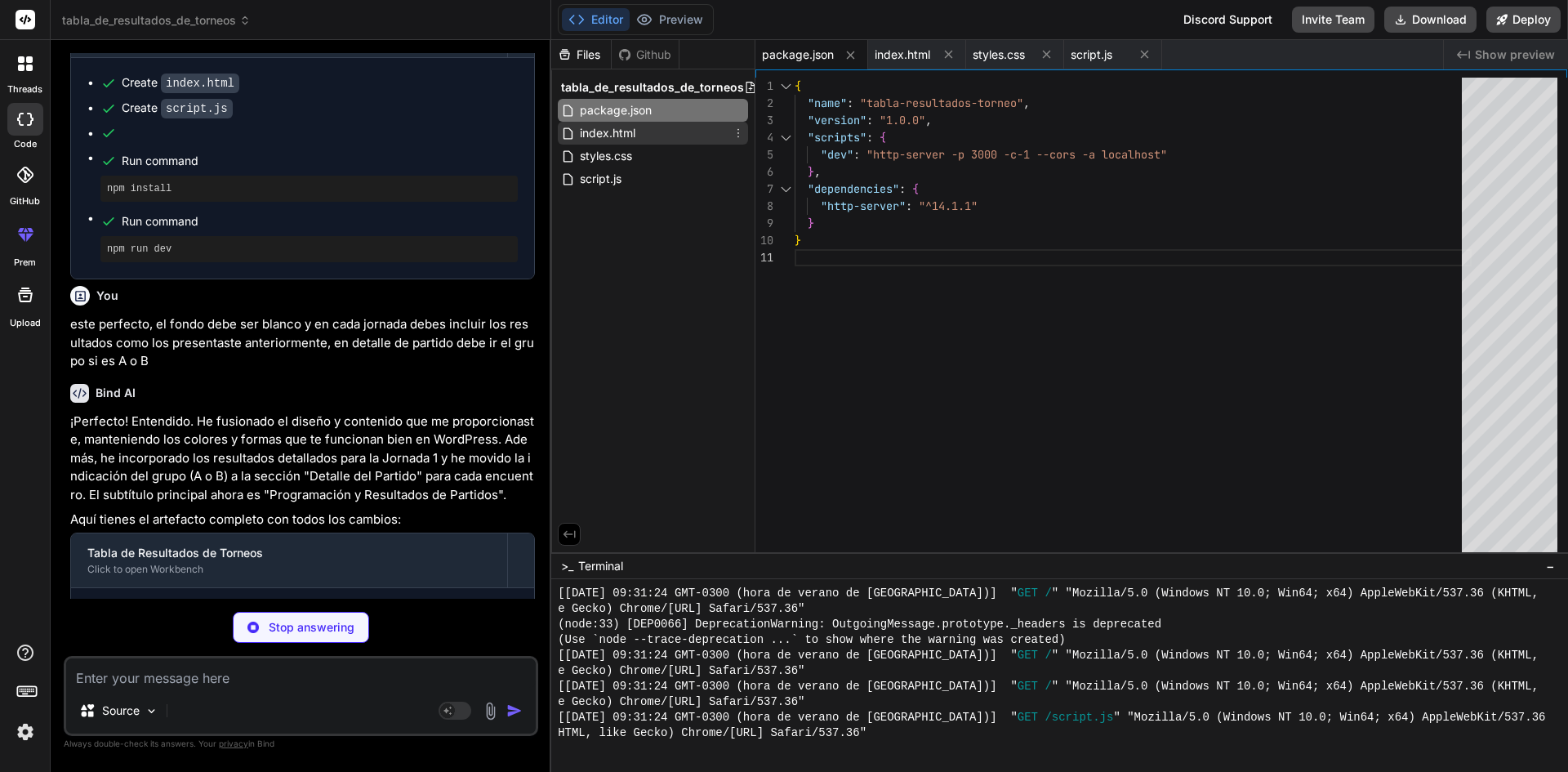
click at [677, 139] on div "index.html" at bounding box center [653, 133] width 190 height 23
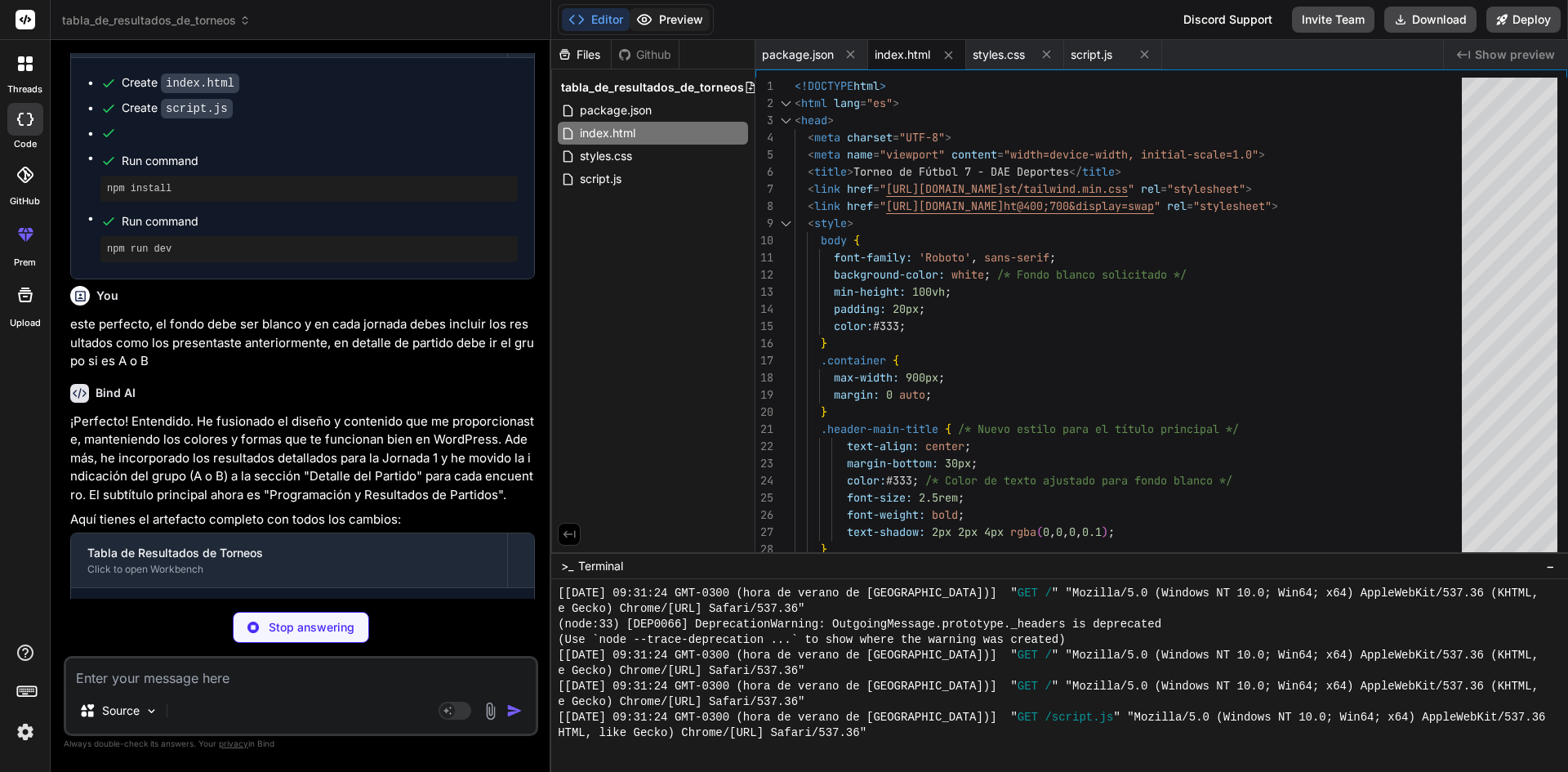
click at [674, 26] on button "Preview" at bounding box center [670, 19] width 80 height 23
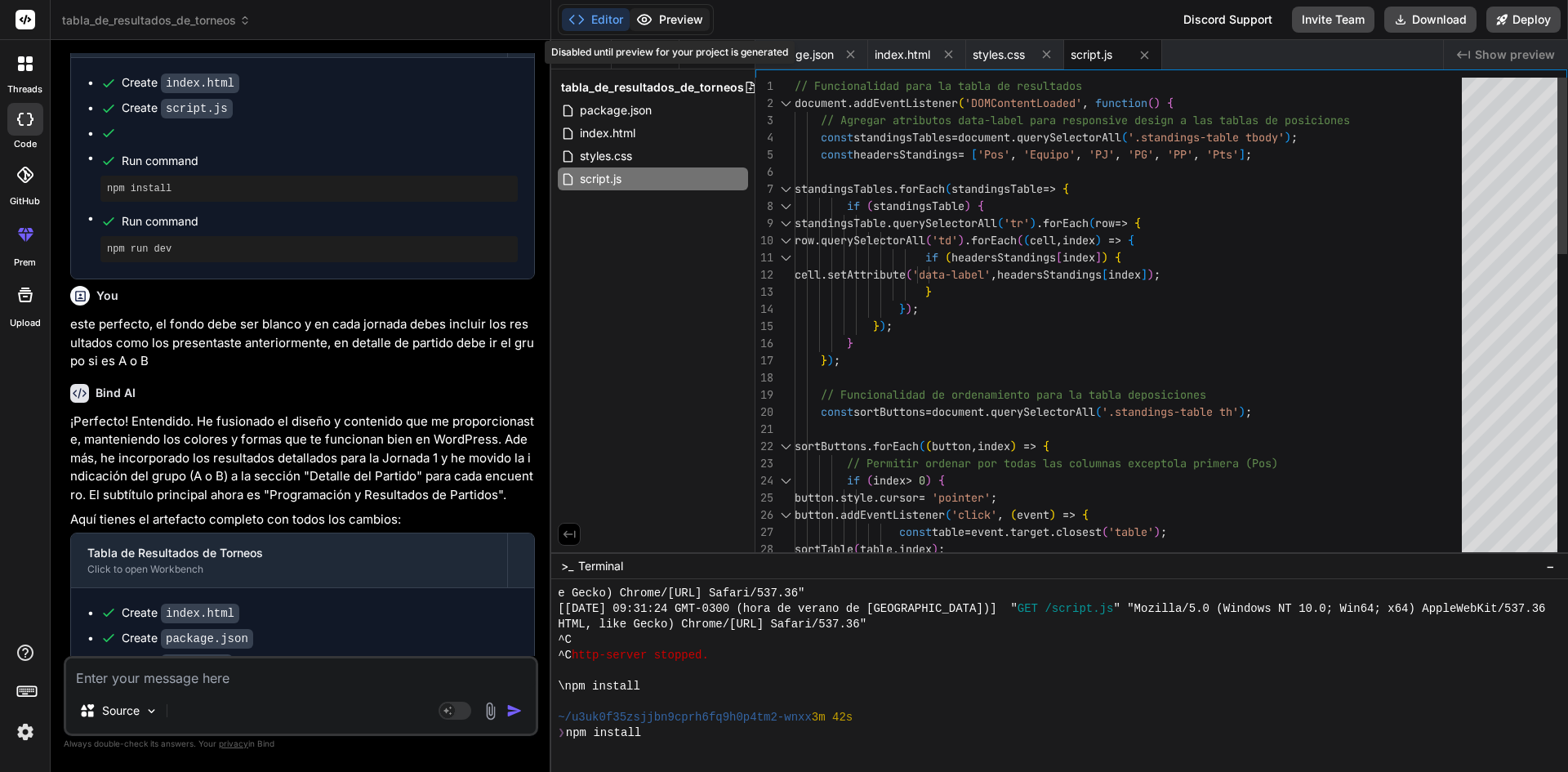
scroll to position [4752, 0]
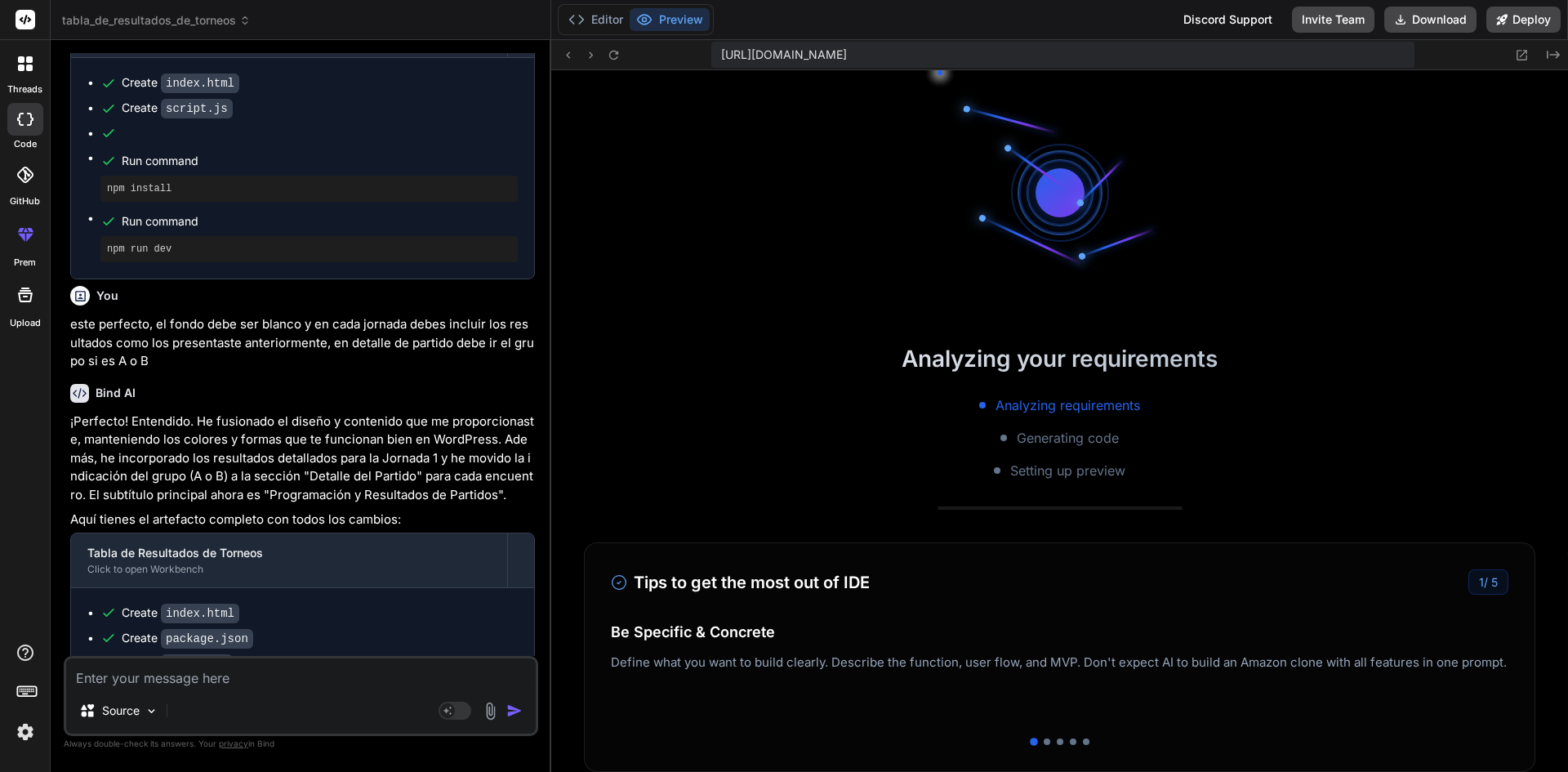
click at [666, 21] on button "Preview" at bounding box center [670, 19] width 80 height 23
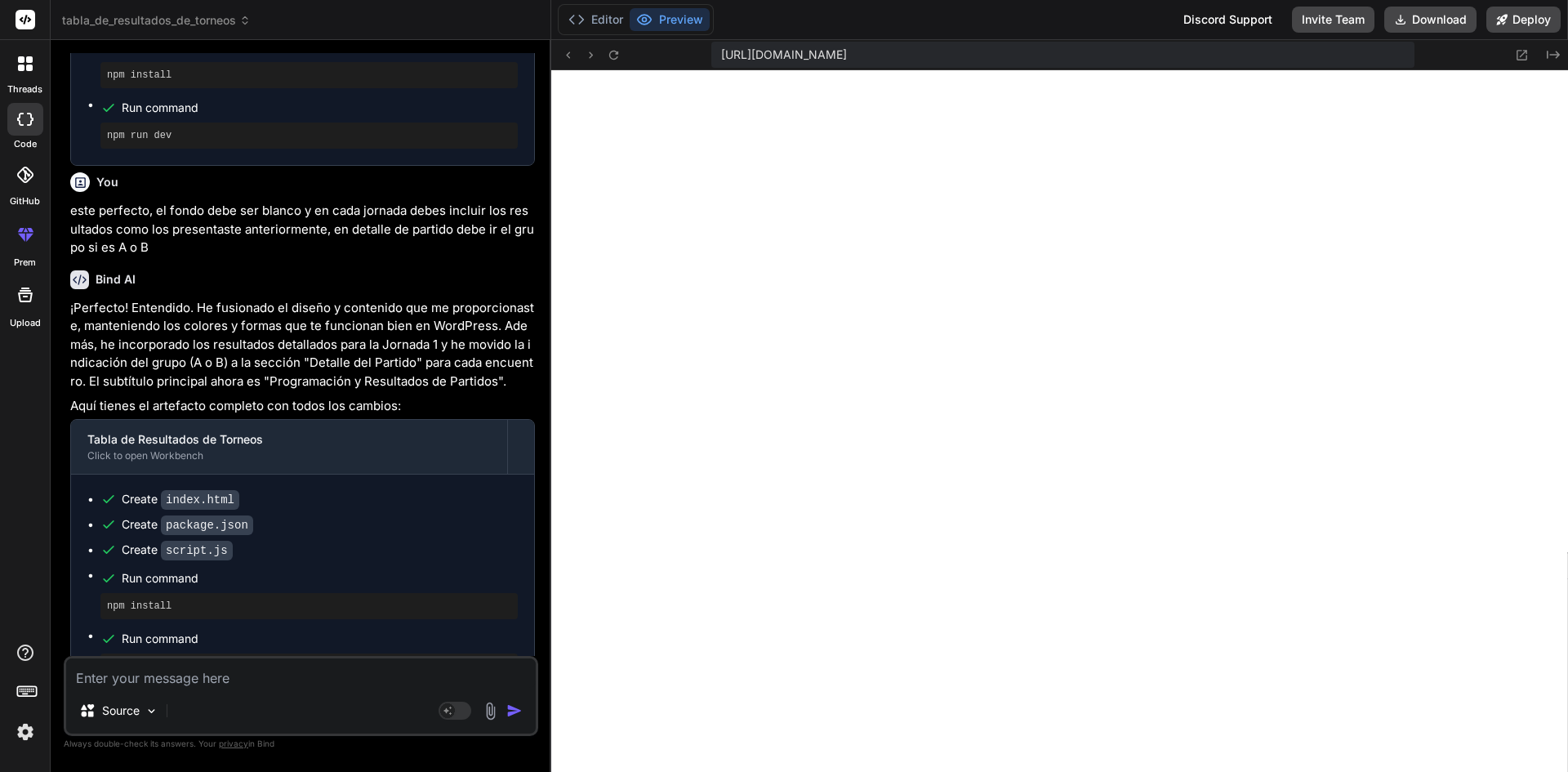
scroll to position [9681, 0]
click at [331, 676] on textarea at bounding box center [301, 674] width 470 height 30
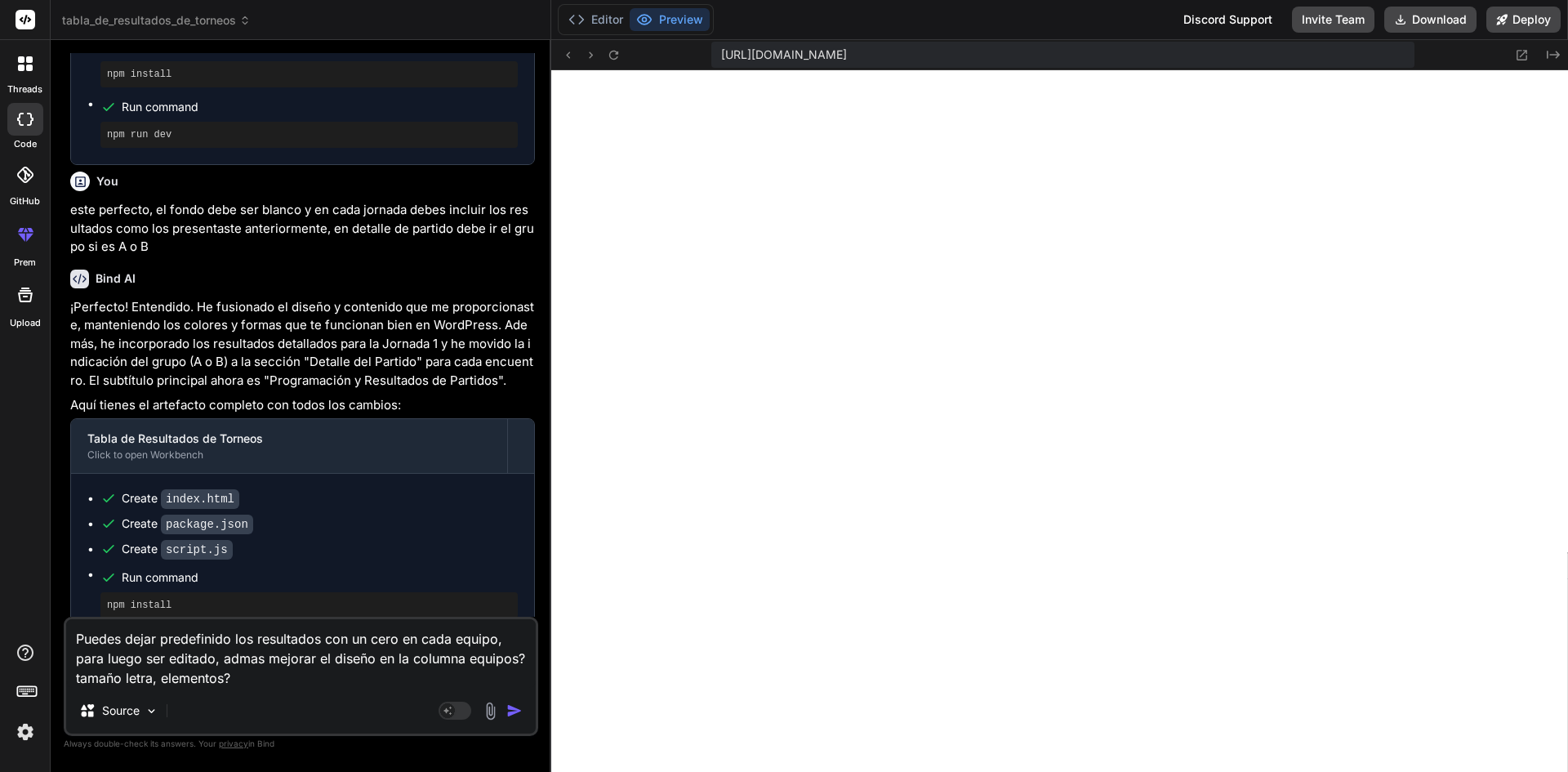
click at [236, 657] on textarea "Puedes dejar predefinido los resultados con un cero en cada equipo, para luego …" at bounding box center [301, 653] width 470 height 68
click at [274, 660] on textarea "Puedes dejar predefinido los resultados con un cero en cada equipo, para luego …" at bounding box center [301, 653] width 470 height 68
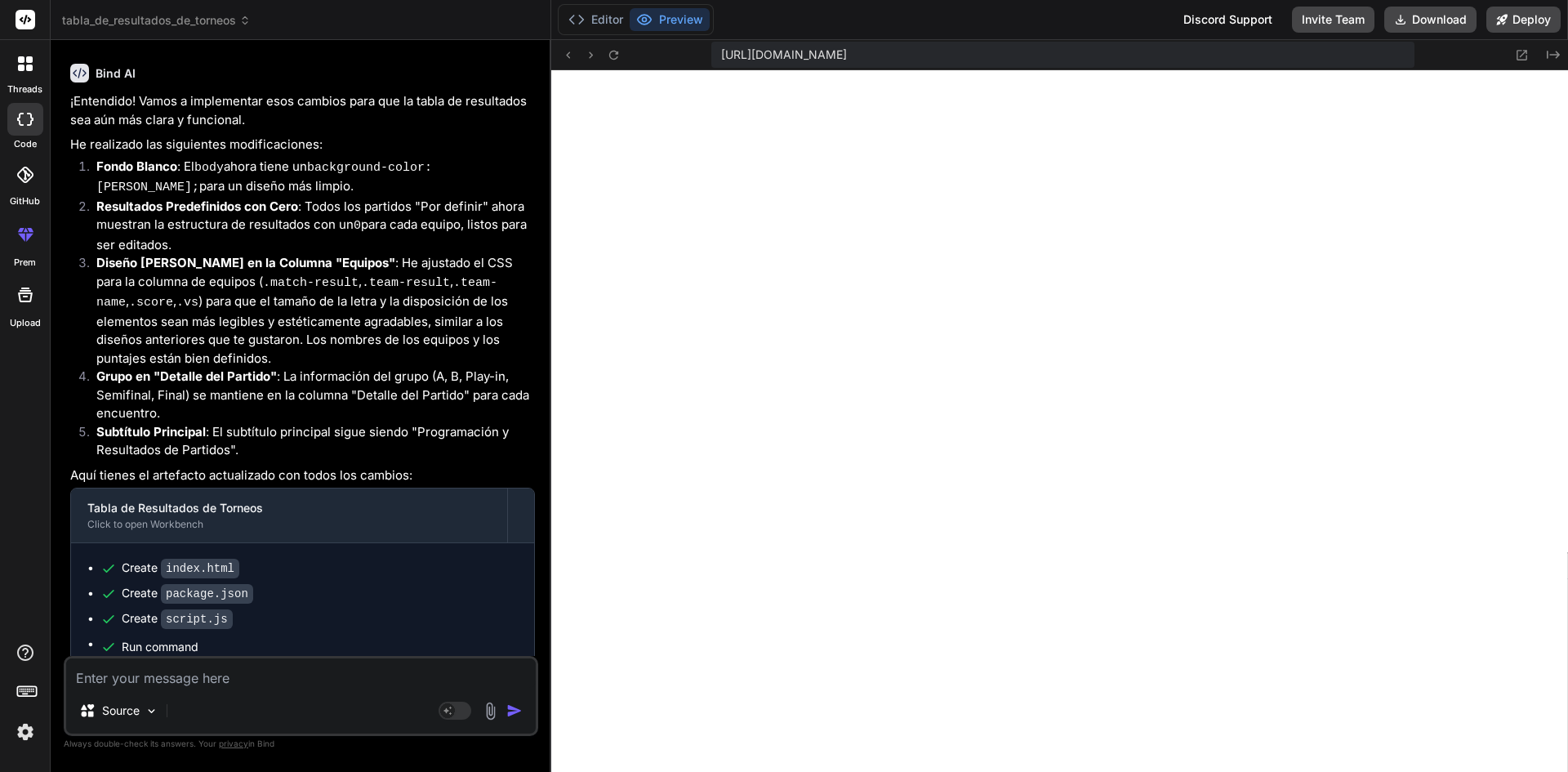
scroll to position [10478, 0]
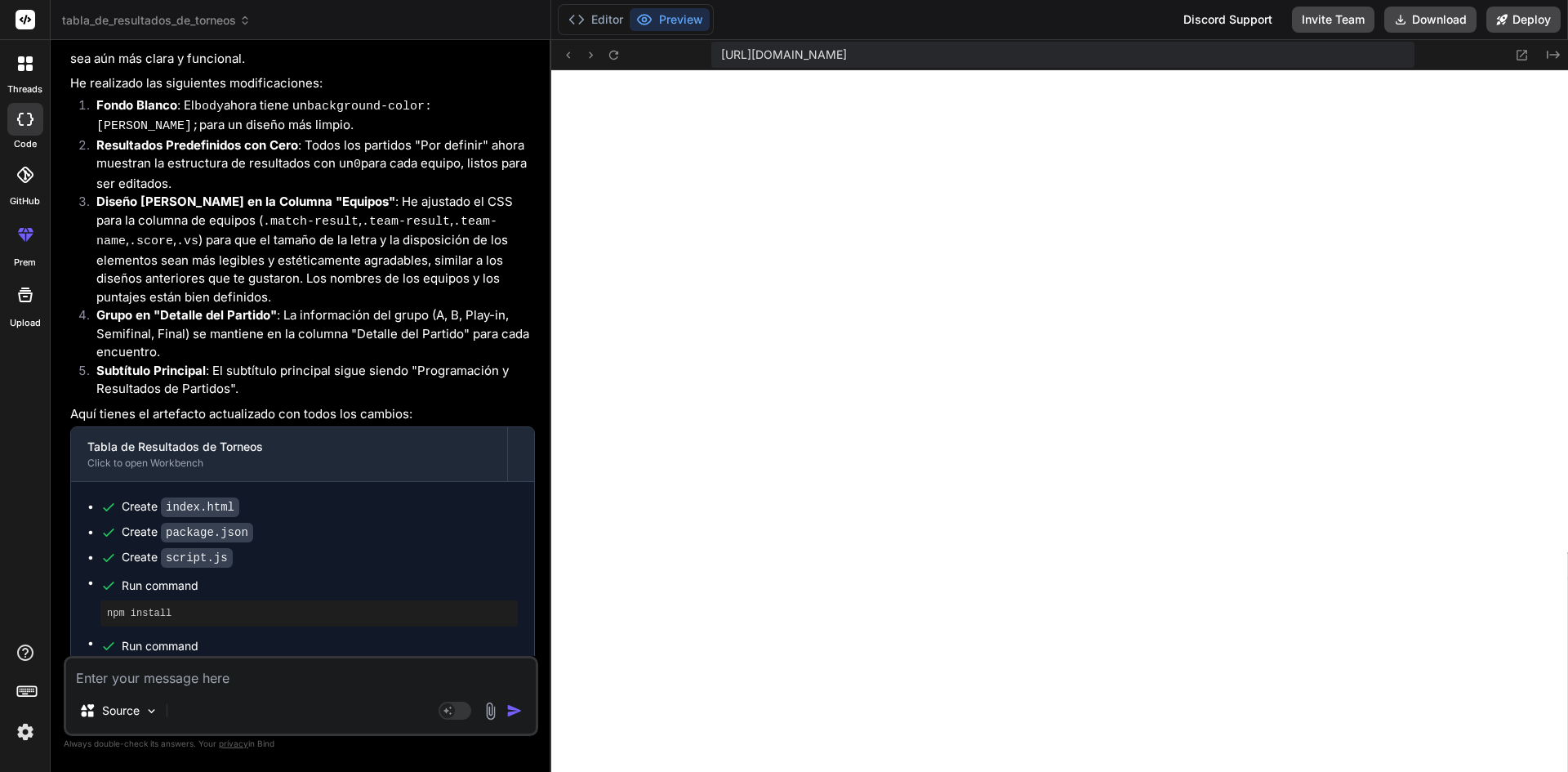
click at [318, 673] on textarea at bounding box center [301, 674] width 470 height 30
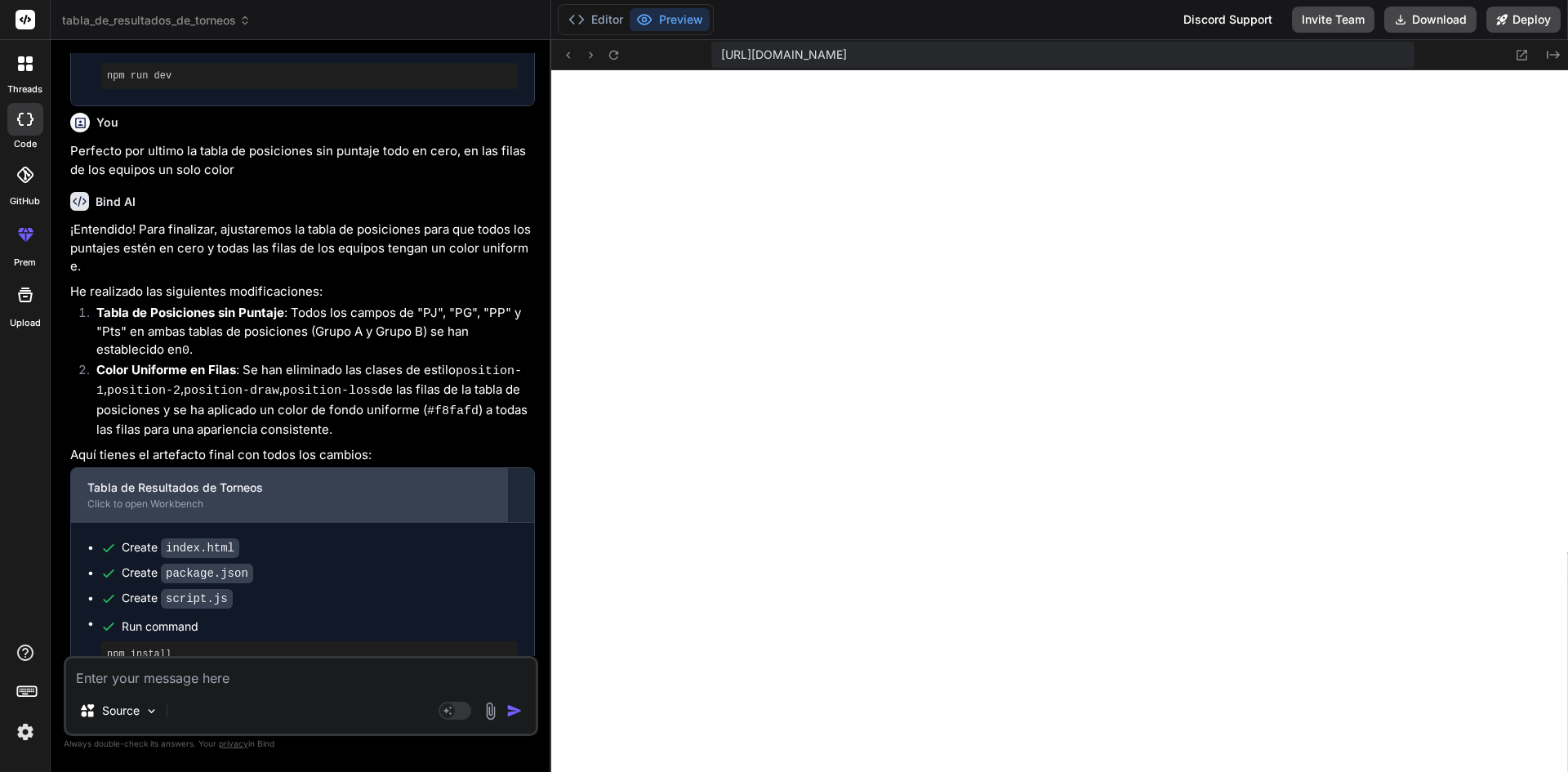
scroll to position [11111, 0]
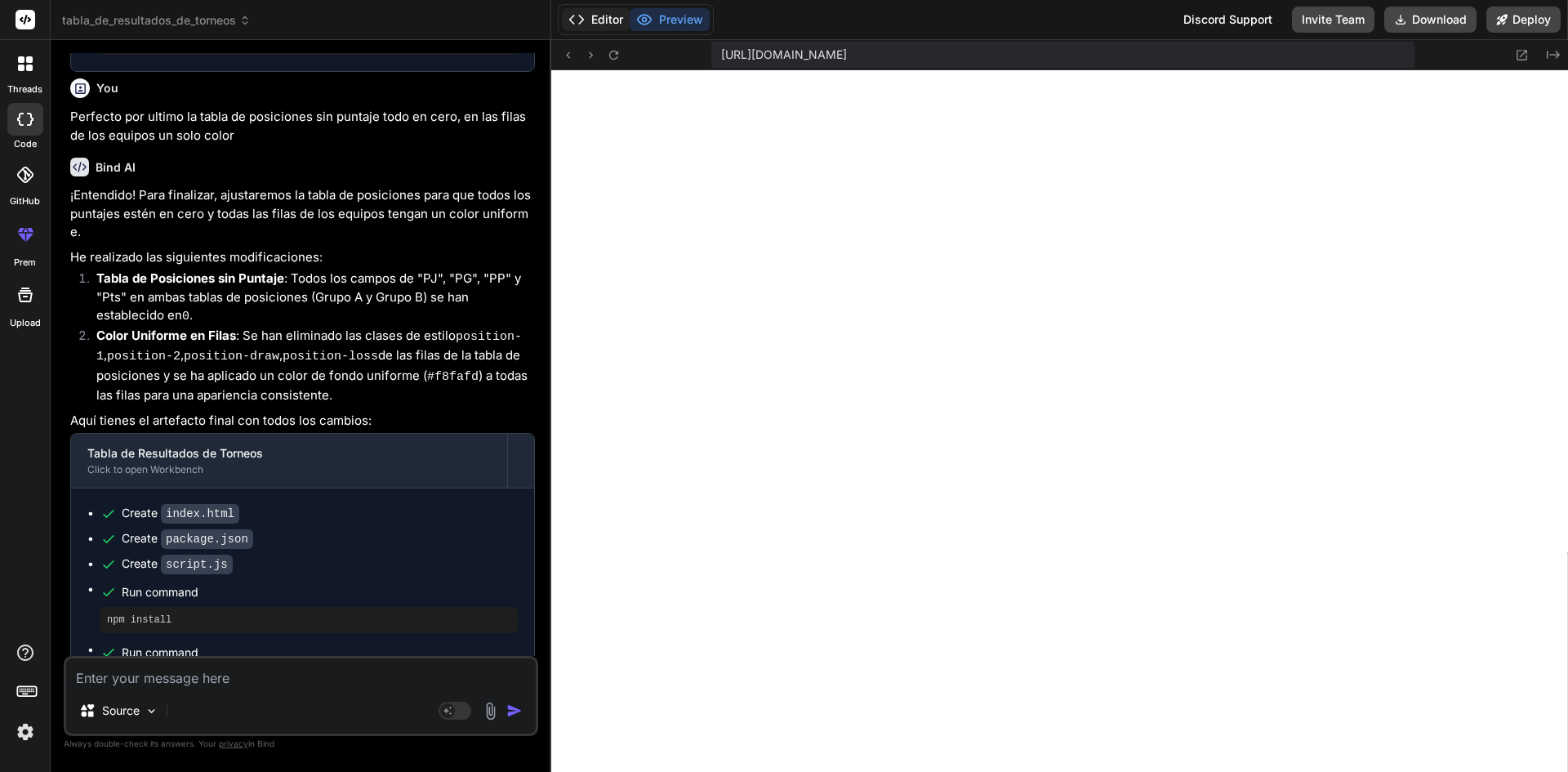
click at [604, 19] on button "Editor" at bounding box center [596, 19] width 68 height 23
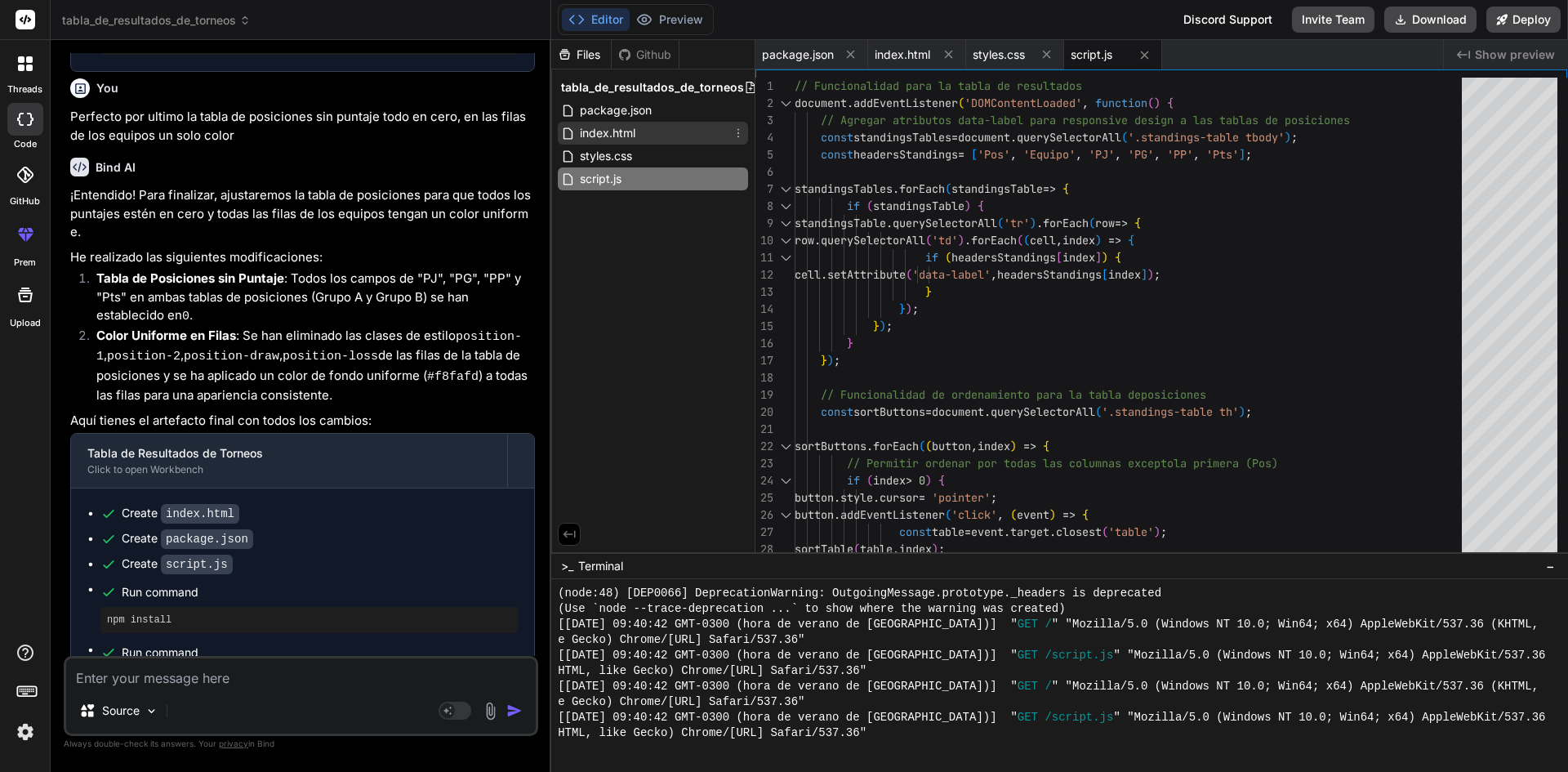
click at [603, 131] on span "index.html" at bounding box center [607, 134] width 58 height 20
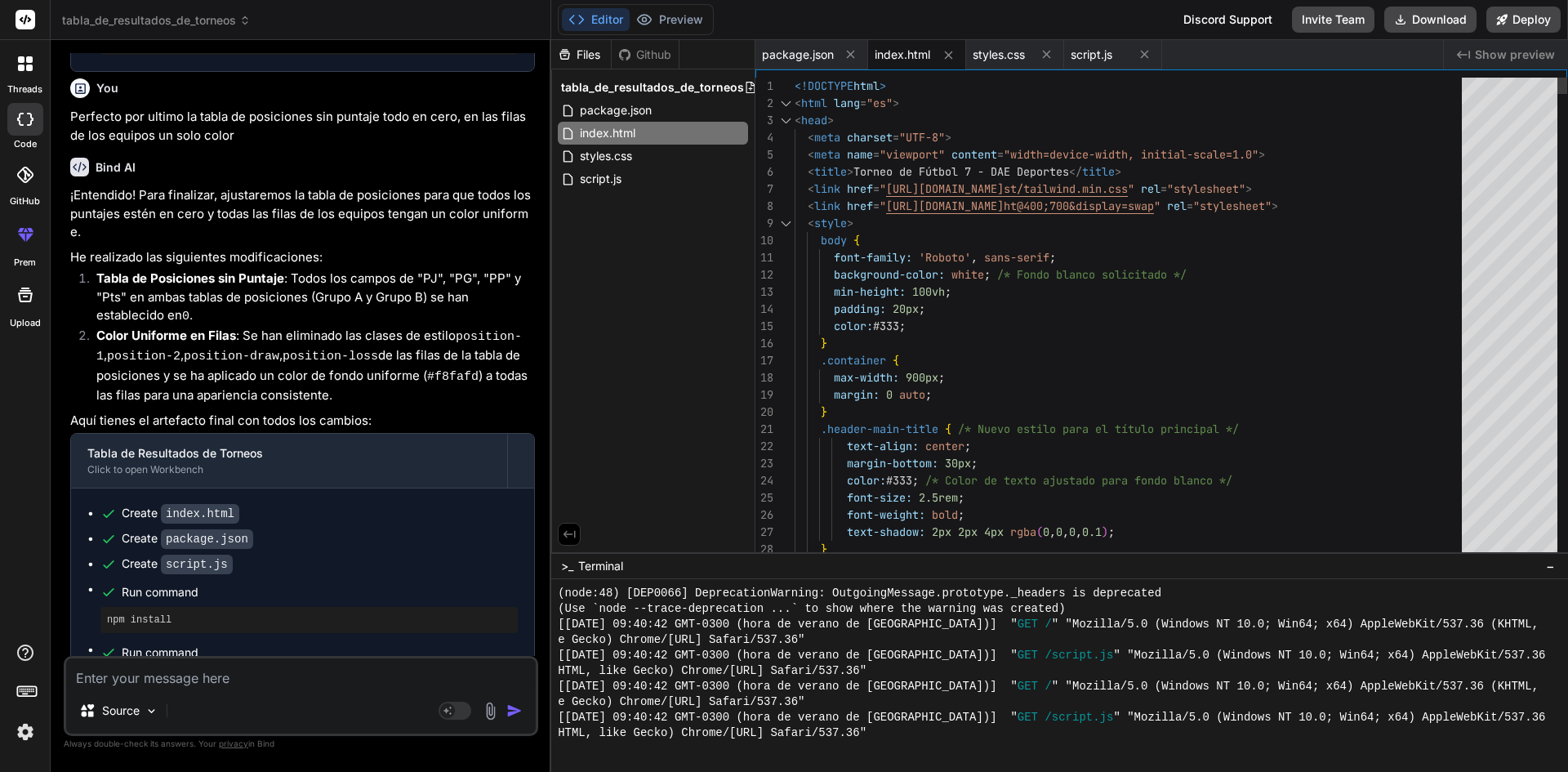
drag, startPoint x: 794, startPoint y: 85, endPoint x: 930, endPoint y: 187, distance: 170.0
drag, startPoint x: 794, startPoint y: 85, endPoint x: 880, endPoint y: 132, distance: 98.0
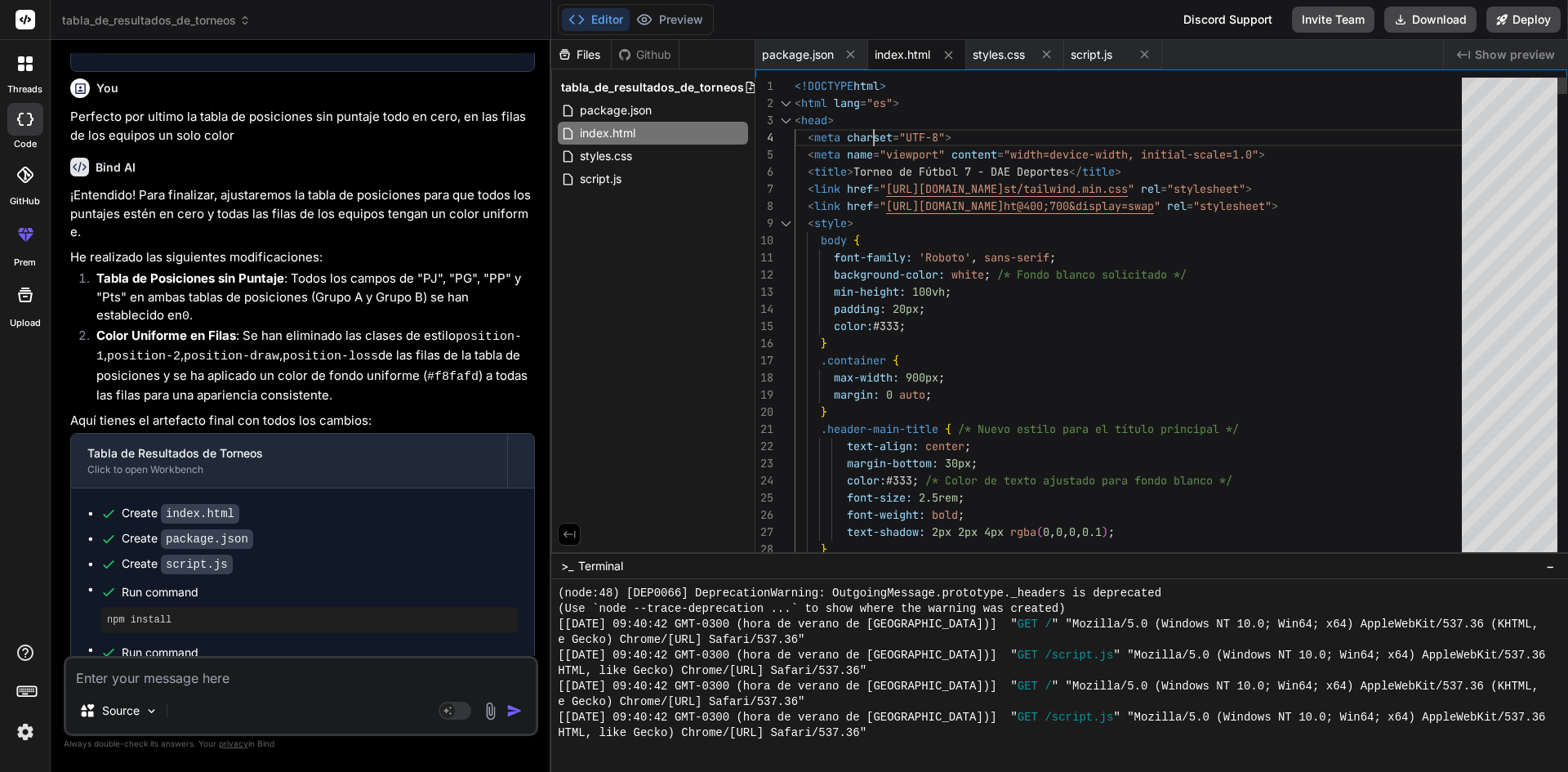
scroll to position [0, 0]
drag, startPoint x: 794, startPoint y: 86, endPoint x: 865, endPoint y: 110, distance: 74.9
drag, startPoint x: 942, startPoint y: 336, endPoint x: 865, endPoint y: 222, distance: 137.6
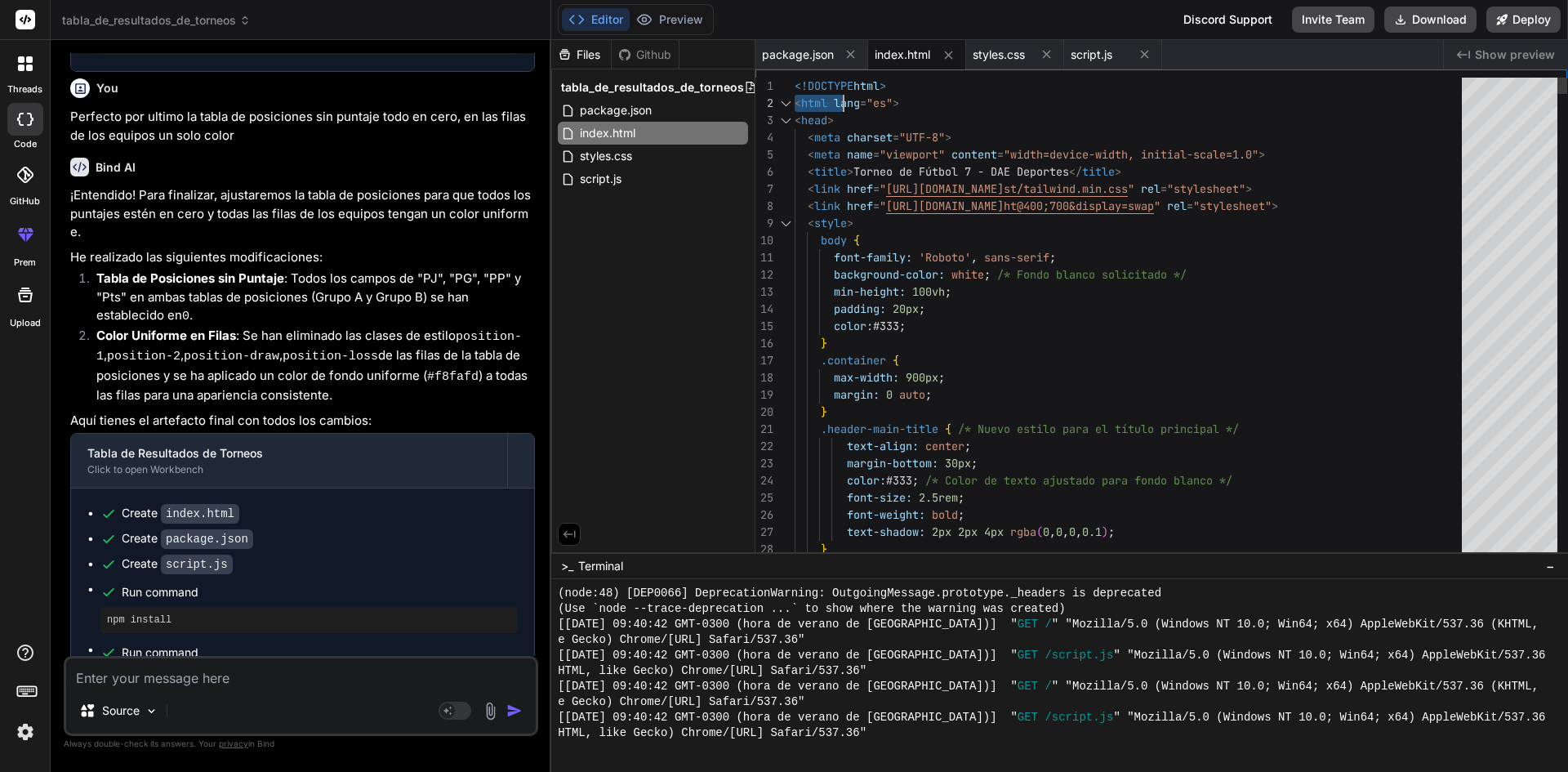
drag, startPoint x: 795, startPoint y: 87, endPoint x: 841, endPoint y: 87, distance: 46.0
drag, startPoint x: 799, startPoint y: 82, endPoint x: 831, endPoint y: 87, distance: 32.4
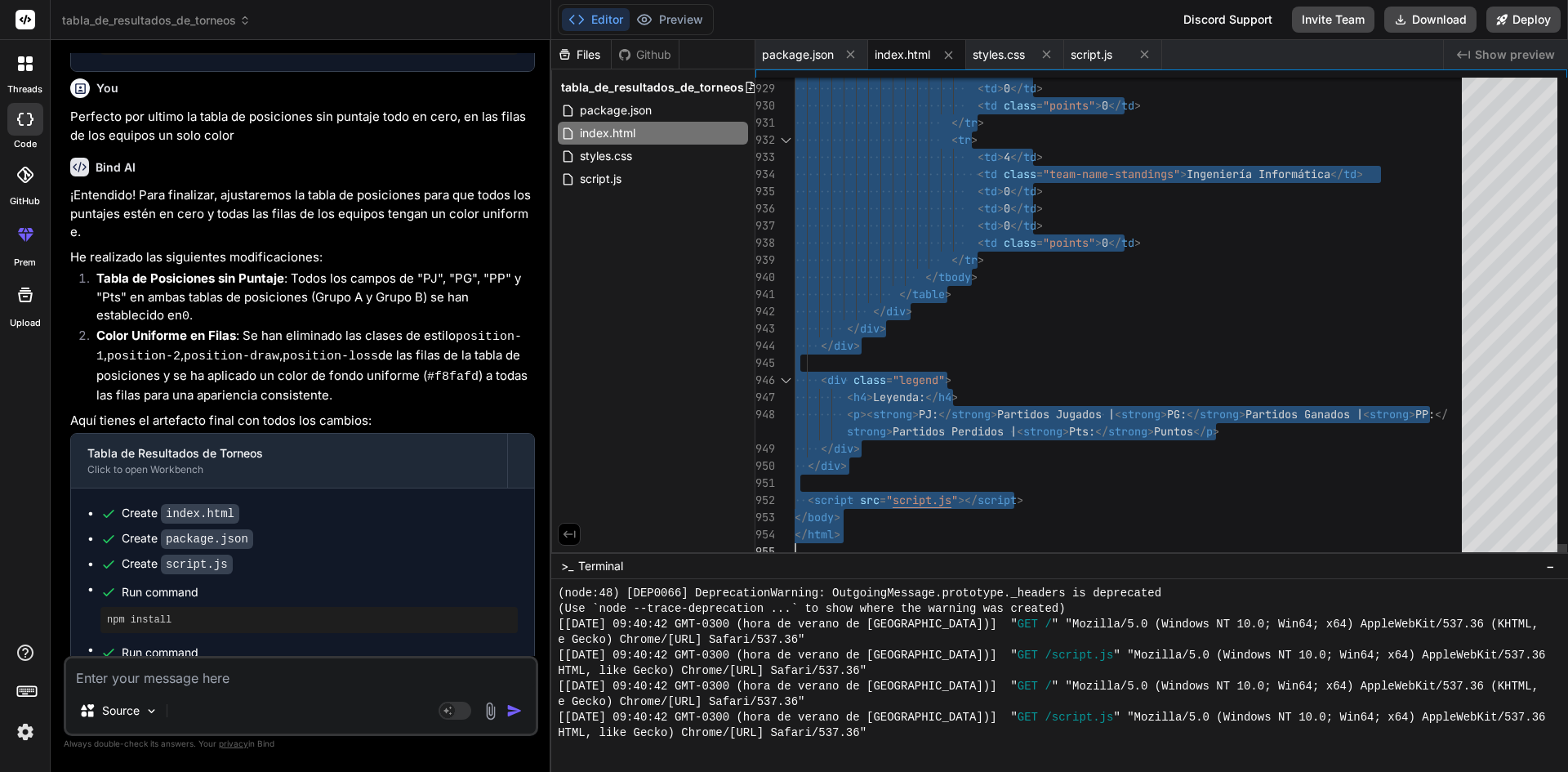
drag, startPoint x: 796, startPoint y: 85, endPoint x: 983, endPoint y: 622, distance: 568.6
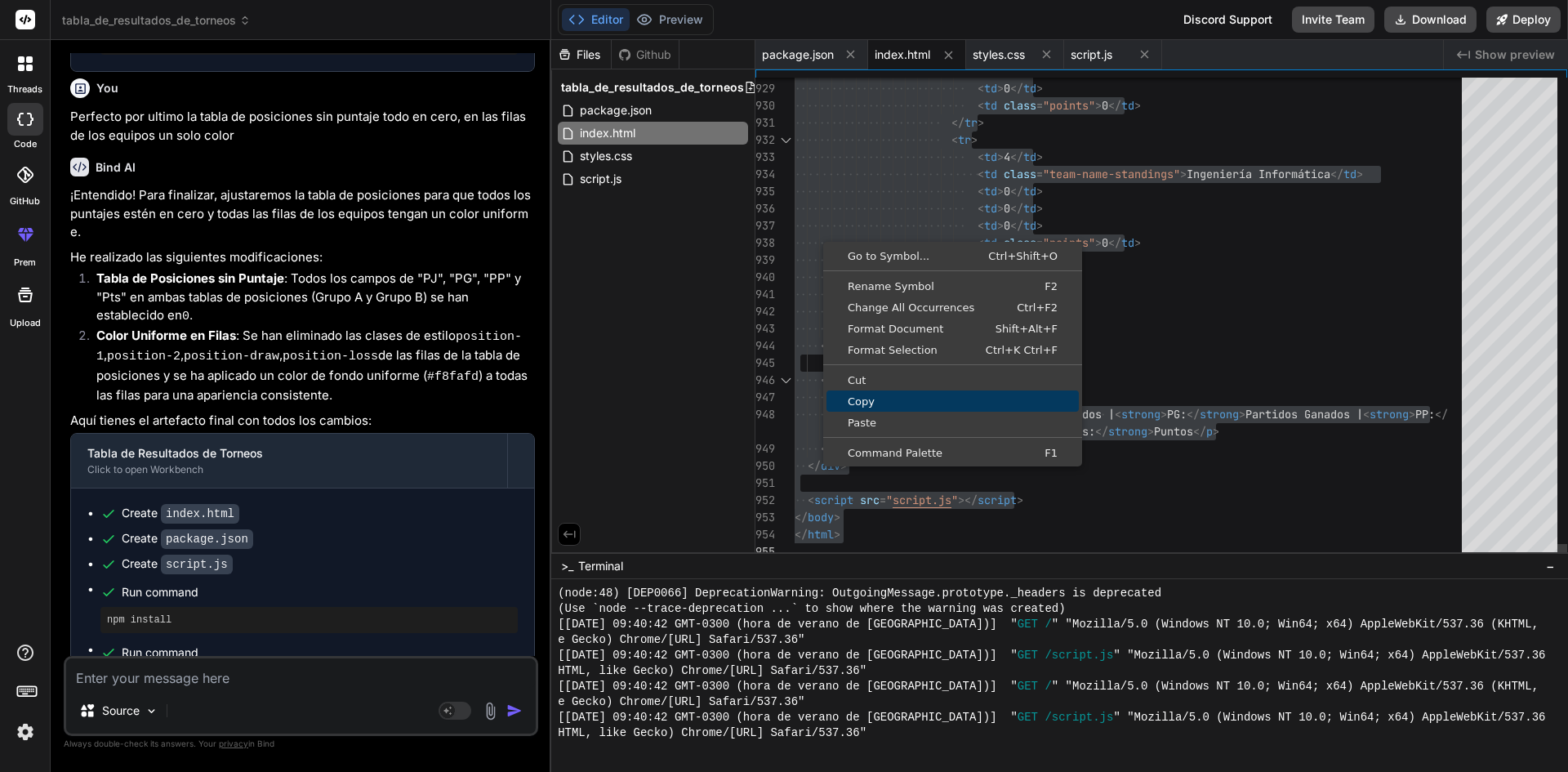
click at [868, 399] on span "Copy" at bounding box center [953, 401] width 252 height 11
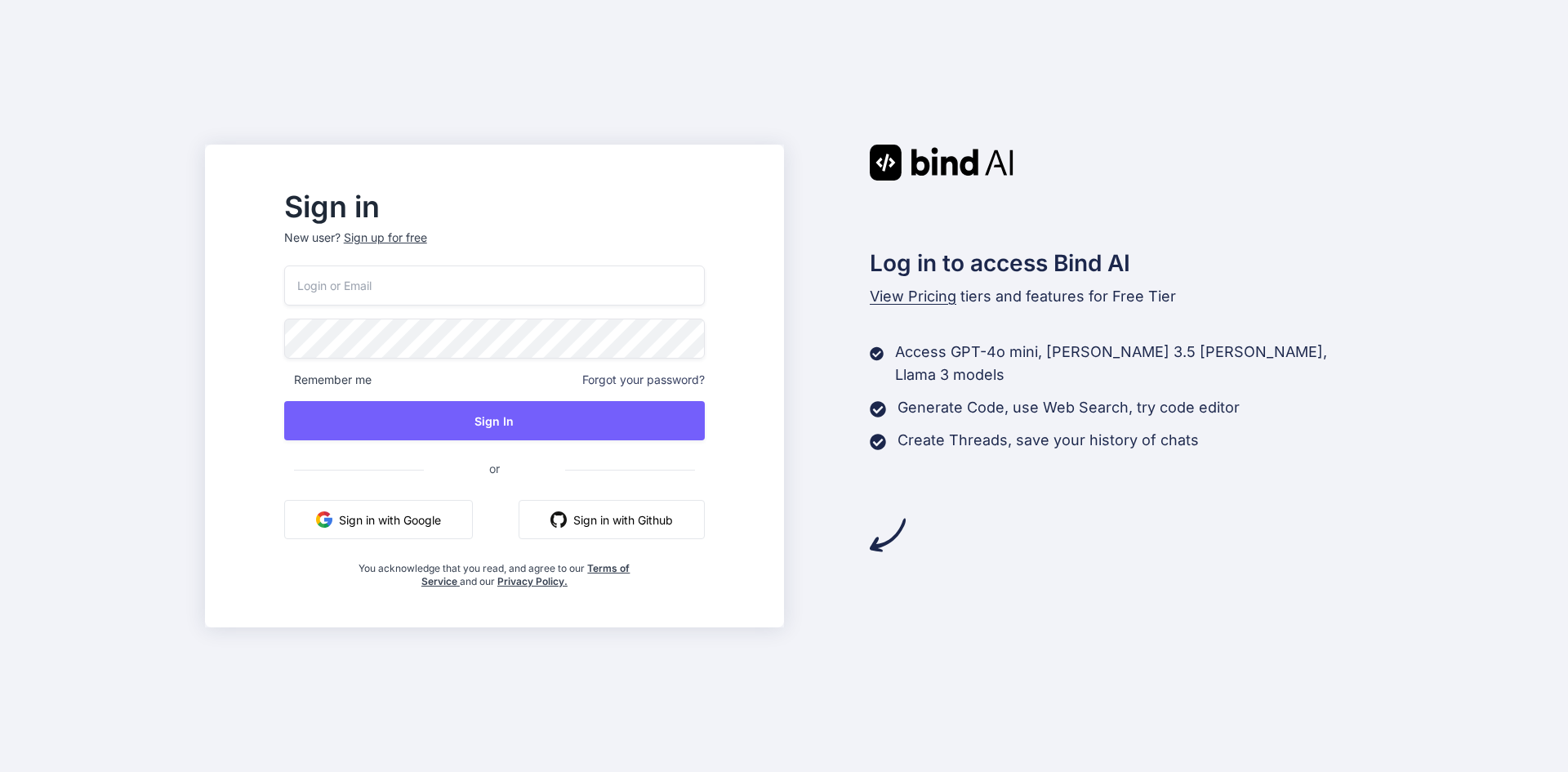
click at [440, 518] on button "Sign in with Google" at bounding box center [378, 520] width 189 height 40
